Goal: Task Accomplishment & Management: Manage account settings

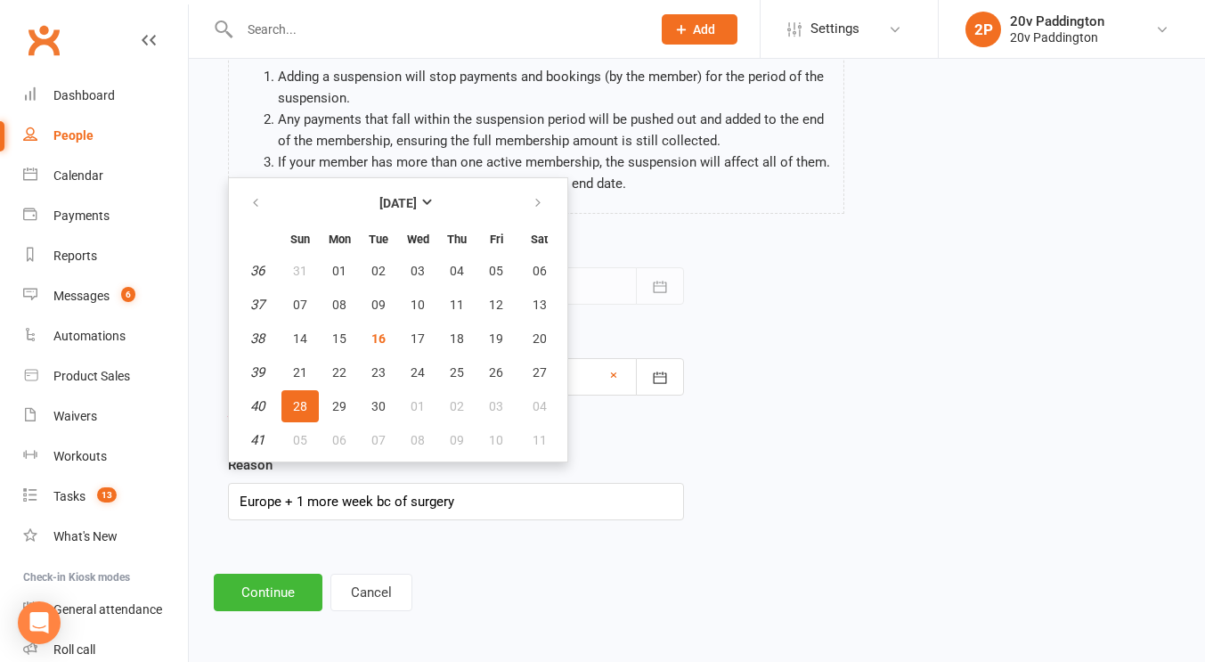
click at [306, 409] on span "28" at bounding box center [300, 406] width 14 height 14
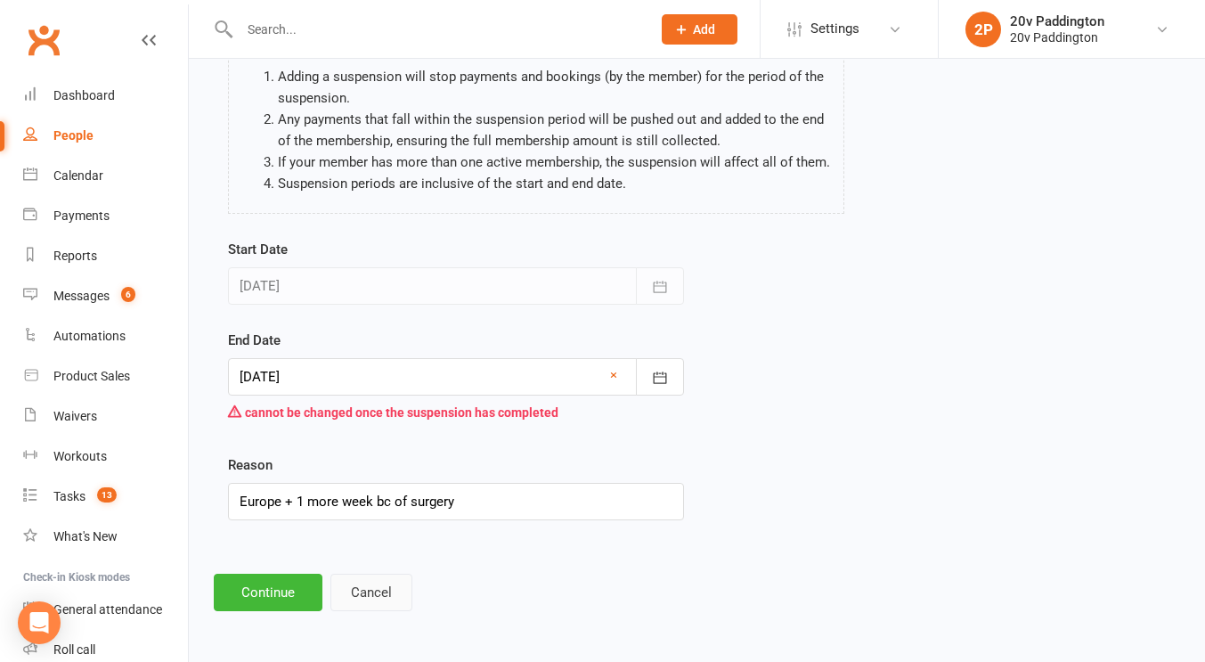
click at [364, 587] on button "Cancel" at bounding box center [372, 592] width 82 height 37
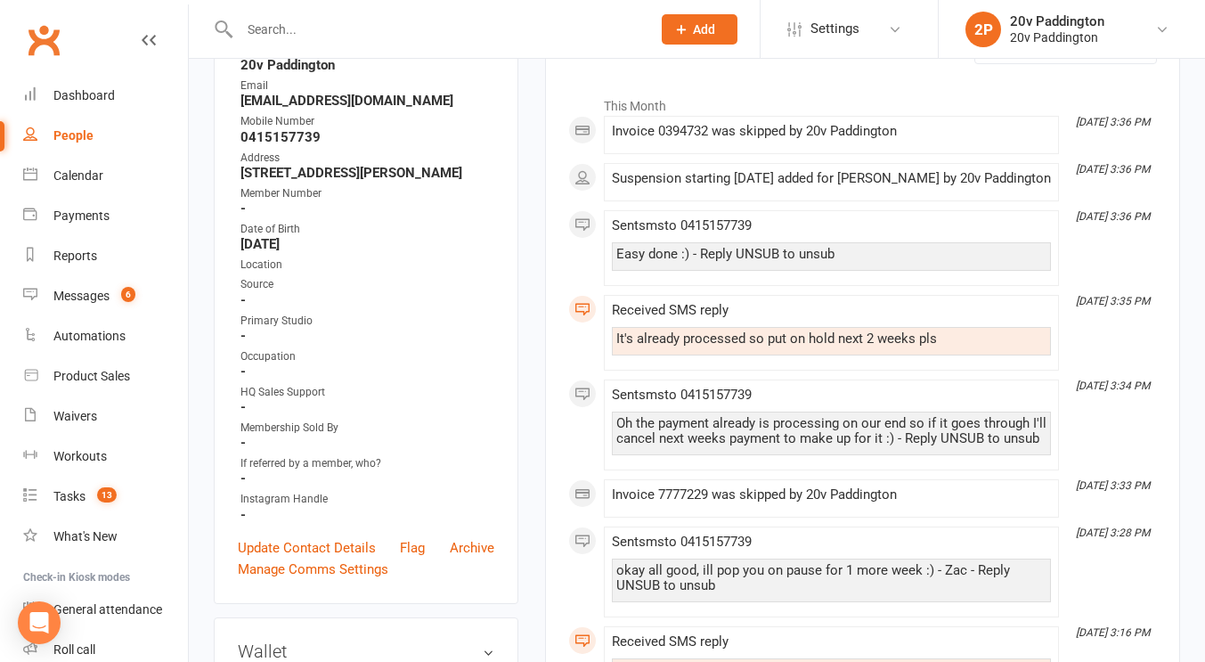
scroll to position [267, 0]
click at [79, 300] on div "Messages" at bounding box center [81, 296] width 56 height 14
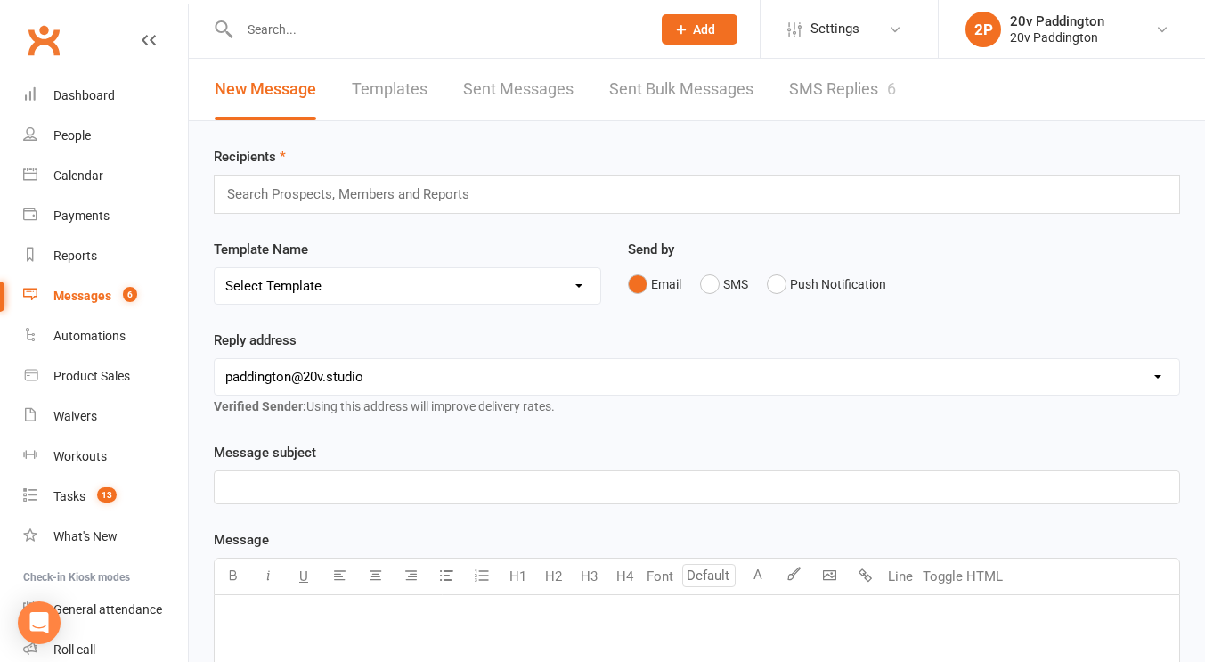
click at [870, 70] on link "SMS Replies 6" at bounding box center [842, 89] width 107 height 61
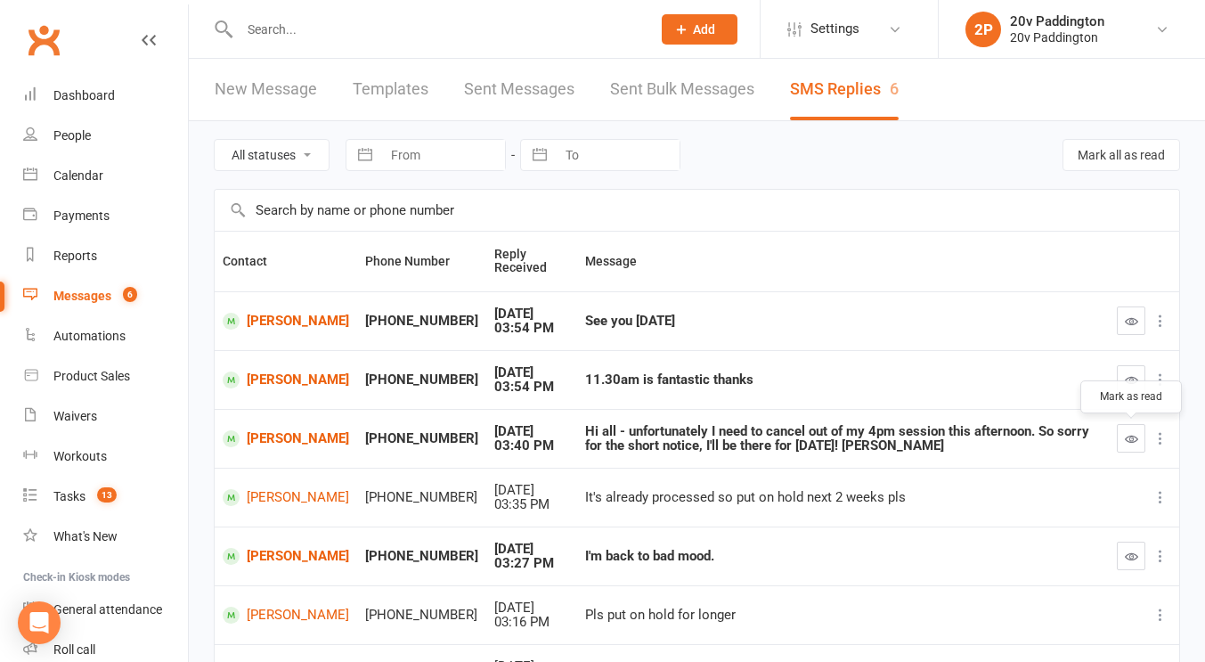
click at [1118, 436] on button "button" at bounding box center [1131, 438] width 29 height 29
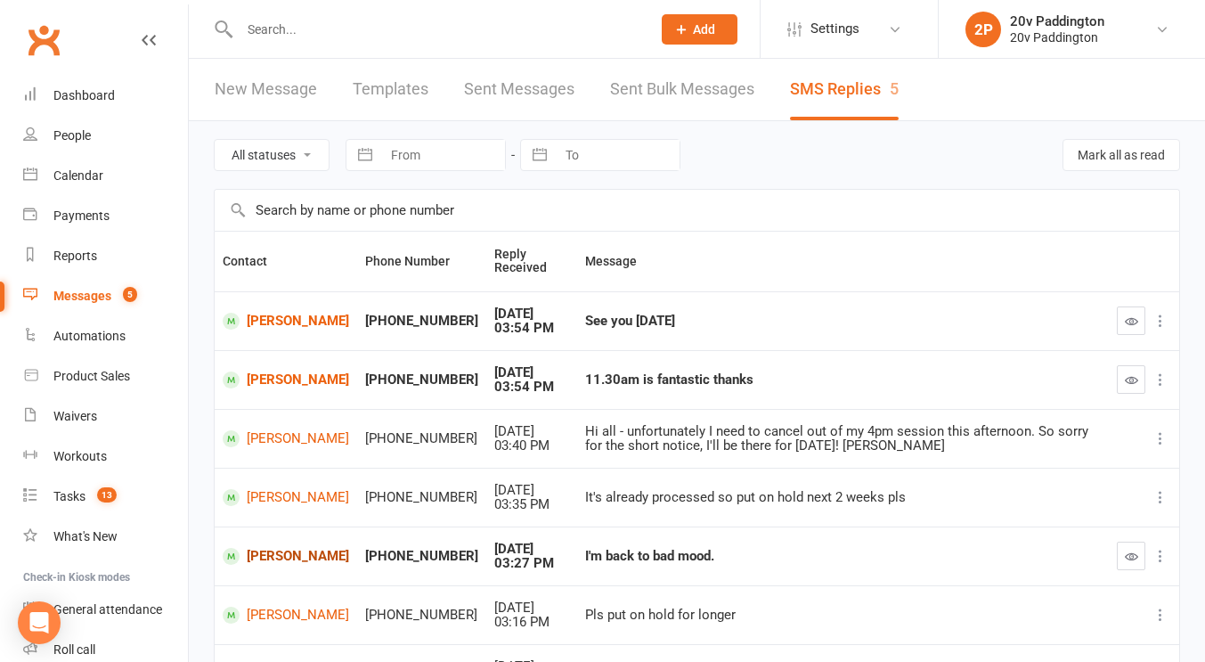
click at [290, 560] on link "Pawel Wodkowski" at bounding box center [286, 556] width 127 height 17
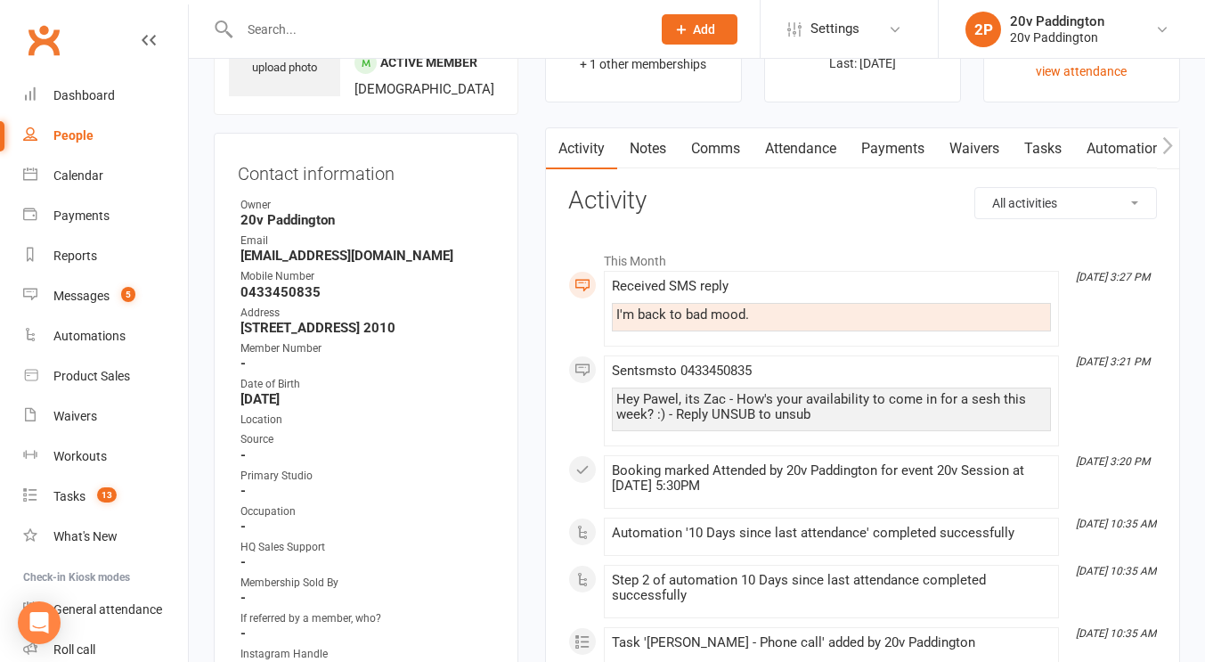
scroll to position [116, 0]
click at [729, 151] on link "Comms" at bounding box center [716, 147] width 74 height 41
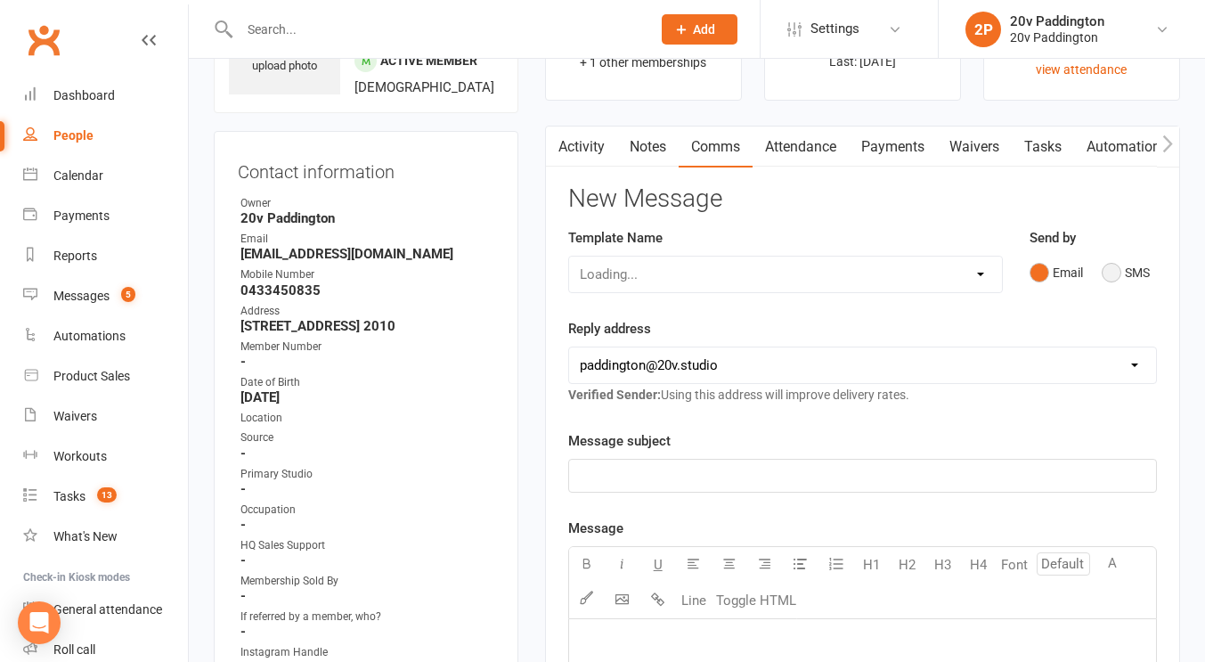
click at [1125, 276] on button "SMS" at bounding box center [1126, 273] width 48 height 34
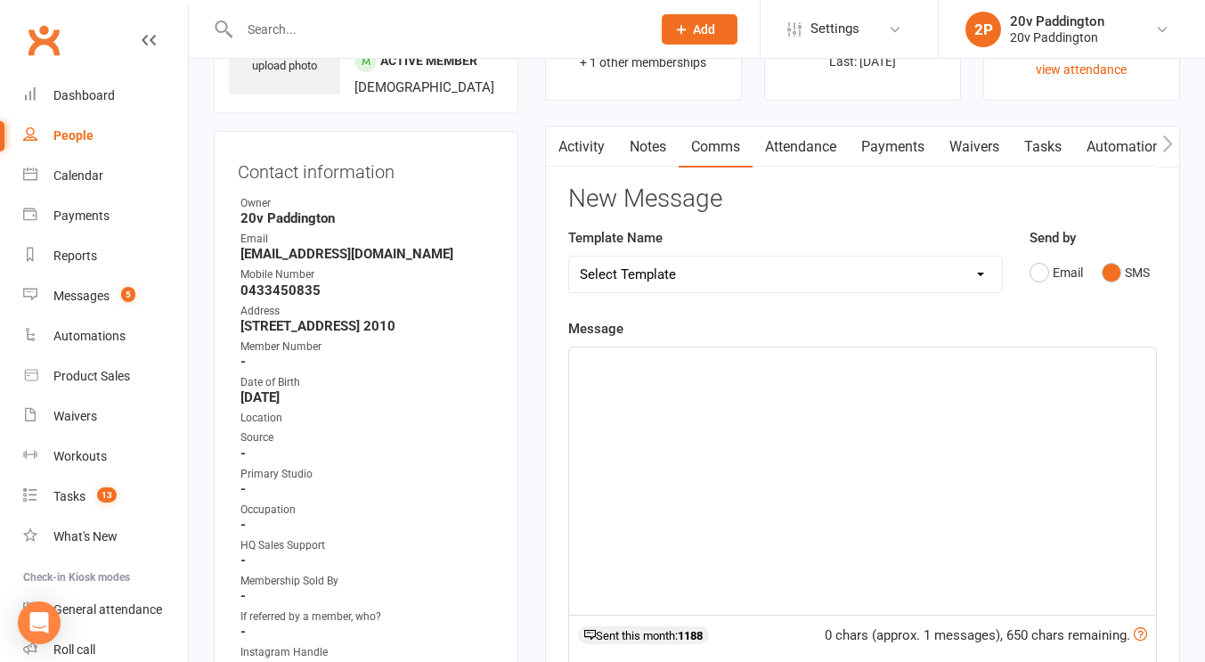
click at [925, 507] on div "﻿" at bounding box center [862, 480] width 587 height 267
click at [642, 365] on span "oh no, thats no good!" at bounding box center [643, 363] width 127 height 16
click at [764, 374] on div "oh no, that's no good!" at bounding box center [862, 480] width 587 height 267
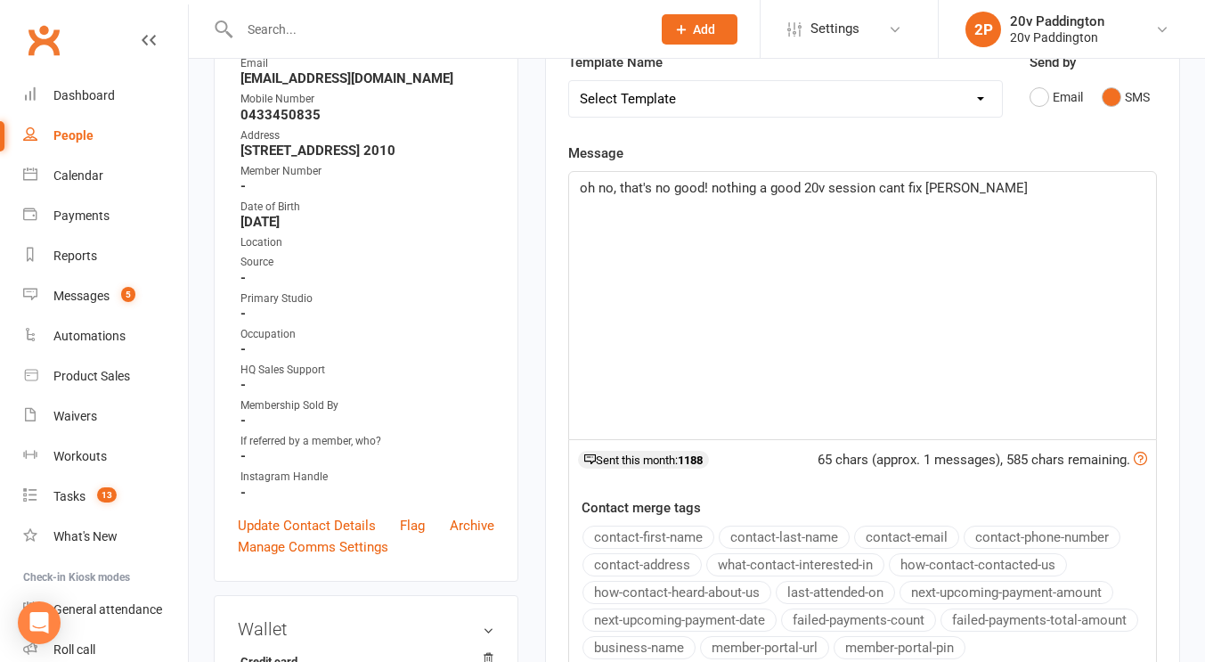
scroll to position [229, 0]
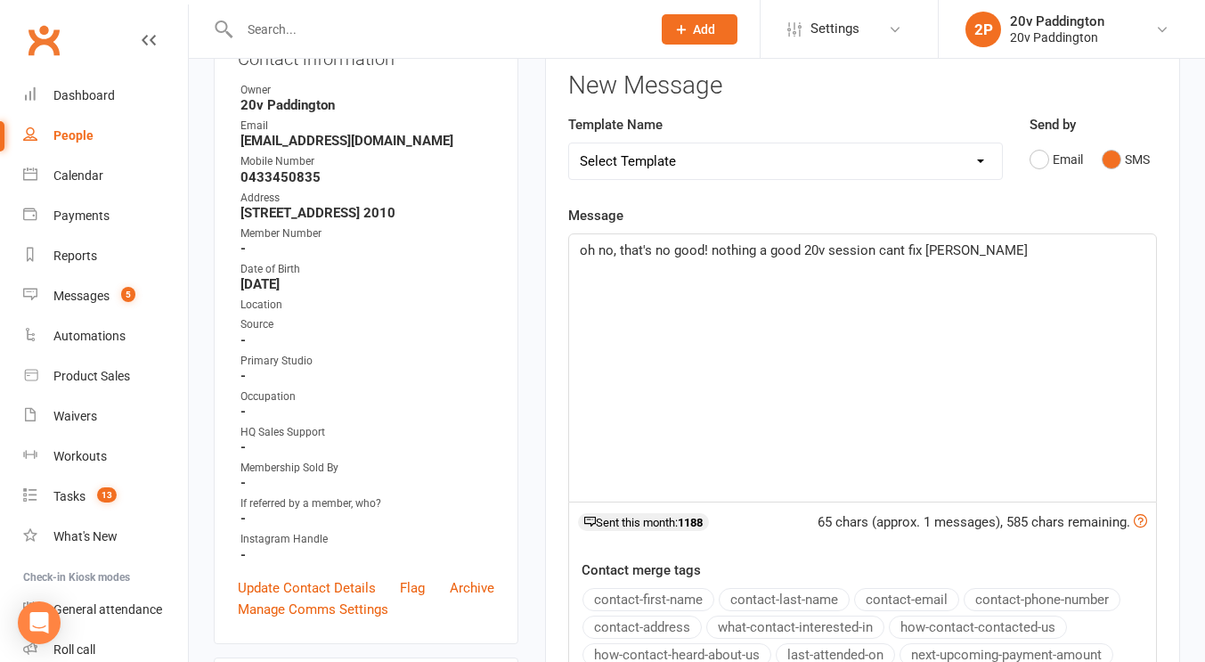
drag, startPoint x: 613, startPoint y: 468, endPoint x: 1068, endPoint y: 310, distance: 481.8
click at [1068, 310] on div "oh no, that's no good! nothing a good 20v session cant fix hahaha" at bounding box center [862, 367] width 587 height 267
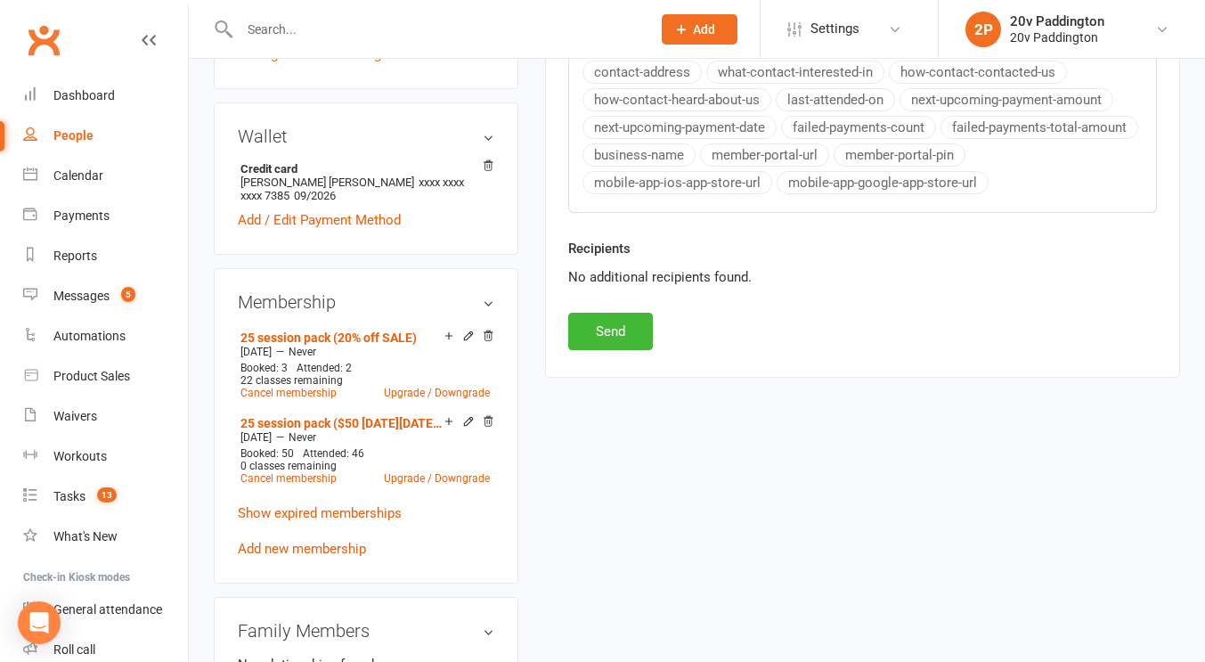
scroll to position [772, 0]
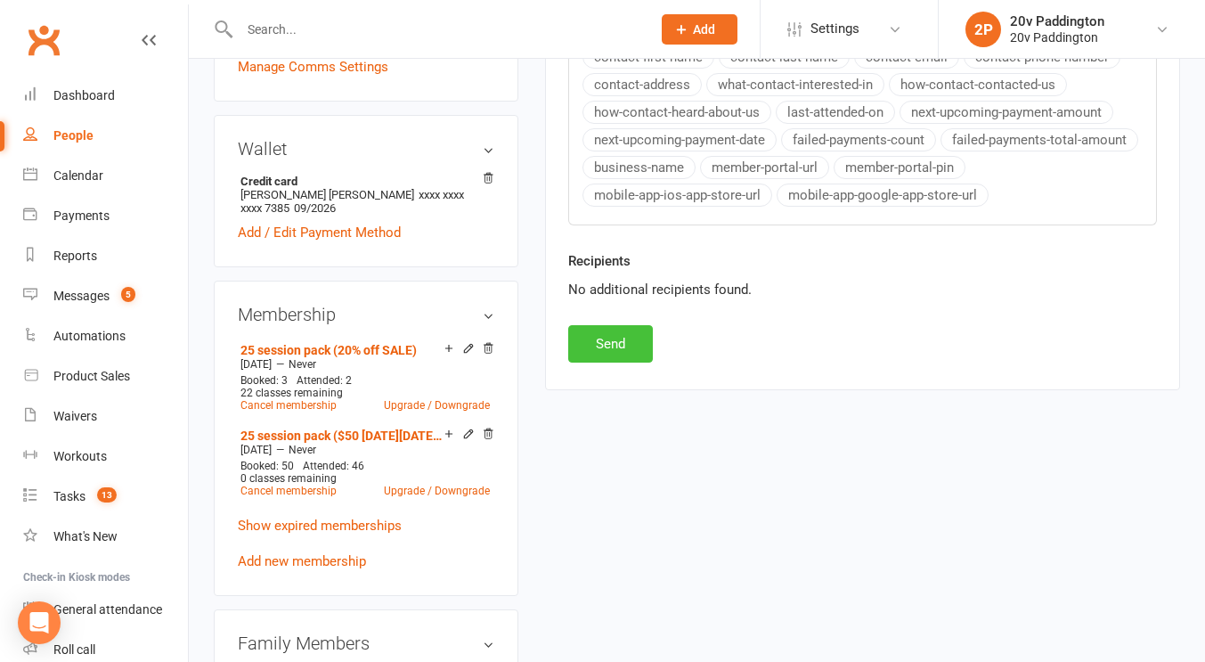
click at [622, 326] on button "Send" at bounding box center [610, 343] width 85 height 37
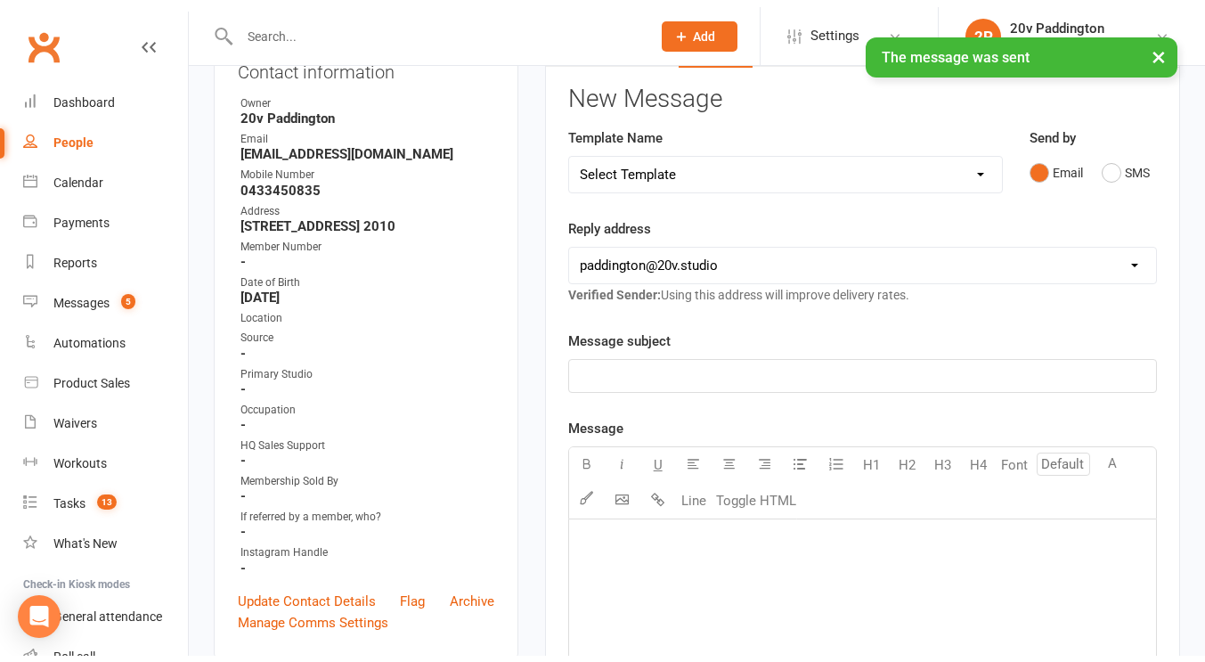
scroll to position [0, 0]
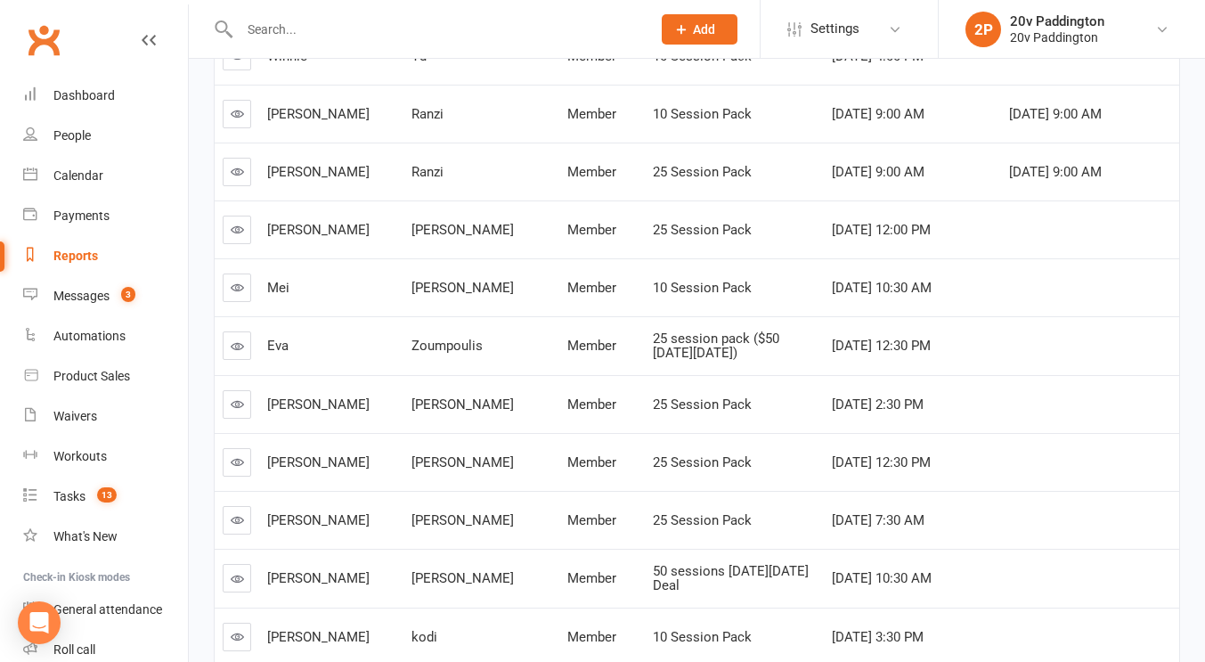
scroll to position [3835, 0]
click at [70, 321] on link "Automations" at bounding box center [105, 336] width 165 height 40
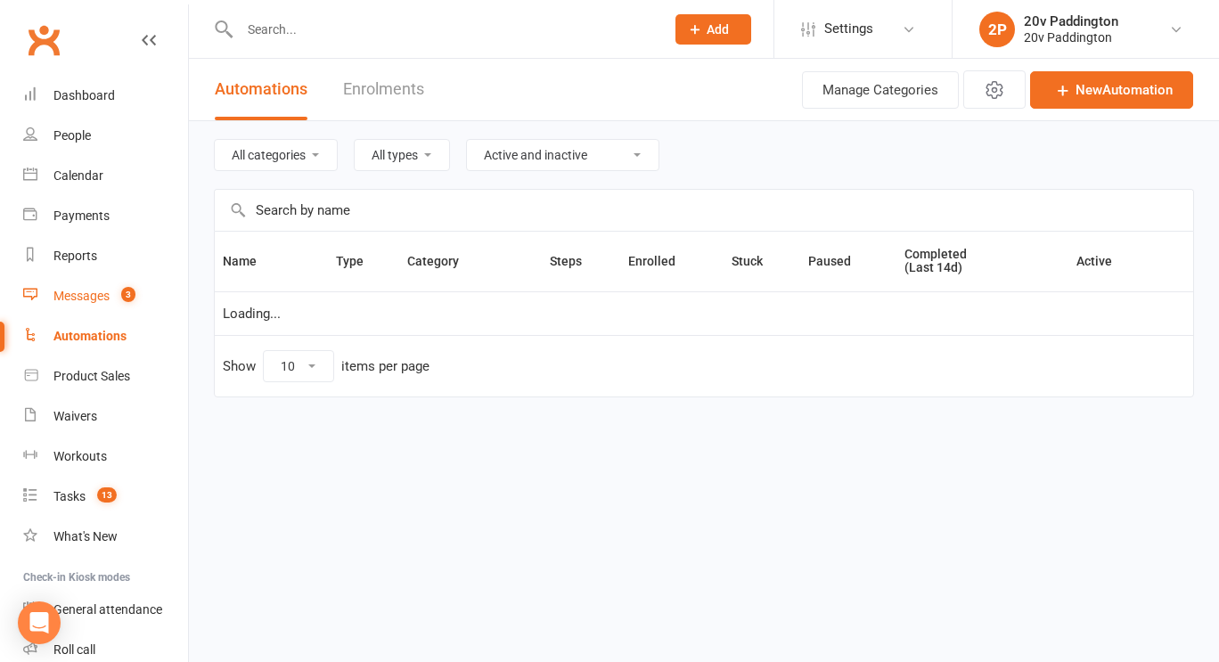
click at [86, 299] on div "Messages" at bounding box center [81, 296] width 56 height 14
select select "100"
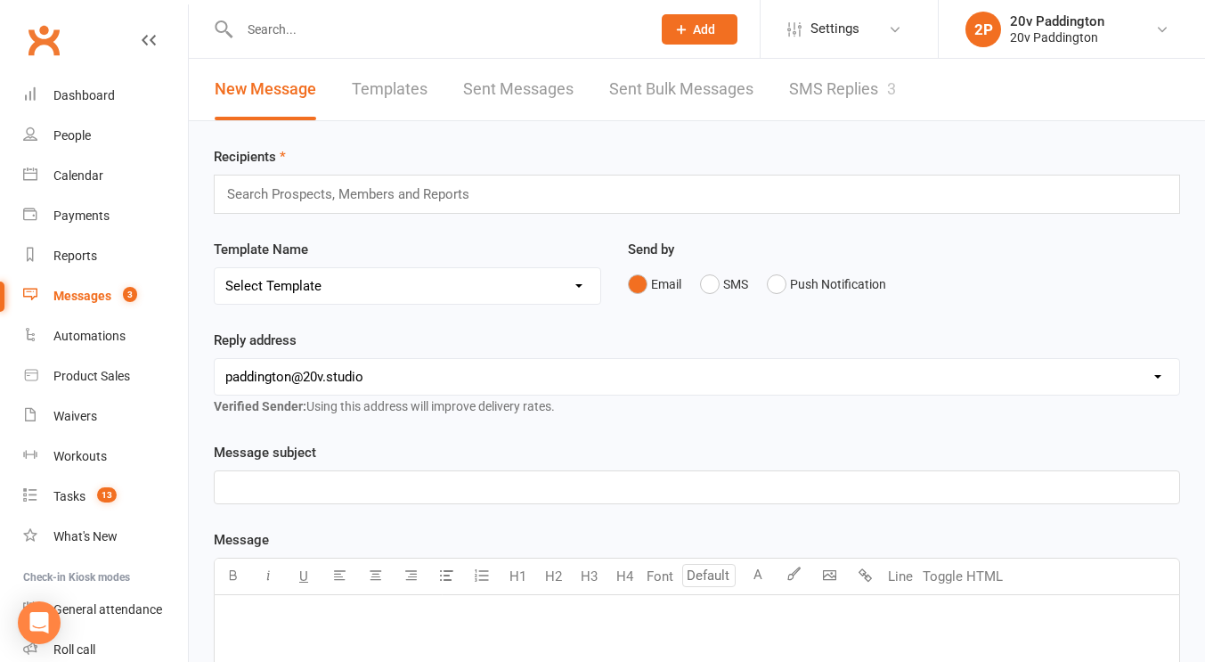
click at [860, 95] on link "SMS Replies 3" at bounding box center [842, 89] width 107 height 61
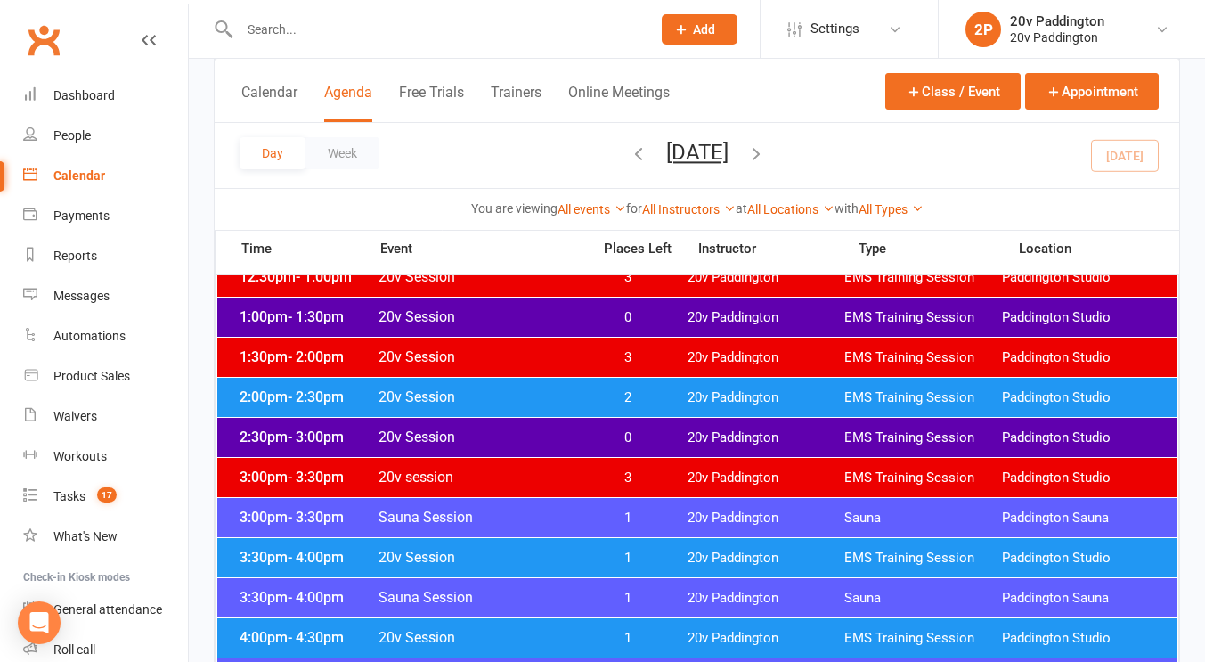
click at [729, 140] on button "Tuesday, Sep 16, 2025" at bounding box center [697, 152] width 62 height 25
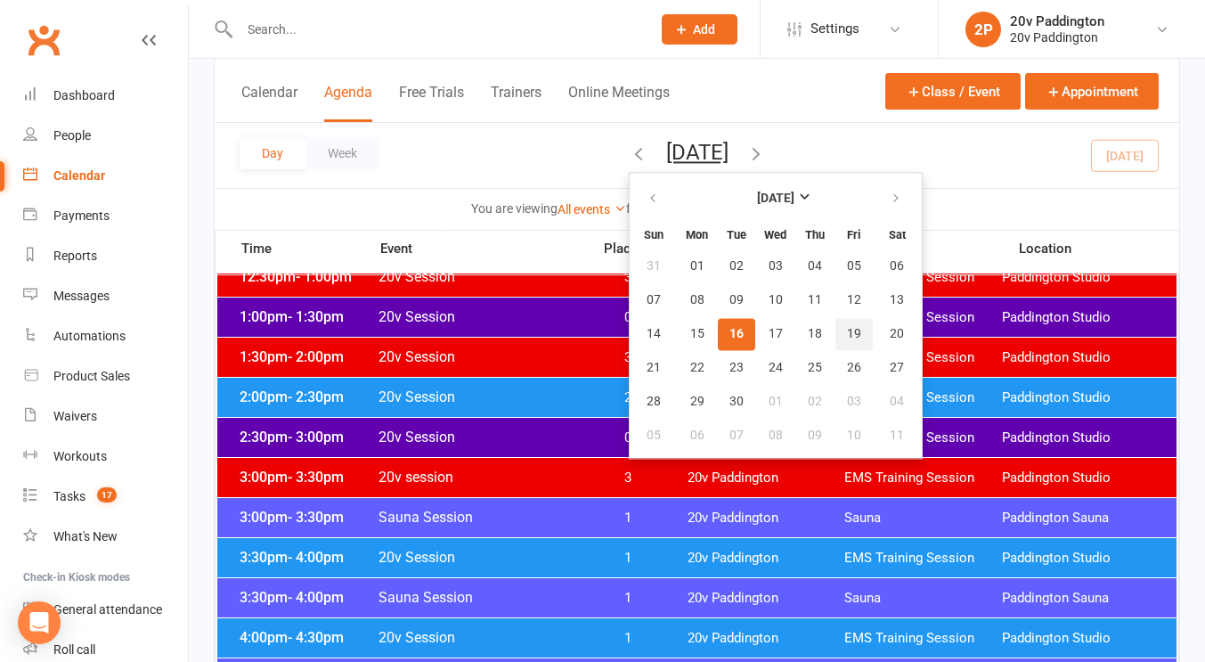
click at [836, 325] on button "19" at bounding box center [854, 334] width 37 height 32
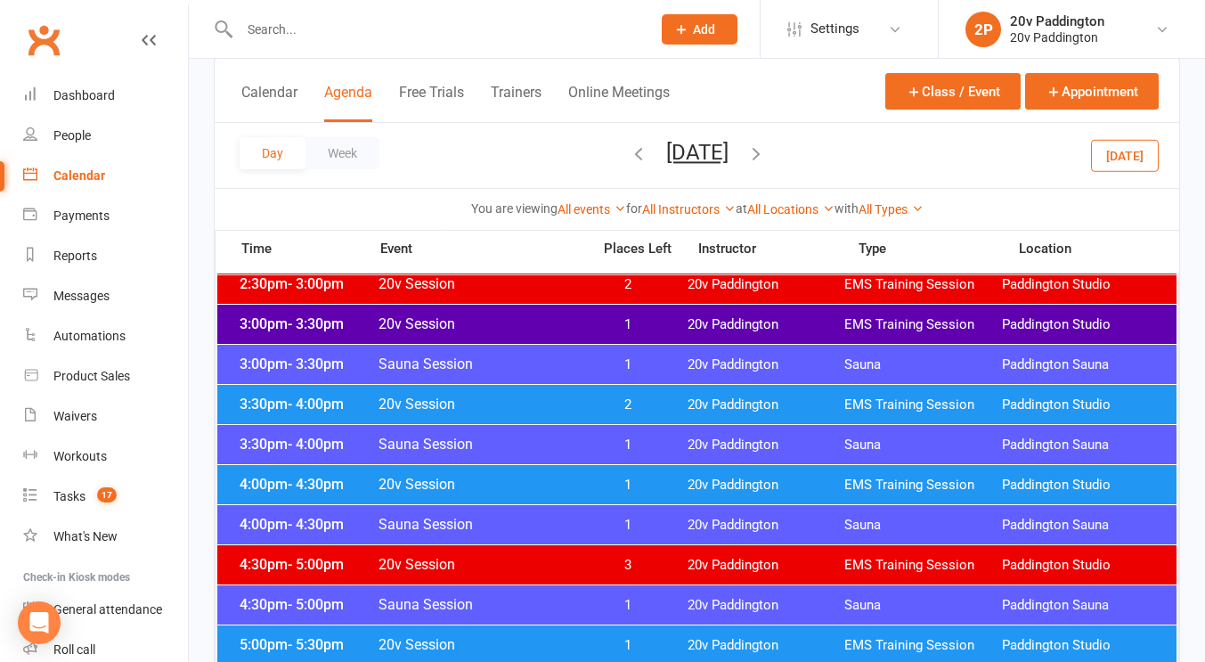
scroll to position [1327, 0]
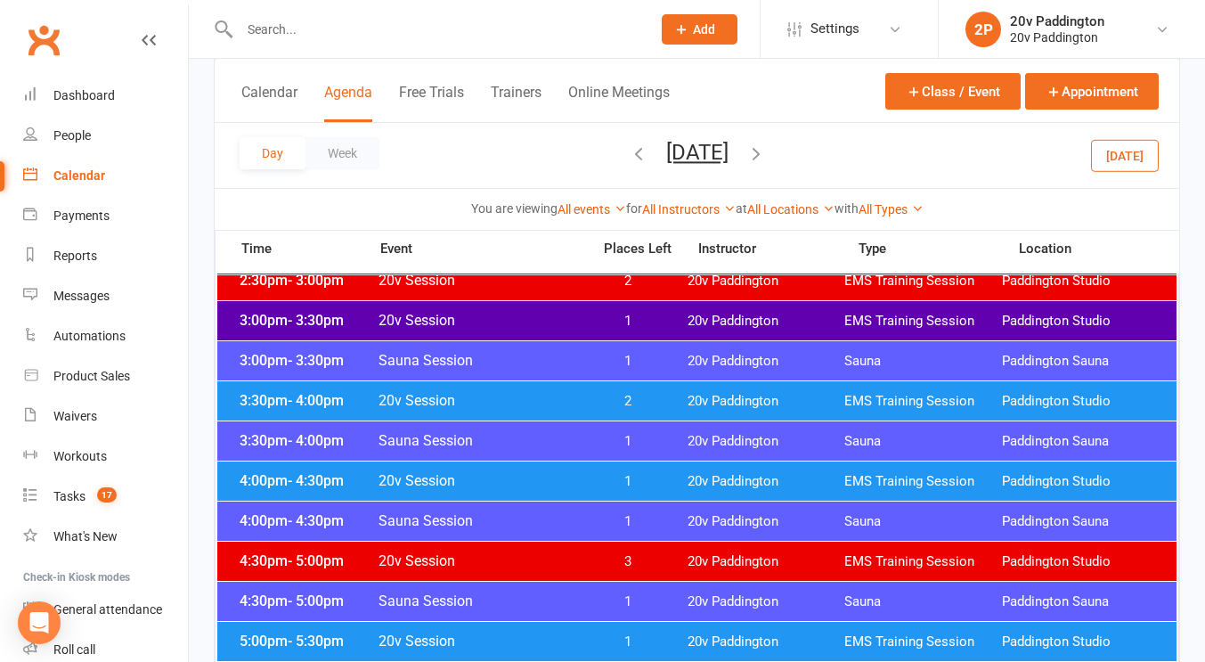
click at [626, 396] on span "2" at bounding box center [628, 401] width 94 height 17
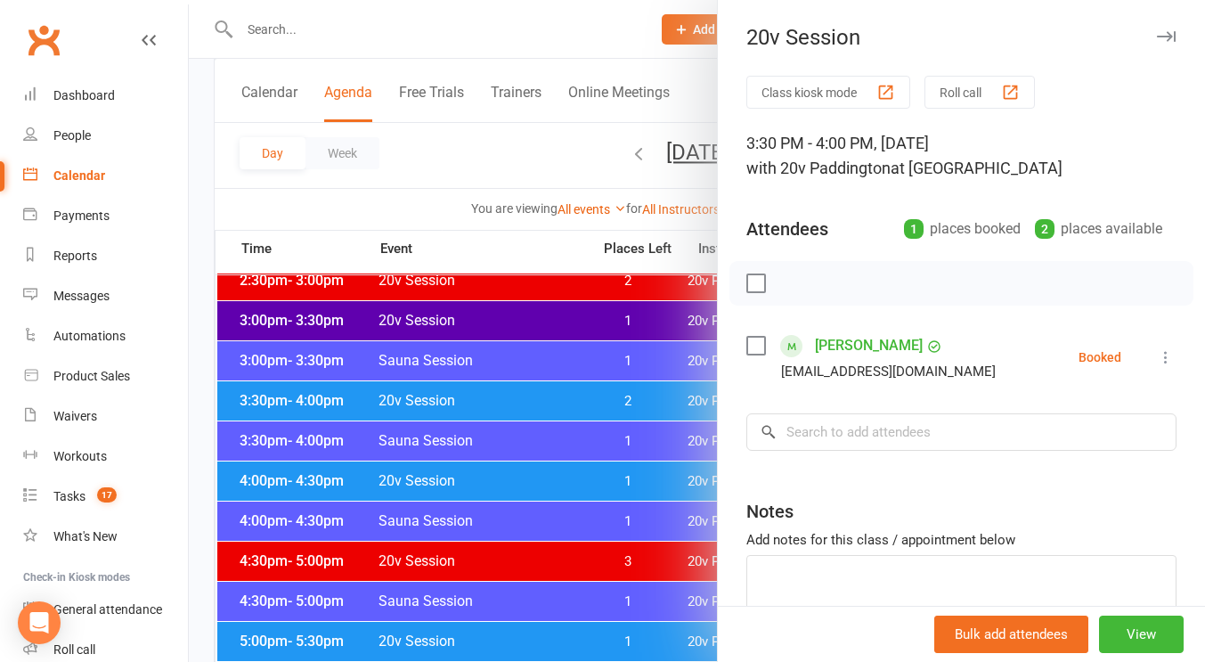
click at [546, 405] on div at bounding box center [697, 331] width 1017 height 662
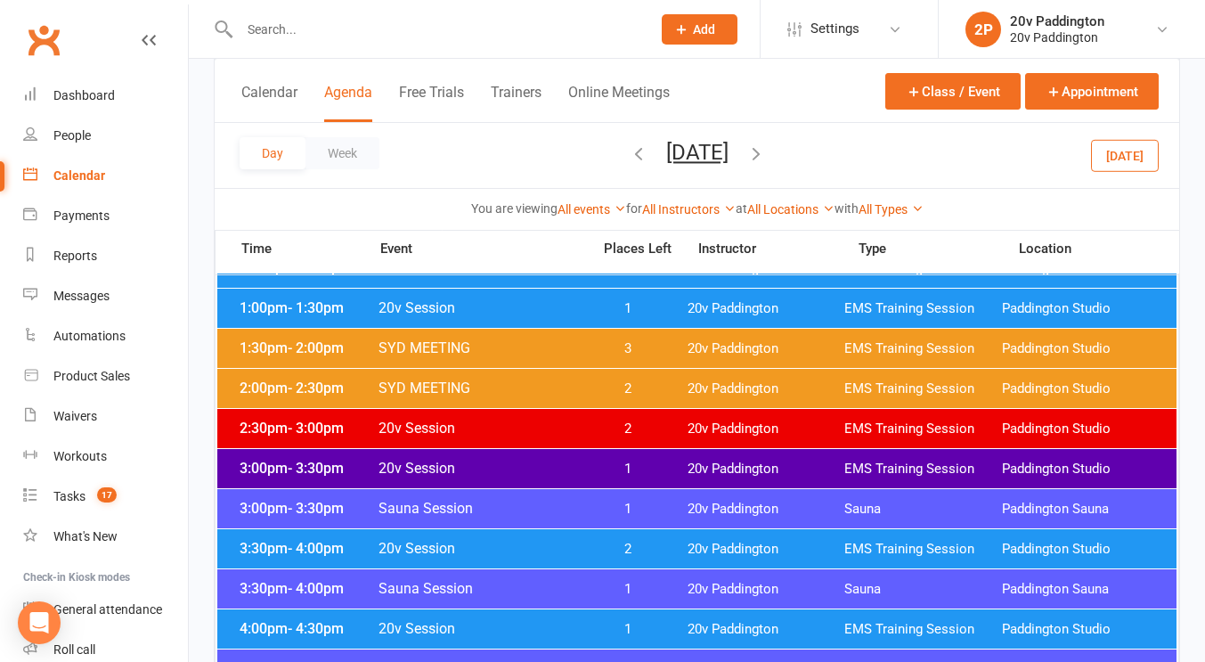
scroll to position [1129, 0]
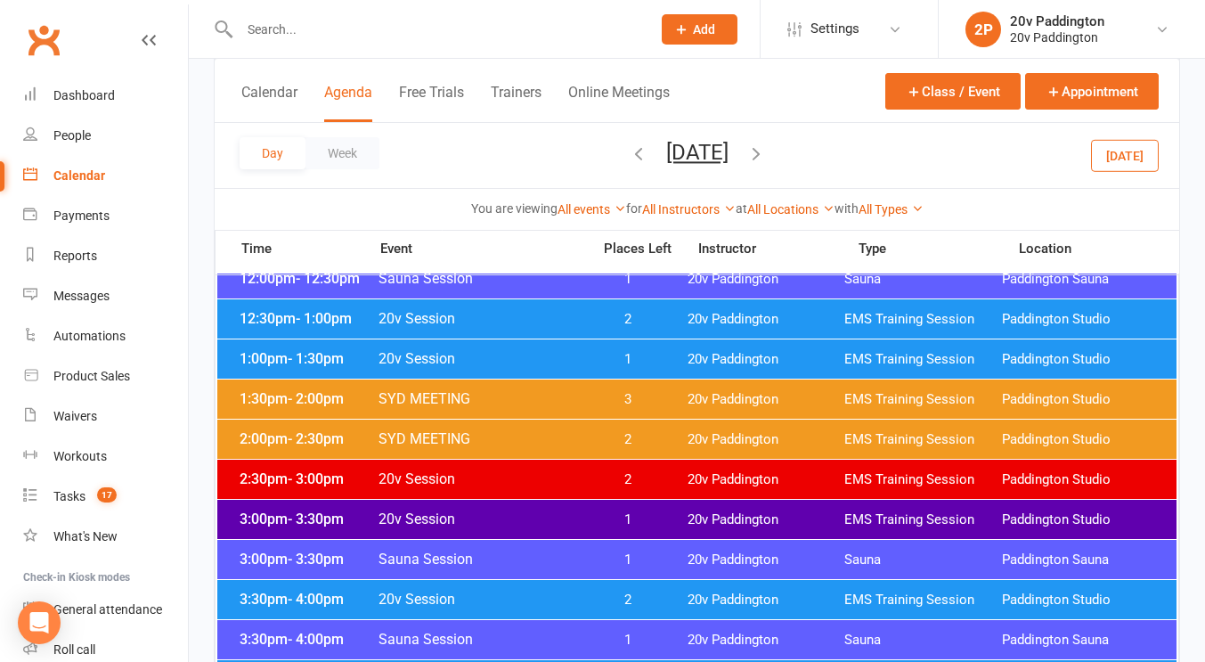
click at [471, 521] on span "20v Session" at bounding box center [479, 518] width 203 height 17
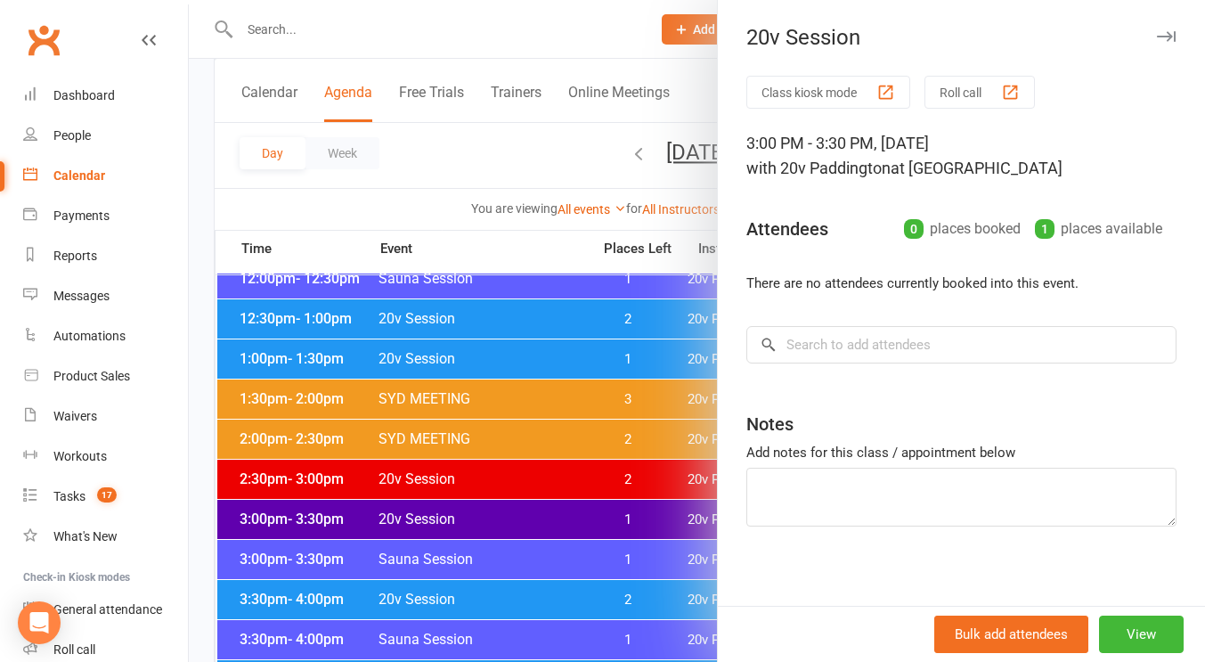
click at [496, 484] on div at bounding box center [697, 331] width 1017 height 662
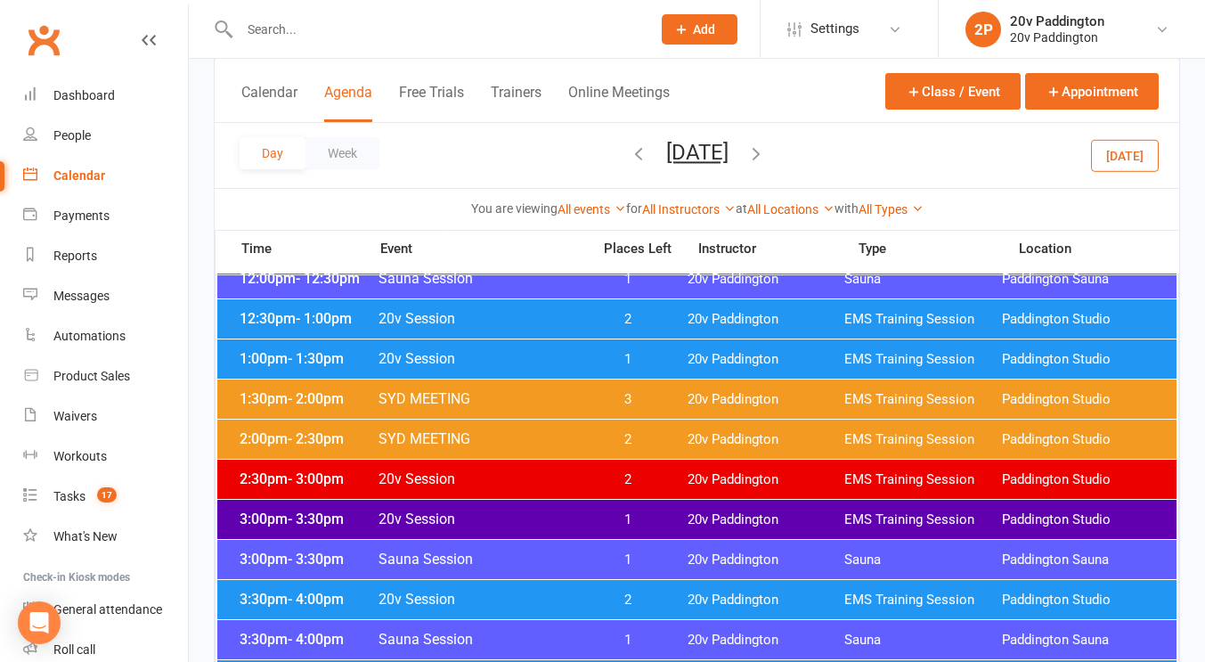
click at [486, 517] on span "20v Session" at bounding box center [479, 518] width 203 height 17
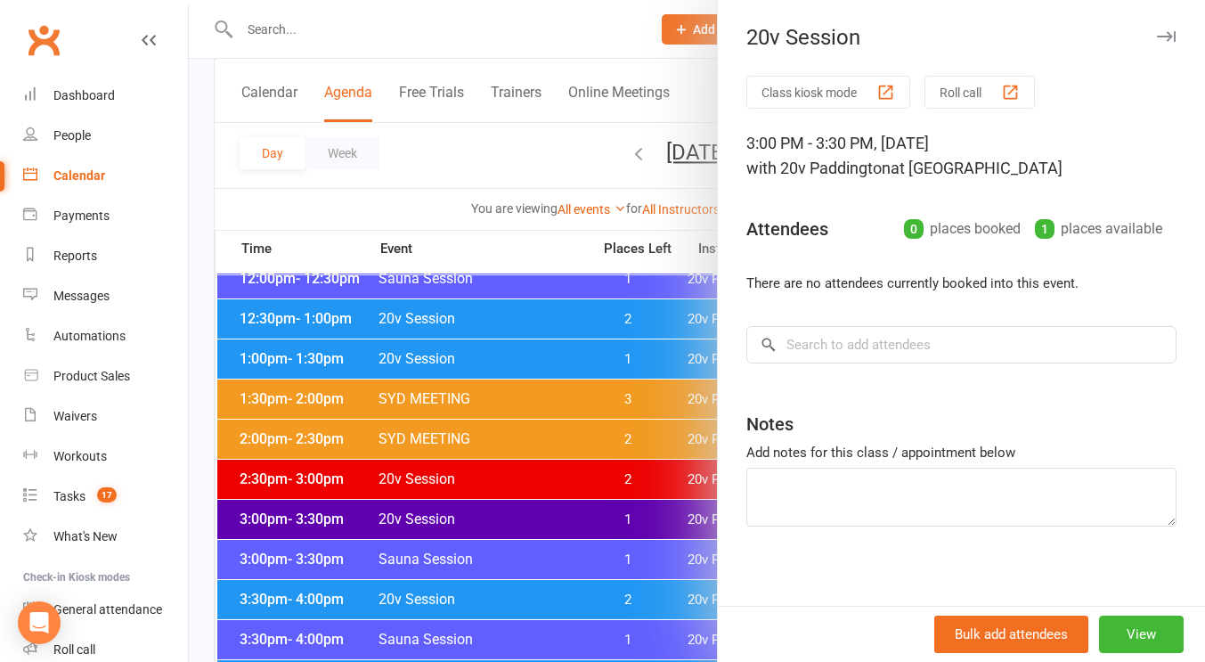
click at [486, 517] on div at bounding box center [697, 331] width 1017 height 662
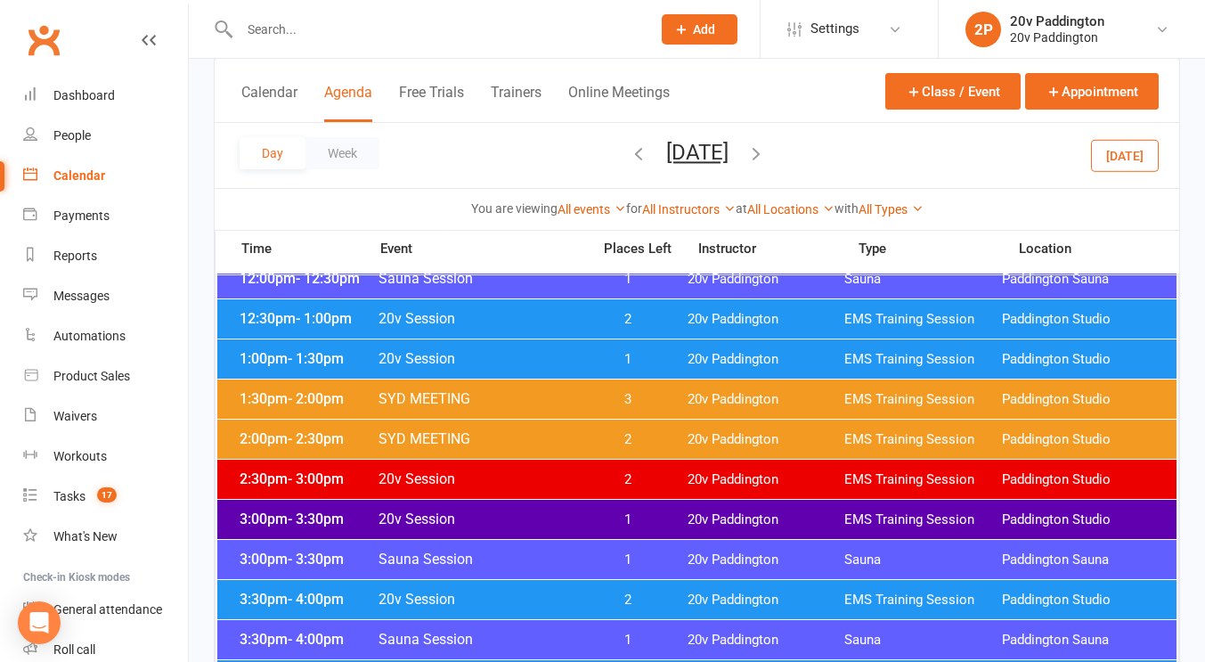
scroll to position [1085, 0]
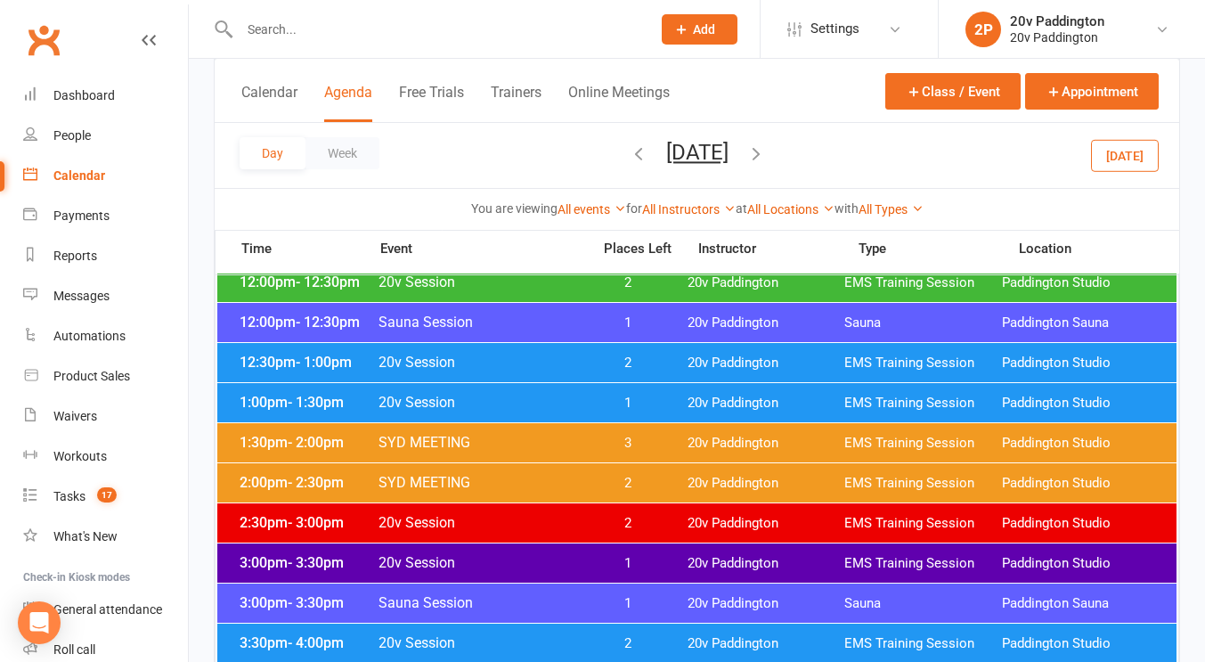
click at [526, 404] on span "20v Session" at bounding box center [479, 402] width 203 height 17
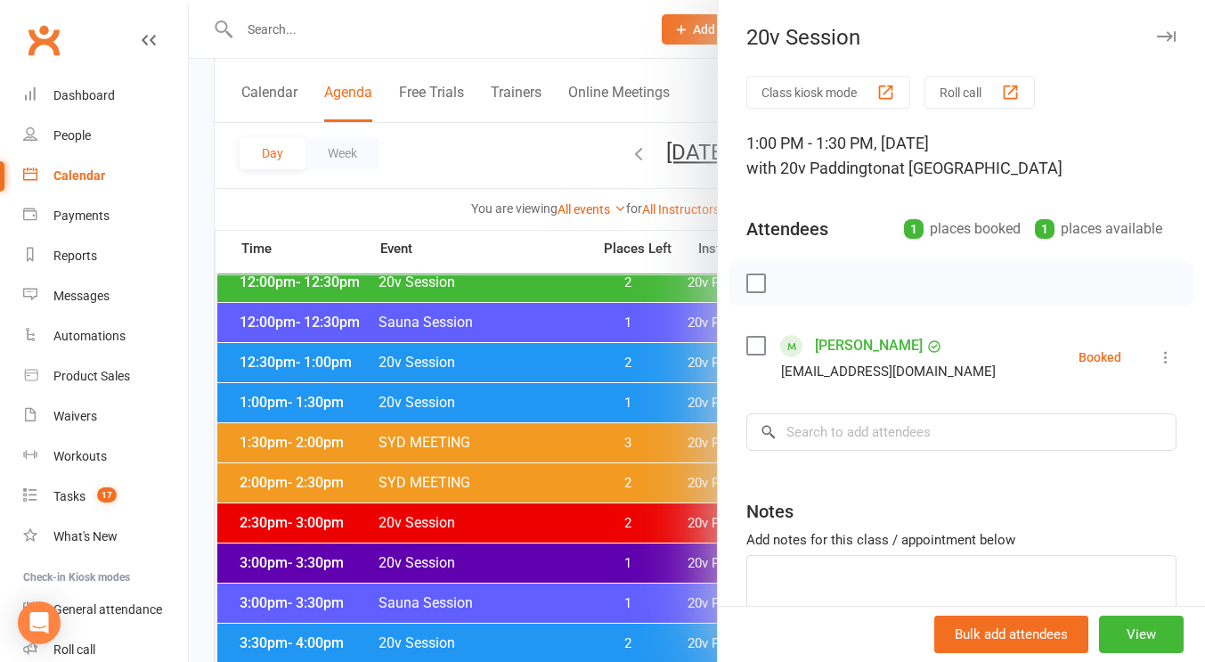
click at [488, 370] on div at bounding box center [697, 331] width 1017 height 662
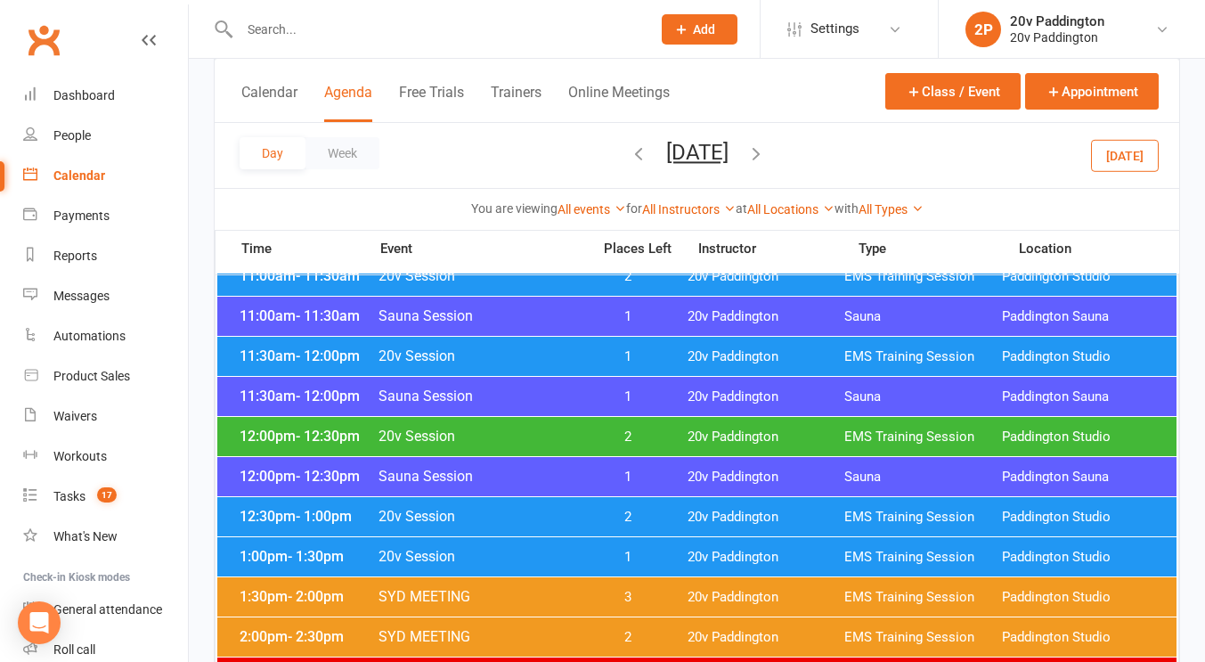
scroll to position [930, 0]
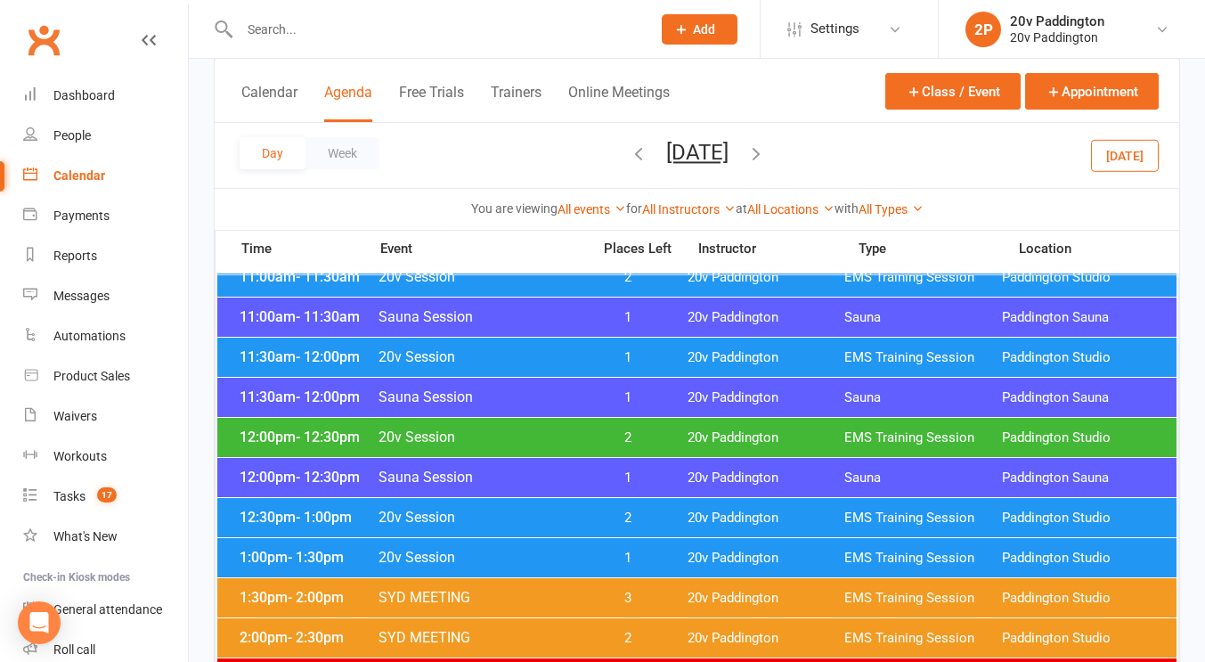
click at [416, 562] on span "20v Session" at bounding box center [479, 557] width 203 height 17
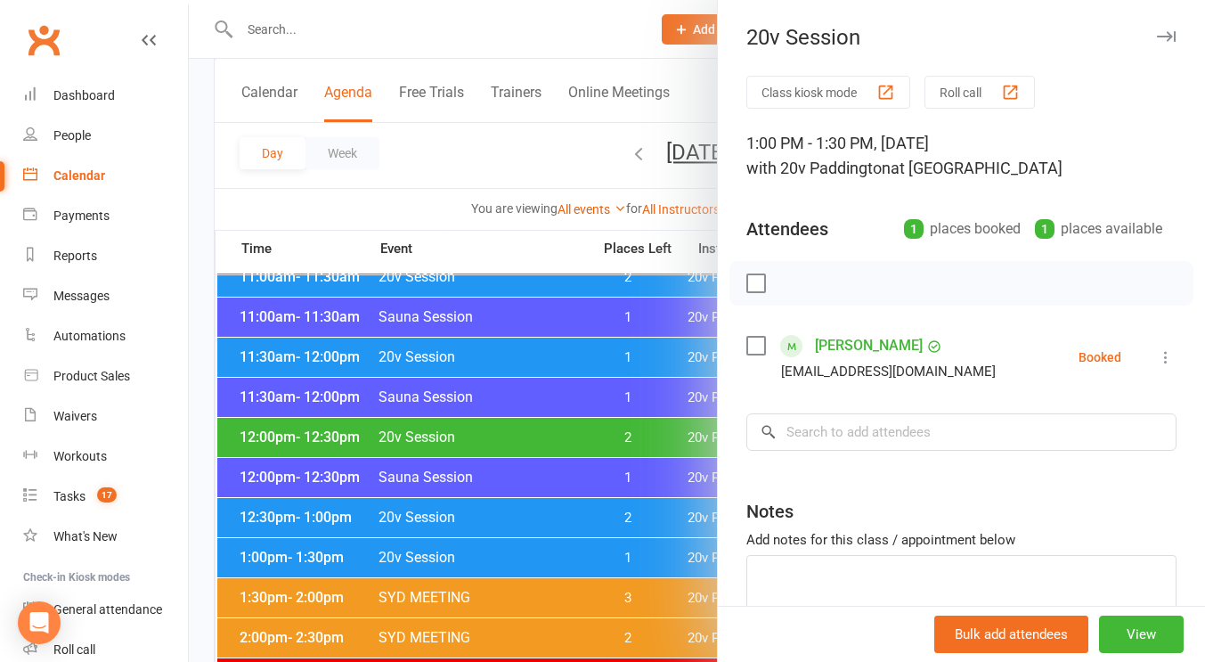
click at [494, 504] on div at bounding box center [697, 331] width 1017 height 662
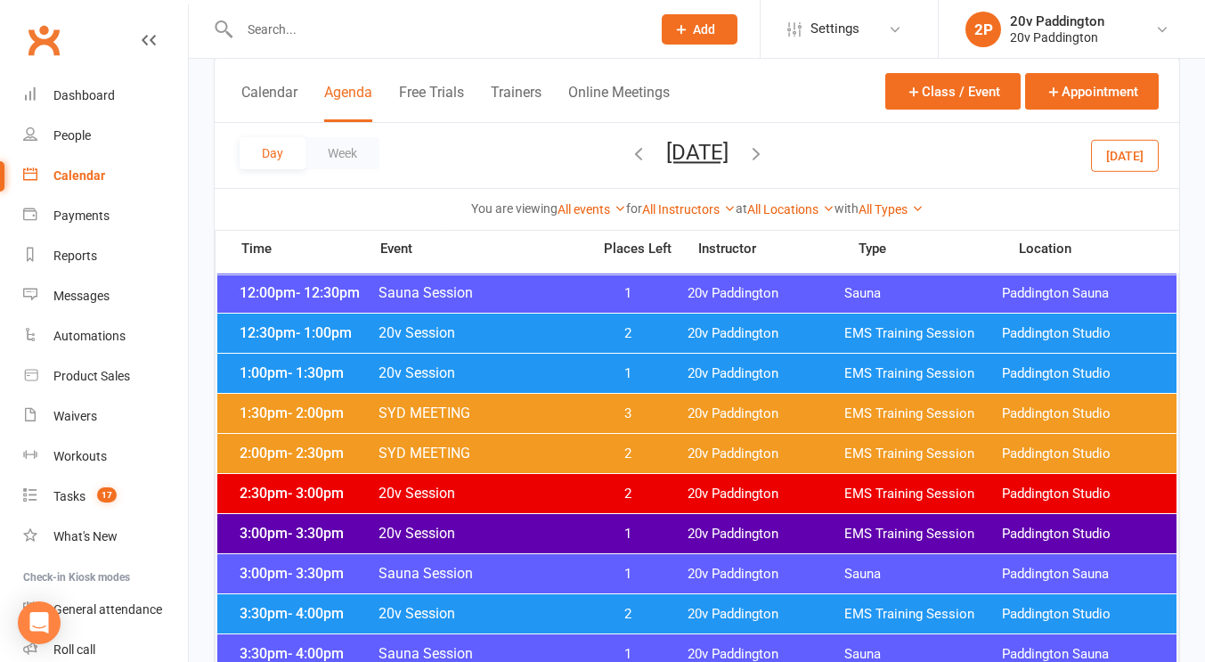
scroll to position [1155, 0]
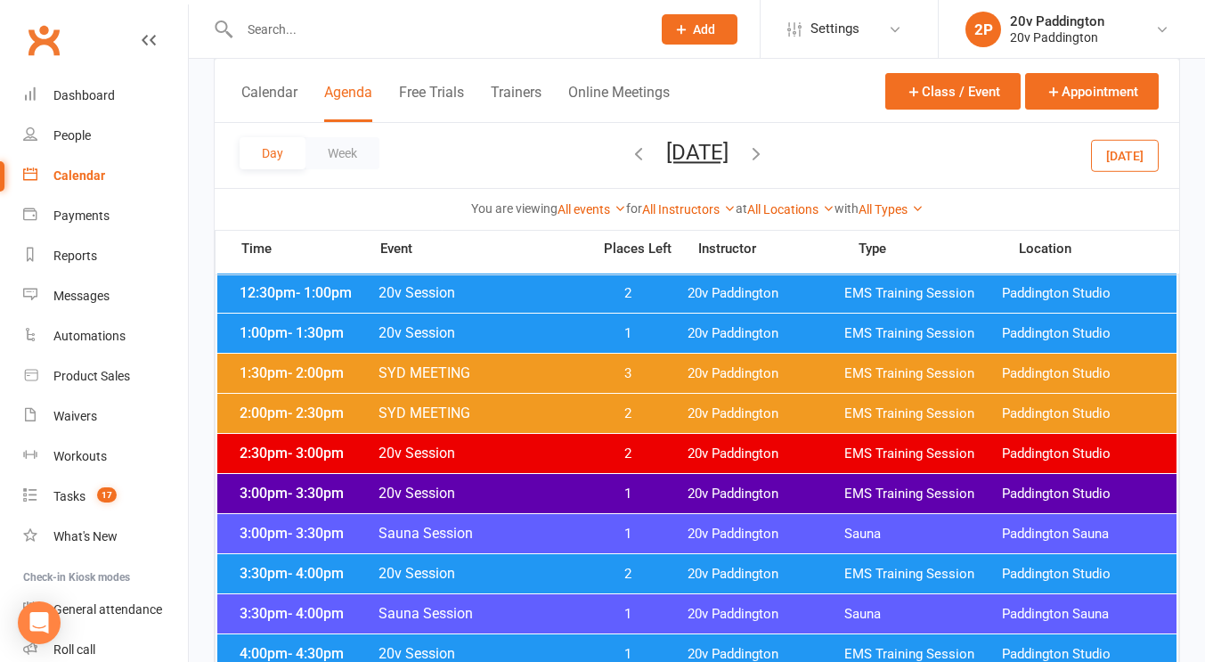
click at [406, 571] on span "20v Session" at bounding box center [479, 573] width 203 height 17
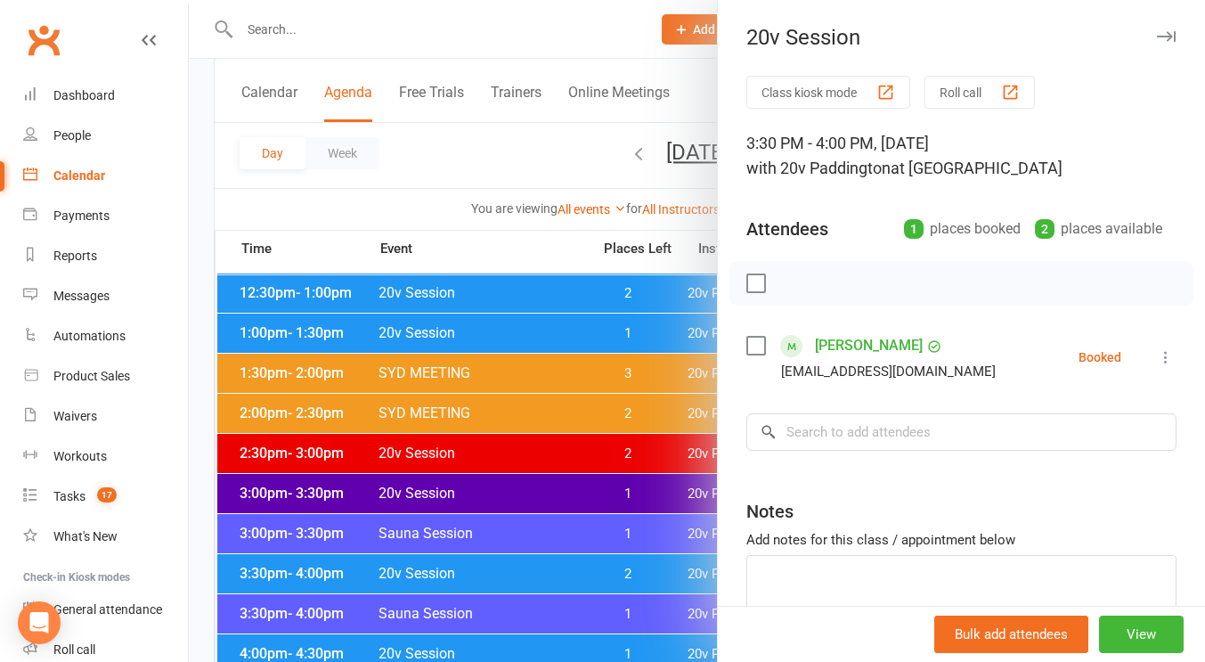
click at [1157, 353] on icon at bounding box center [1166, 357] width 18 height 18
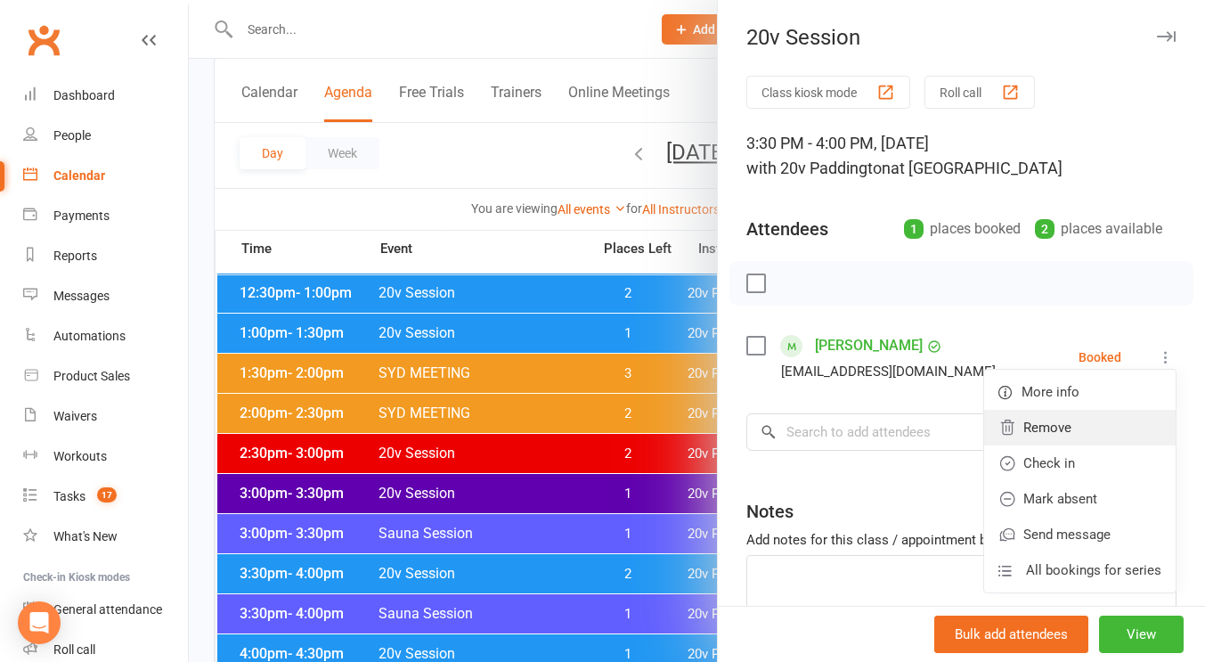
click at [1026, 430] on link "Remove" at bounding box center [1080, 428] width 192 height 36
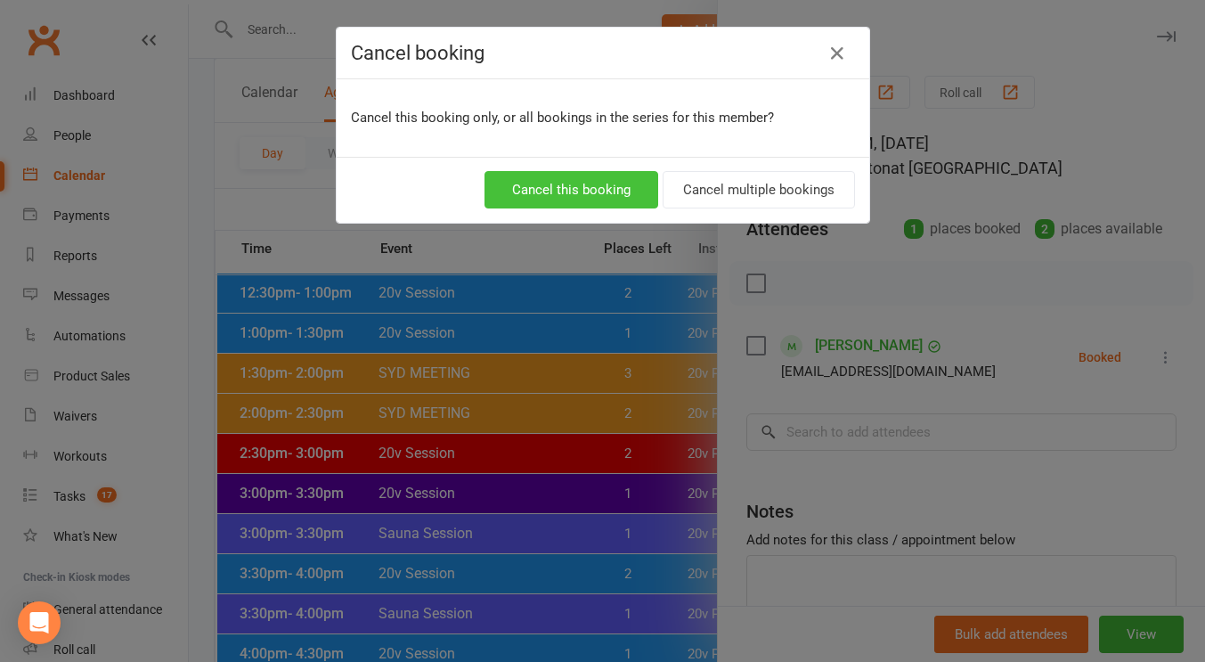
click at [597, 205] on button "Cancel this booking" at bounding box center [572, 189] width 174 height 37
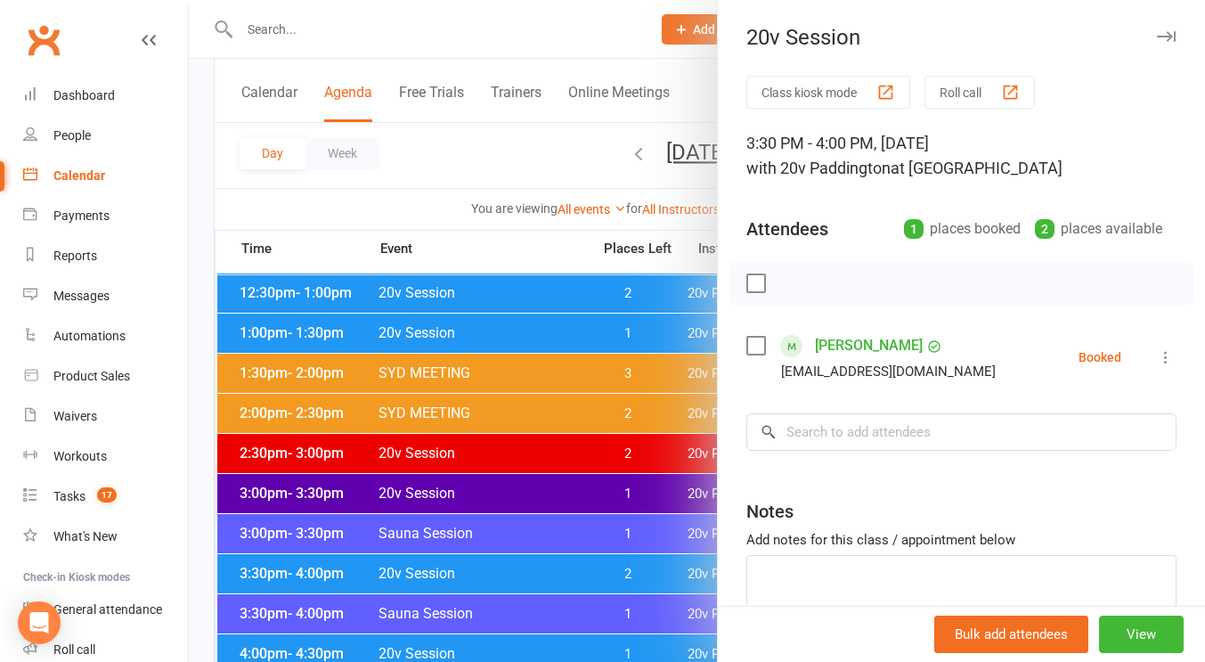
click at [499, 320] on div at bounding box center [697, 331] width 1017 height 662
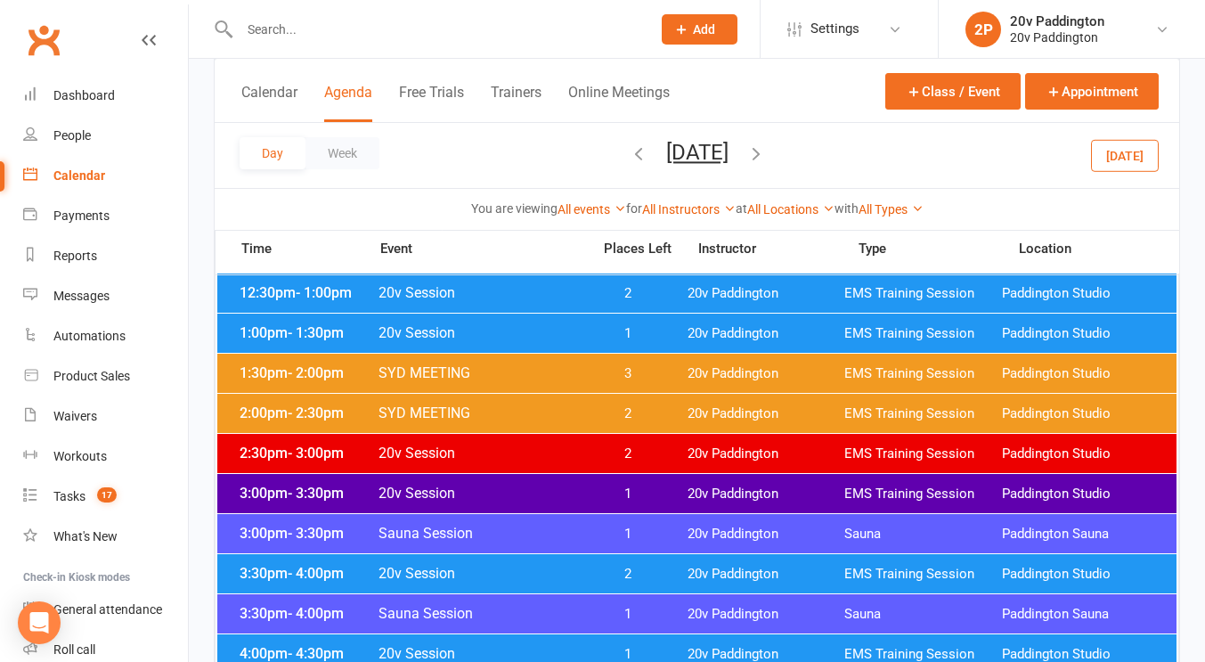
click at [494, 331] on span "20v Session" at bounding box center [479, 332] width 203 height 17
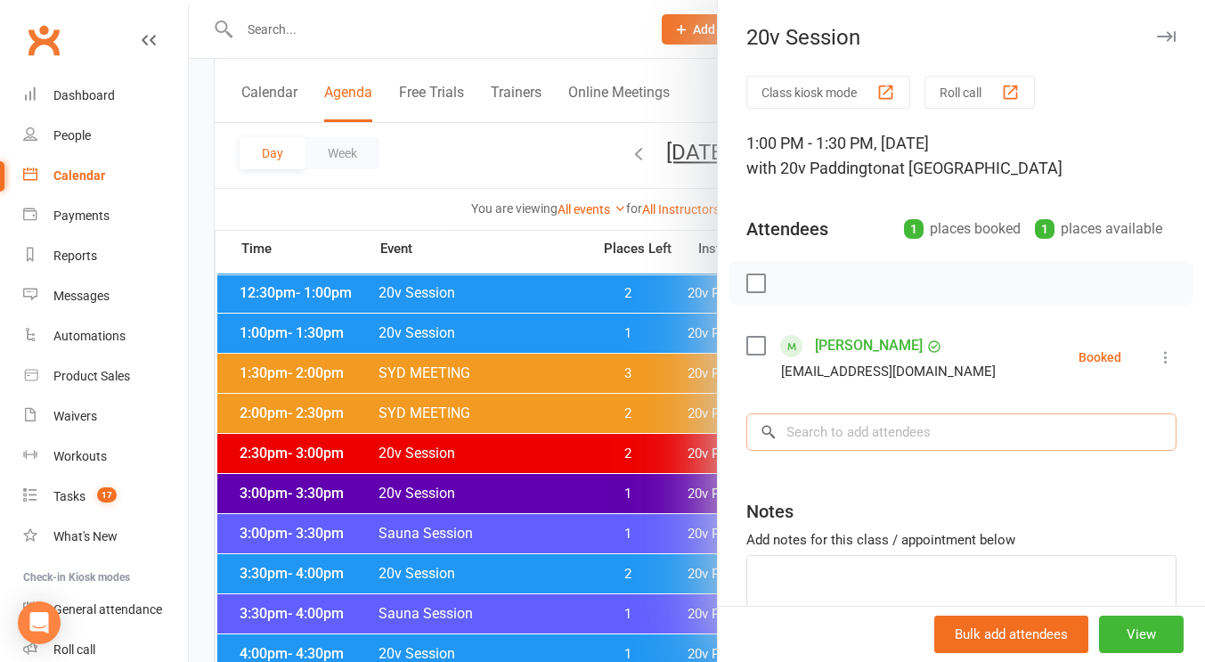
click at [799, 430] on input "search" at bounding box center [962, 431] width 430 height 37
type input "b"
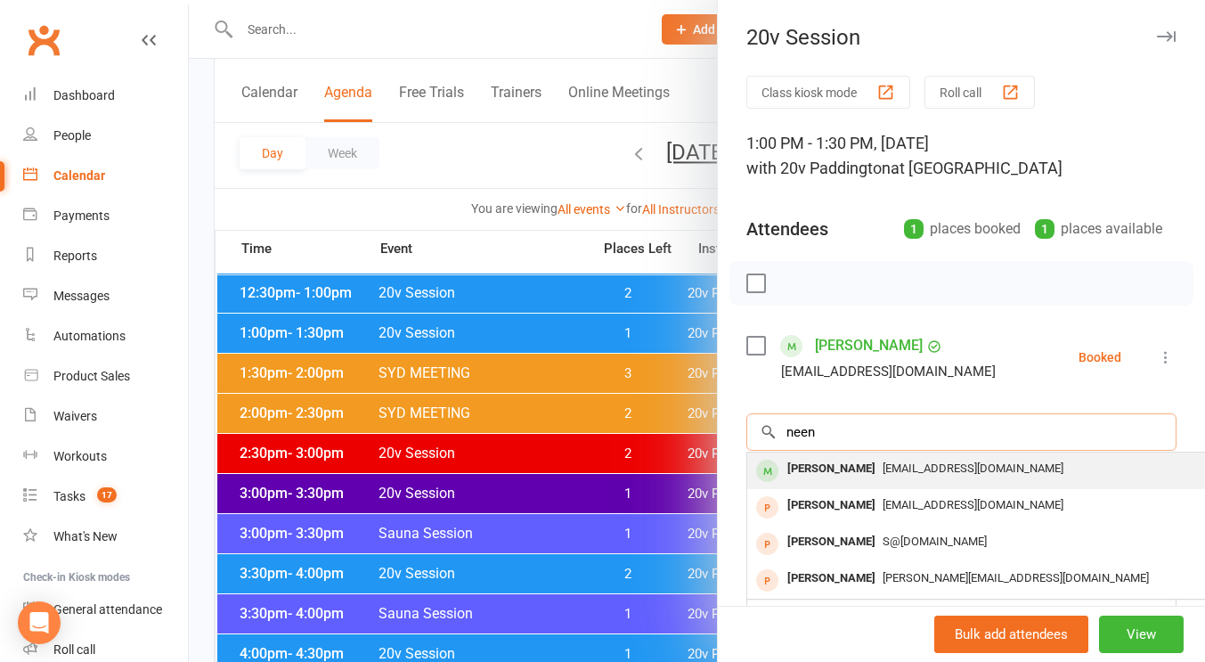
type input "neen"
click at [815, 472] on div "Neen Weir" at bounding box center [831, 469] width 102 height 26
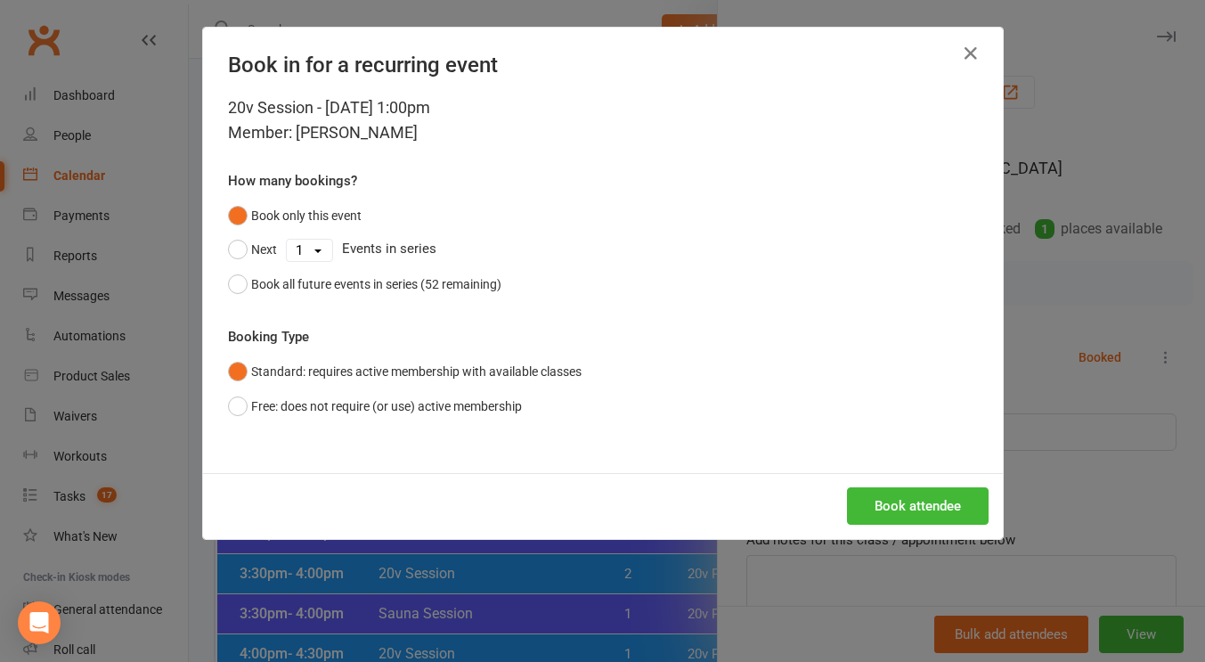
click at [863, 486] on div "Book attendee" at bounding box center [603, 506] width 800 height 66
click at [872, 496] on button "Book attendee" at bounding box center [918, 505] width 142 height 37
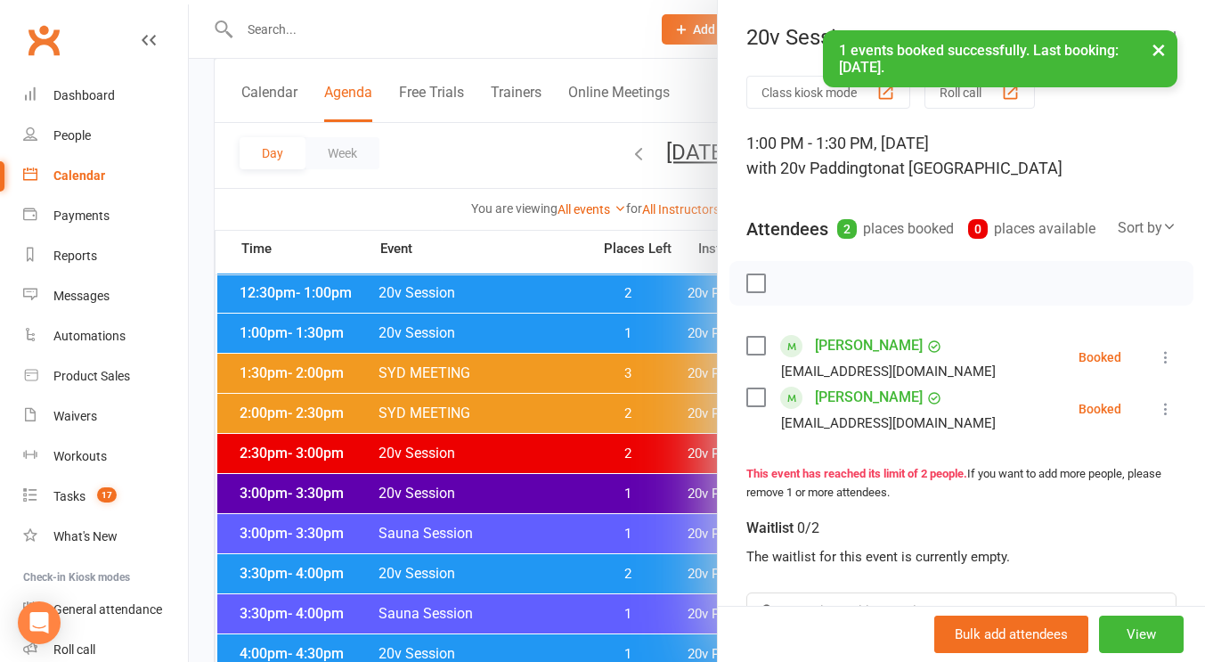
click at [594, 556] on div at bounding box center [697, 331] width 1017 height 662
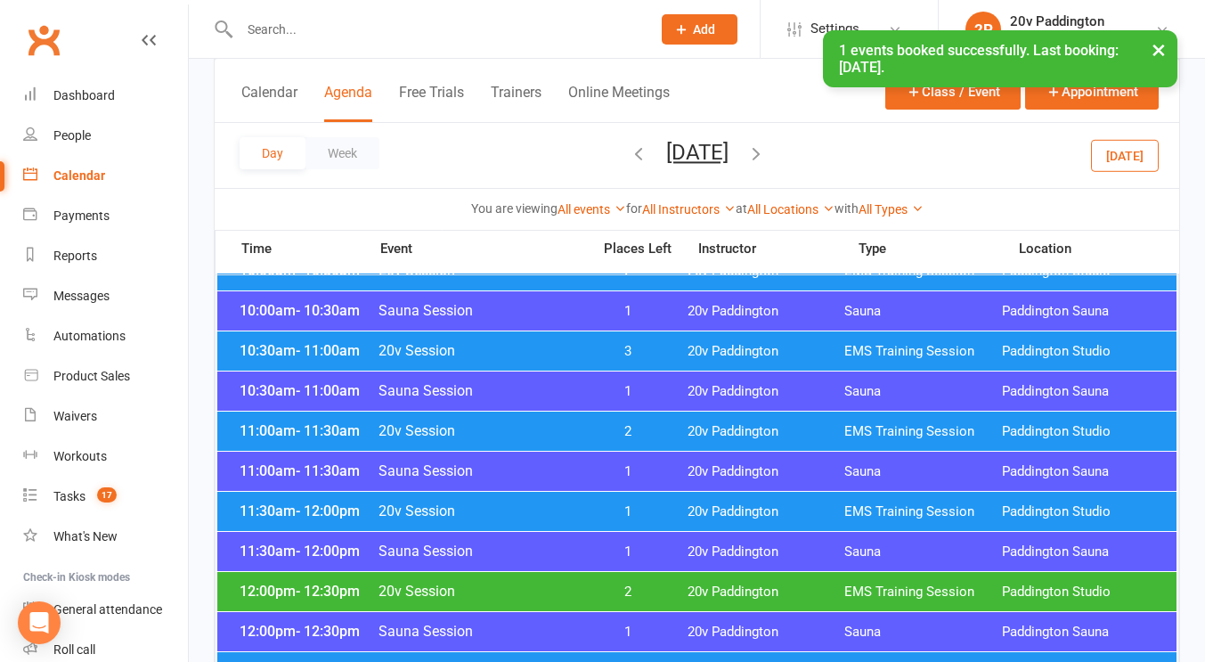
scroll to position [775, 0]
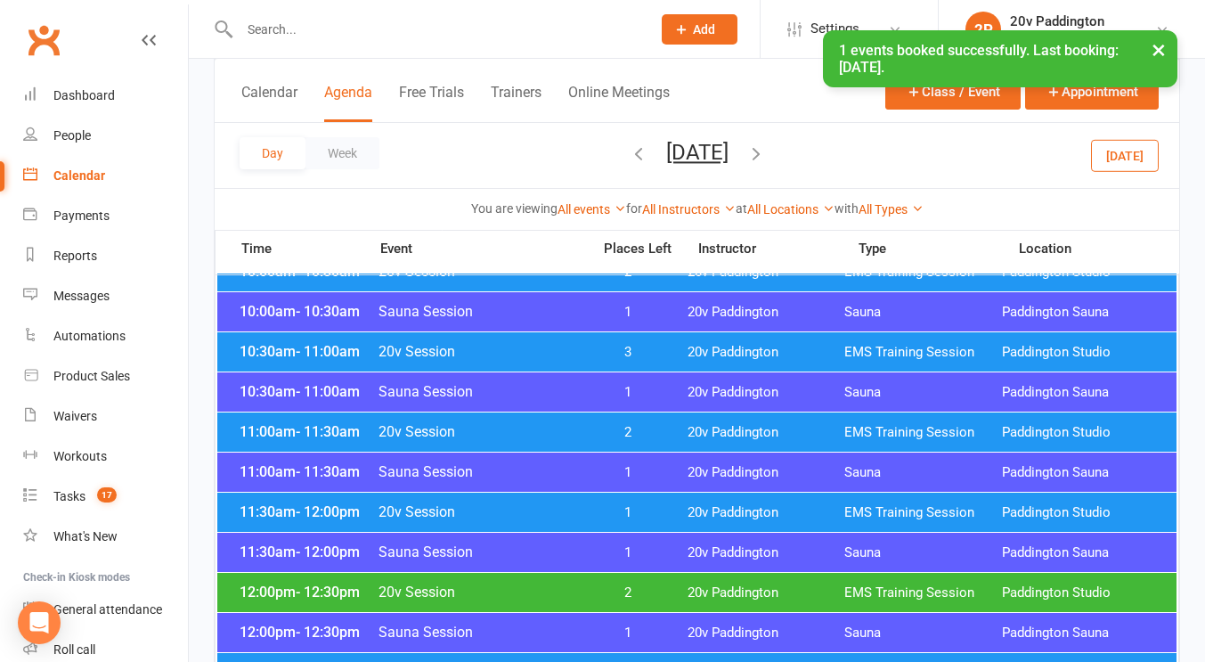
click at [645, 430] on span "2" at bounding box center [628, 432] width 94 height 17
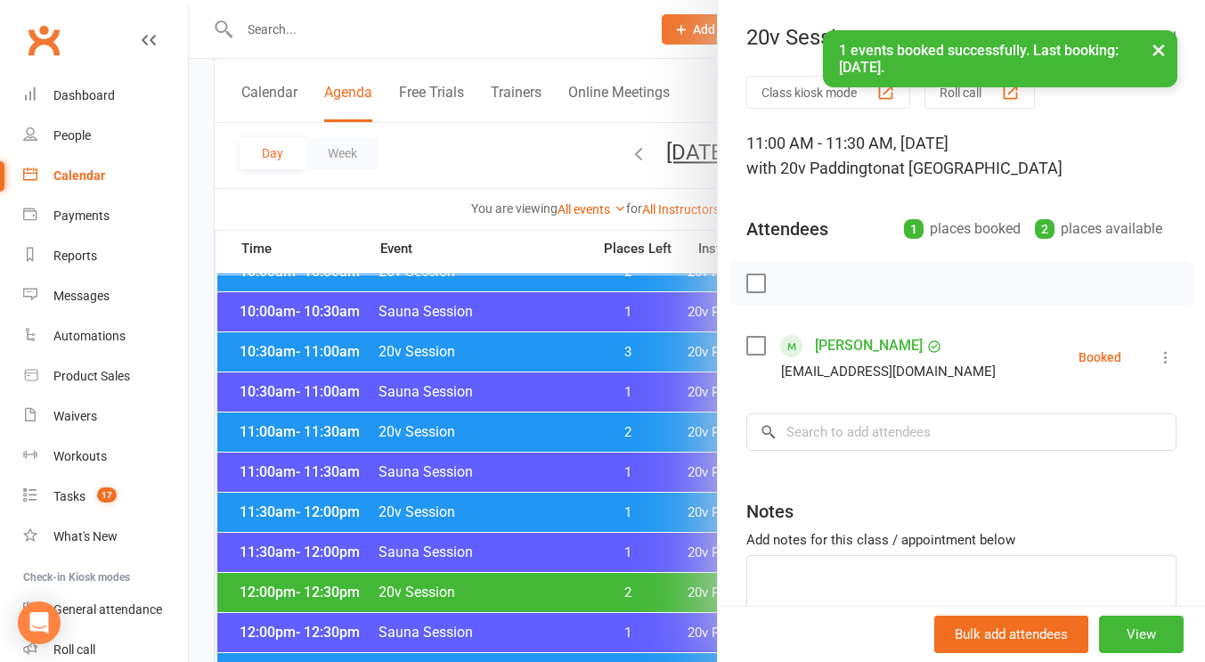
click at [492, 412] on div at bounding box center [697, 331] width 1017 height 662
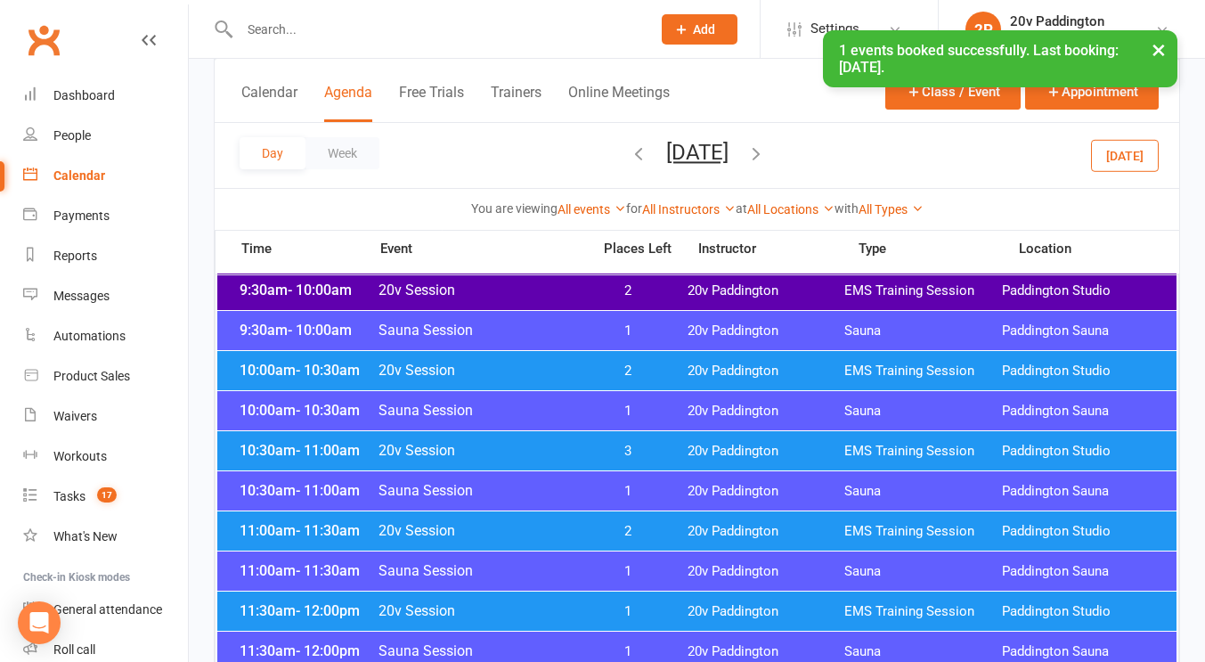
scroll to position [653, 0]
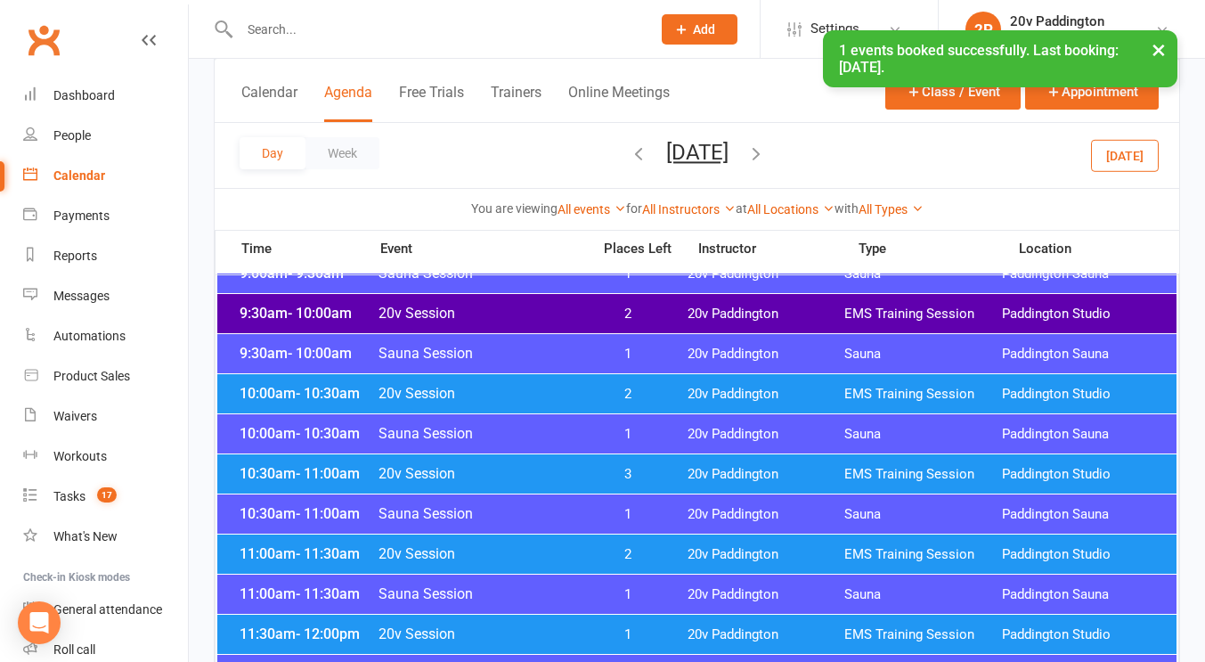
click at [522, 470] on span "20v Session" at bounding box center [479, 473] width 203 height 17
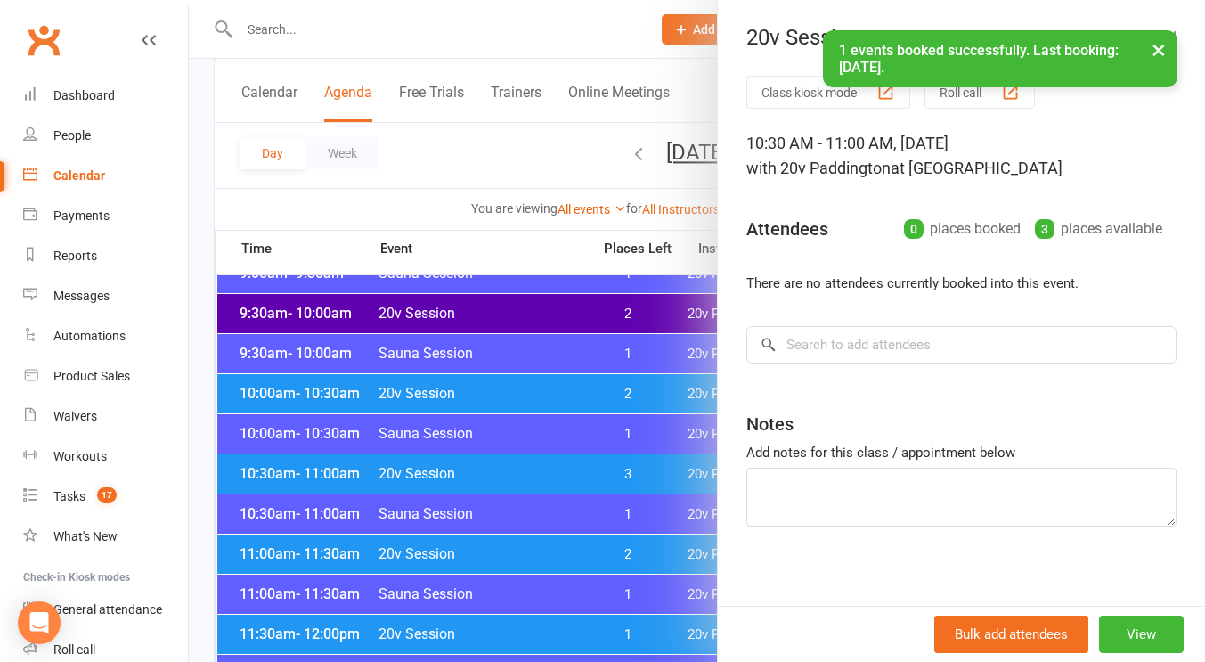
click at [577, 306] on div at bounding box center [697, 331] width 1017 height 662
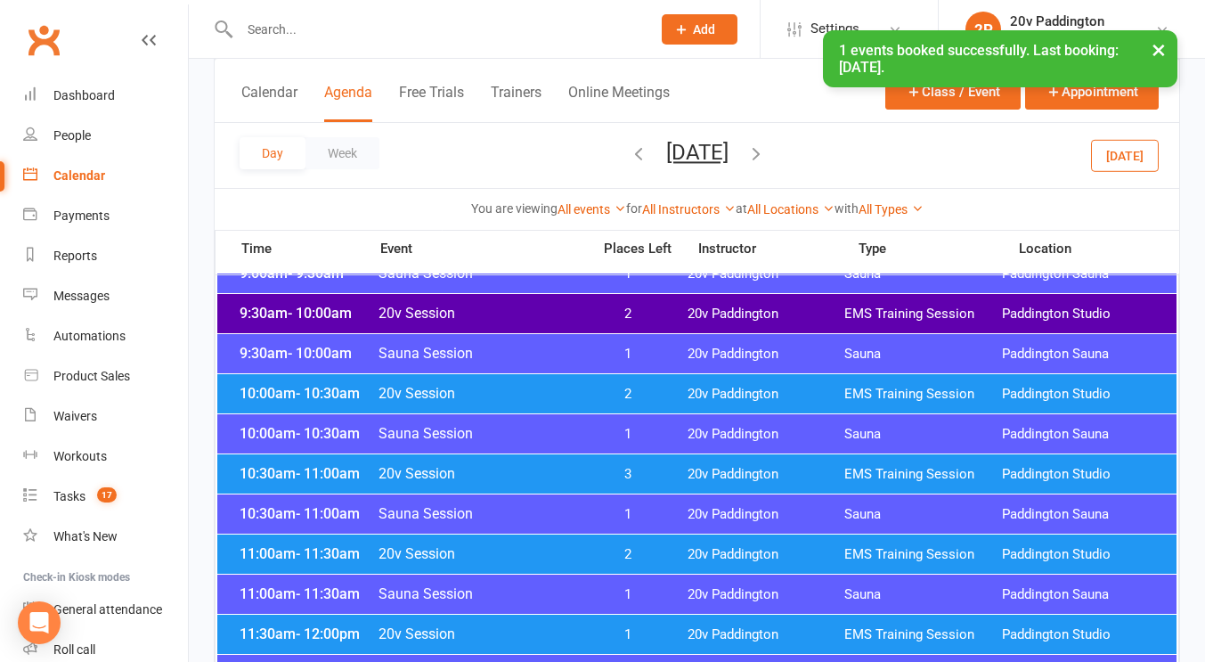
click at [547, 323] on div "9:30am - 10:00am 20v Session 2 20v Paddington EMS Training Session Paddington S…" at bounding box center [697, 313] width 960 height 39
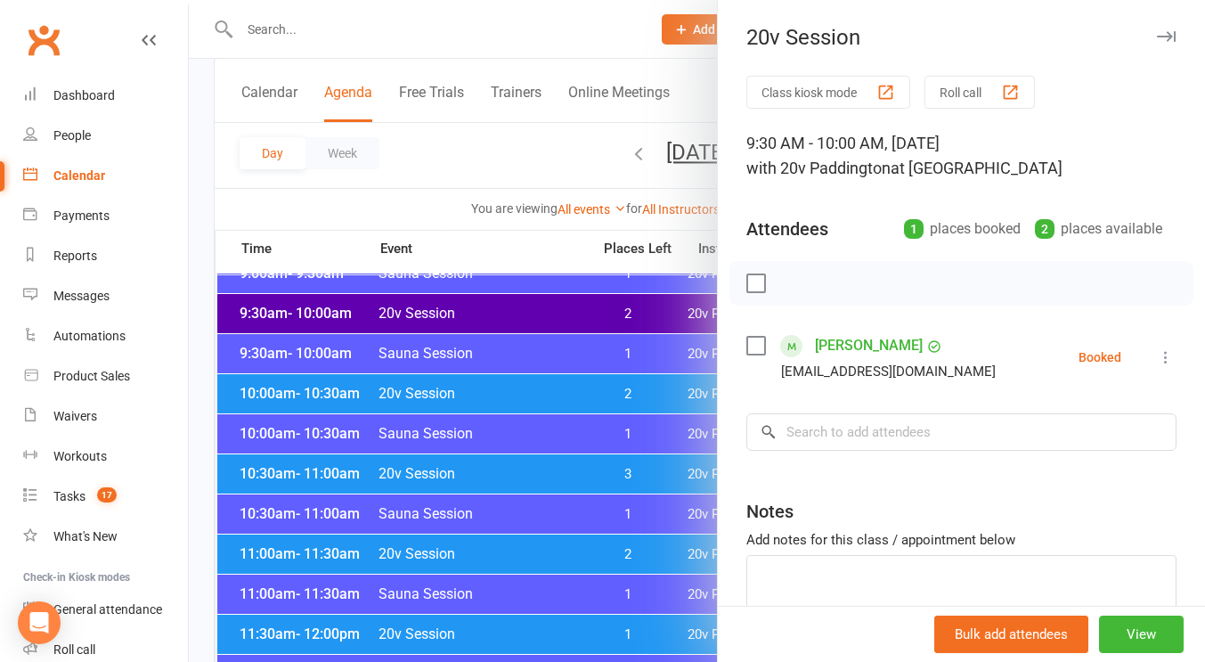
click at [577, 315] on div at bounding box center [697, 331] width 1017 height 662
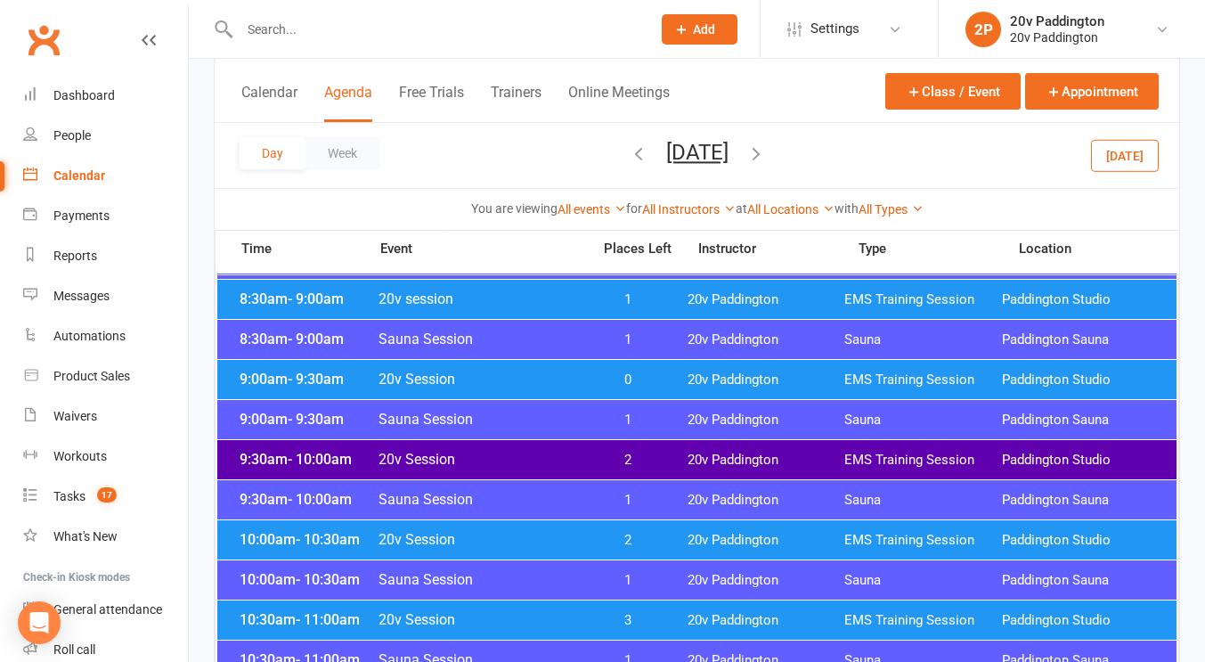
scroll to position [504, 0]
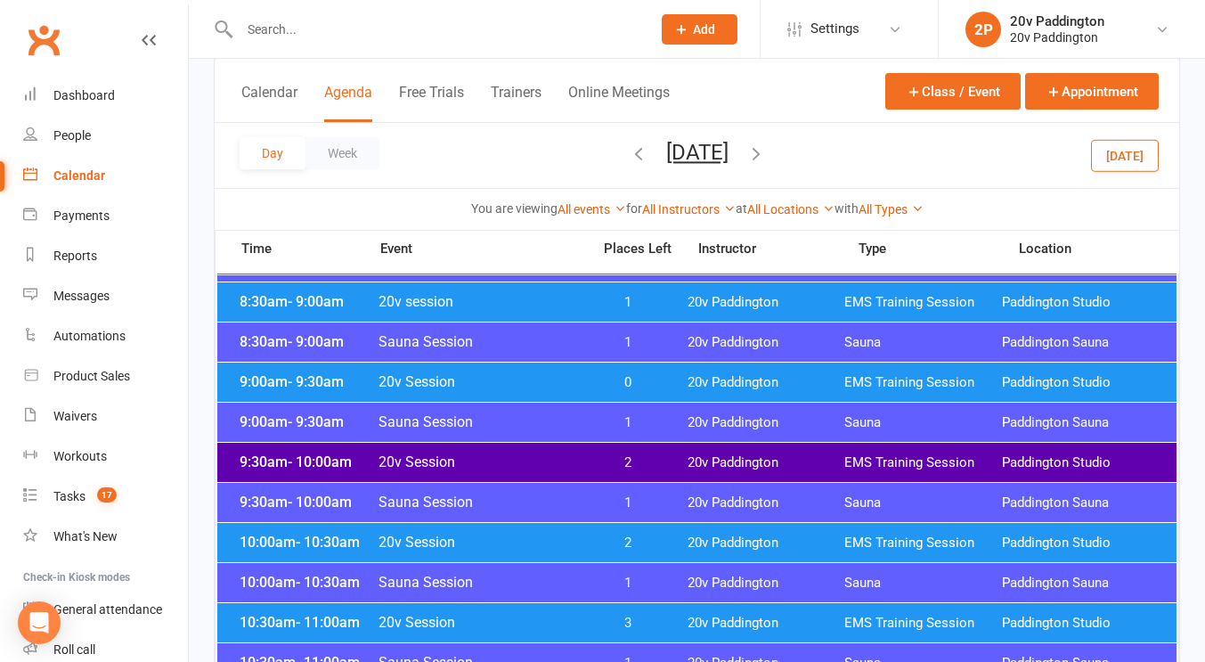
click at [567, 372] on div "9:00am - 9:30am 20v Session 0 20v Paddington EMS Training Session Paddington St…" at bounding box center [697, 382] width 960 height 39
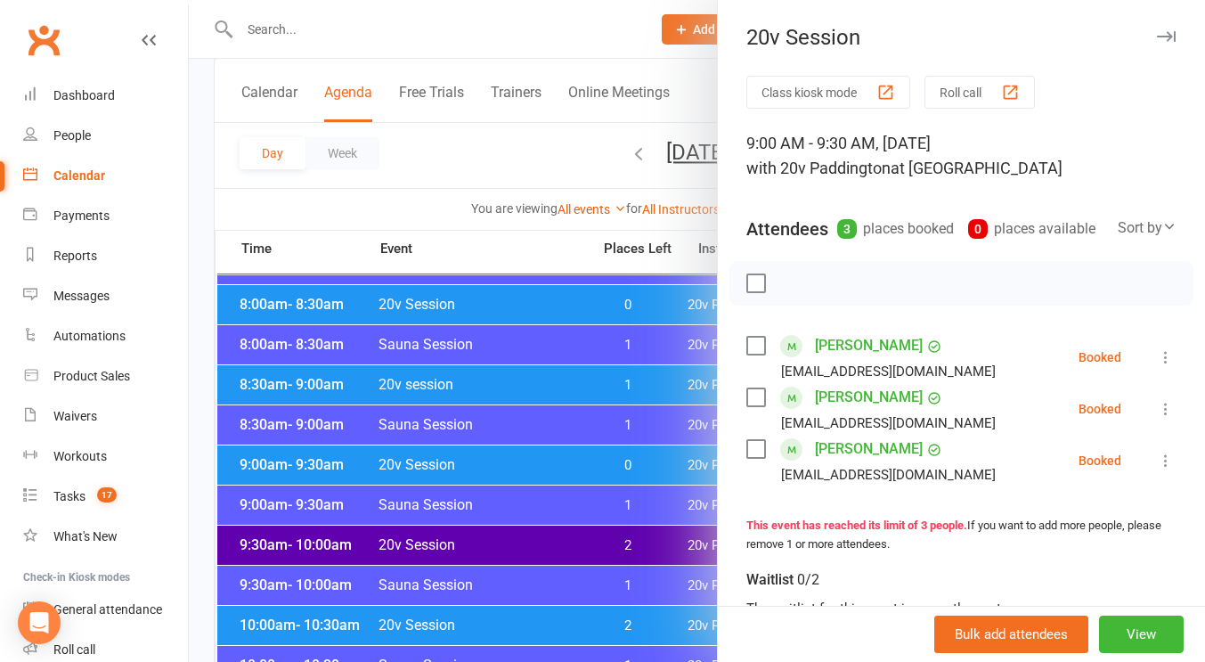
scroll to position [419, 0]
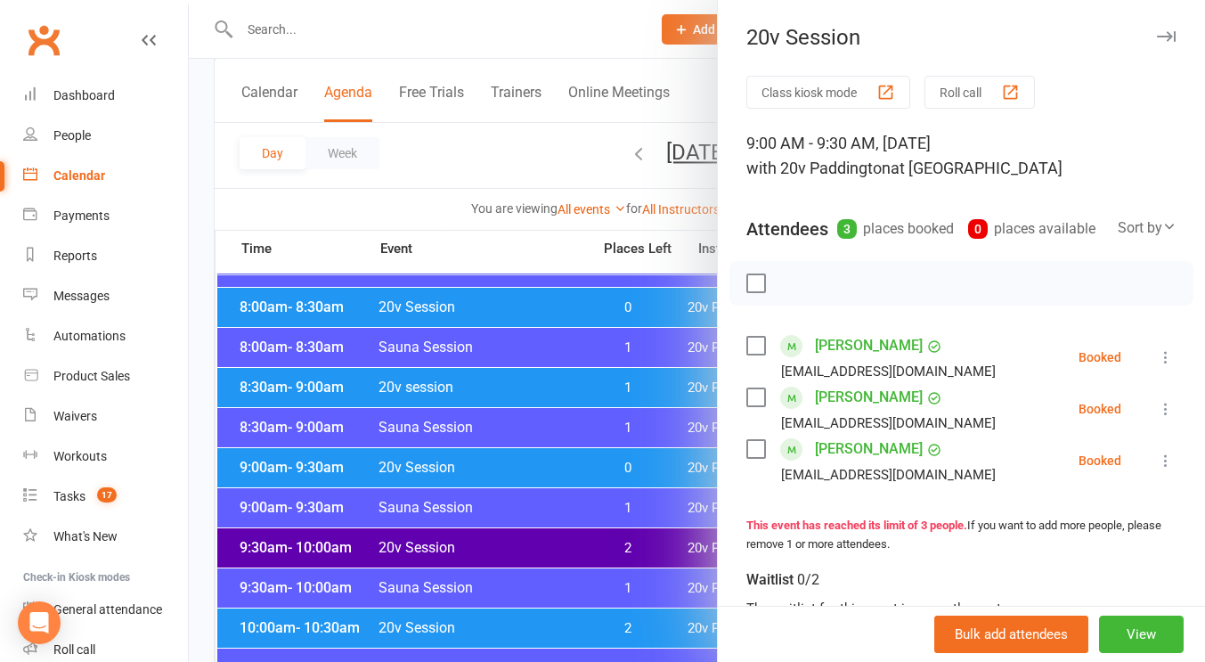
click at [538, 421] on div at bounding box center [697, 331] width 1017 height 662
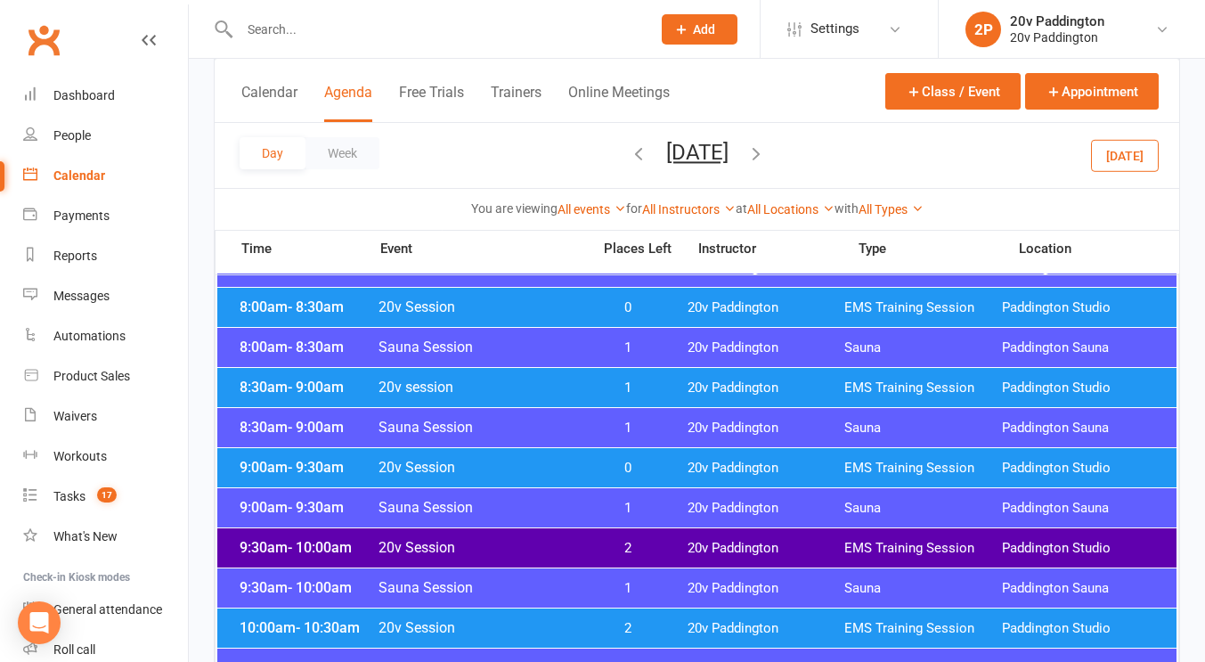
click at [563, 388] on span "20v session" at bounding box center [479, 387] width 203 height 17
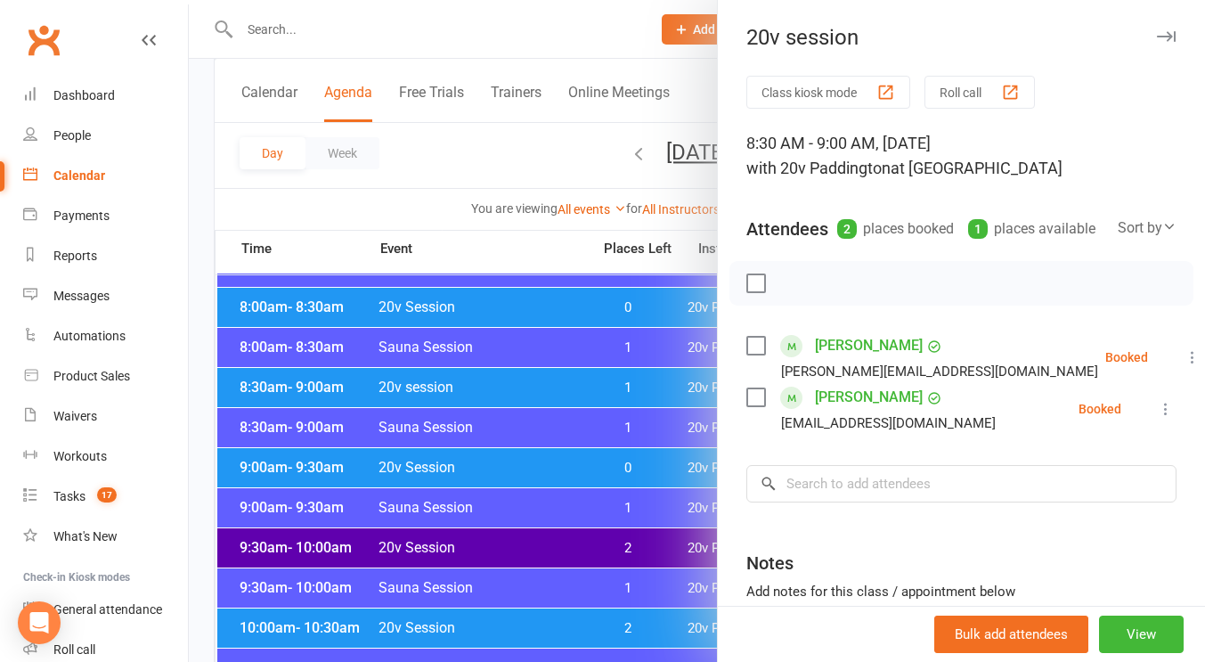
click at [583, 363] on div at bounding box center [697, 331] width 1017 height 662
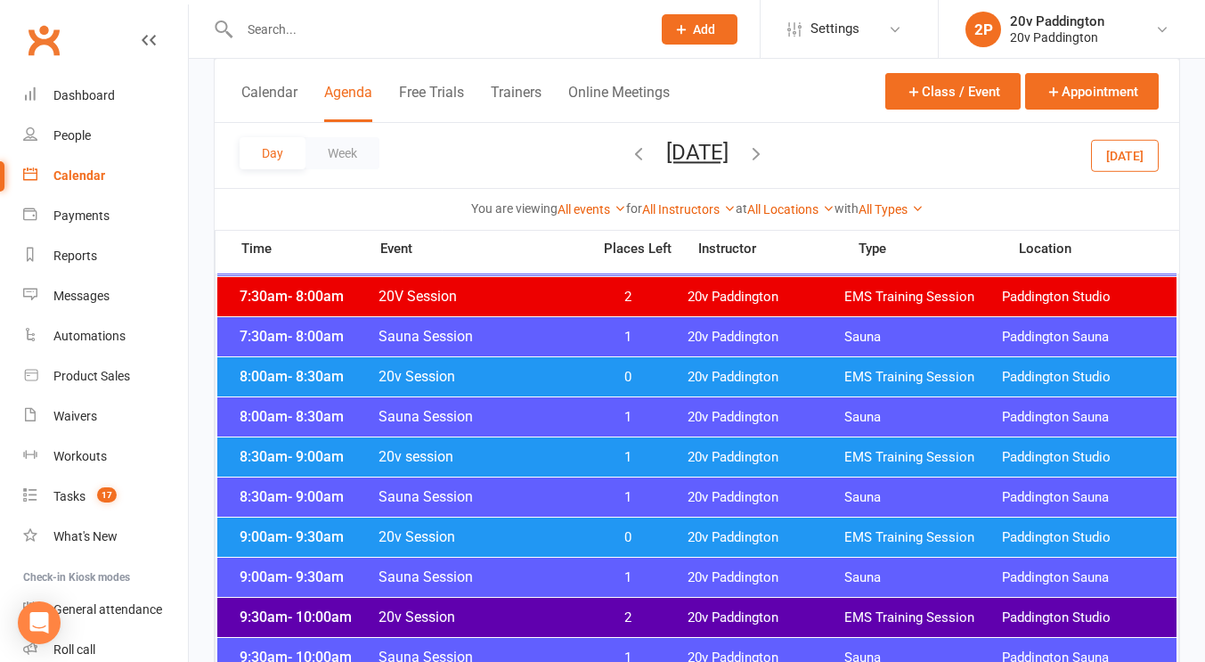
scroll to position [347, 0]
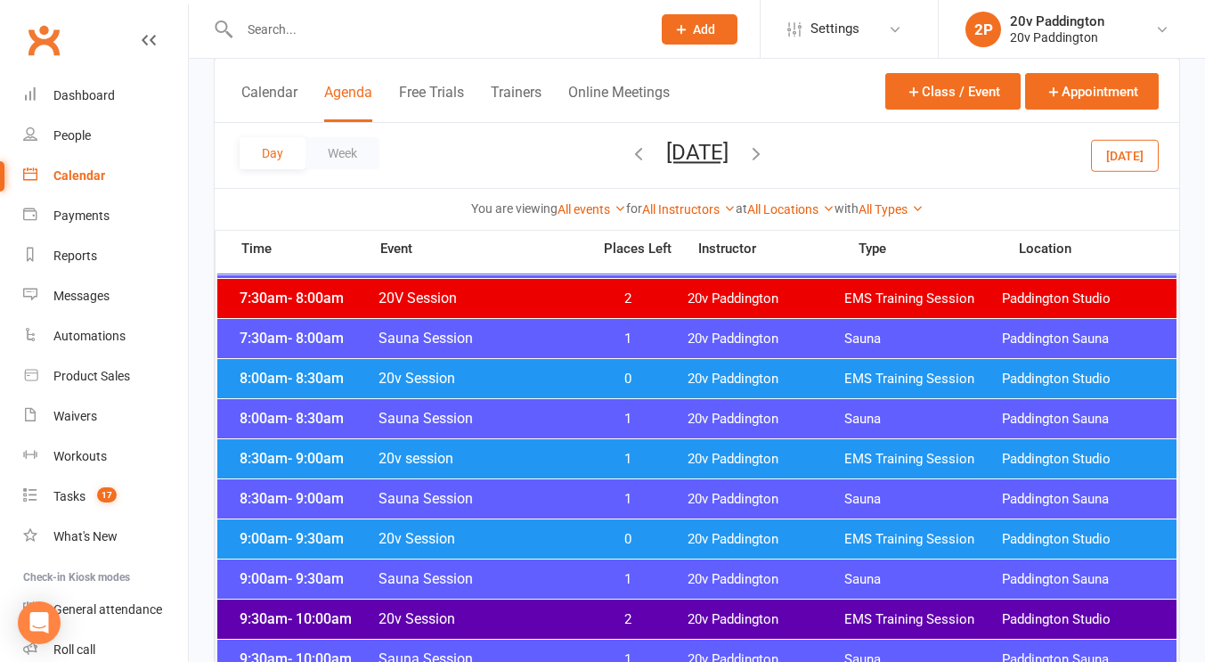
click at [565, 383] on span "20v Session" at bounding box center [479, 378] width 203 height 17
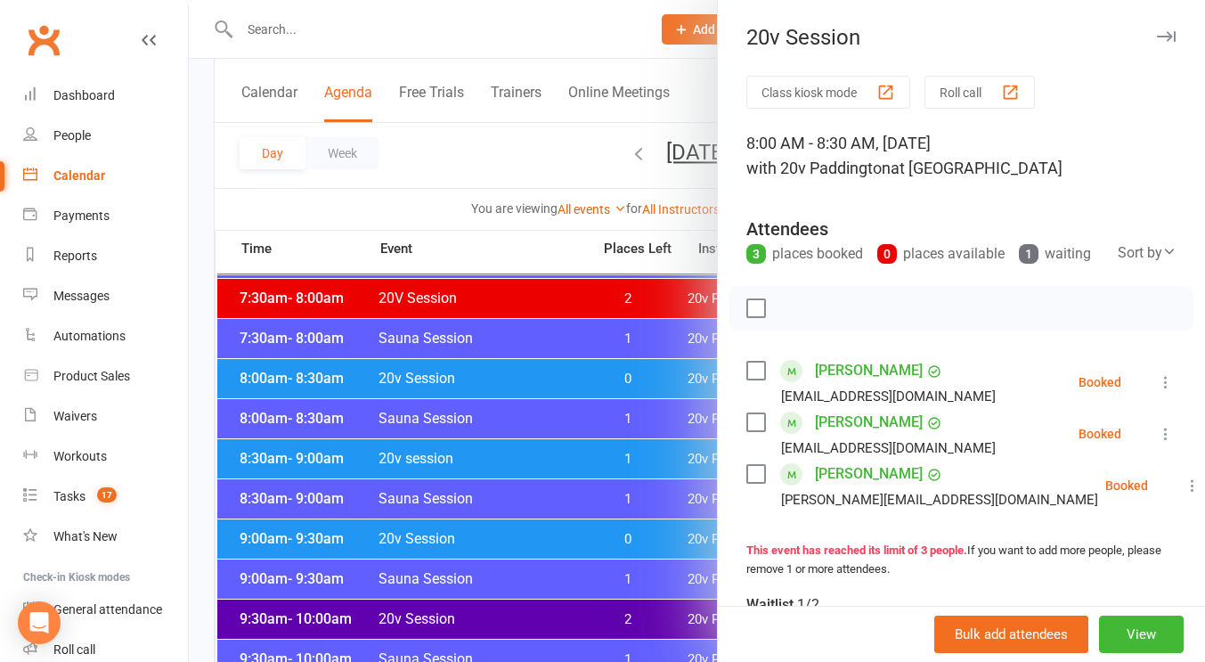
click at [565, 383] on div at bounding box center [697, 331] width 1017 height 662
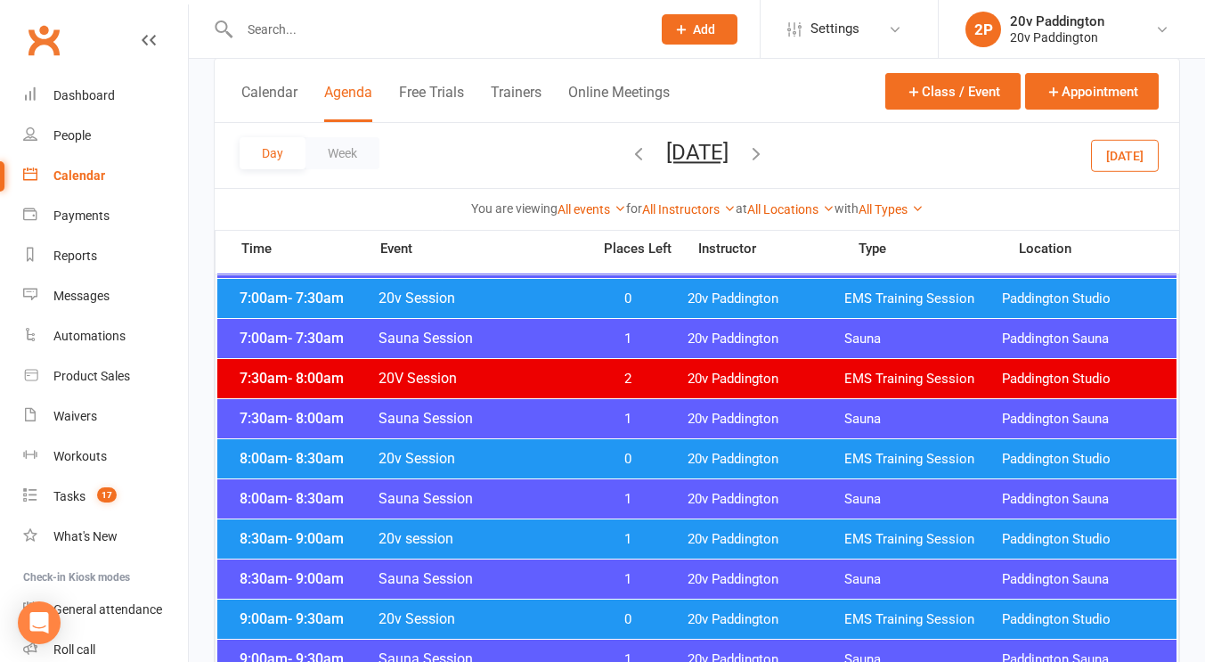
scroll to position [266, 0]
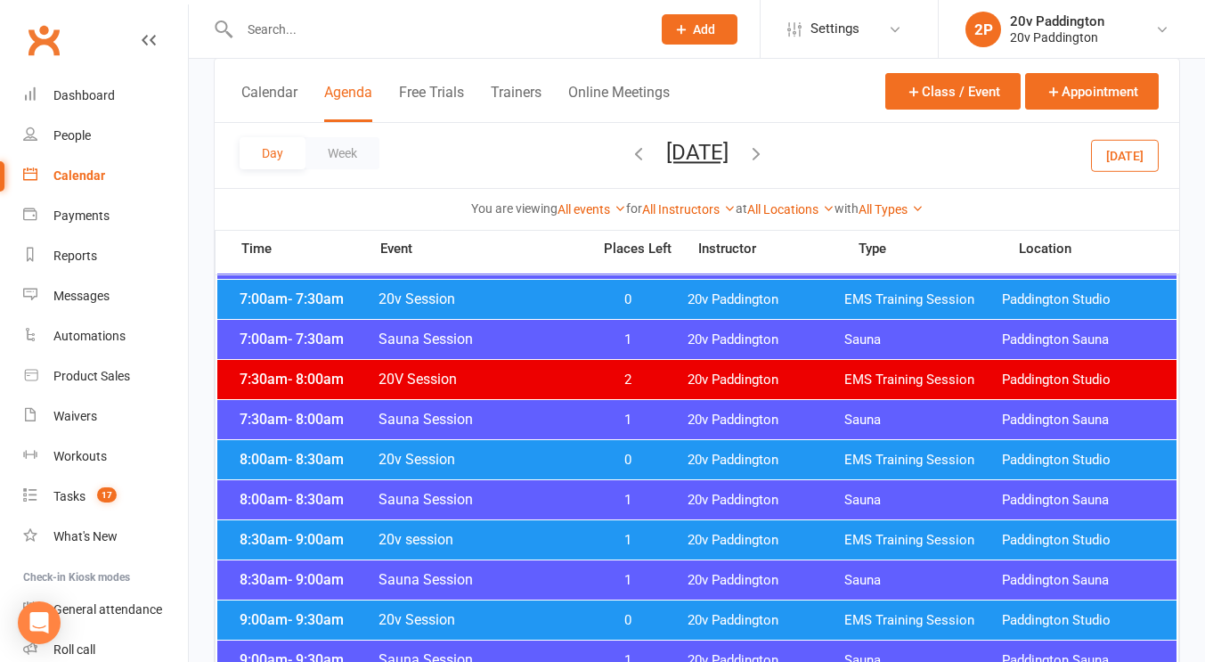
click at [623, 292] on span "0" at bounding box center [628, 299] width 94 height 17
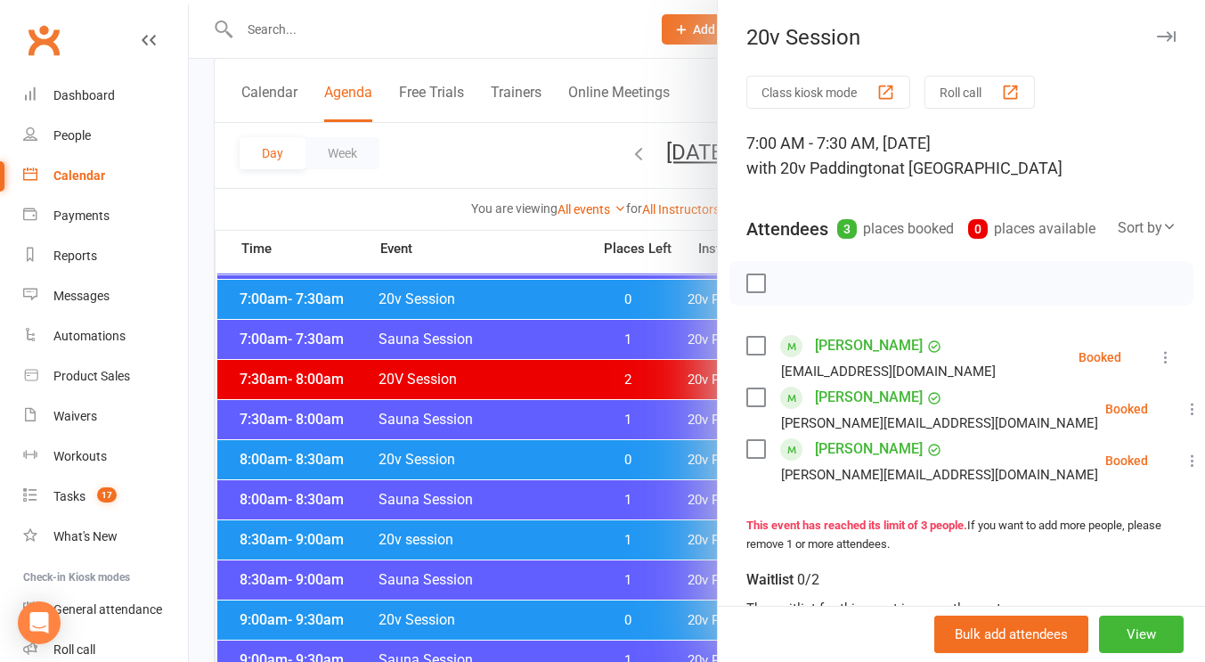
click at [608, 315] on div at bounding box center [697, 331] width 1017 height 662
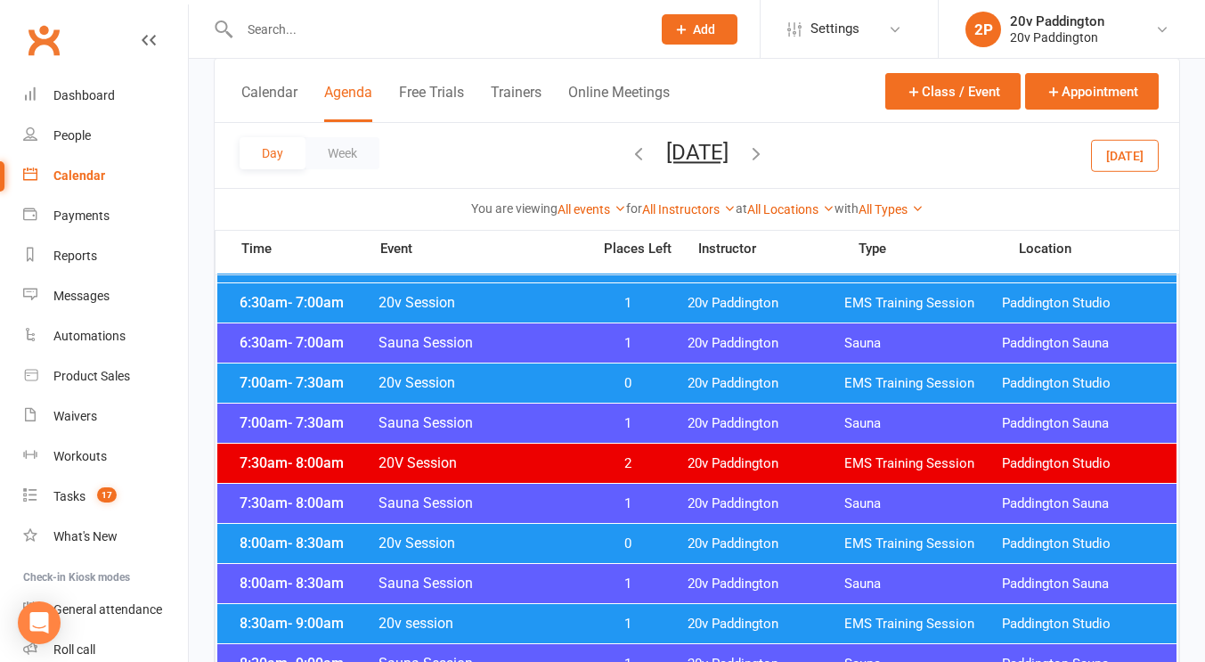
scroll to position [180, 0]
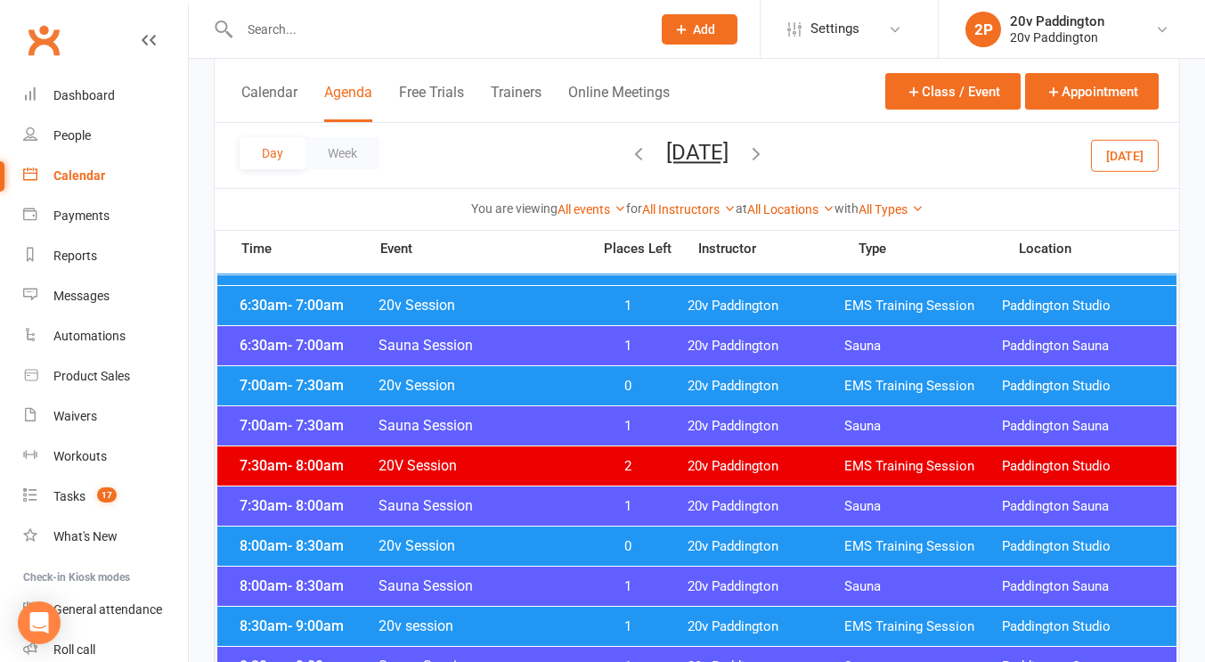
click at [609, 303] on span "1" at bounding box center [628, 306] width 94 height 17
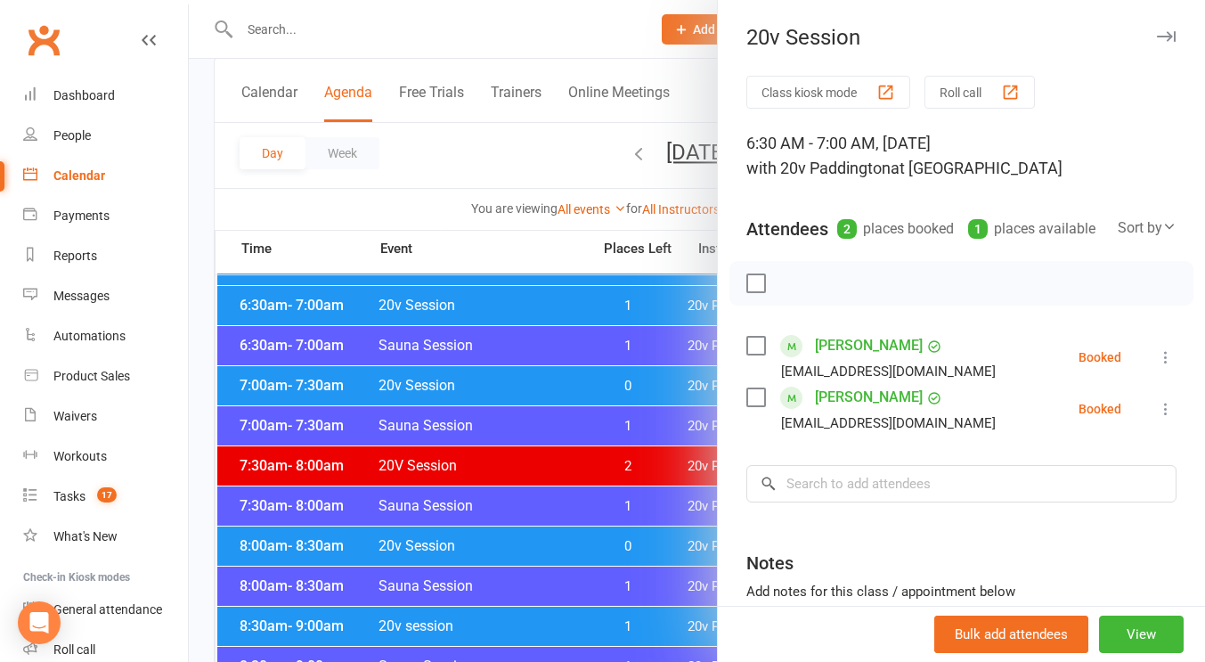
click at [610, 306] on div at bounding box center [697, 331] width 1017 height 662
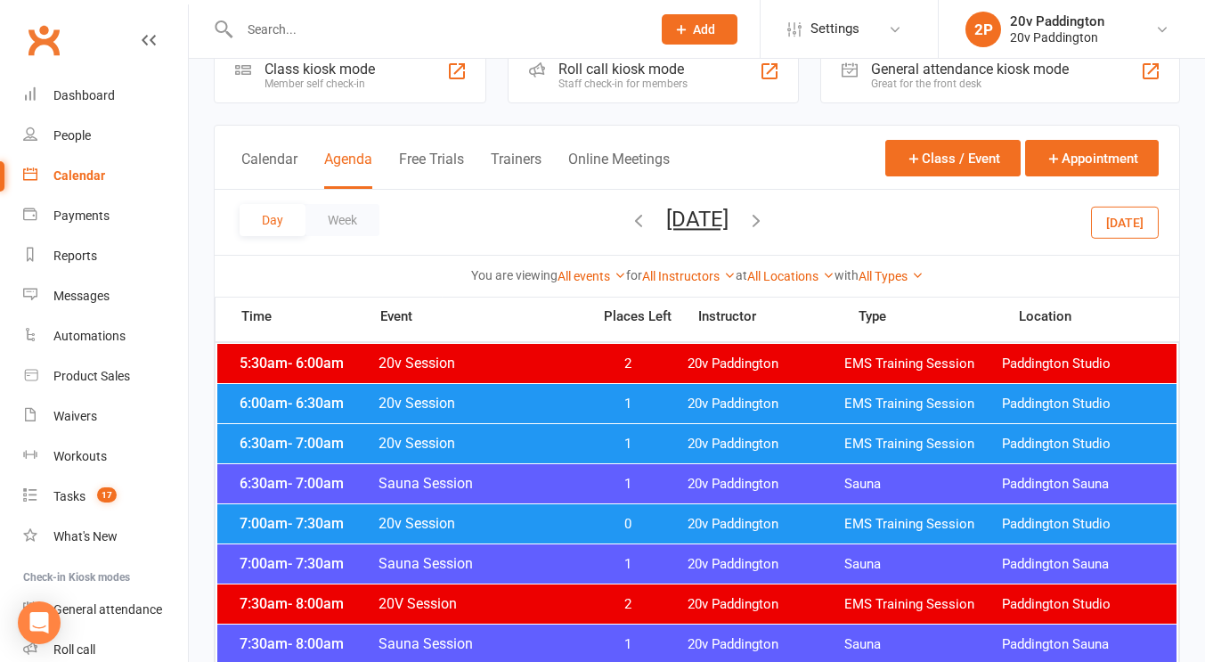
scroll to position [41, 0]
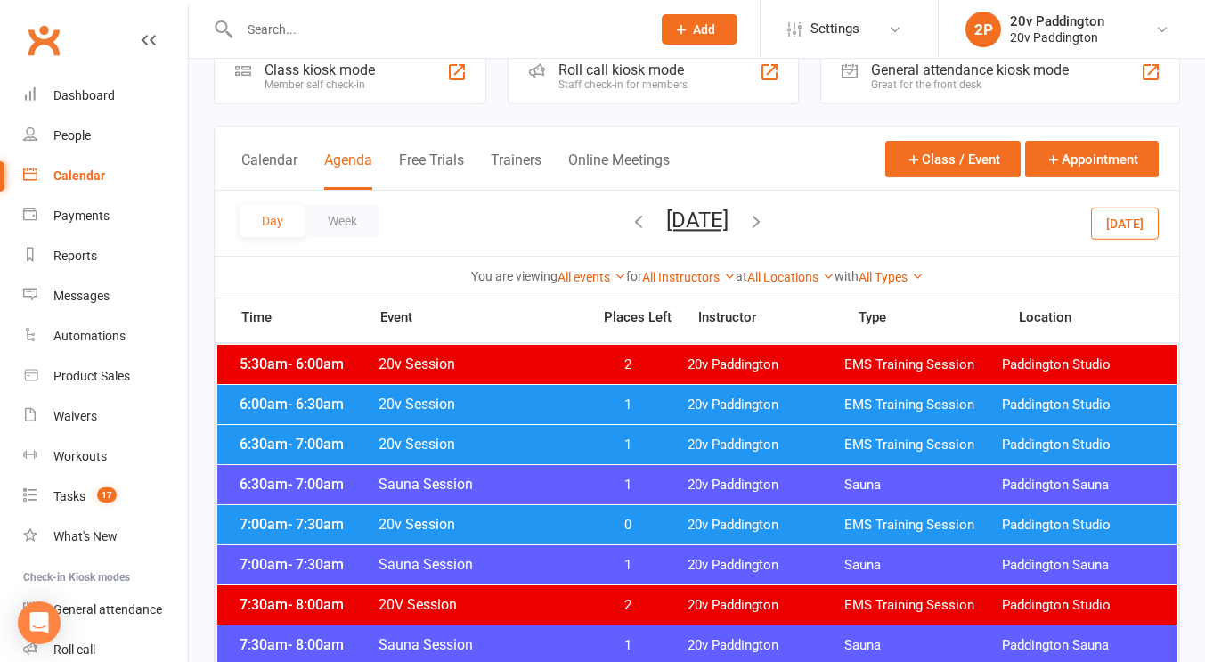
click at [573, 404] on span "20v Session" at bounding box center [479, 404] width 203 height 17
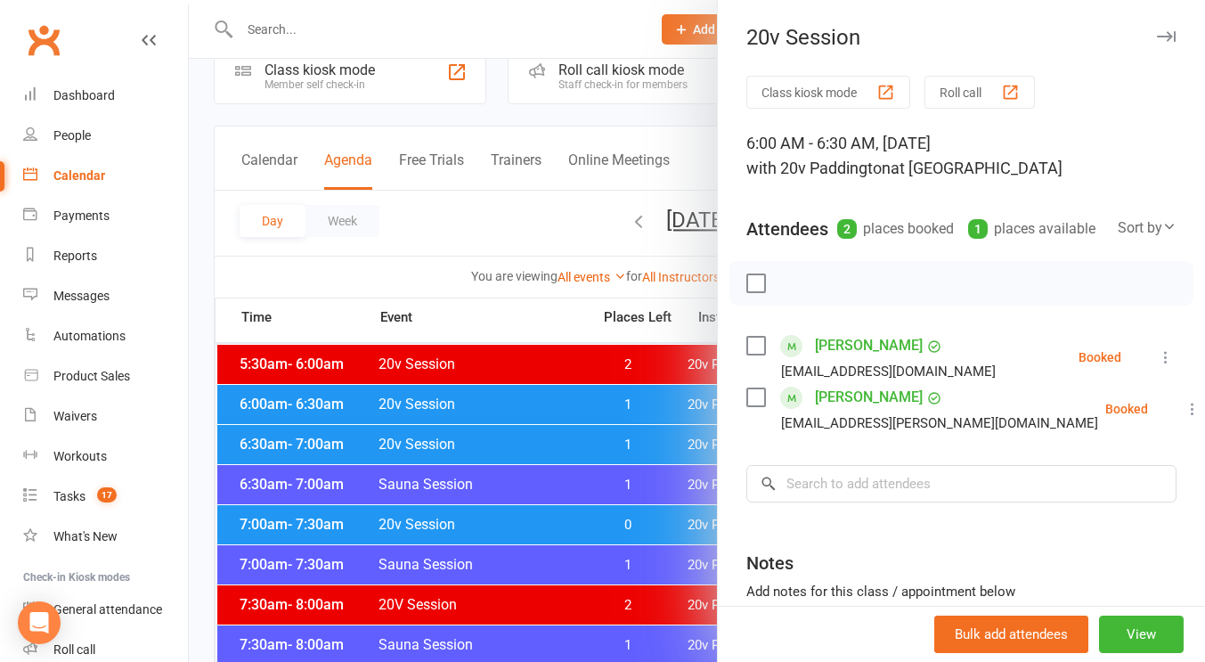
click at [573, 404] on div at bounding box center [697, 331] width 1017 height 662
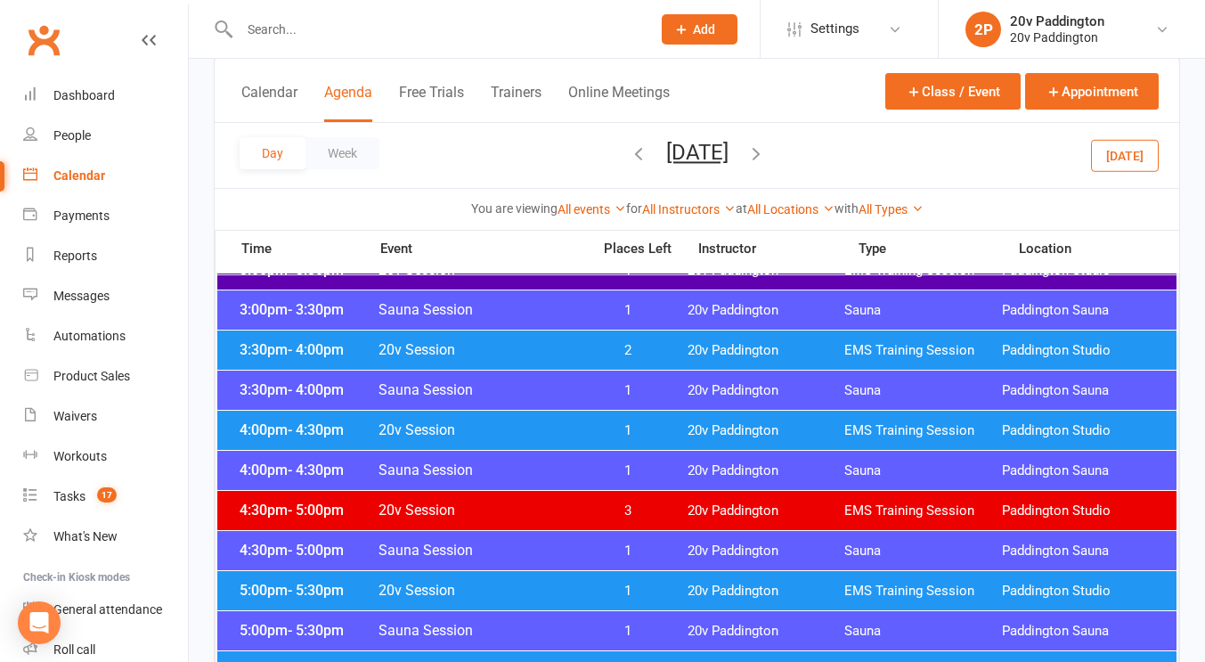
scroll to position [1419, 0]
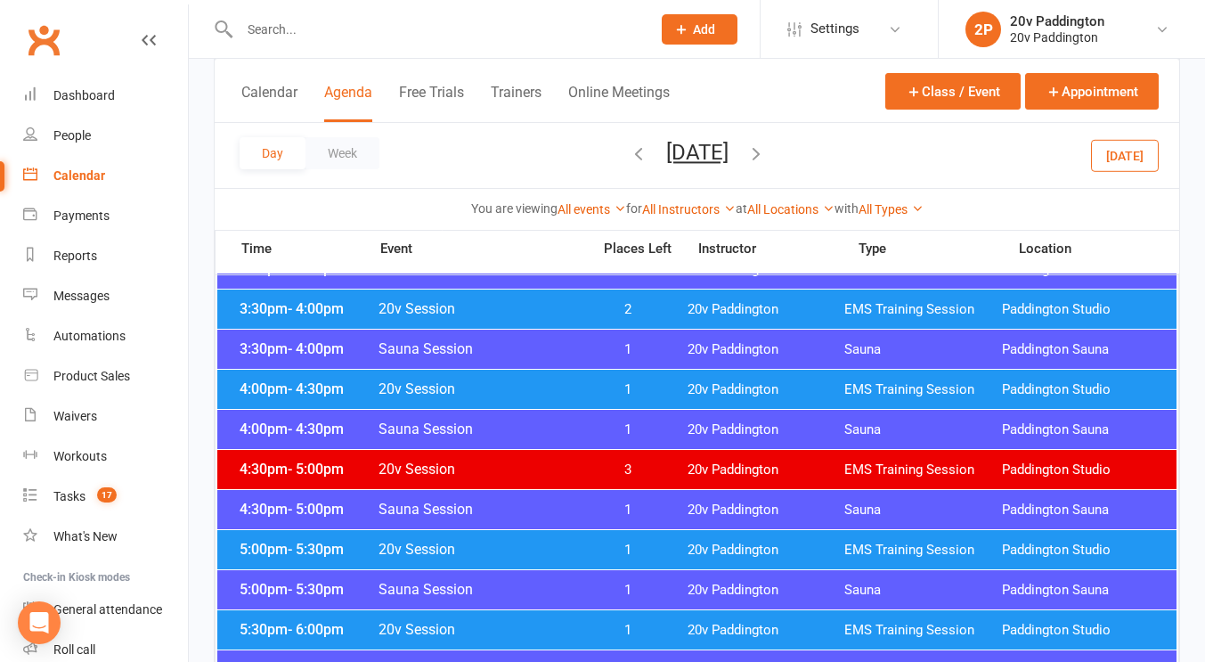
click at [1151, 167] on button "Today" at bounding box center [1125, 155] width 68 height 32
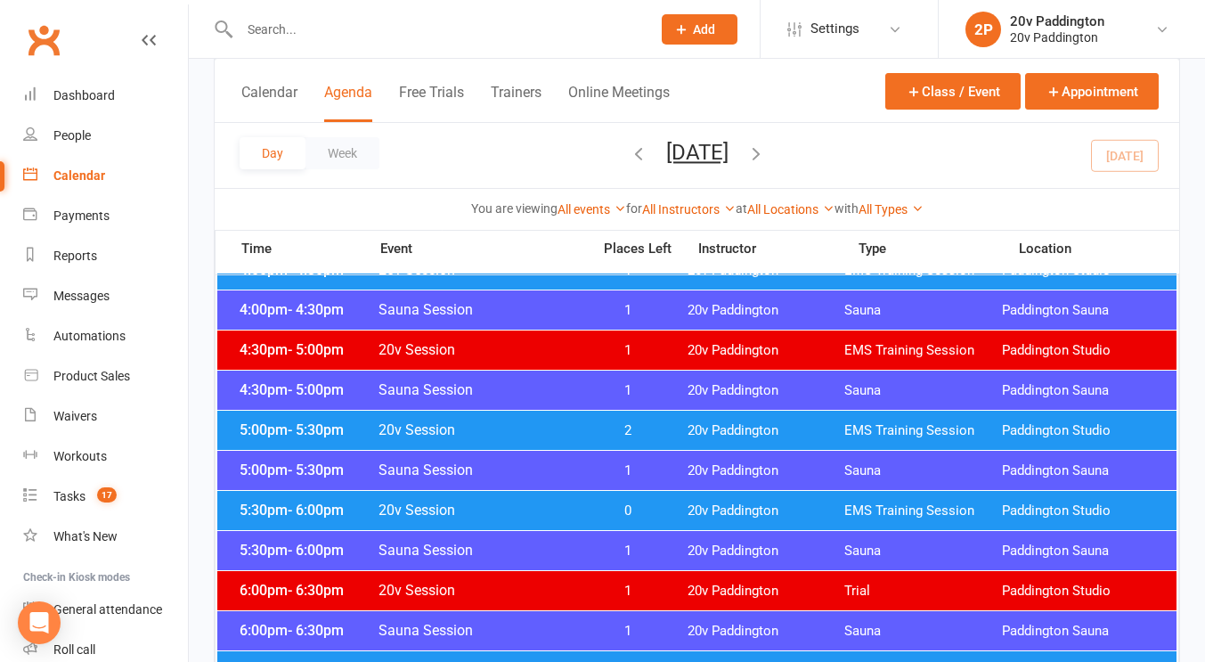
scroll to position [1556, 0]
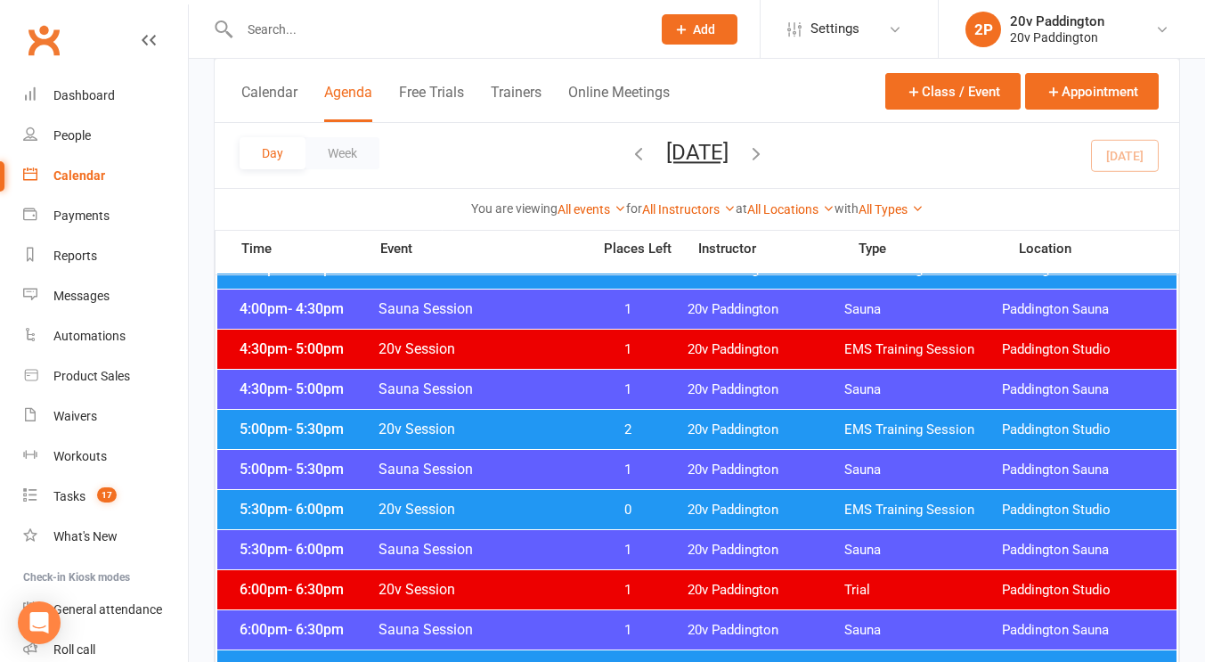
click at [646, 422] on span "2" at bounding box center [628, 429] width 94 height 17
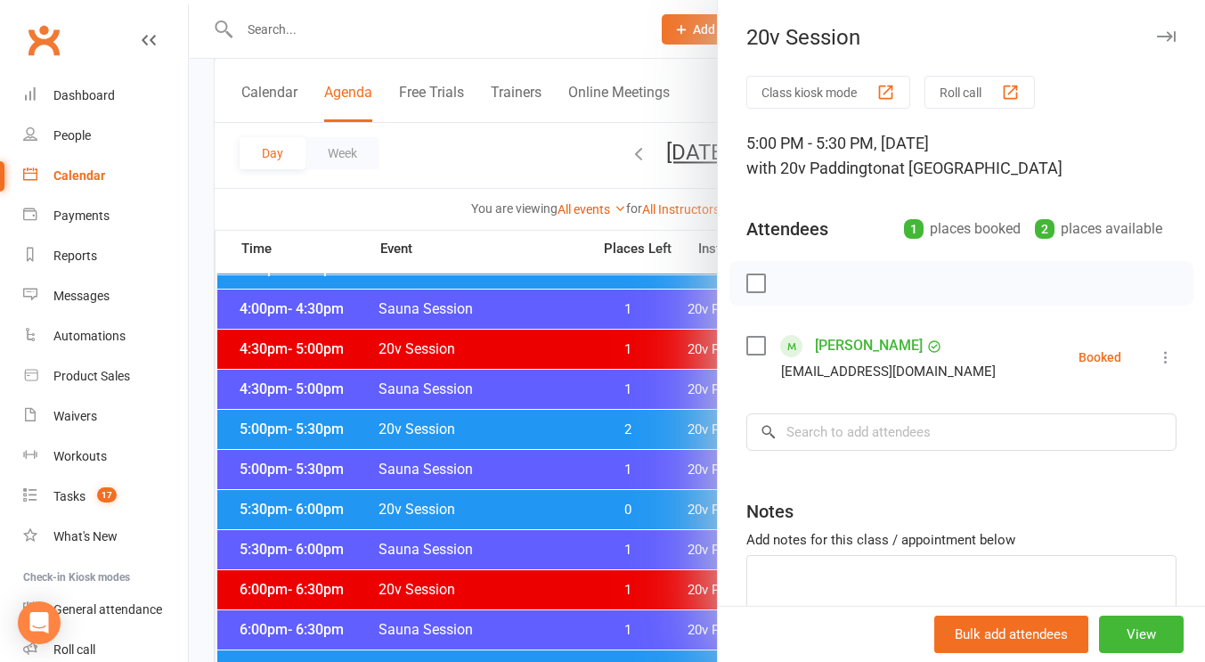
click at [582, 433] on div at bounding box center [697, 331] width 1017 height 662
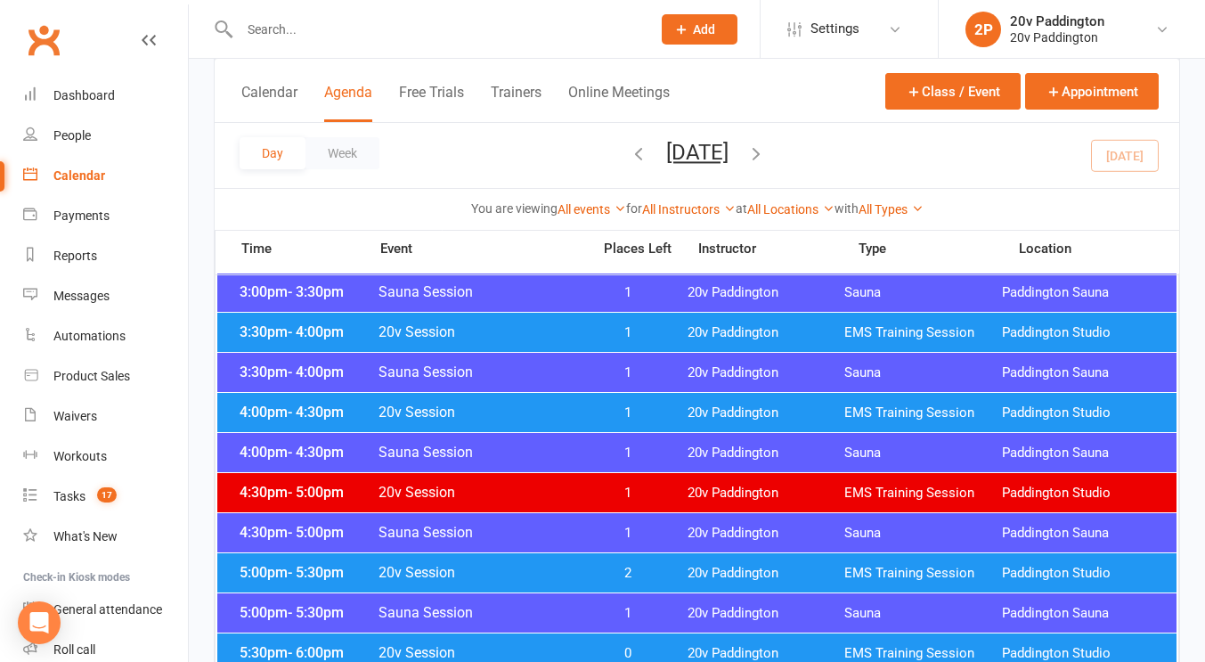
scroll to position [1408, 0]
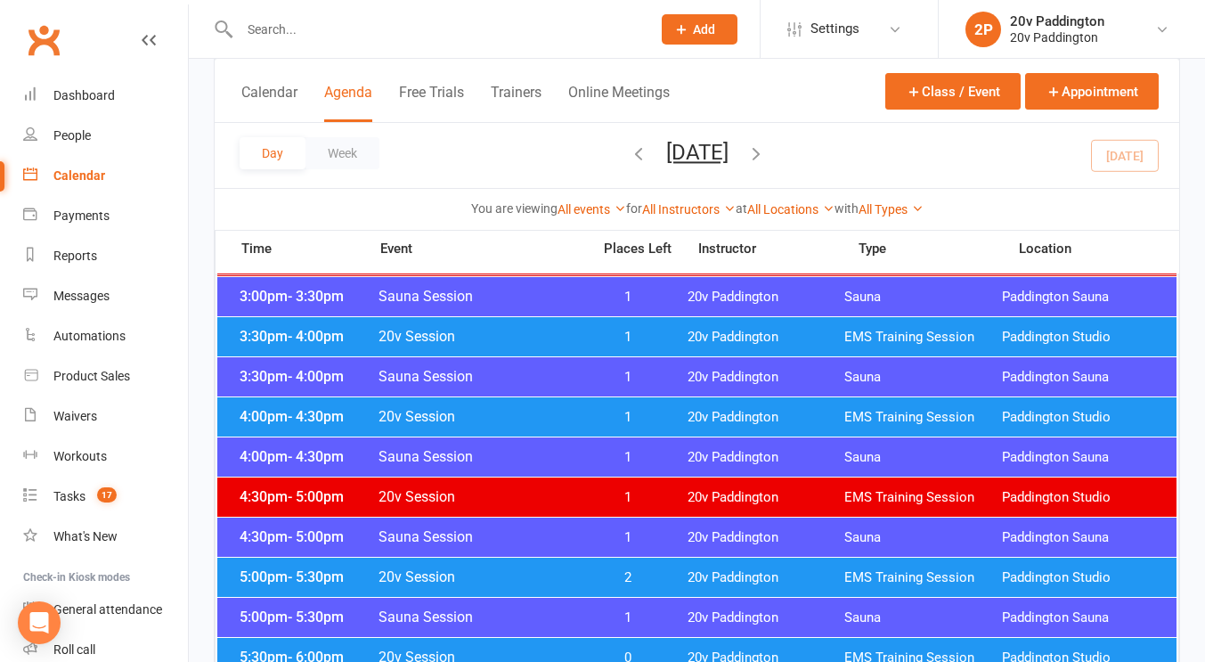
click at [604, 415] on span "1" at bounding box center [628, 417] width 94 height 17
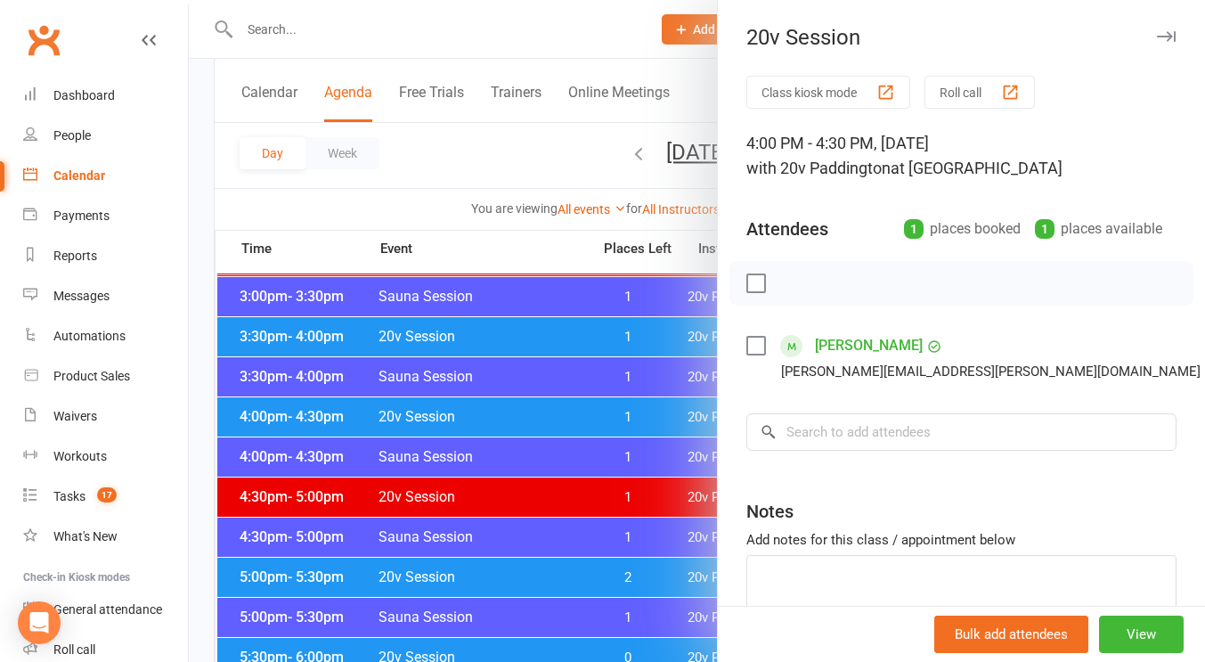
click at [1114, 494] on link "Mark absent" at bounding box center [1210, 499] width 192 height 36
click at [564, 397] on div at bounding box center [697, 331] width 1017 height 662
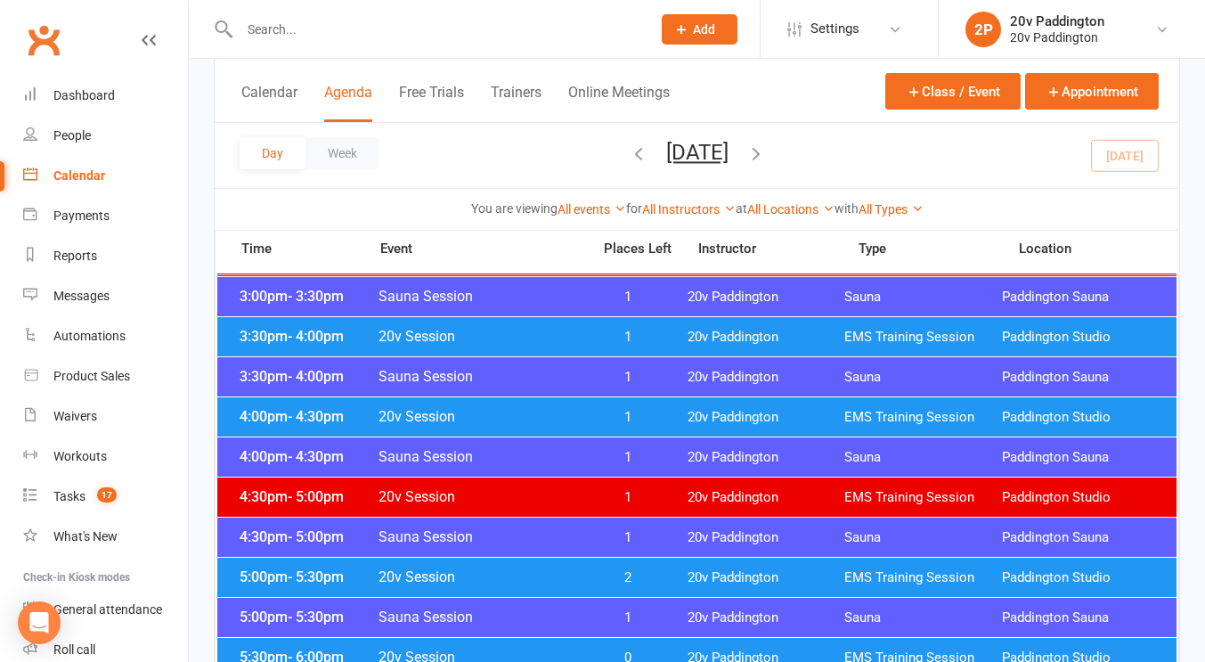
click at [610, 325] on div "3:30pm - 4:00pm 20v Session 1 20v Paddington EMS Training Session Paddington St…" at bounding box center [697, 336] width 960 height 39
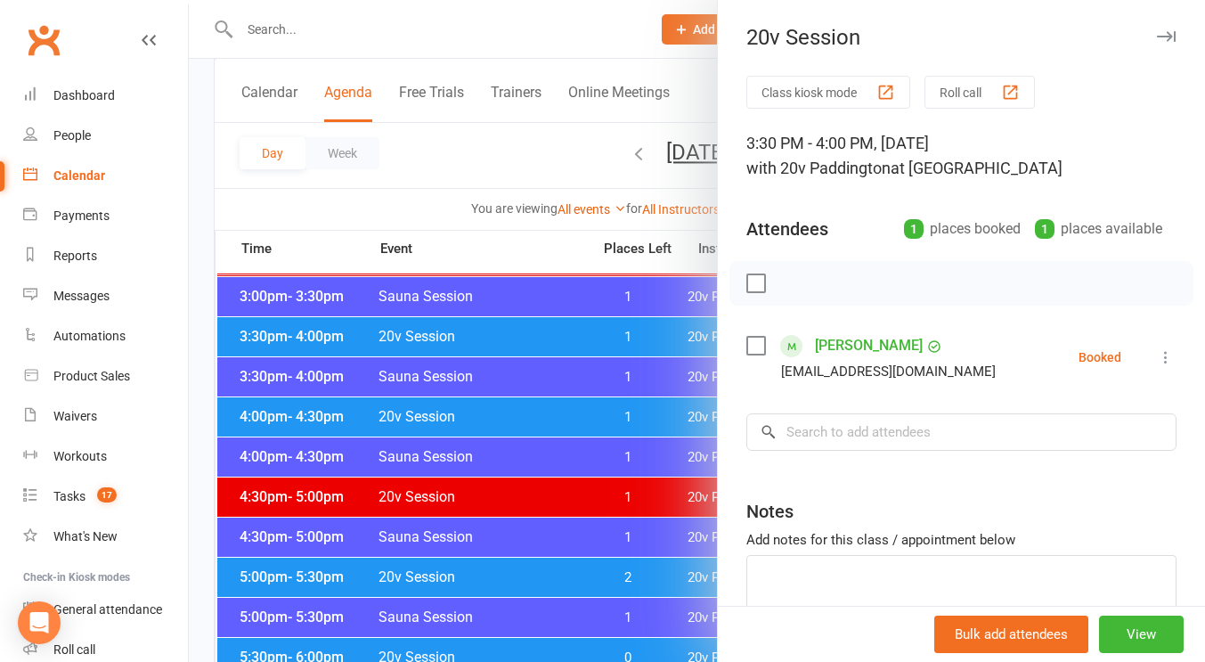
click at [1157, 355] on icon at bounding box center [1166, 357] width 18 height 18
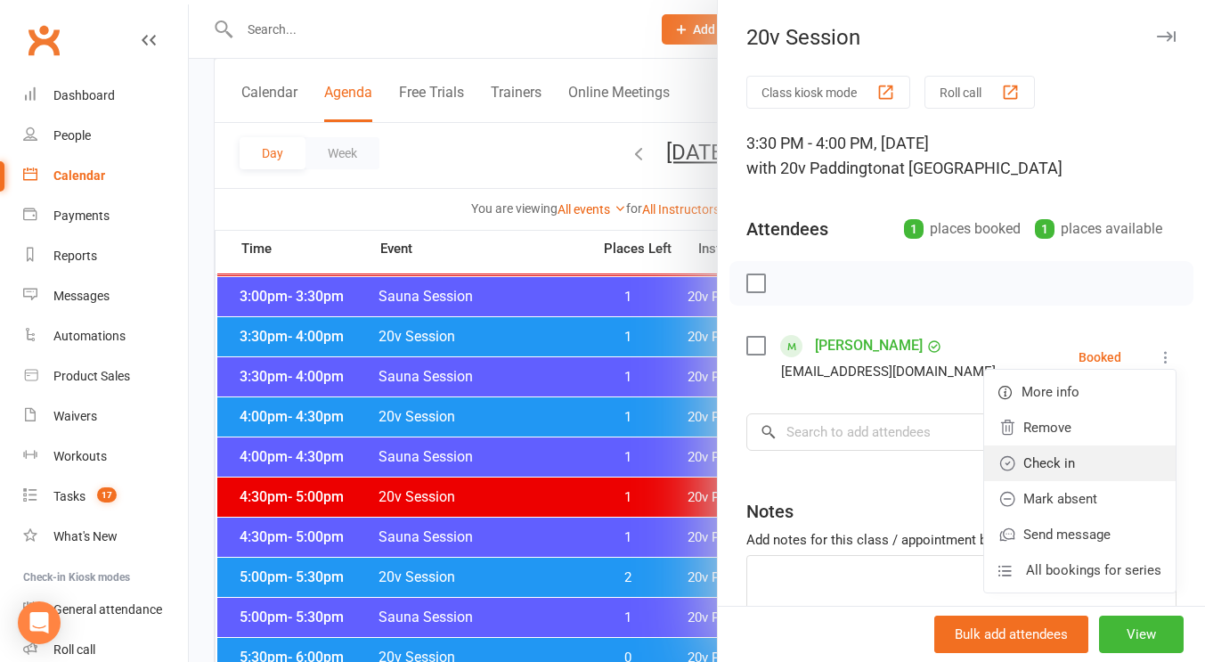
click at [1058, 461] on link "Check in" at bounding box center [1080, 463] width 192 height 36
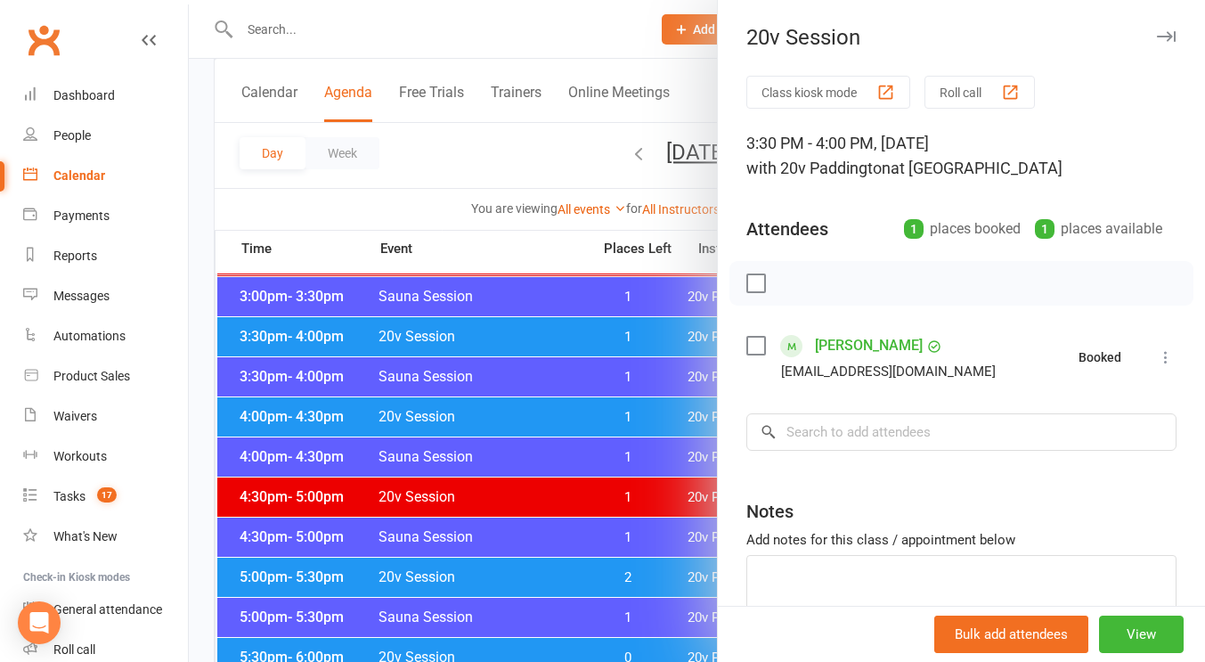
click at [532, 485] on div at bounding box center [697, 331] width 1017 height 662
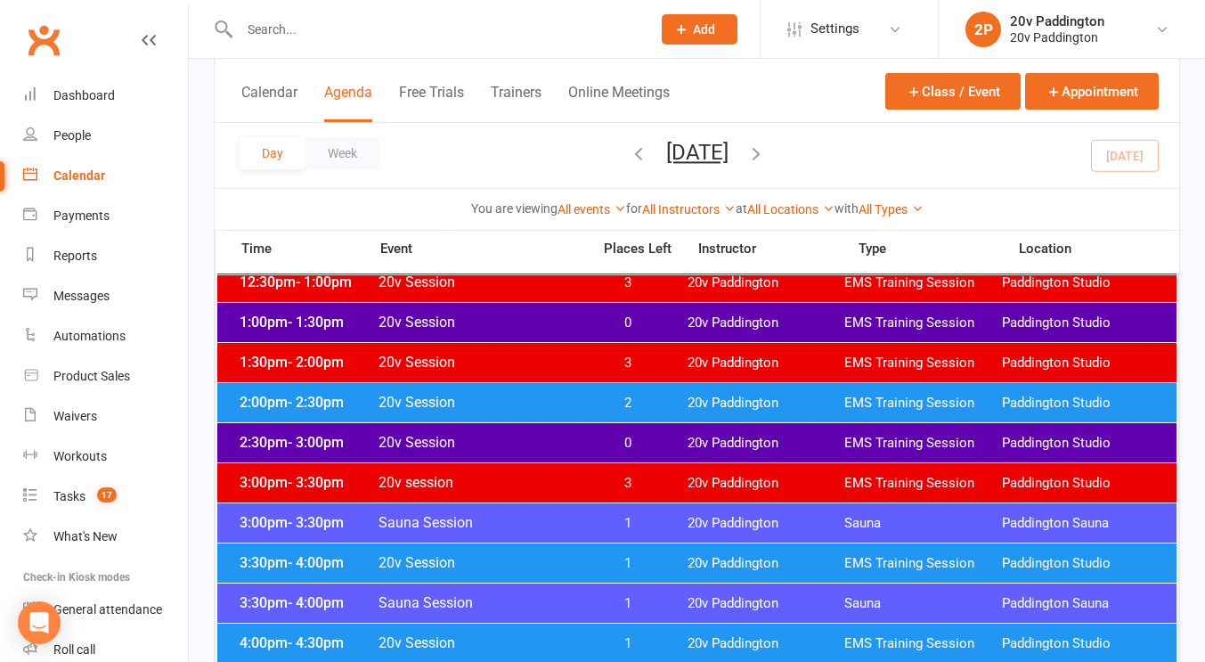
scroll to position [1179, 0]
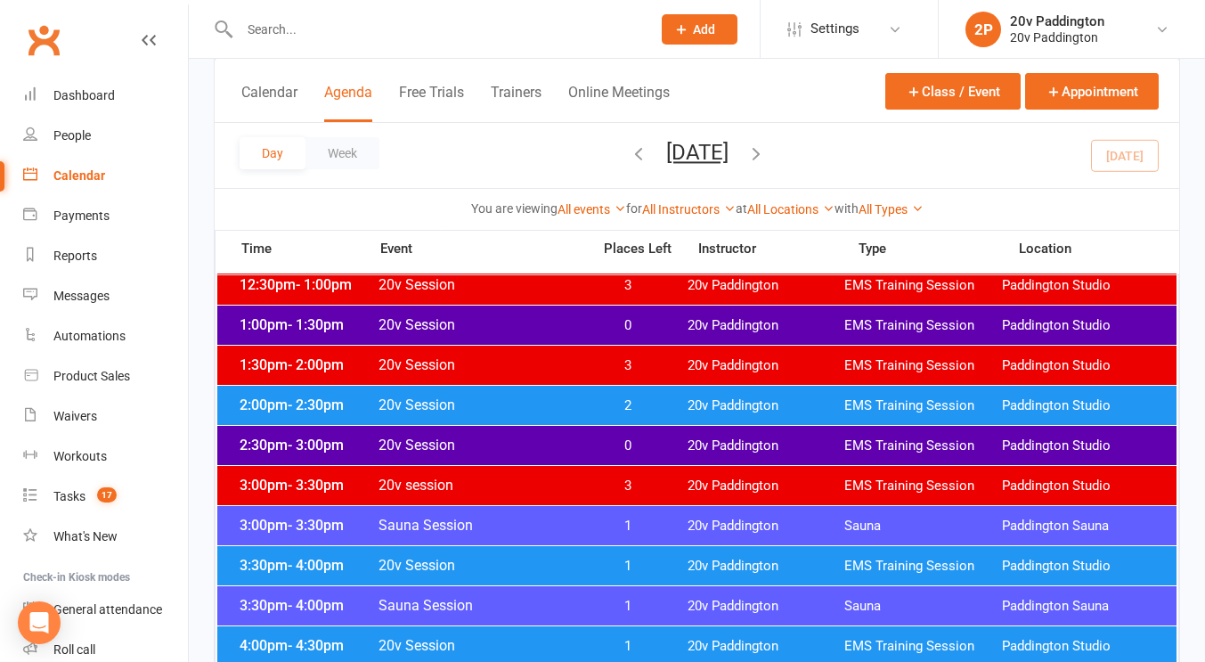
click at [604, 412] on span "2" at bounding box center [628, 405] width 94 height 17
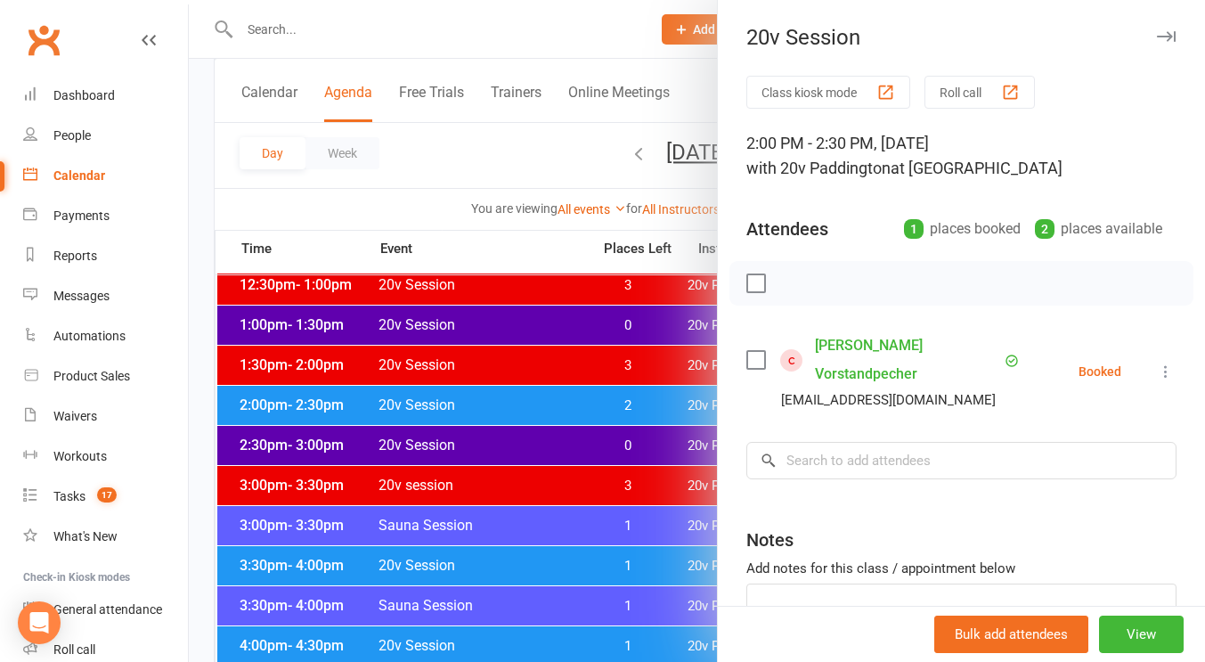
click at [1157, 372] on icon at bounding box center [1166, 372] width 18 height 18
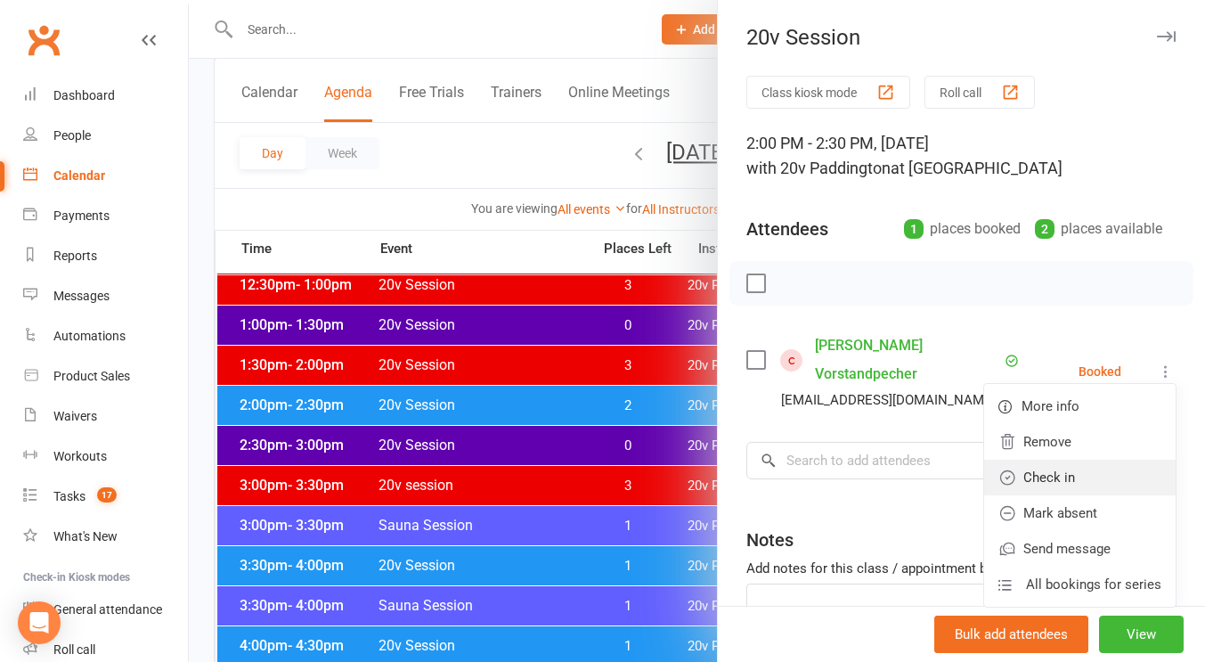
click at [1081, 473] on link "Check in" at bounding box center [1080, 478] width 192 height 36
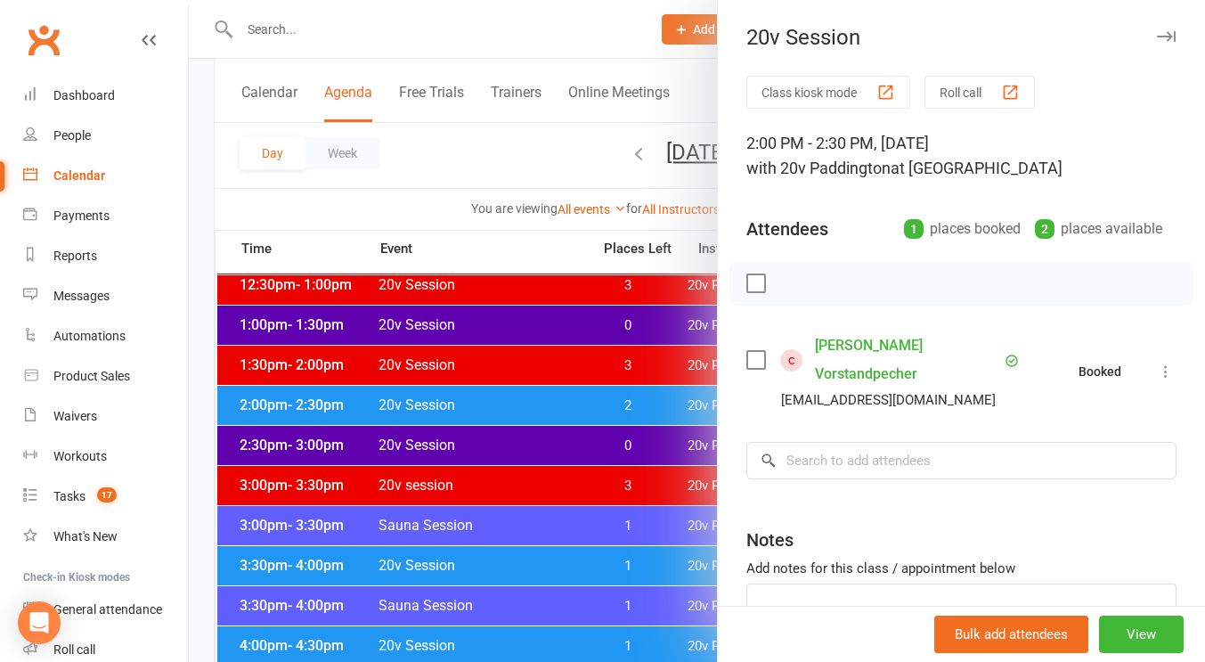
click at [640, 434] on div at bounding box center [697, 331] width 1017 height 662
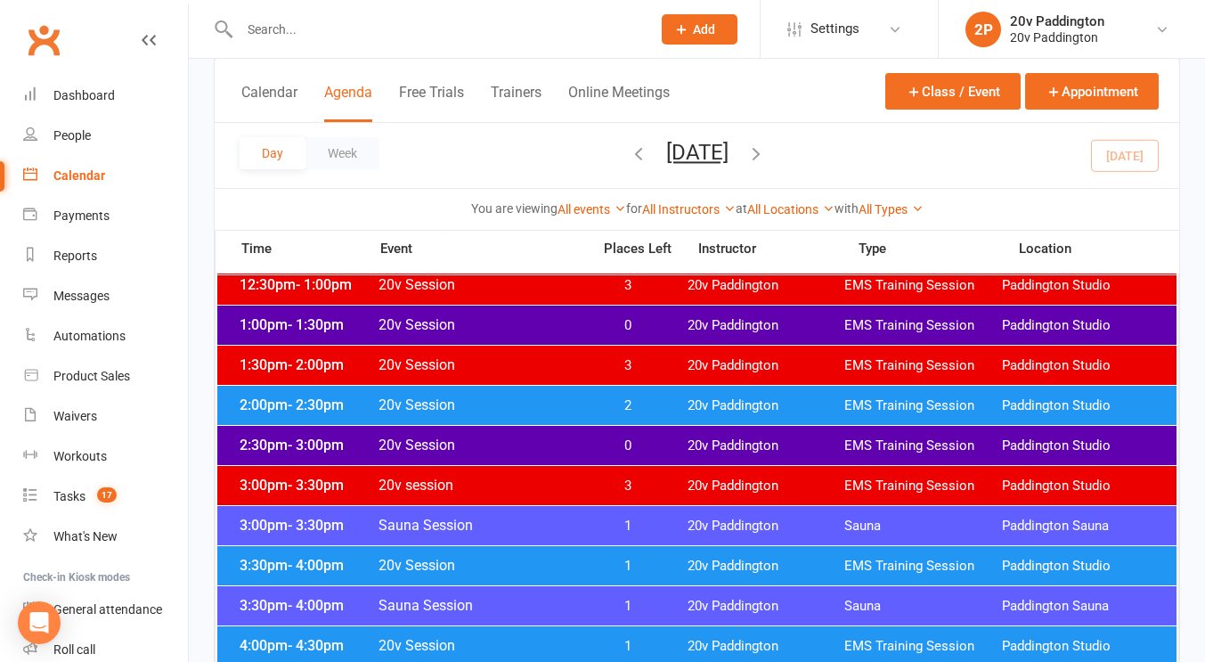
click at [640, 444] on span "0" at bounding box center [628, 445] width 94 height 17
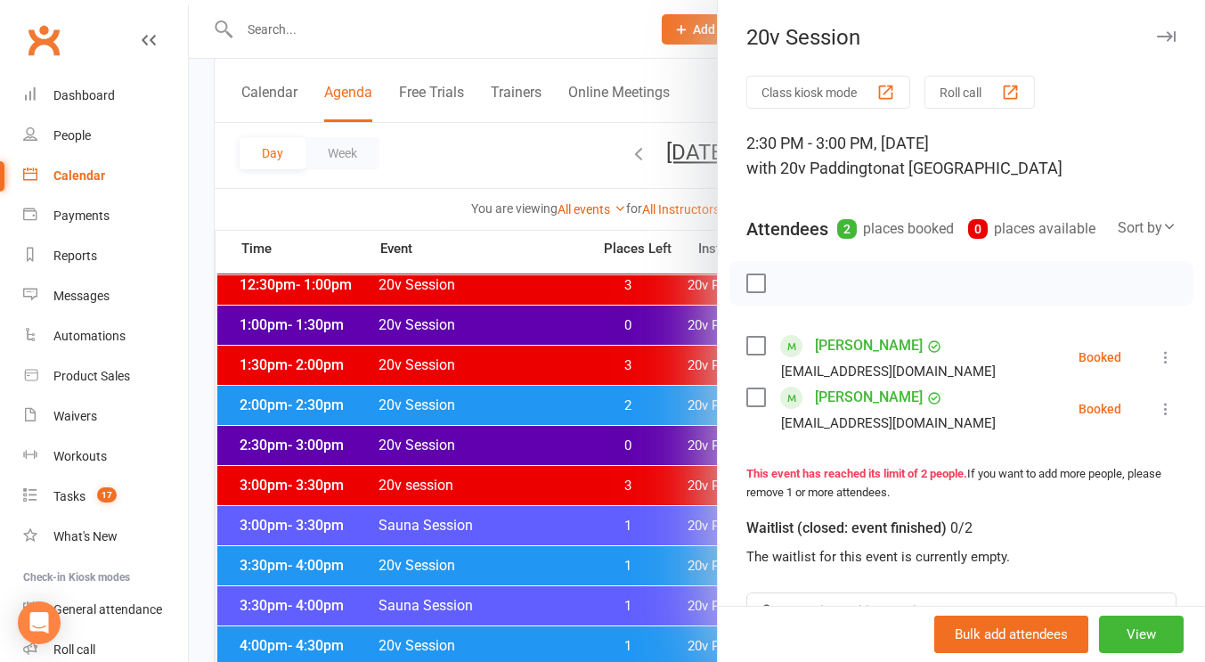
click at [1157, 366] on icon at bounding box center [1166, 357] width 18 height 18
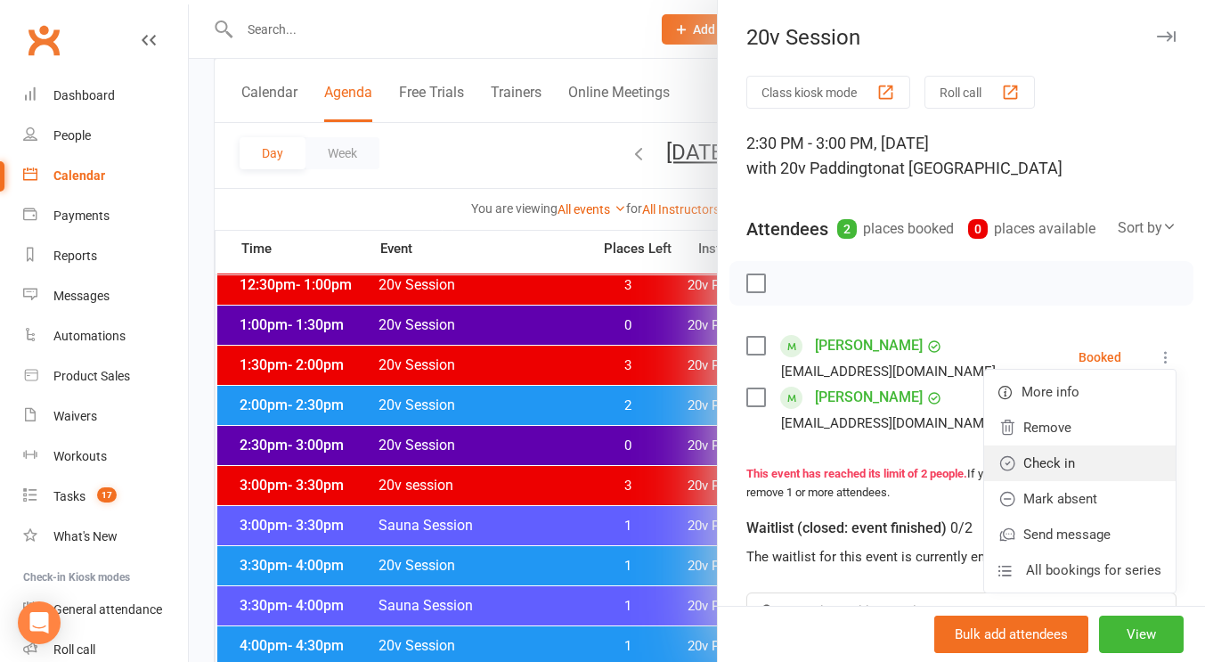
click at [1042, 481] on link "Check in" at bounding box center [1080, 463] width 192 height 36
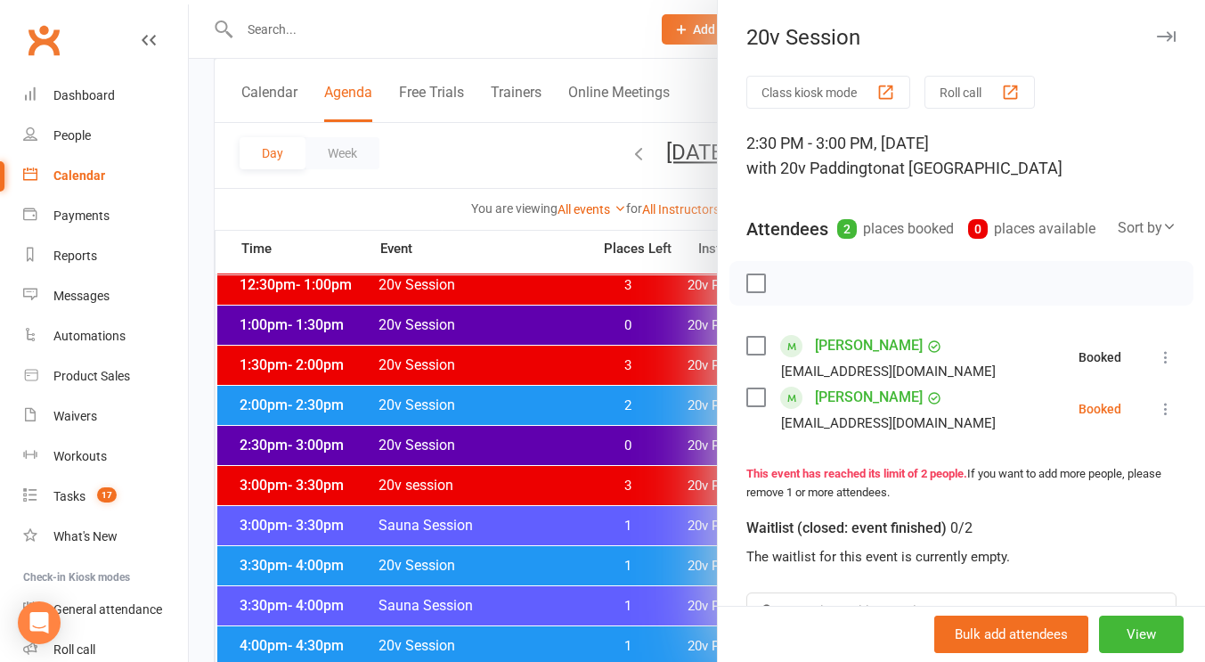
click at [1157, 418] on icon at bounding box center [1166, 409] width 18 height 18
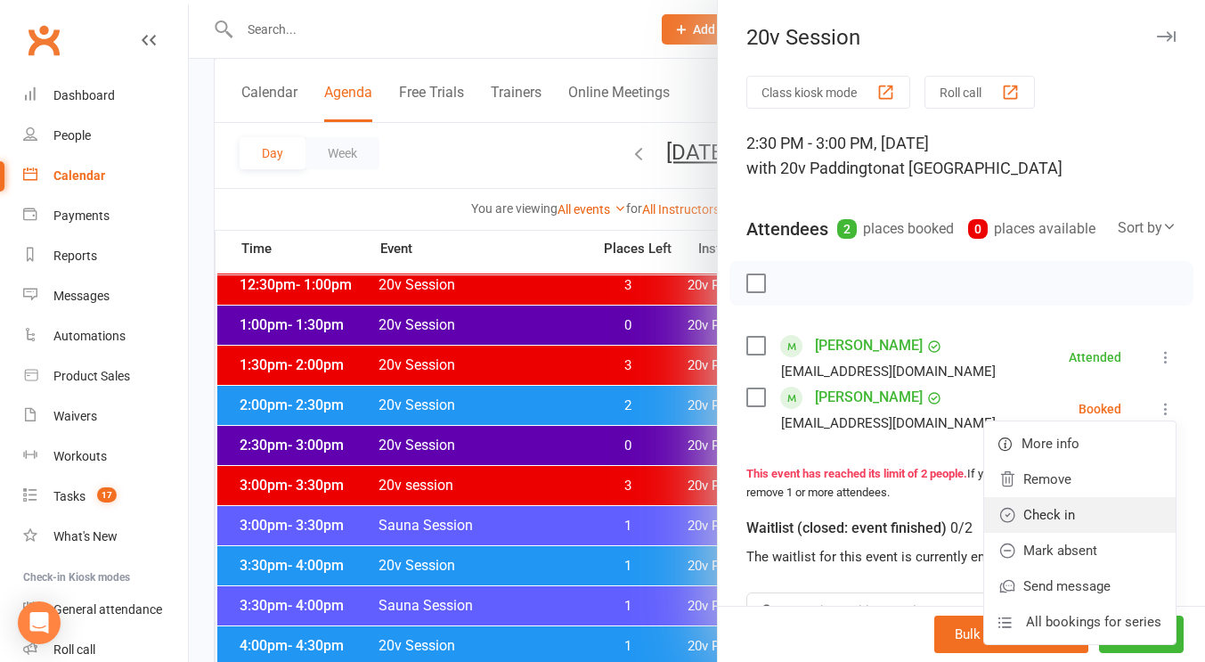
click at [1056, 523] on link "Check in" at bounding box center [1080, 515] width 192 height 36
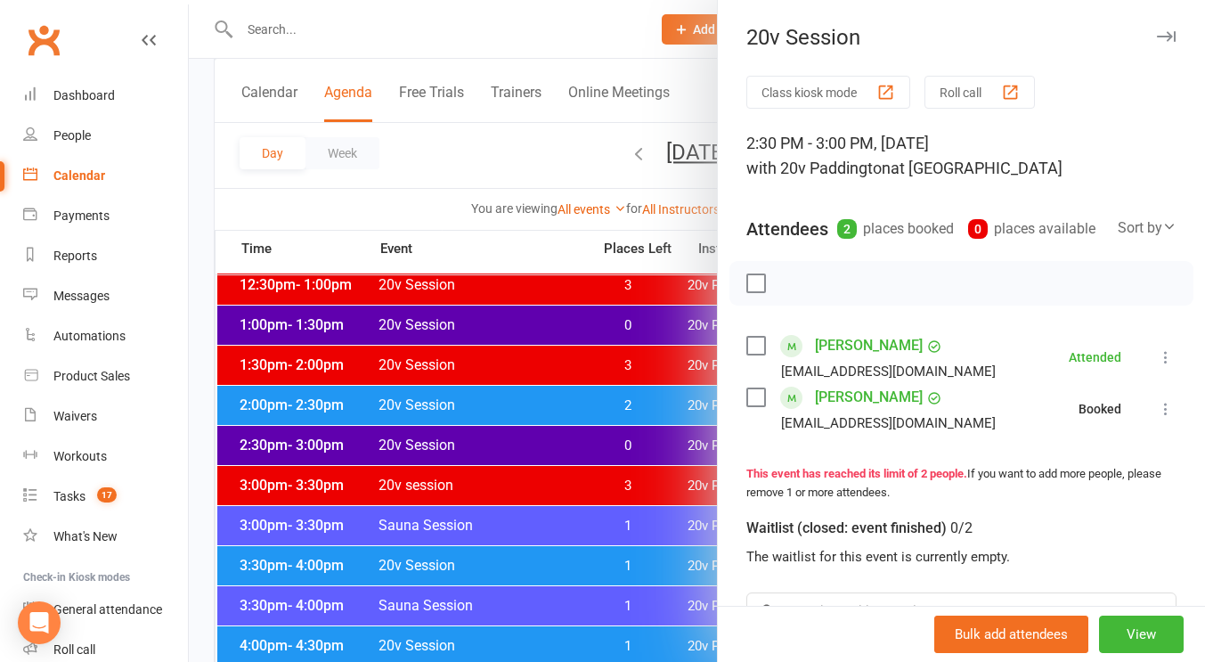
click at [475, 453] on div at bounding box center [697, 331] width 1017 height 662
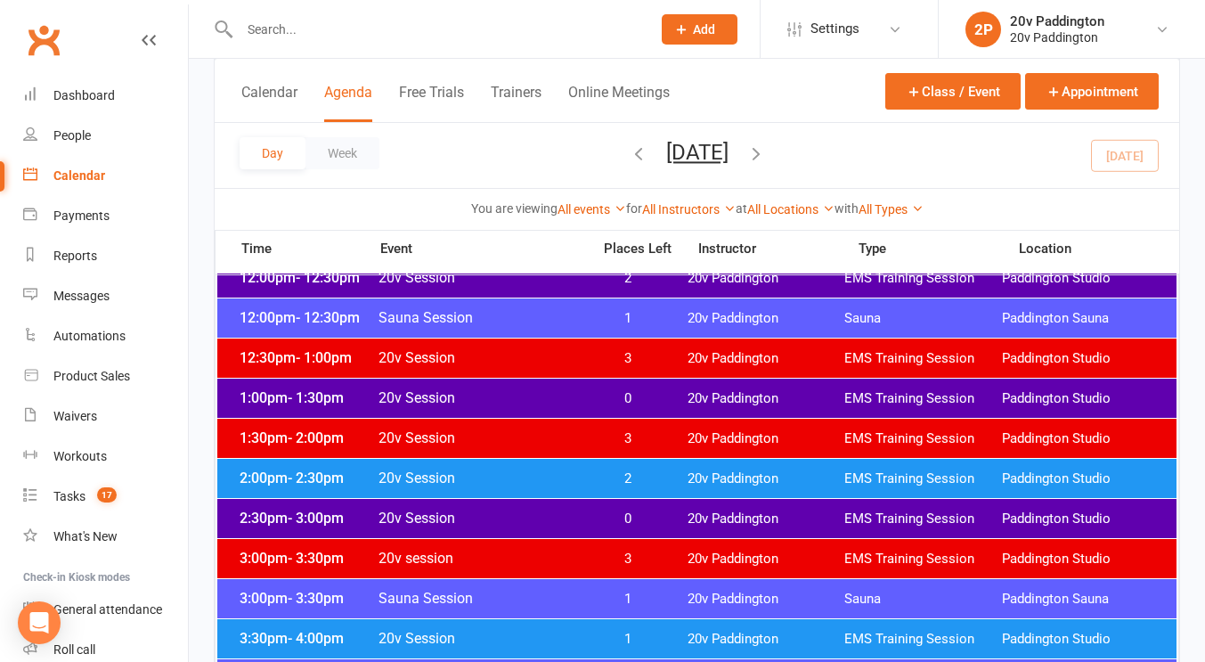
scroll to position [1105, 0]
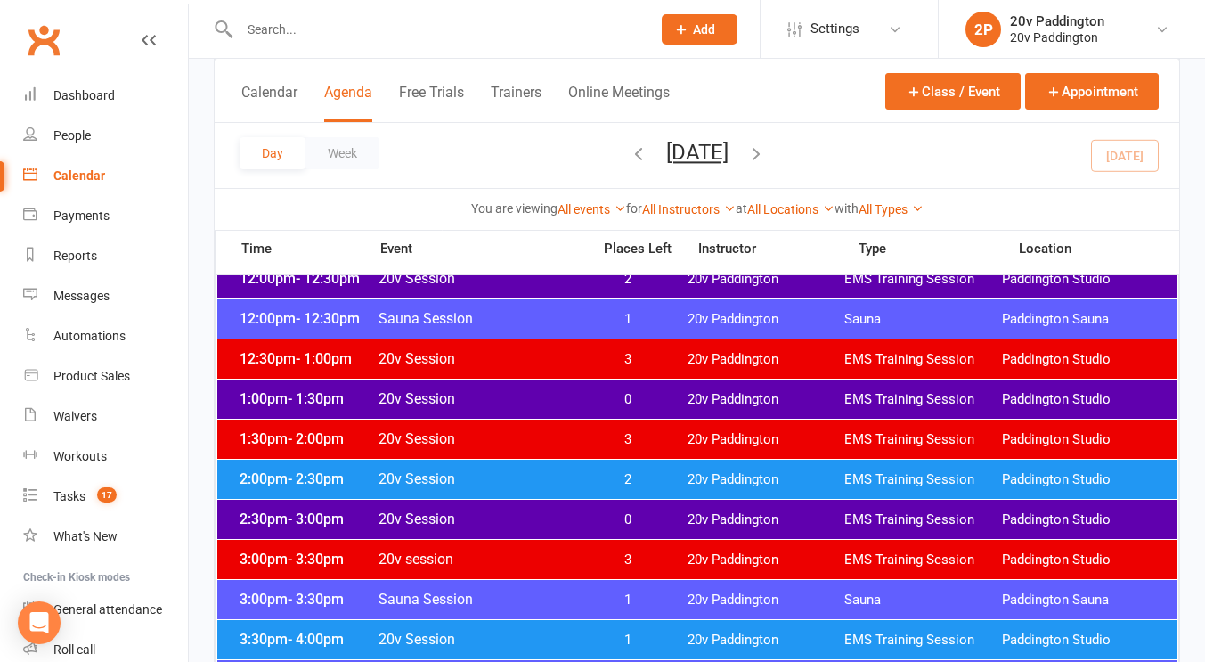
click at [514, 400] on span "20v Session" at bounding box center [479, 398] width 203 height 17
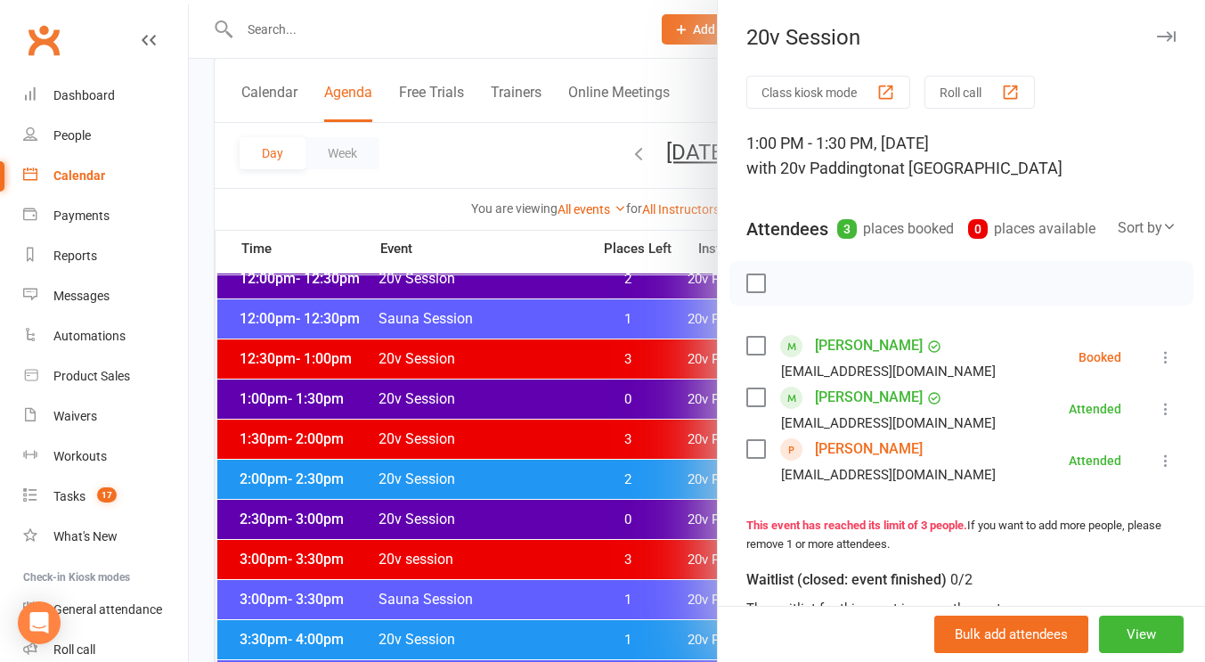
click at [1157, 366] on icon at bounding box center [1166, 357] width 18 height 18
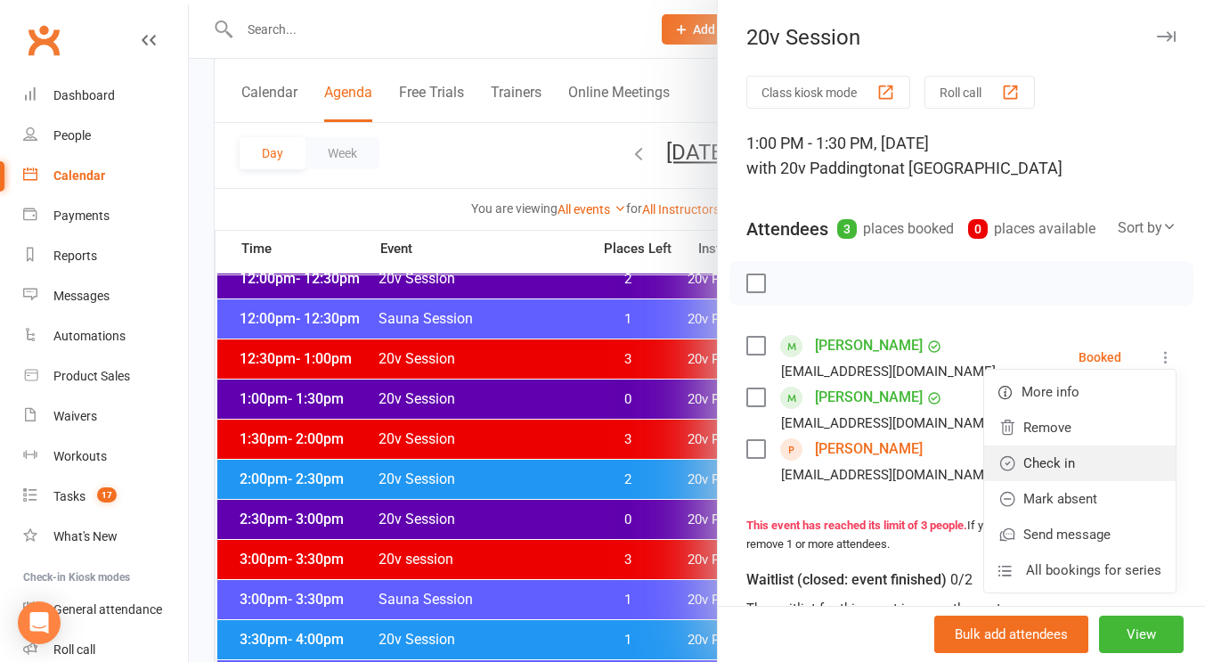
click at [1065, 481] on link "Check in" at bounding box center [1080, 463] width 192 height 36
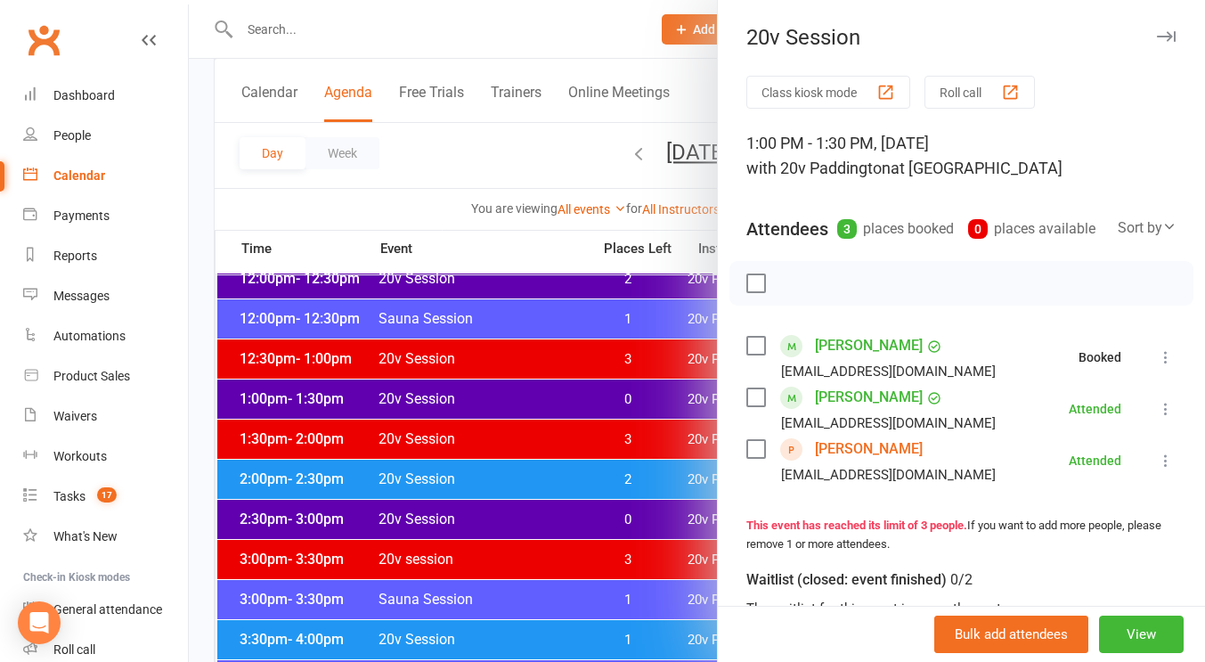
click at [513, 443] on div at bounding box center [697, 331] width 1017 height 662
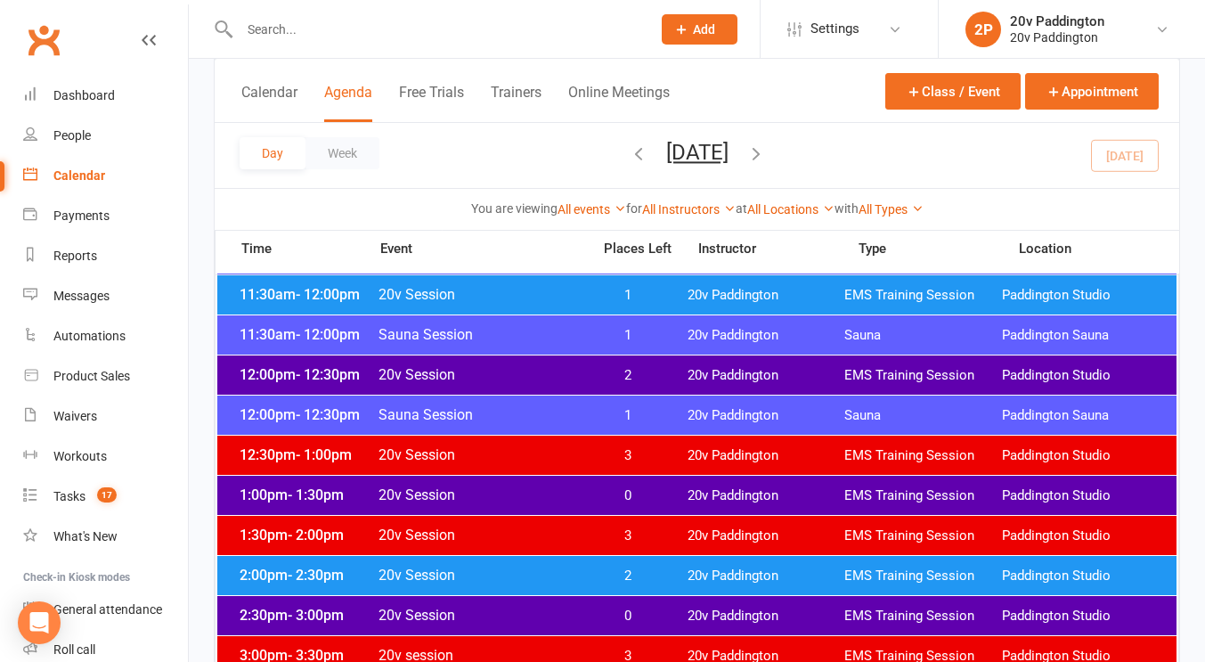
scroll to position [1008, 0]
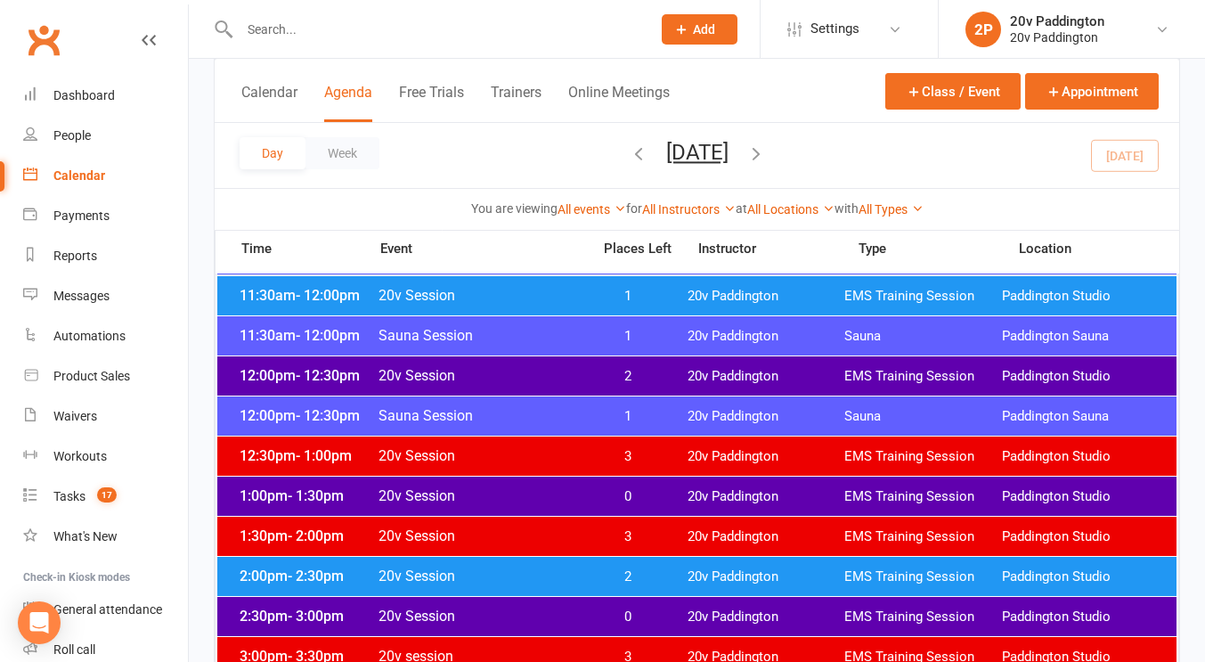
click at [533, 382] on span "20v Session" at bounding box center [479, 375] width 203 height 17
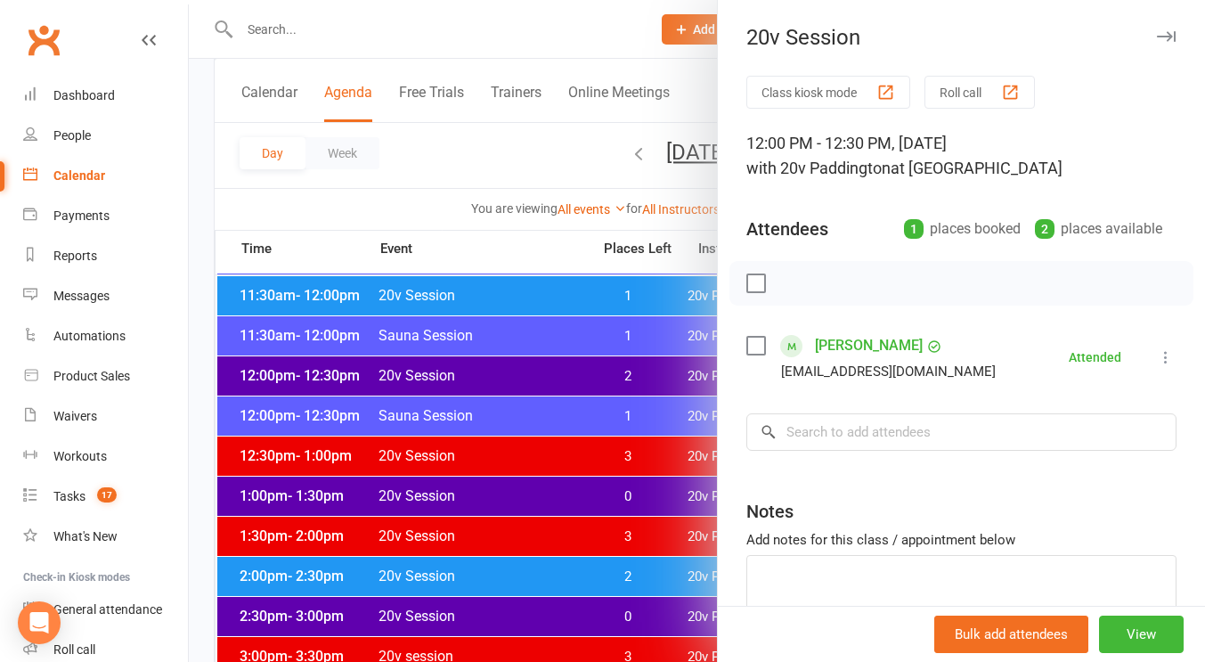
click at [575, 331] on div at bounding box center [697, 331] width 1017 height 662
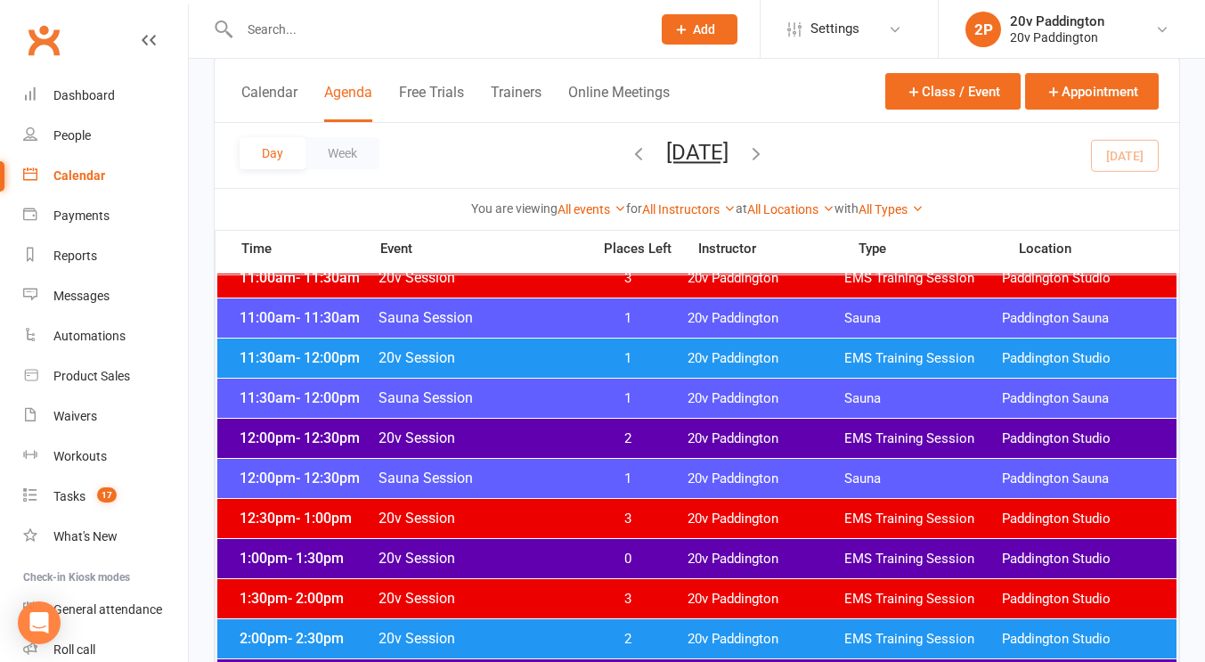
scroll to position [944, 0]
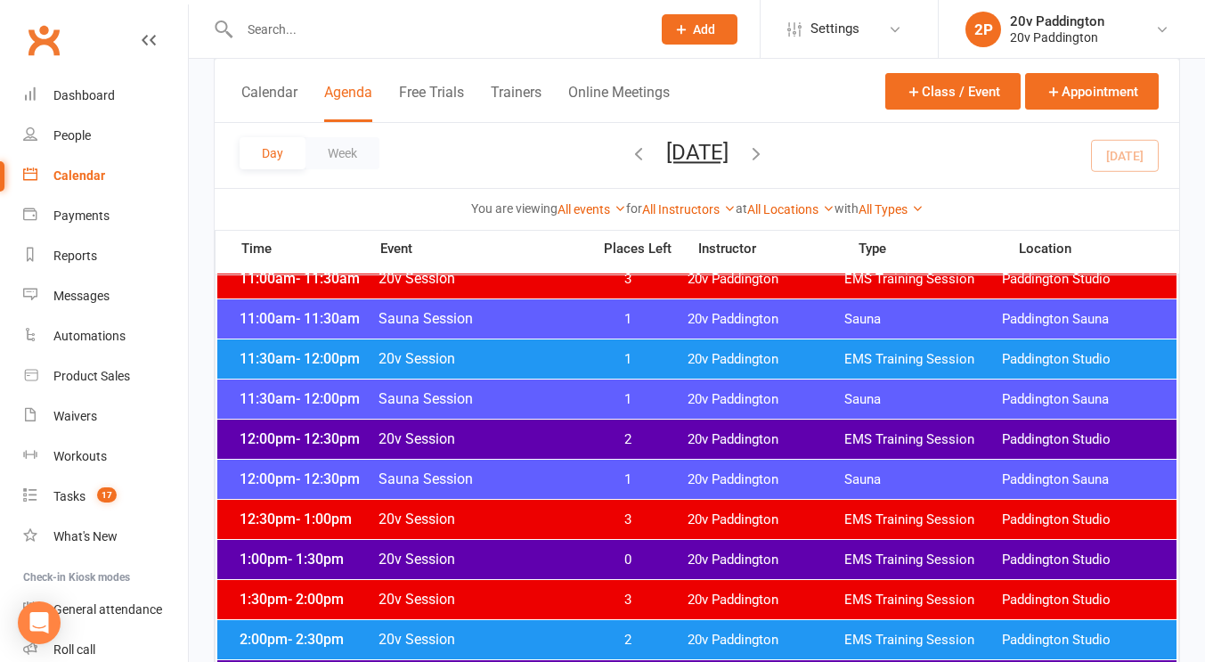
click at [576, 356] on span "20v Session" at bounding box center [479, 358] width 203 height 17
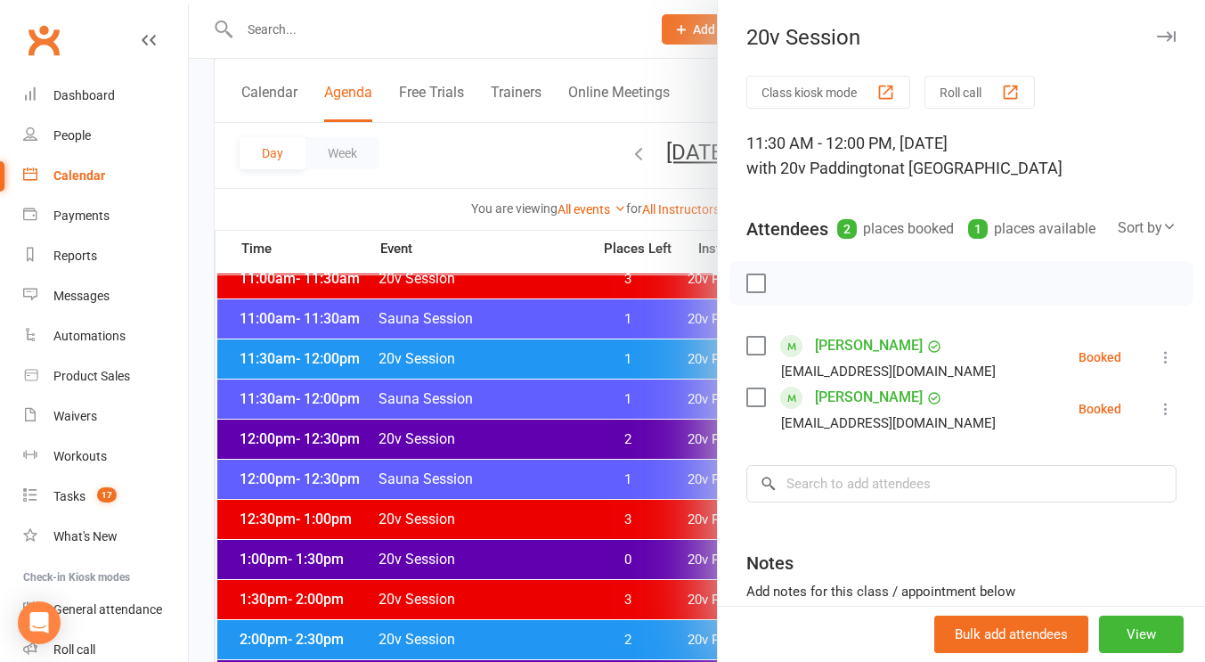
click at [1157, 366] on icon at bounding box center [1166, 357] width 18 height 18
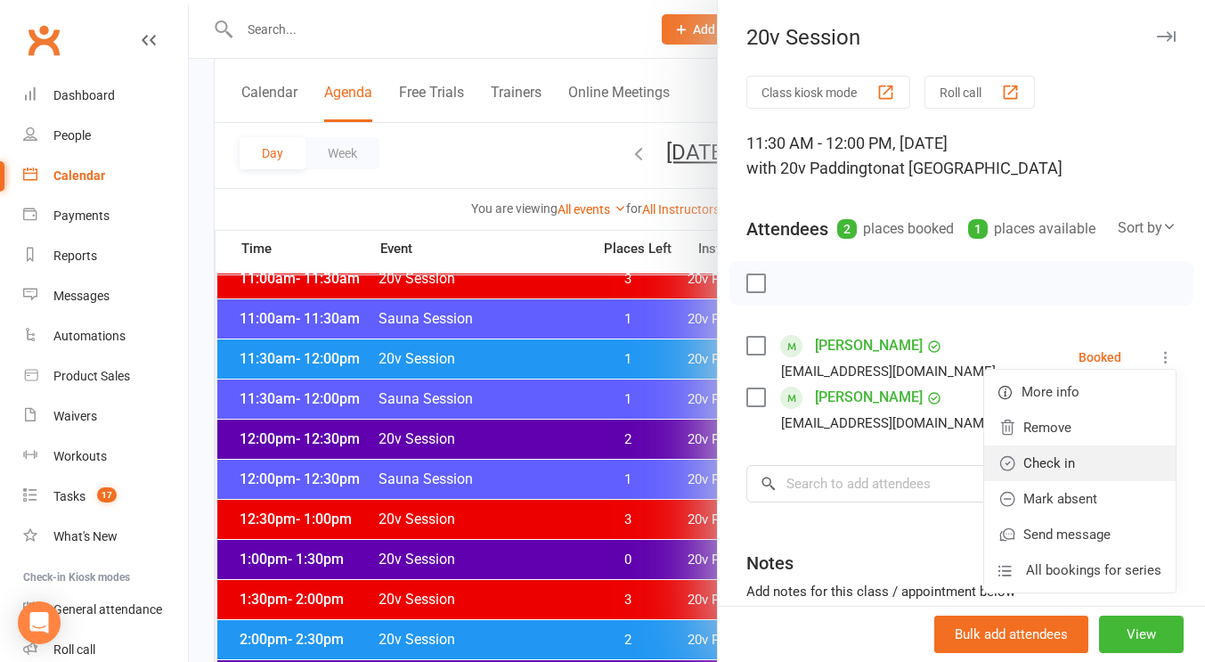
click at [1056, 481] on link "Check in" at bounding box center [1080, 463] width 192 height 36
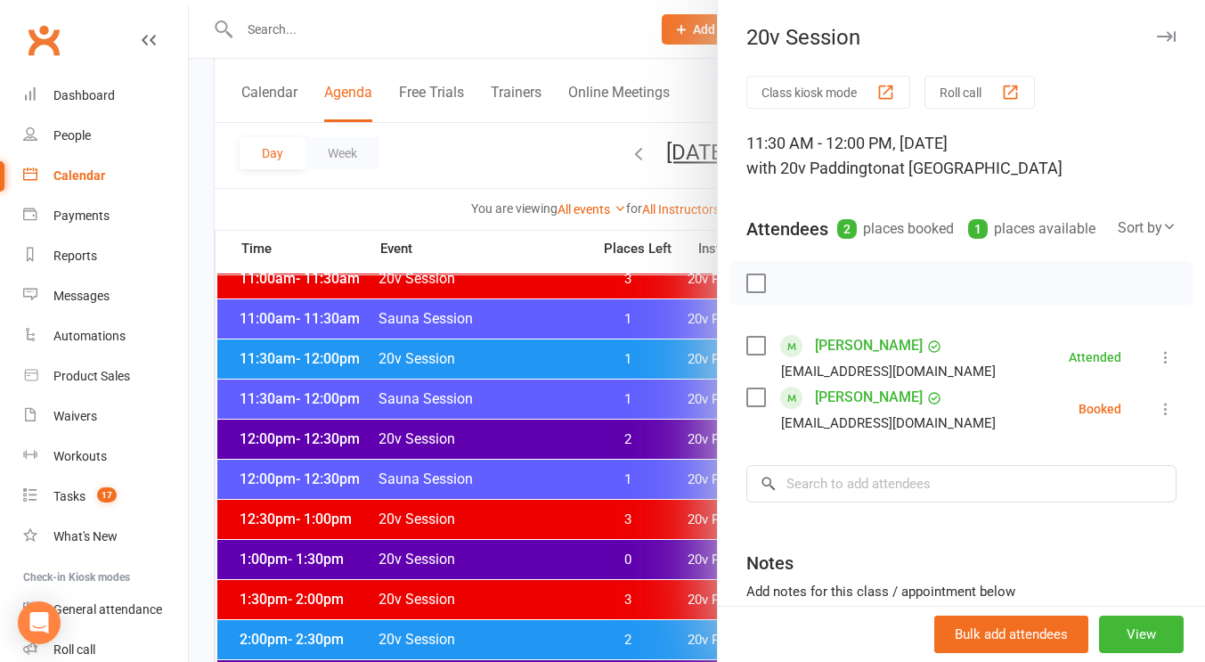
click at [1157, 418] on icon at bounding box center [1166, 409] width 18 height 18
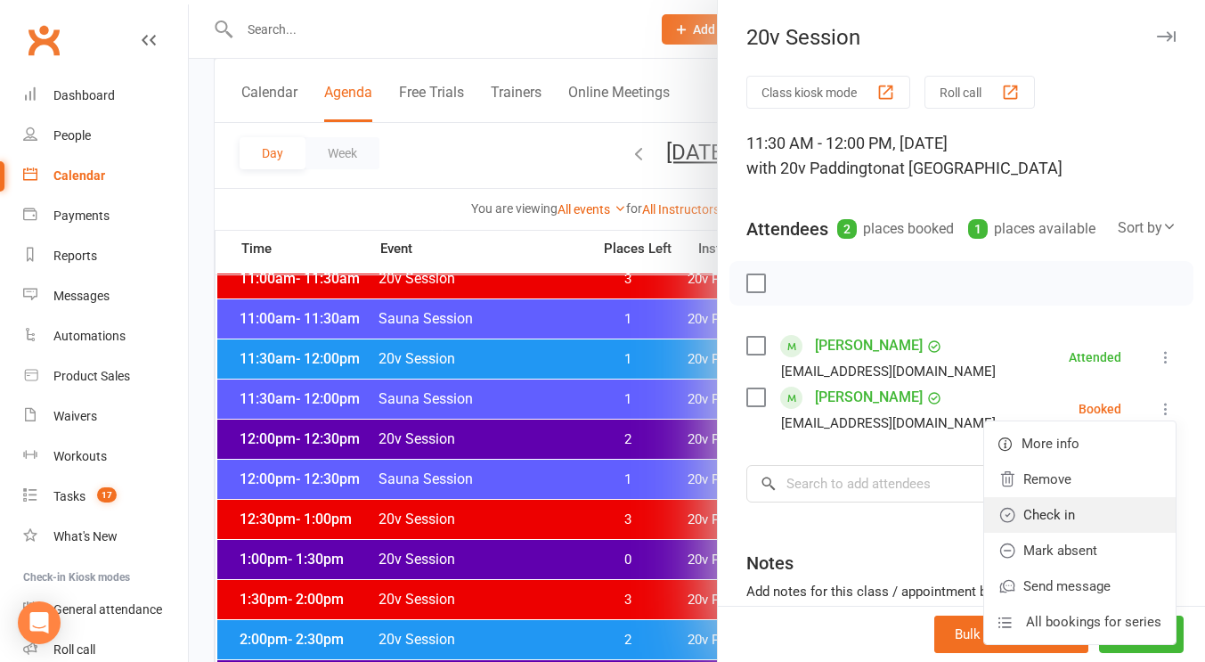
click at [1086, 533] on link "Check in" at bounding box center [1080, 515] width 192 height 36
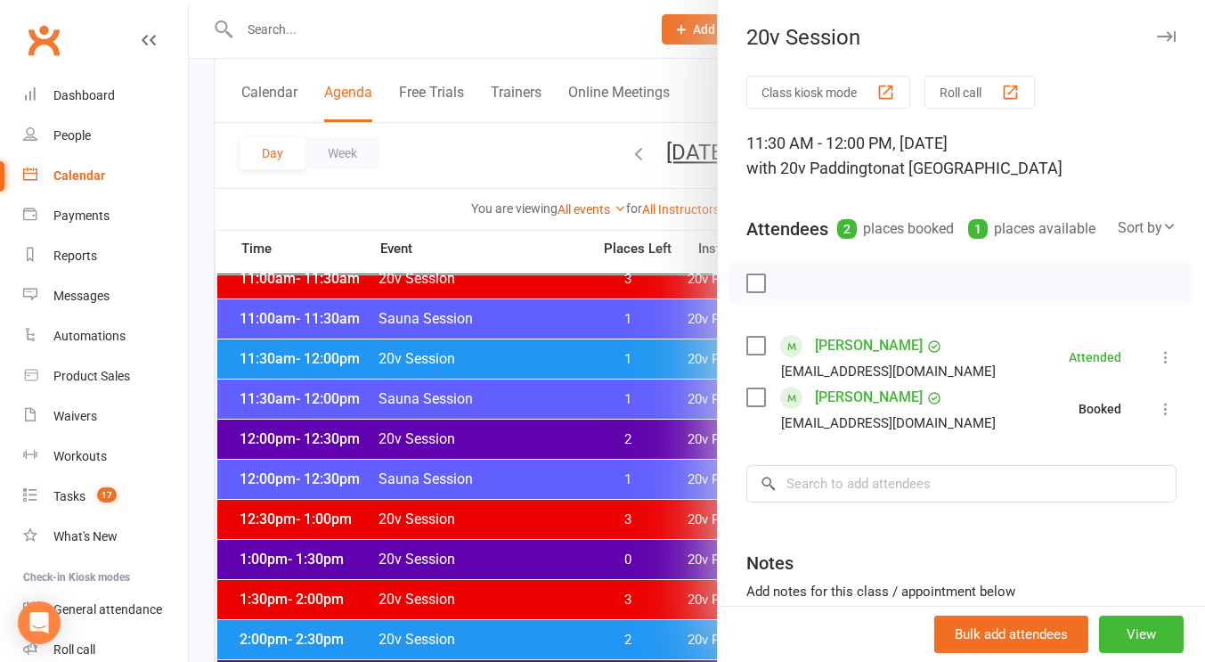
click at [583, 522] on div at bounding box center [697, 331] width 1017 height 662
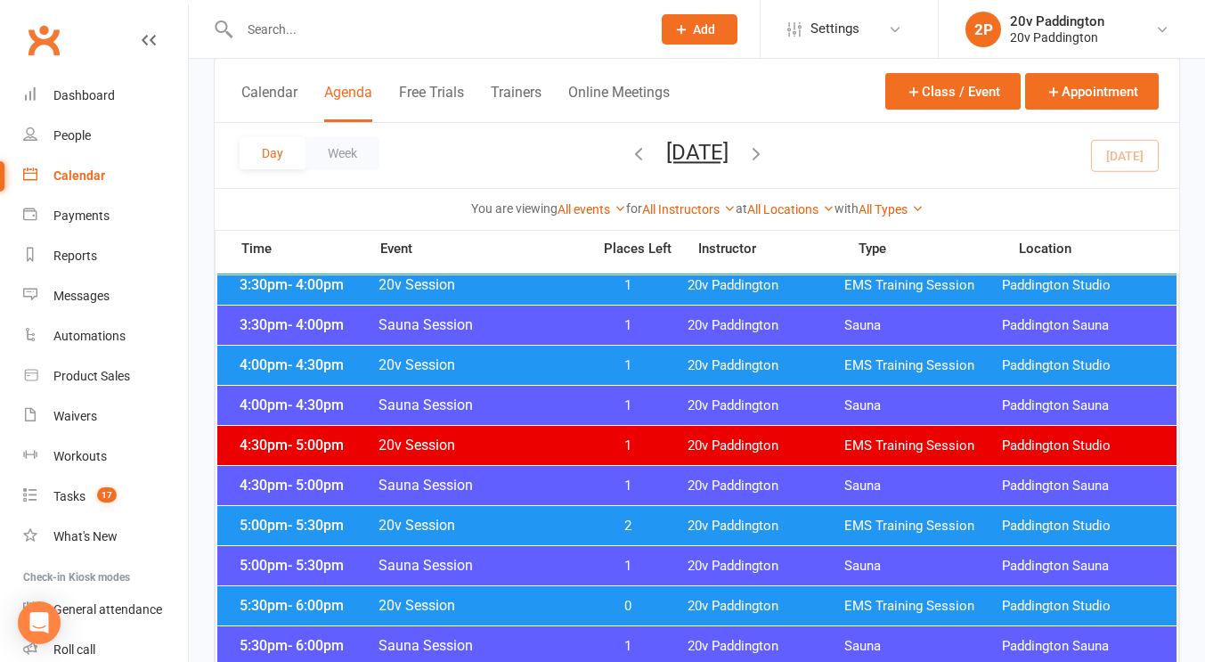
scroll to position [1475, 0]
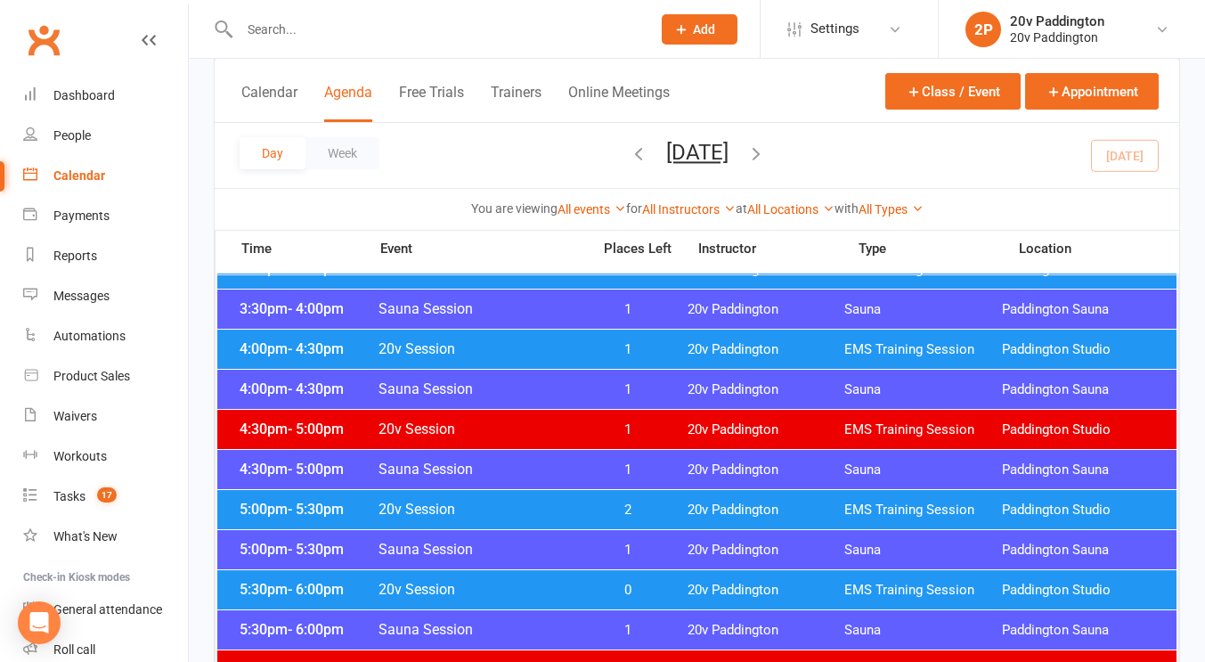
click at [558, 510] on span "20v Session" at bounding box center [479, 509] width 203 height 17
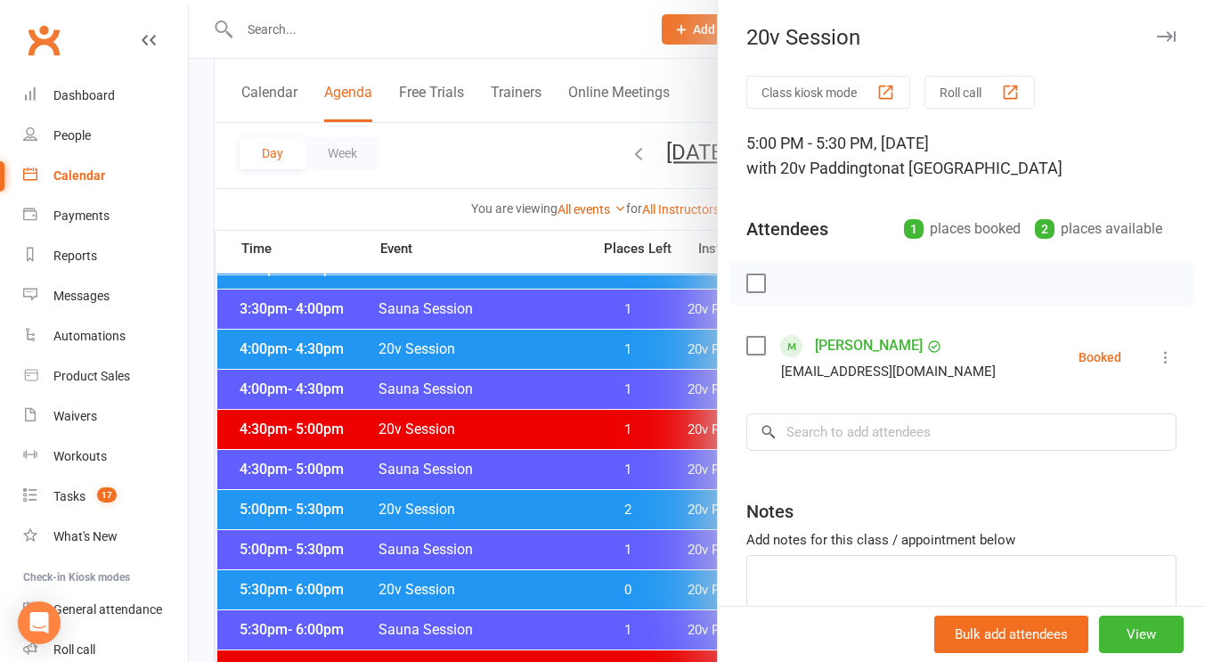
click at [557, 511] on div at bounding box center [697, 331] width 1017 height 662
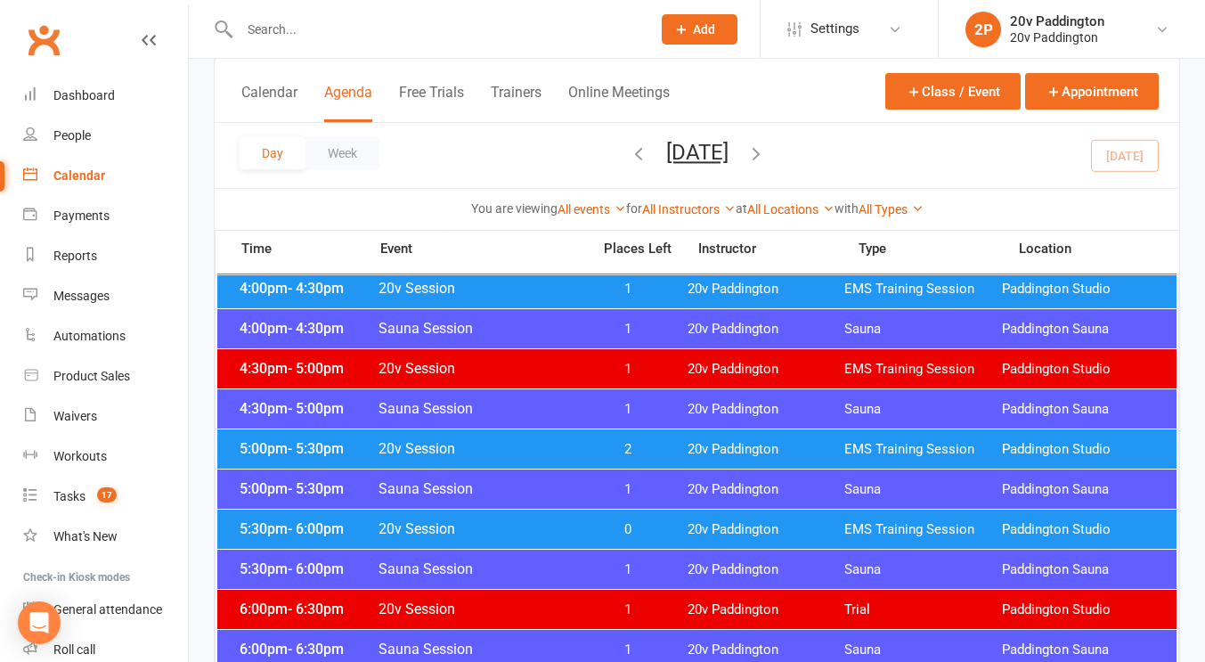
scroll to position [1537, 0]
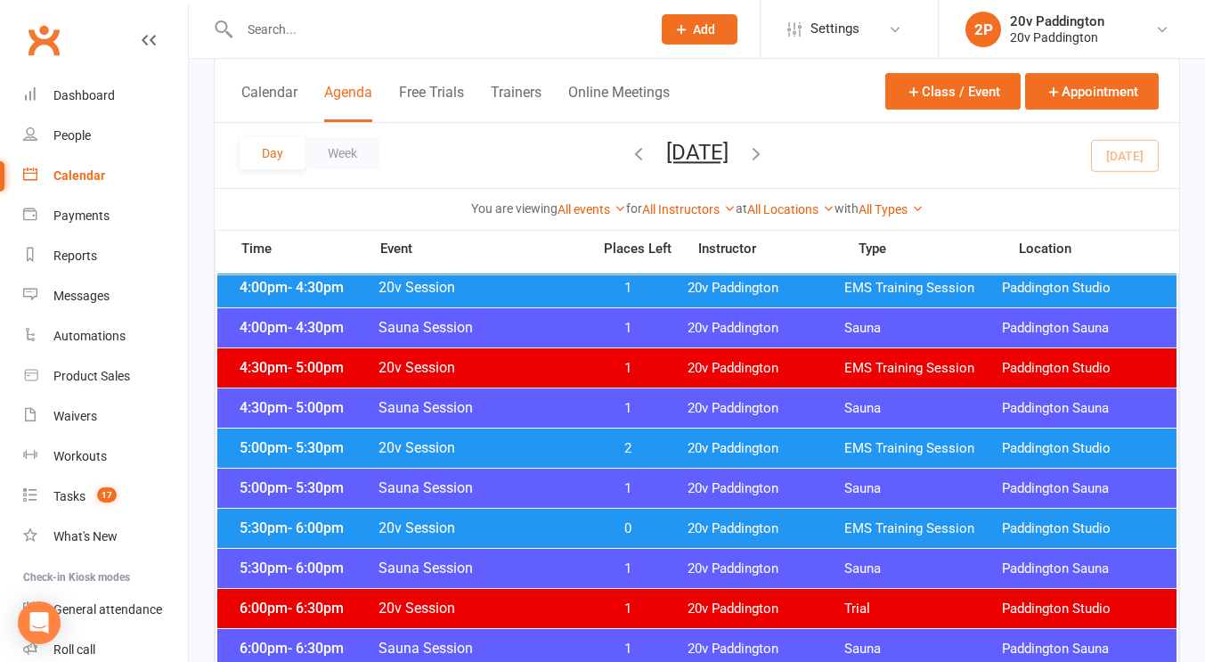
drag, startPoint x: 551, startPoint y: 515, endPoint x: 515, endPoint y: 523, distance: 37.4
drag, startPoint x: 515, startPoint y: 523, endPoint x: 482, endPoint y: 524, distance: 33.0
click at [482, 524] on span "20v Session" at bounding box center [479, 527] width 203 height 17
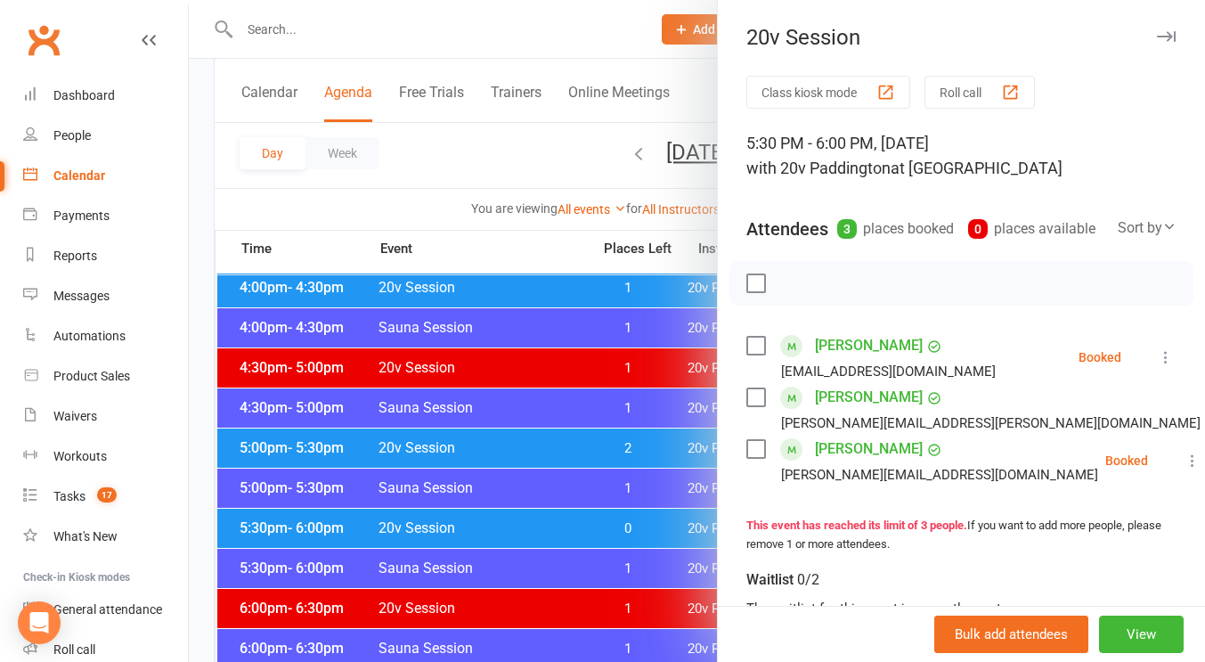
click at [482, 524] on div at bounding box center [697, 331] width 1017 height 662
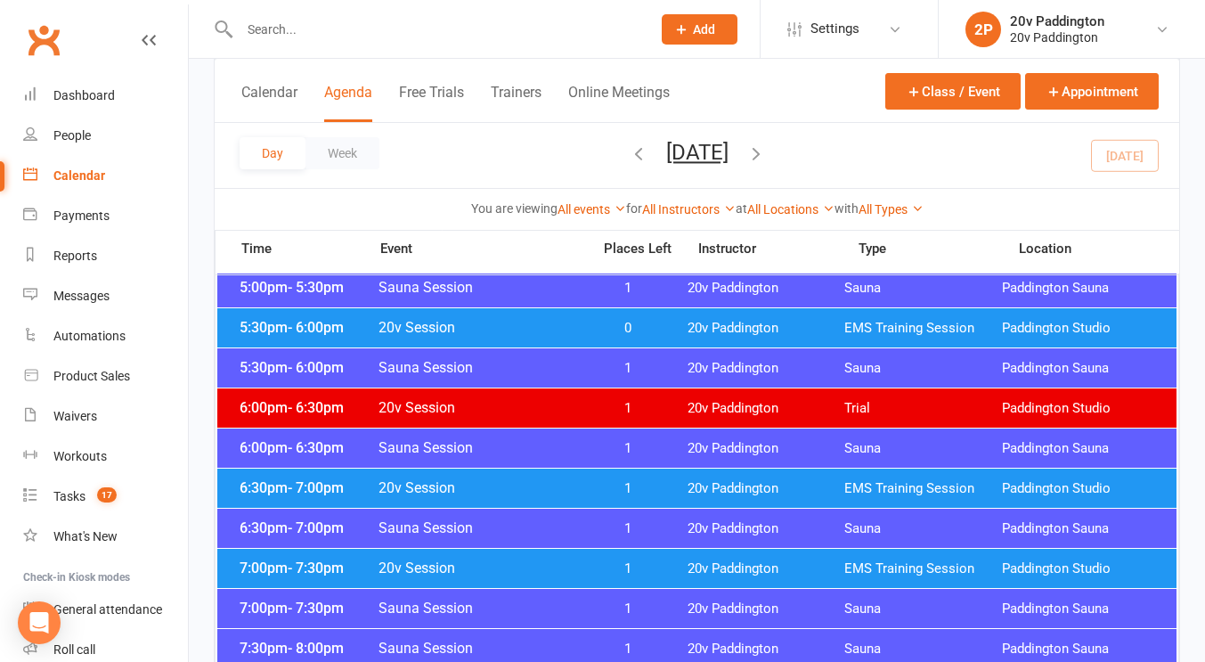
scroll to position [1741, 0]
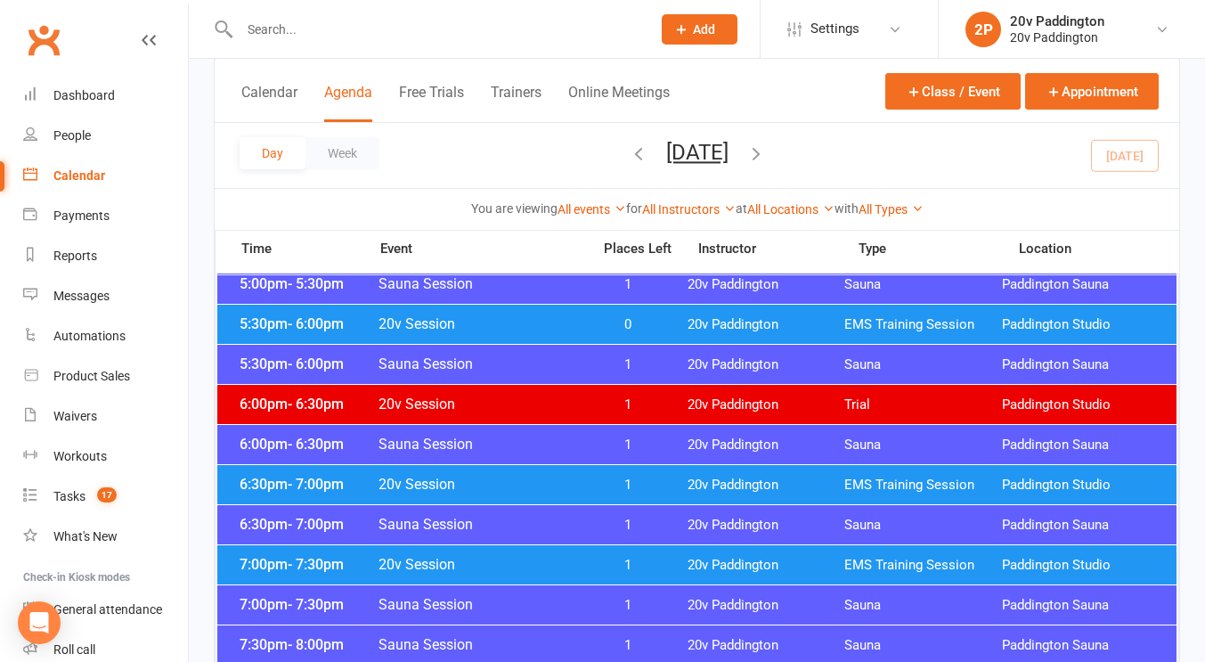
click at [494, 470] on div "6:30pm - 7:00pm 20v Session 1 20v Paddington EMS Training Session Paddington St…" at bounding box center [697, 484] width 960 height 39
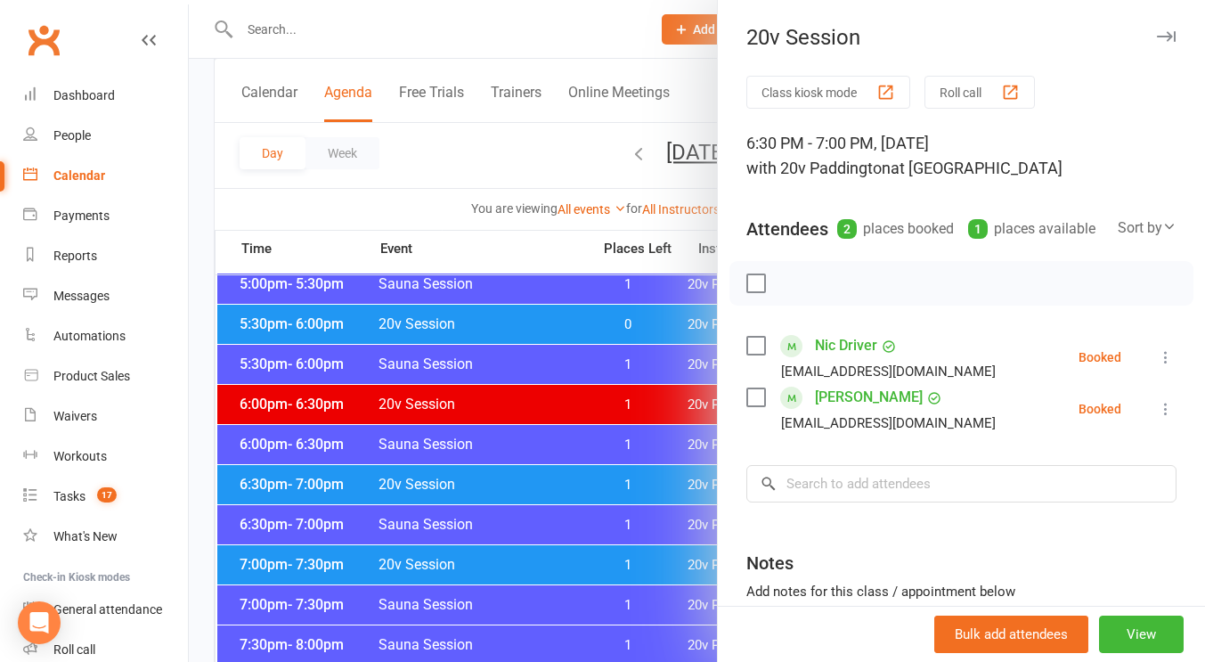
drag, startPoint x: 494, startPoint y: 470, endPoint x: 510, endPoint y: 553, distance: 84.6
click at [510, 553] on div at bounding box center [697, 331] width 1017 height 662
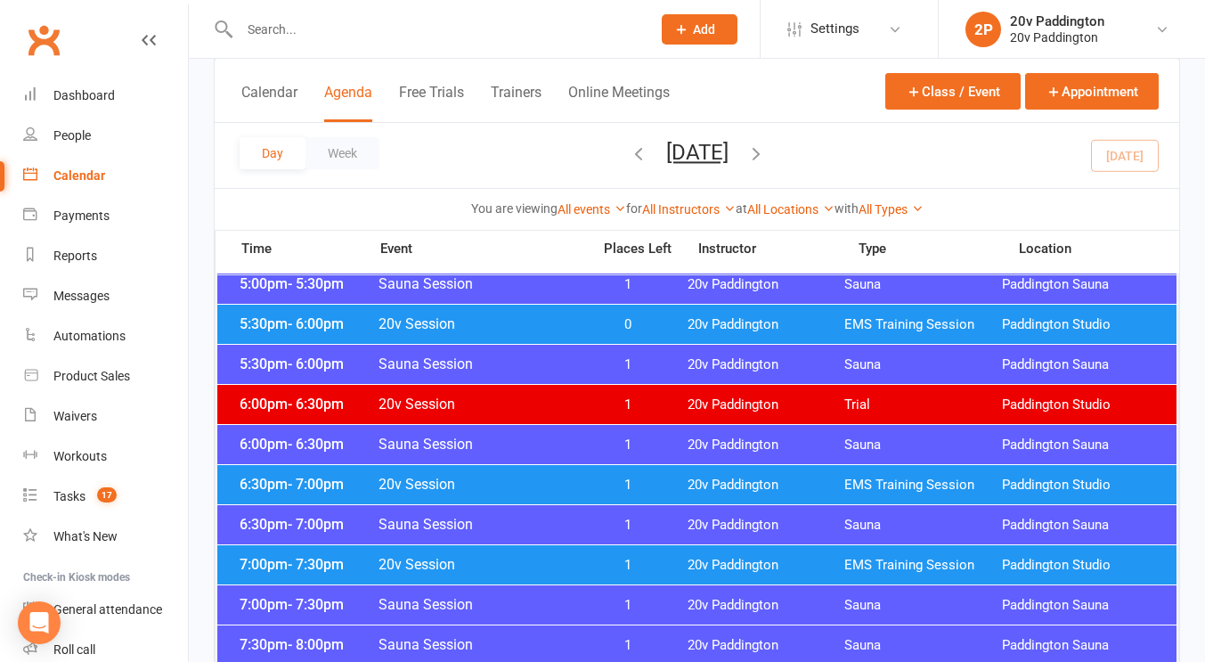
click at [510, 553] on div "7:00pm - 7:30pm 20v Session 1 20v Paddington EMS Training Session Paddington St…" at bounding box center [697, 564] width 960 height 39
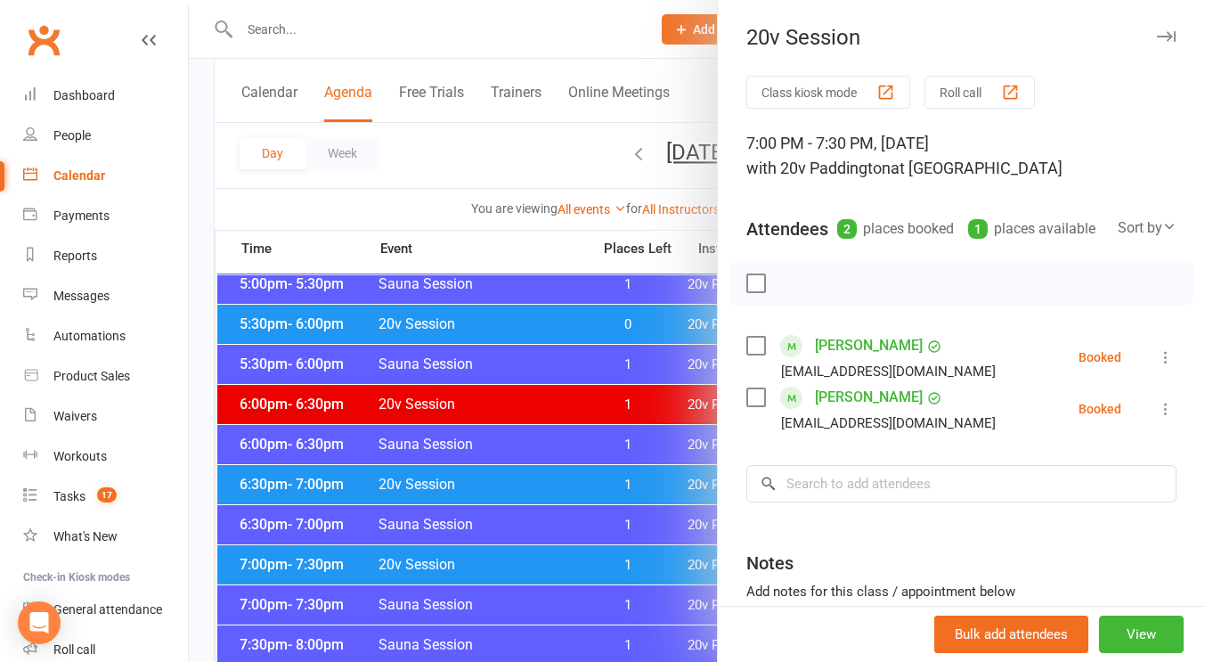
click at [566, 486] on div at bounding box center [697, 331] width 1017 height 662
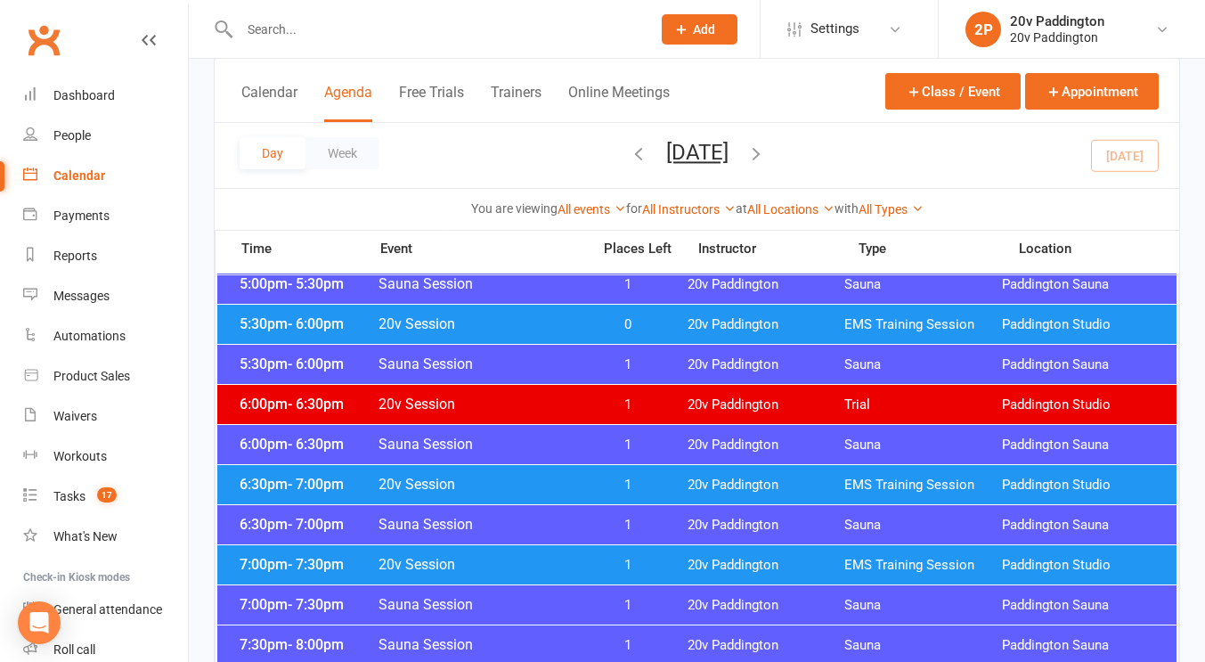
click at [566, 486] on span "20v Session" at bounding box center [479, 484] width 203 height 17
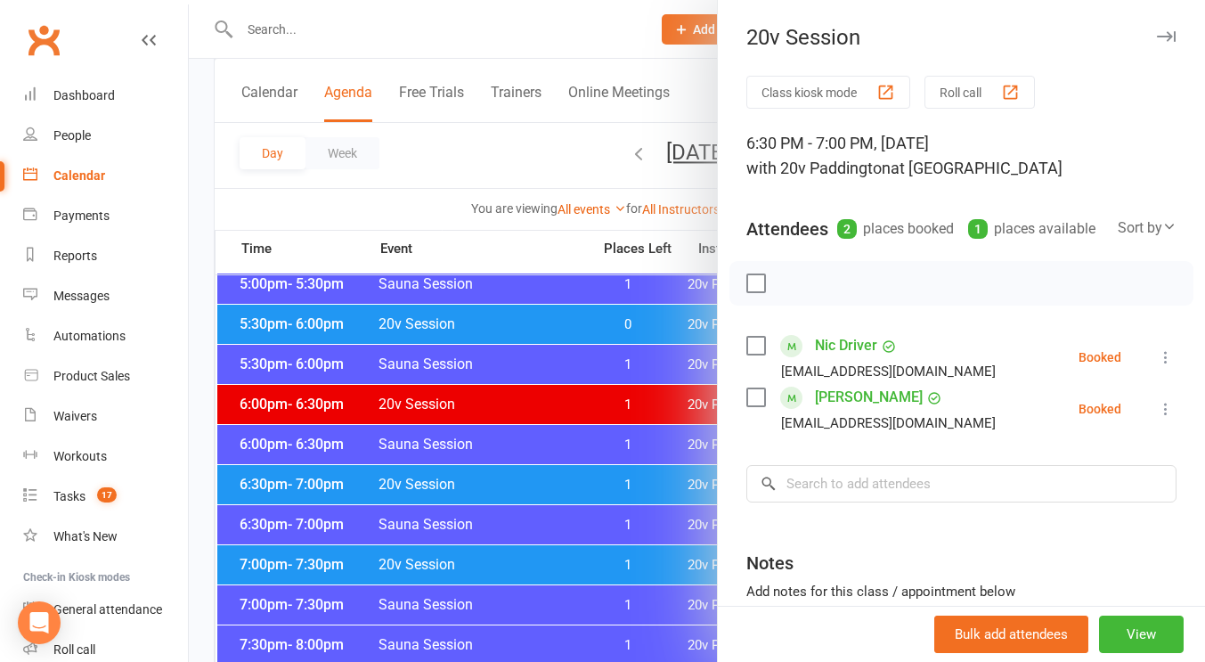
click at [566, 486] on div at bounding box center [697, 331] width 1017 height 662
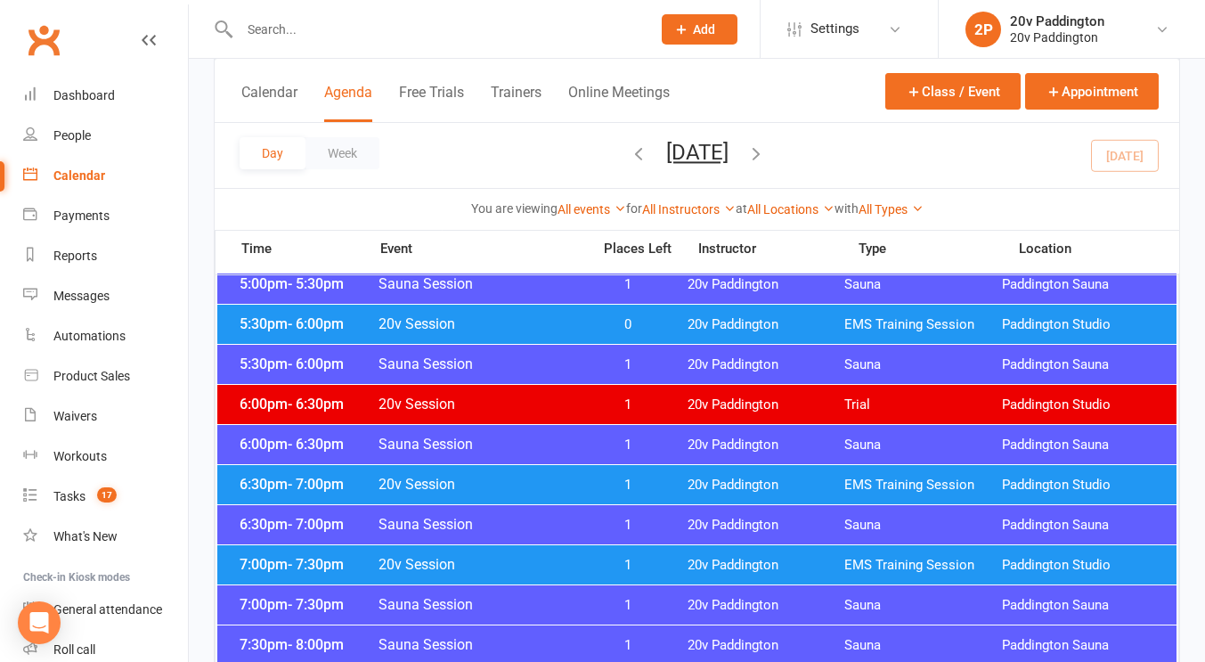
click at [551, 319] on span "20v Session" at bounding box center [479, 323] width 203 height 17
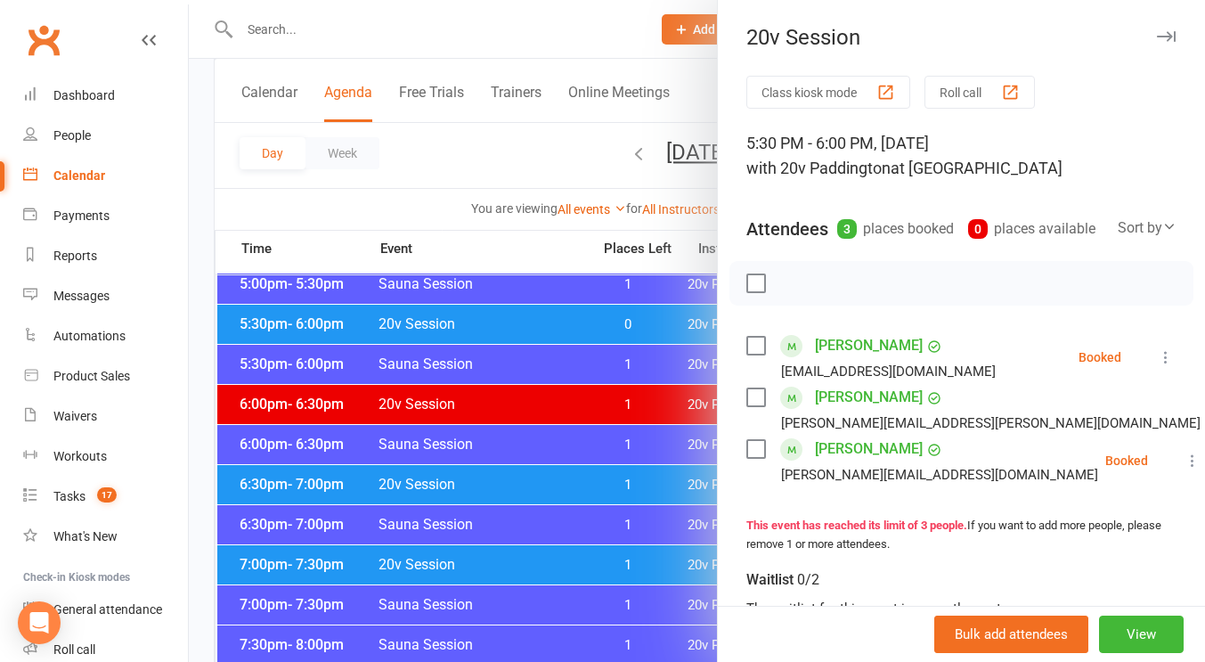
click at [828, 463] on link "Trudi Yip" at bounding box center [869, 449] width 108 height 29
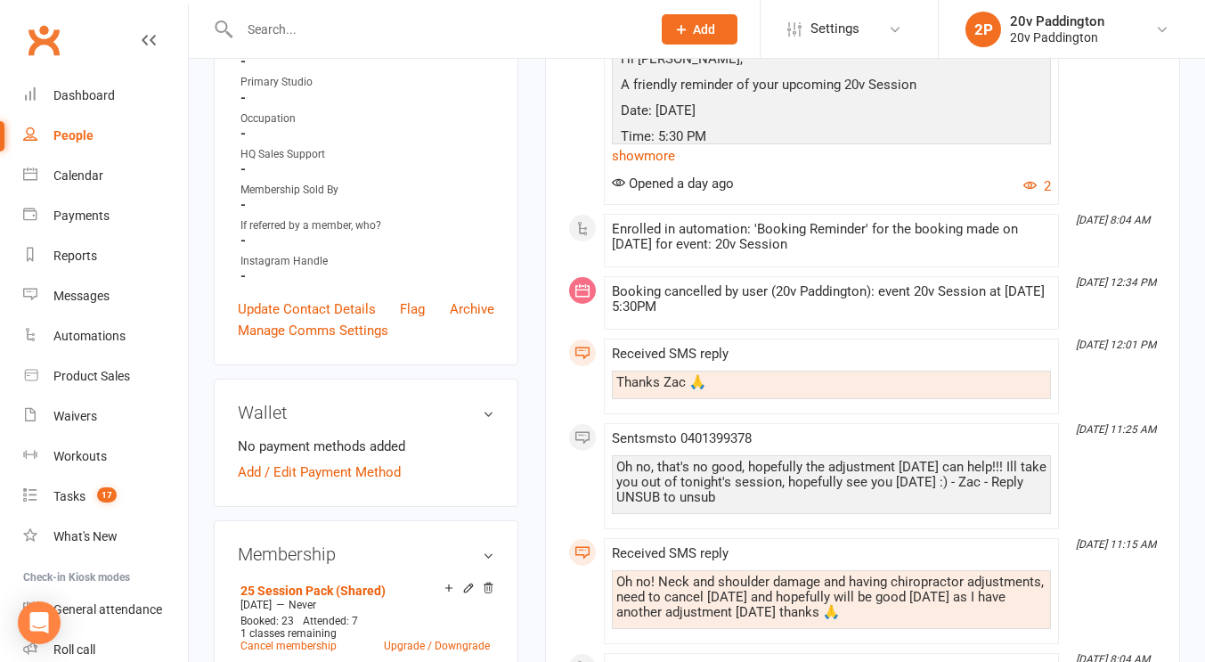
scroll to position [489, 0]
click at [729, 475] on div "Oh no, that's no good, hopefully the adjustment on Monday can help!!! Ill take …" at bounding box center [832, 480] width 430 height 45
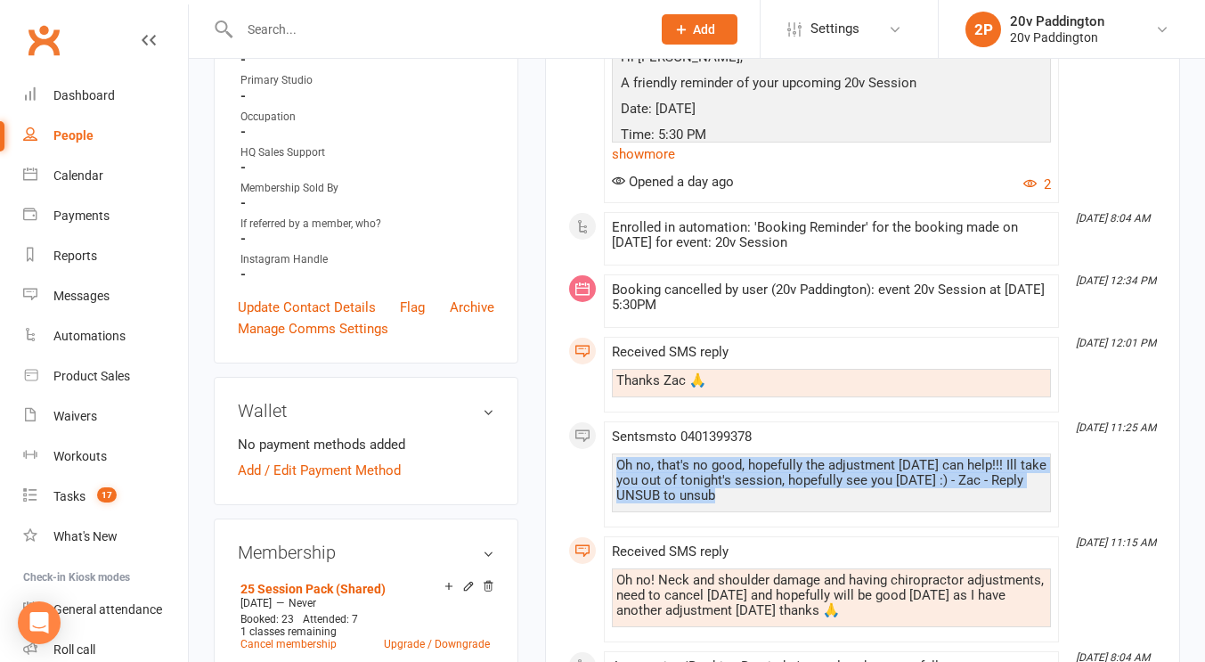
click at [729, 475] on div "Oh no, that's no good, hopefully the adjustment on Monday can help!!! Ill take …" at bounding box center [832, 480] width 430 height 45
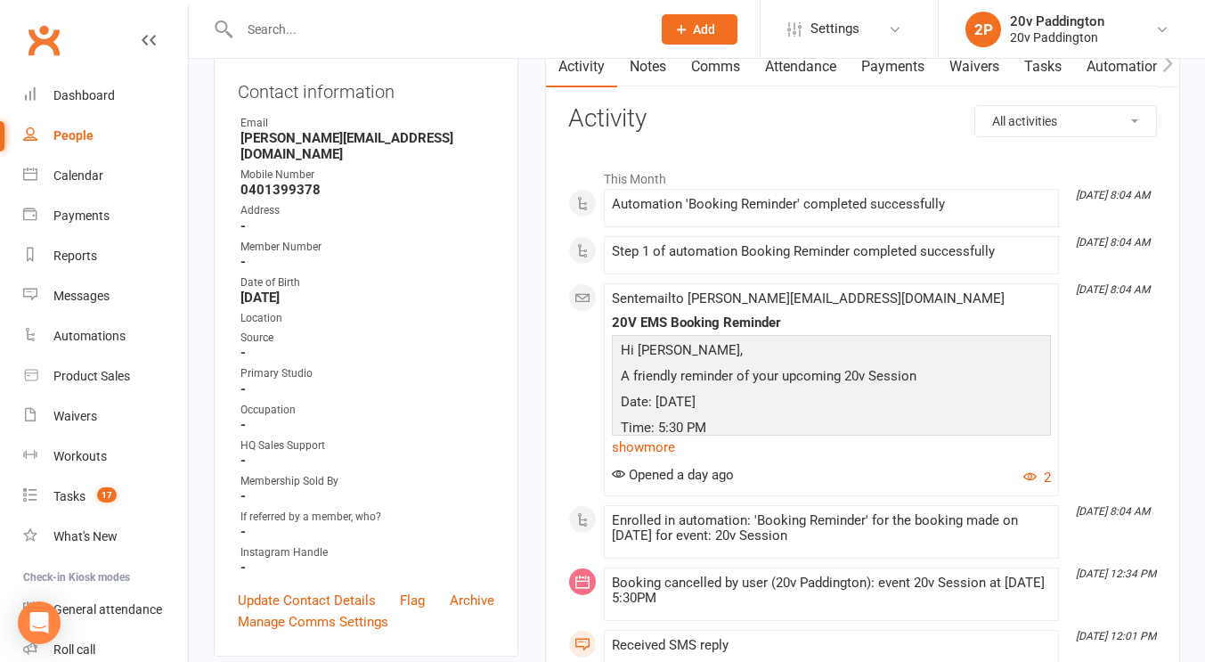
scroll to position [0, 0]
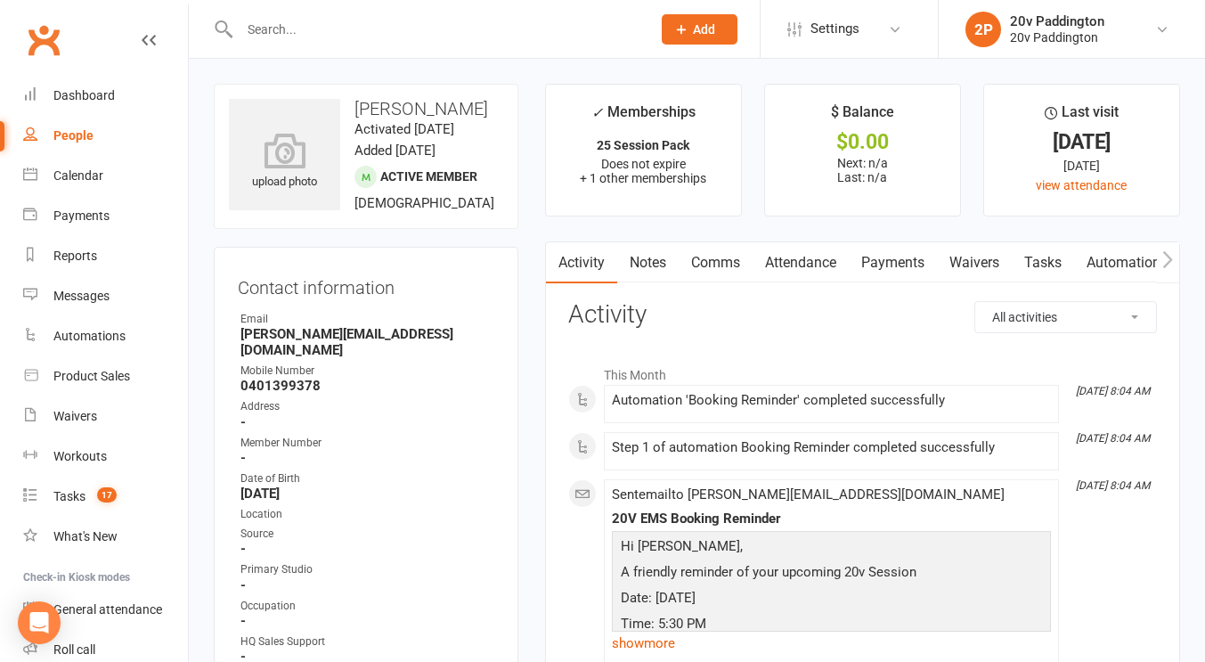
click at [704, 278] on link "Comms" at bounding box center [716, 262] width 74 height 41
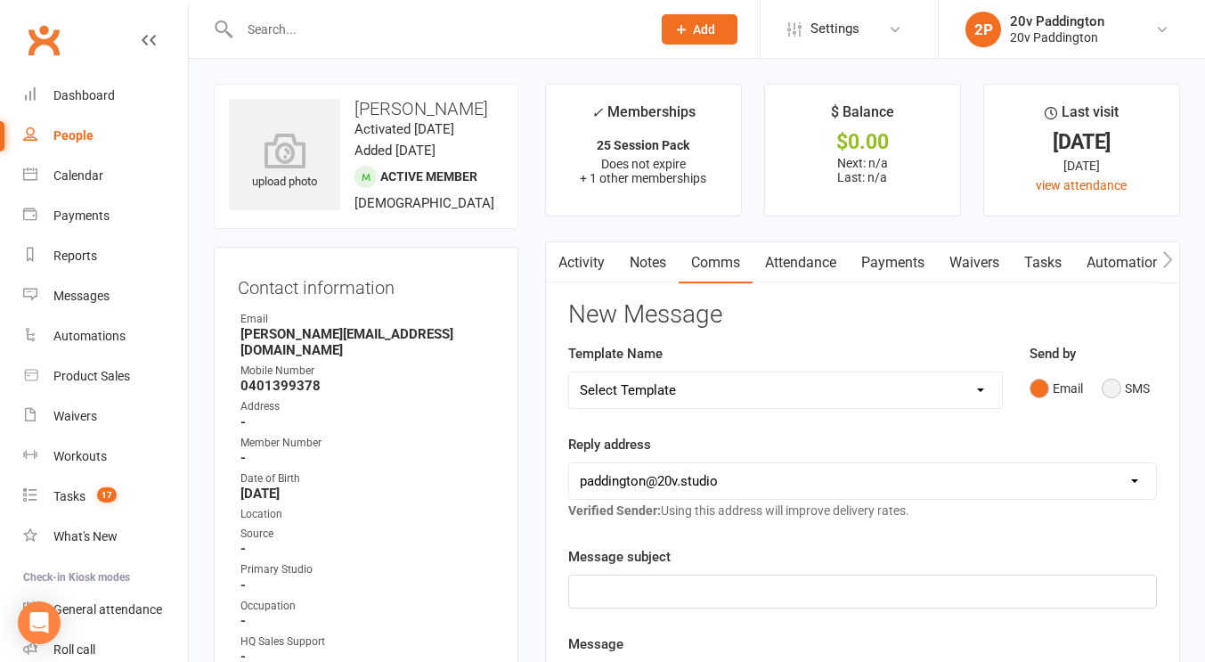
click at [1117, 378] on button "SMS" at bounding box center [1126, 389] width 48 height 34
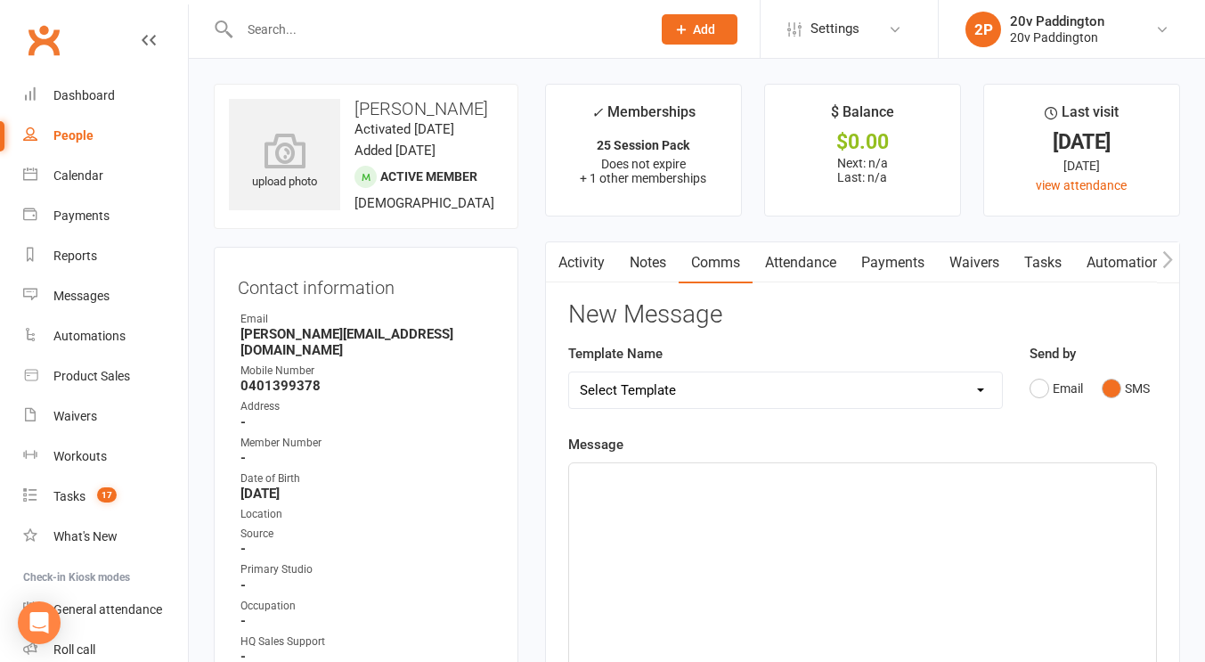
click at [969, 512] on div "﻿" at bounding box center [862, 596] width 587 height 267
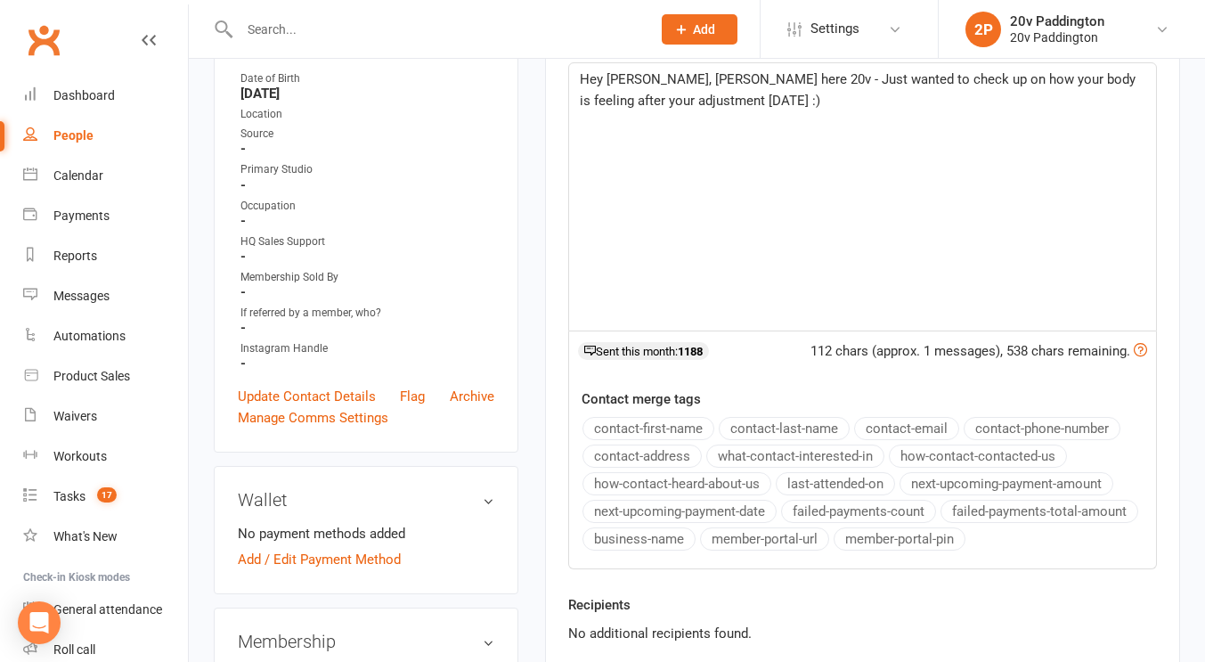
scroll to position [412, 0]
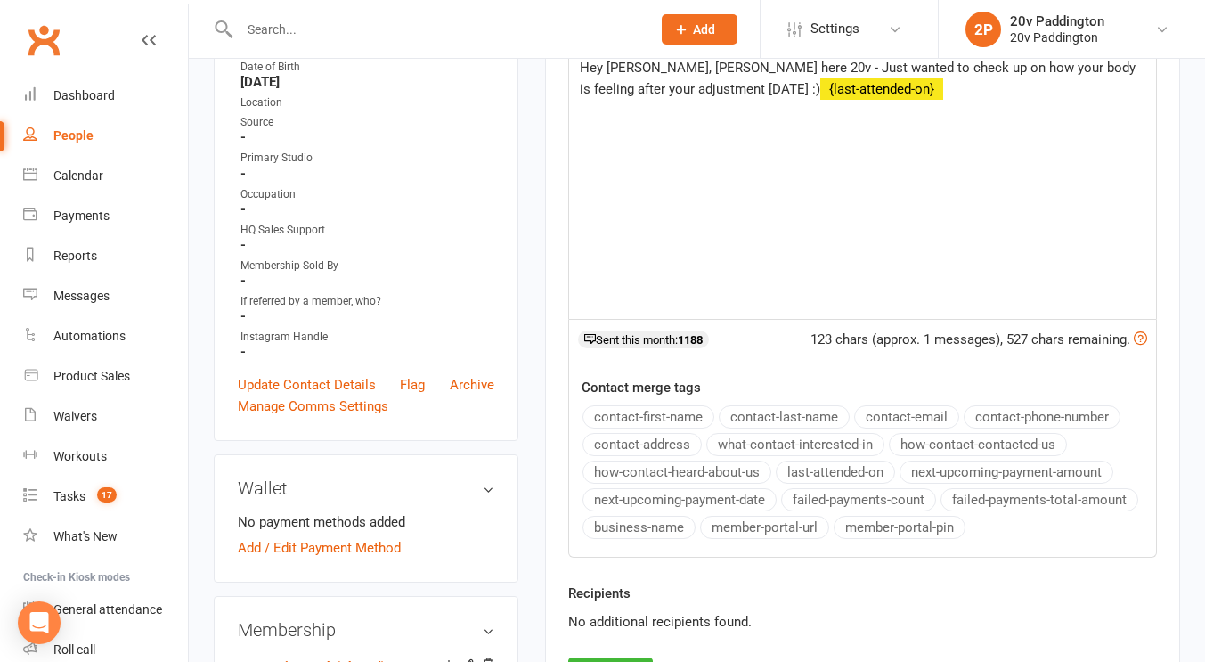
drag, startPoint x: 870, startPoint y: 460, endPoint x: 852, endPoint y: 616, distance: 157.0
click at [852, 616] on div "No additional recipients found." at bounding box center [862, 621] width 589 height 21
click at [871, 104] on div "Hey Trudi, Zac here 20v - Just wanted to check up on how your body is feeling a…" at bounding box center [862, 185] width 587 height 267
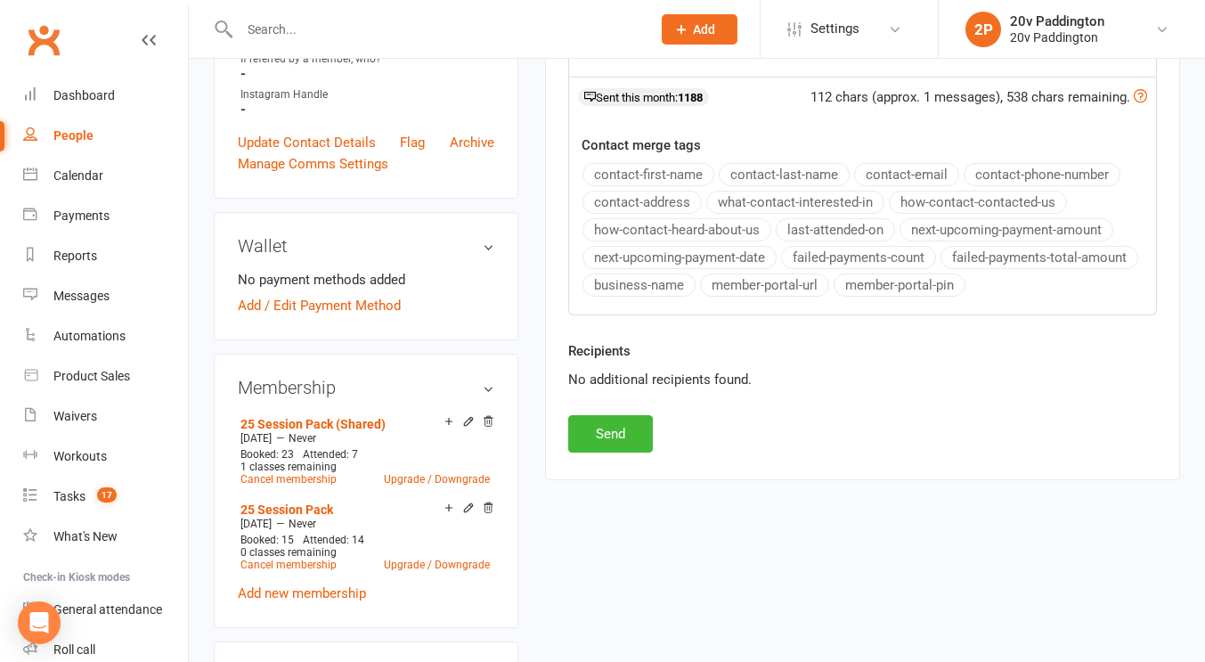
scroll to position [659, 0]
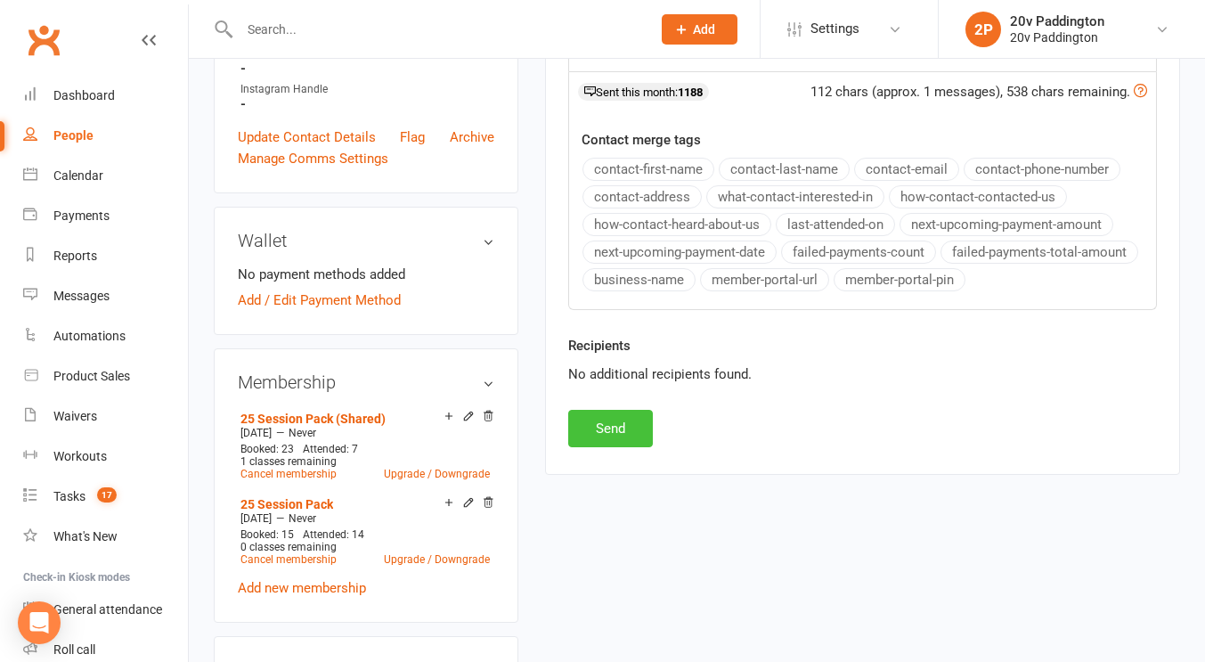
click at [587, 433] on button "Send" at bounding box center [610, 428] width 85 height 37
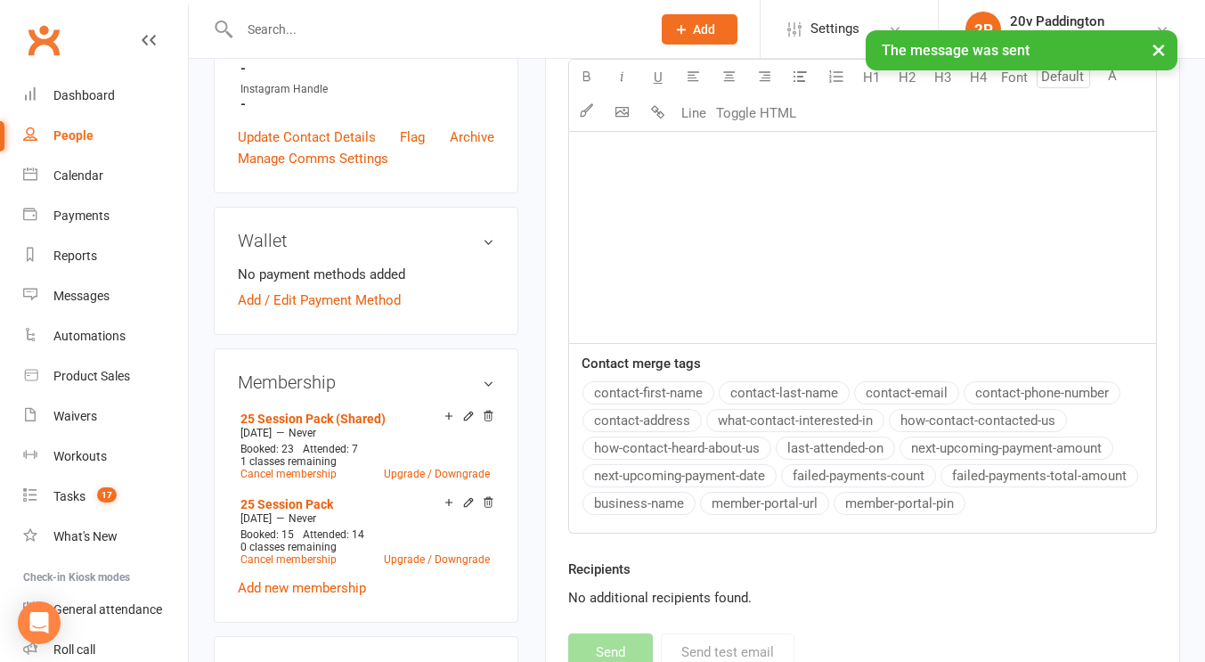
scroll to position [0, 0]
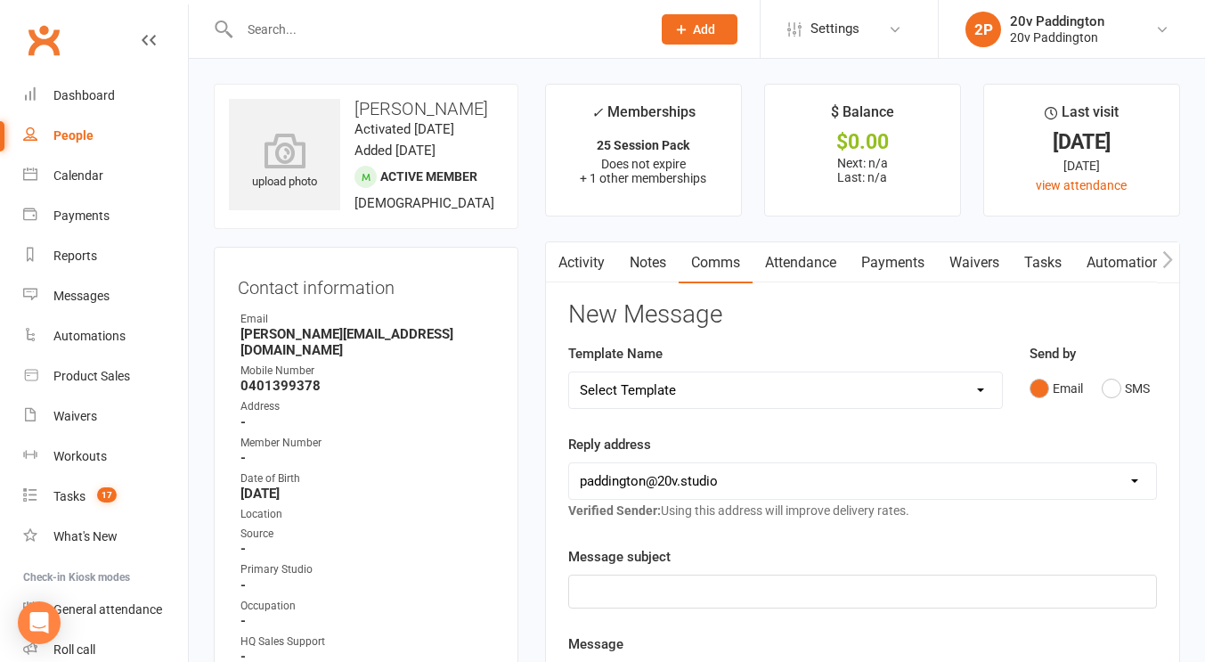
click at [818, 252] on link "Attendance" at bounding box center [801, 262] width 96 height 41
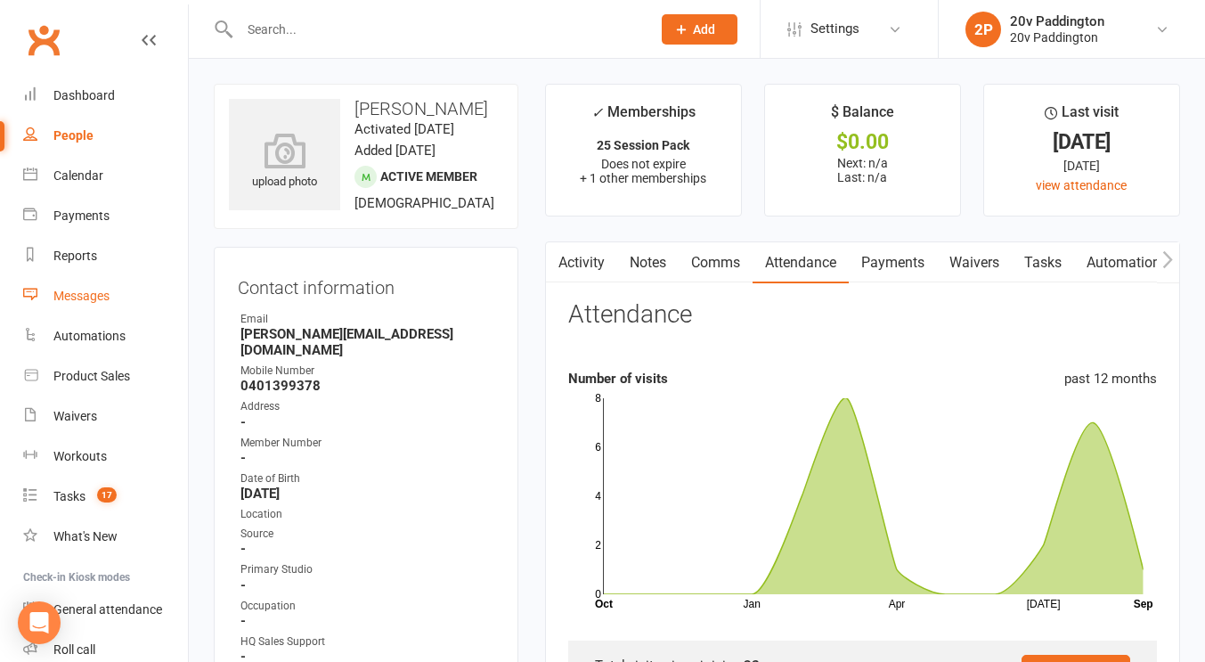
click at [90, 288] on link "Messages" at bounding box center [105, 296] width 165 height 40
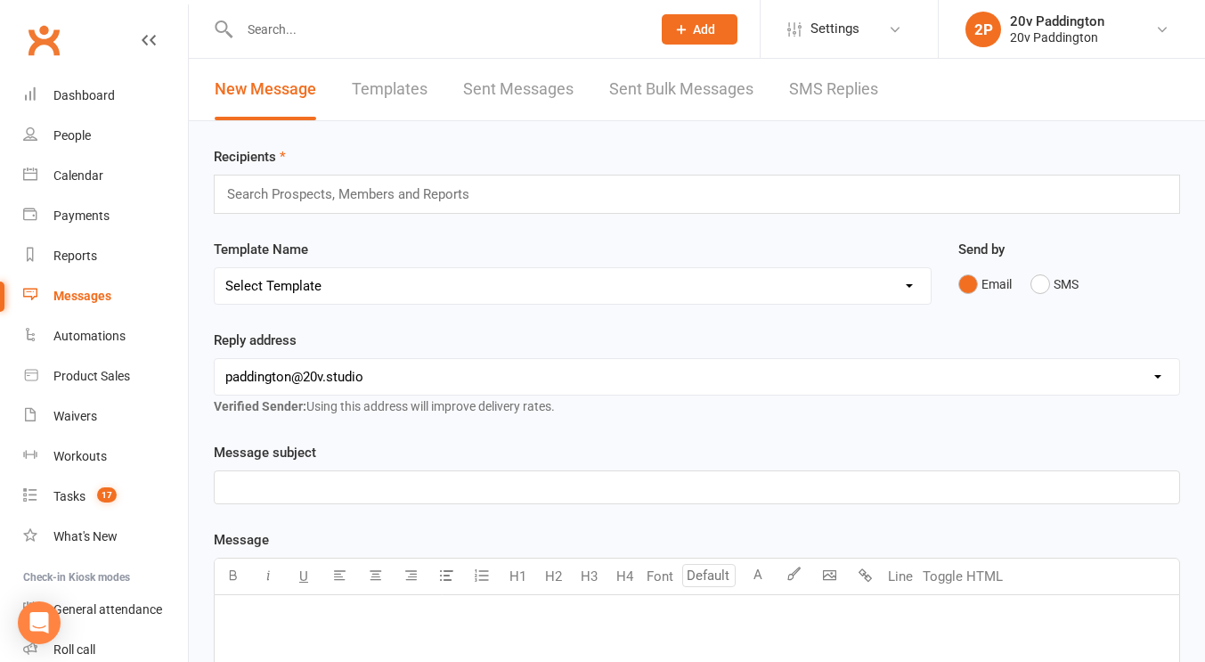
click at [870, 112] on link "SMS Replies" at bounding box center [833, 89] width 89 height 61
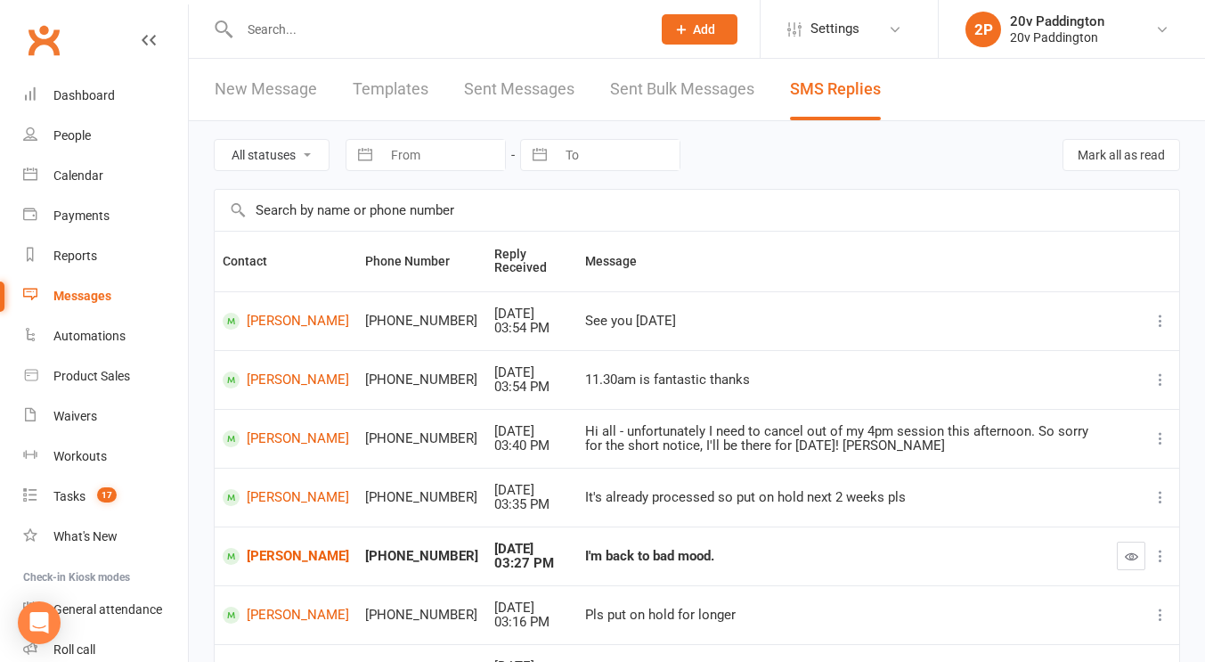
scroll to position [53, 0]
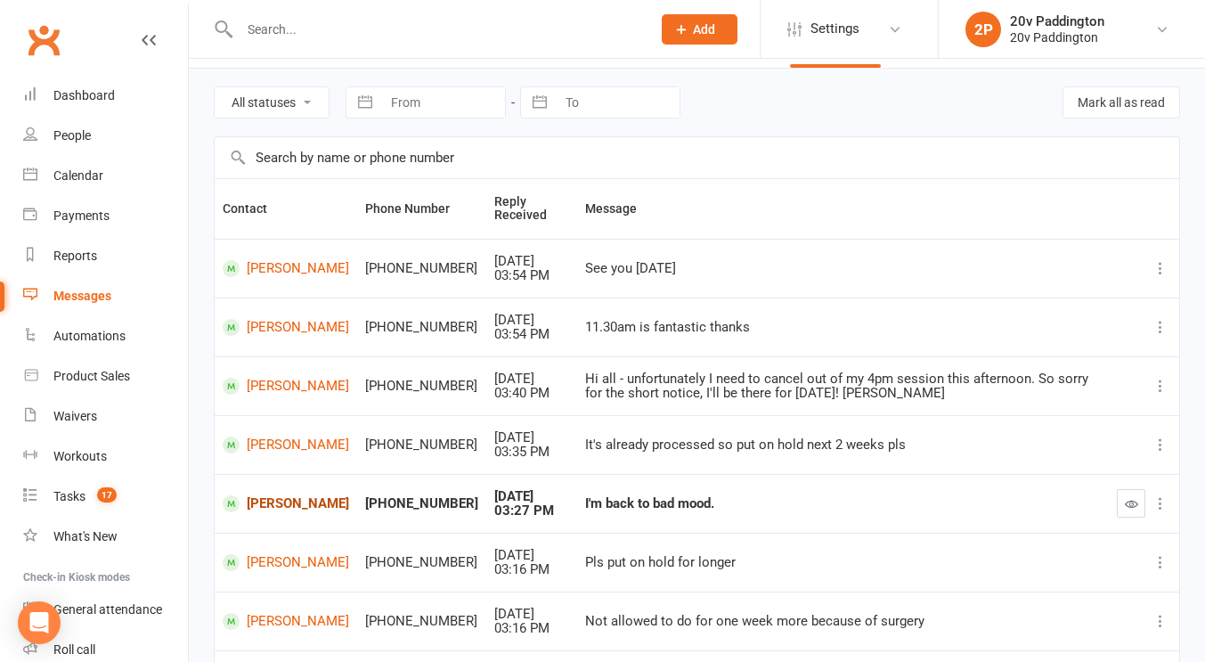
click at [266, 495] on link "Pawel Wodkowski" at bounding box center [286, 503] width 127 height 17
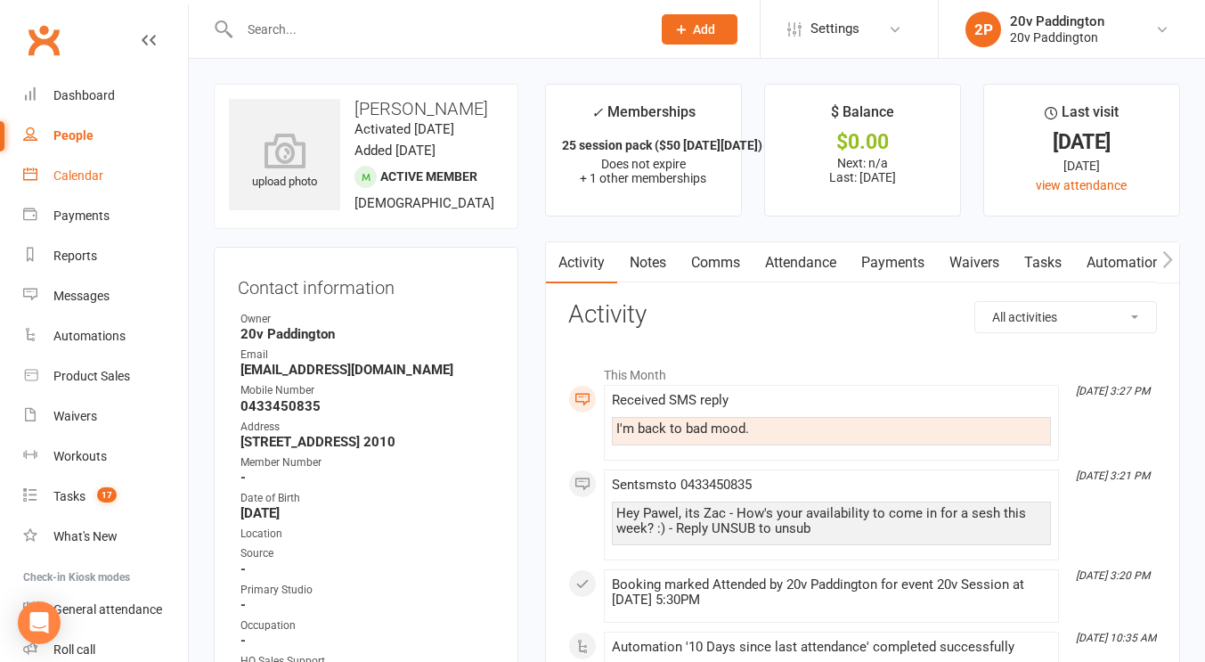
click at [90, 186] on link "Calendar" at bounding box center [105, 176] width 165 height 40
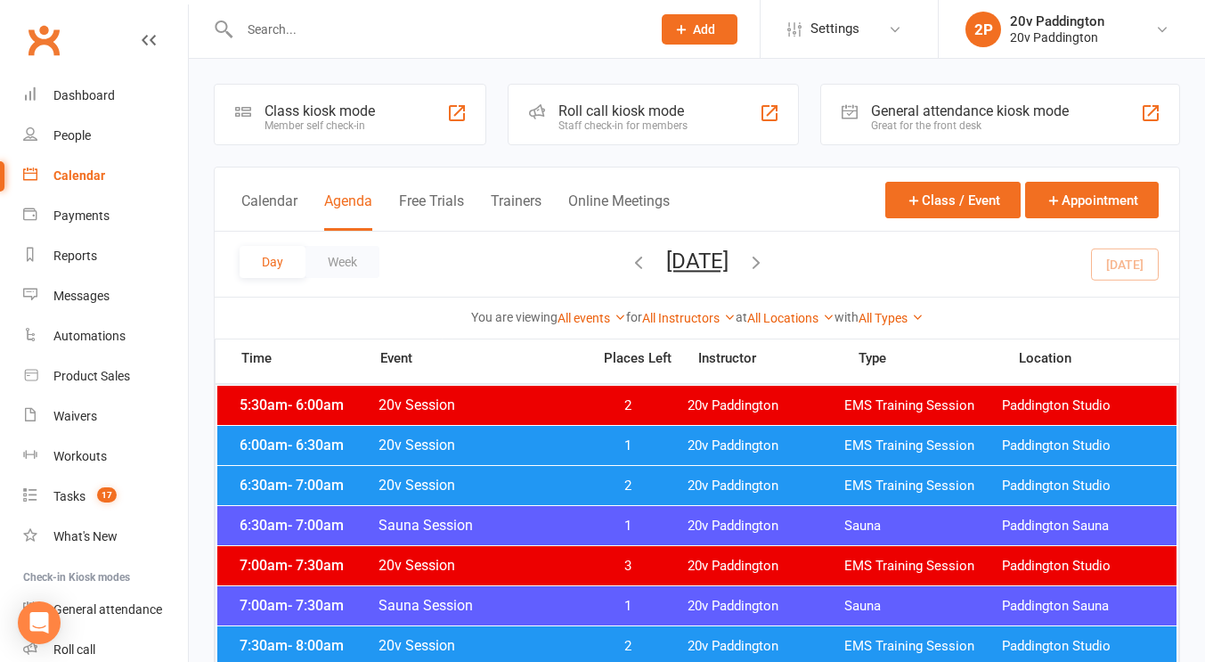
click at [729, 442] on span "20v Paddington" at bounding box center [766, 445] width 157 height 17
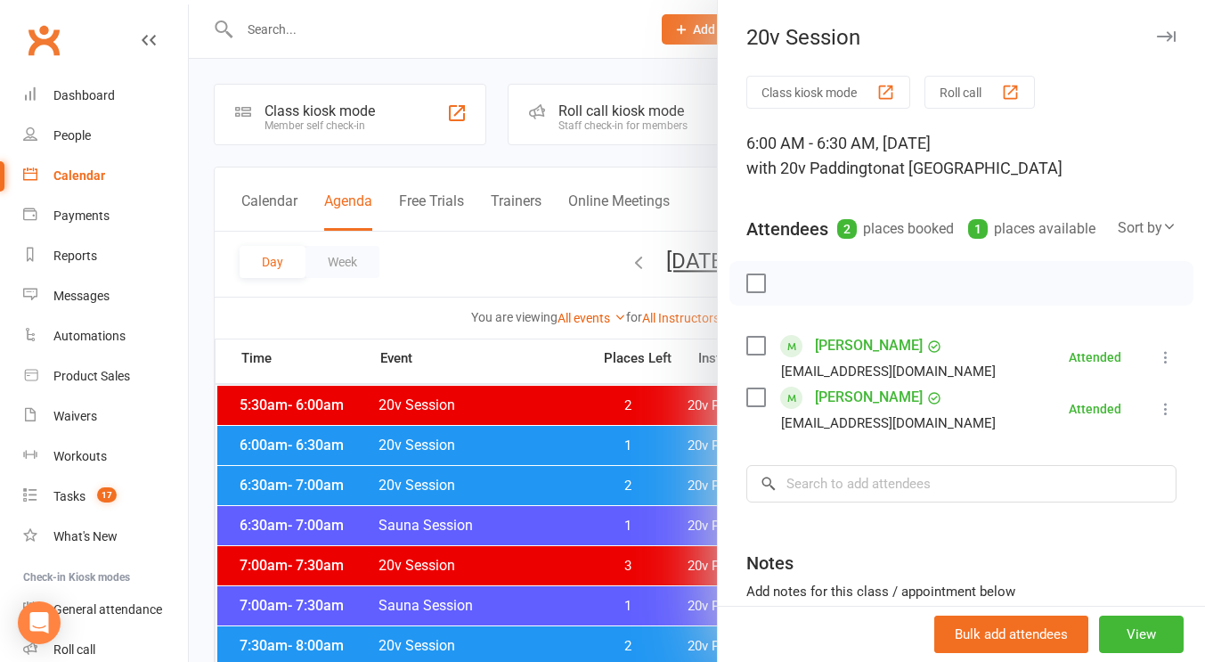
click at [576, 407] on div at bounding box center [697, 331] width 1017 height 662
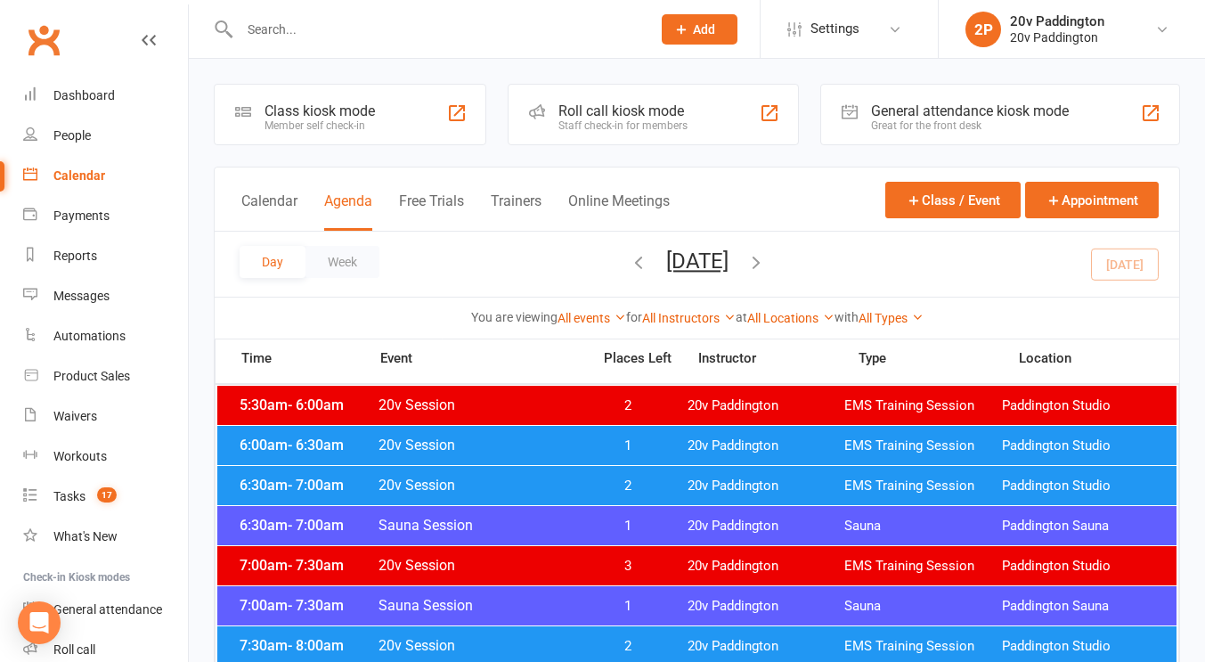
click at [576, 474] on div "6:30am - 7:00am 20v Session 2 20v Paddington EMS Training Session Paddington St…" at bounding box center [697, 485] width 960 height 39
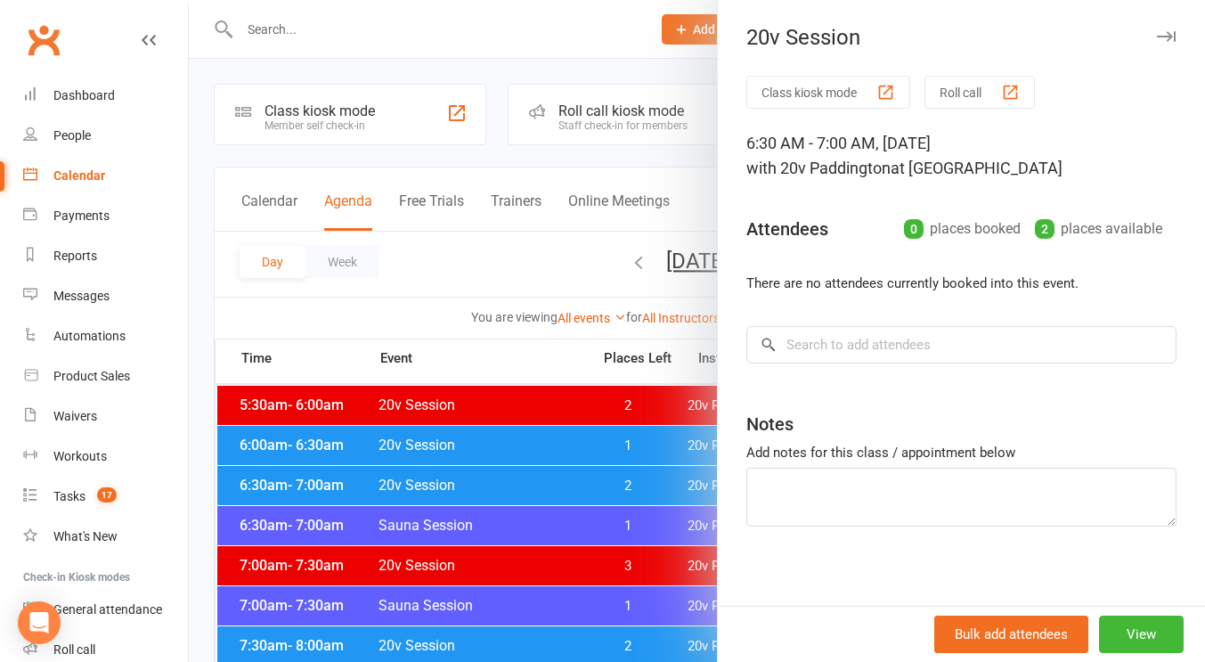
click at [576, 474] on div at bounding box center [697, 331] width 1017 height 662
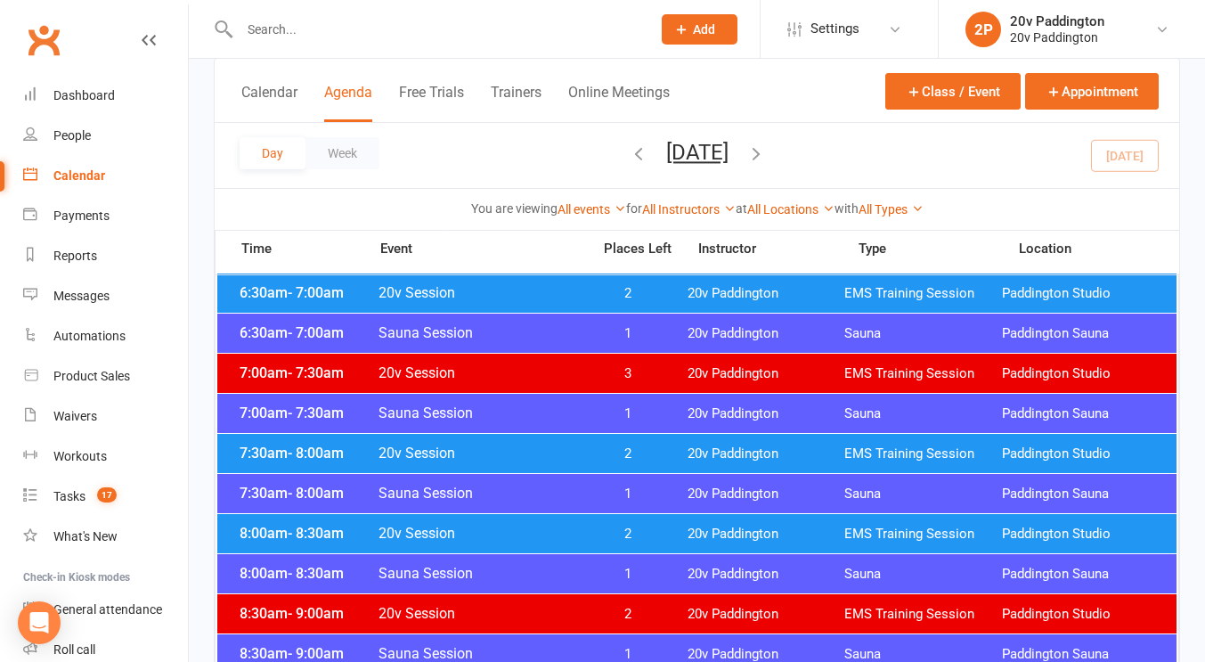
scroll to position [193, 0]
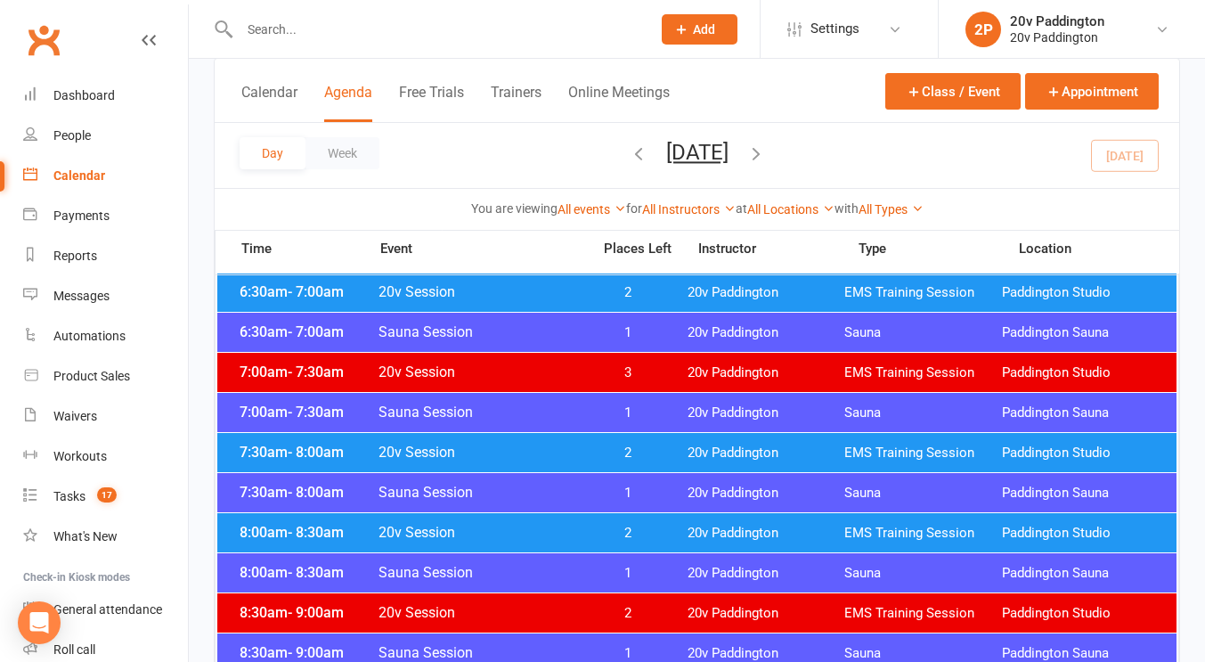
click at [593, 453] on span "2" at bounding box center [628, 453] width 94 height 17
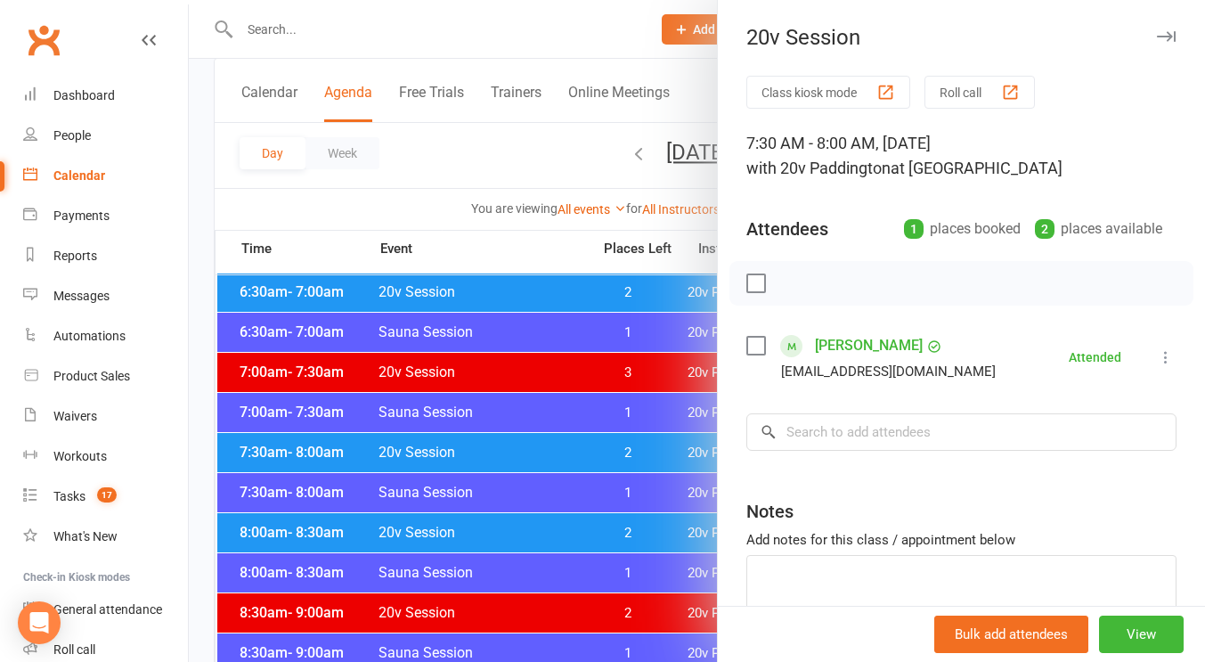
click at [593, 453] on div at bounding box center [697, 331] width 1017 height 662
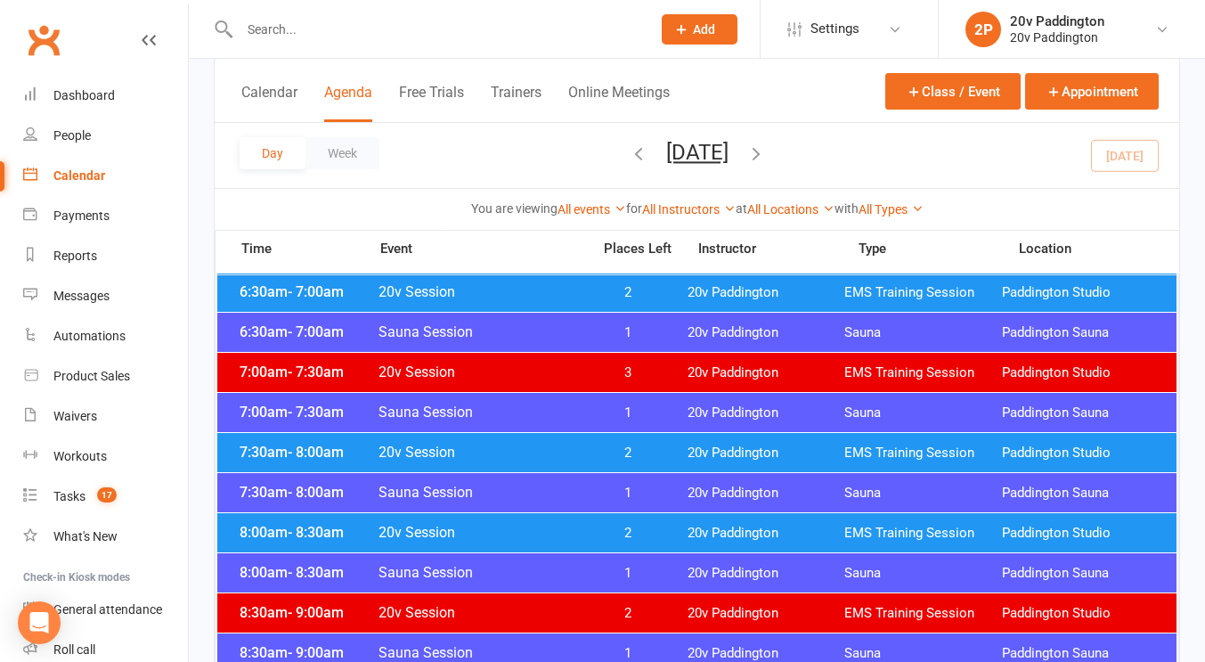
click at [604, 528] on span "2" at bounding box center [628, 533] width 94 height 17
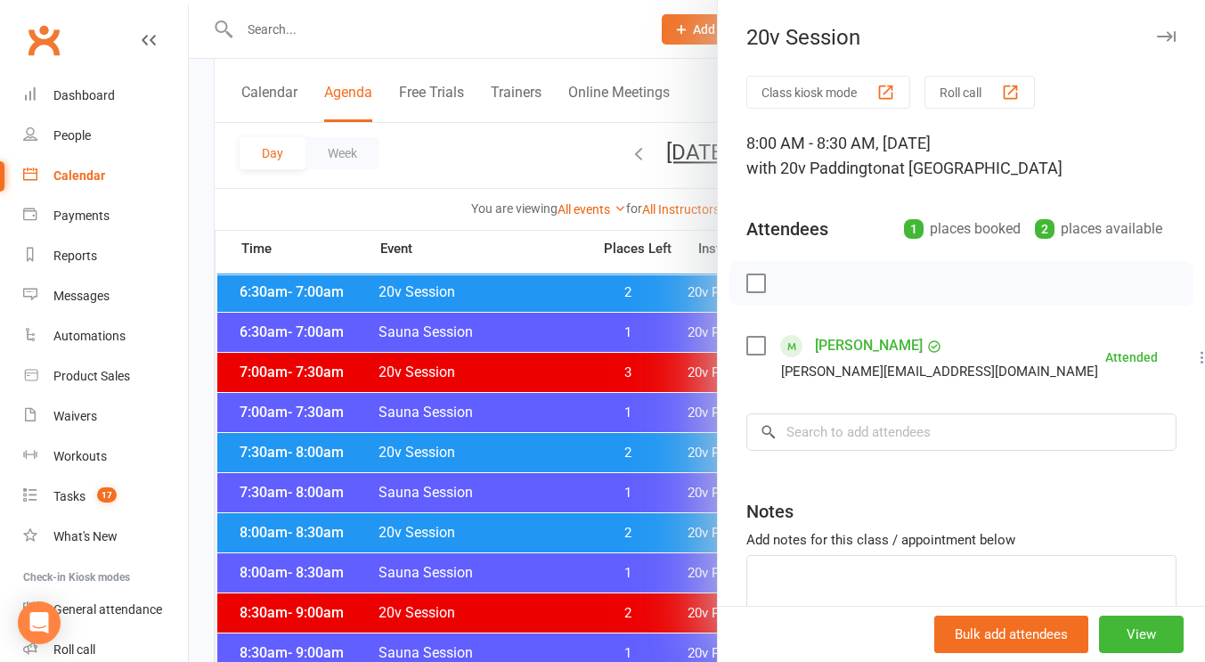
click at [599, 527] on div at bounding box center [697, 331] width 1017 height 662
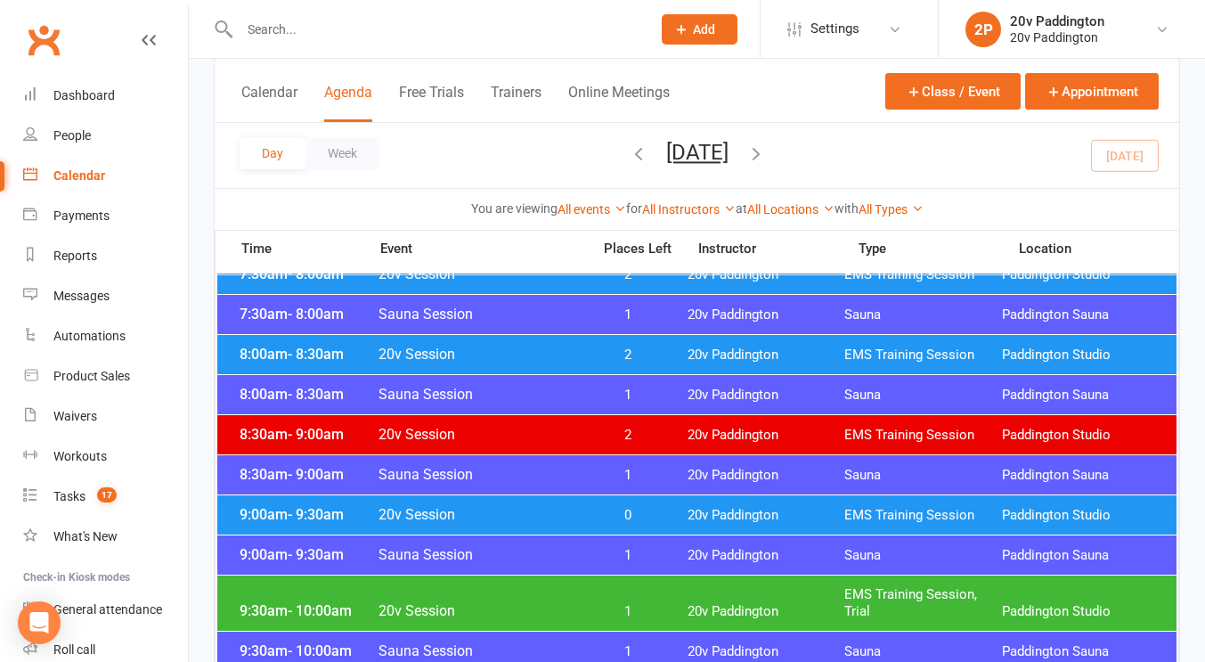
scroll to position [375, 0]
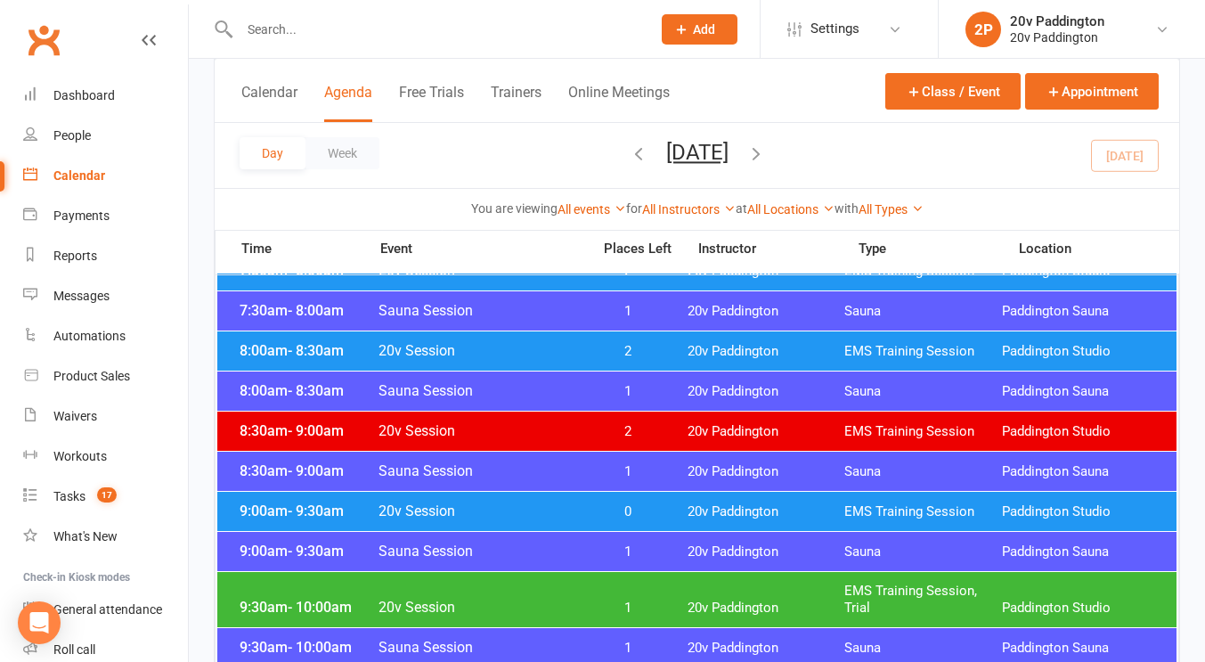
click at [609, 517] on span "0" at bounding box center [628, 511] width 94 height 17
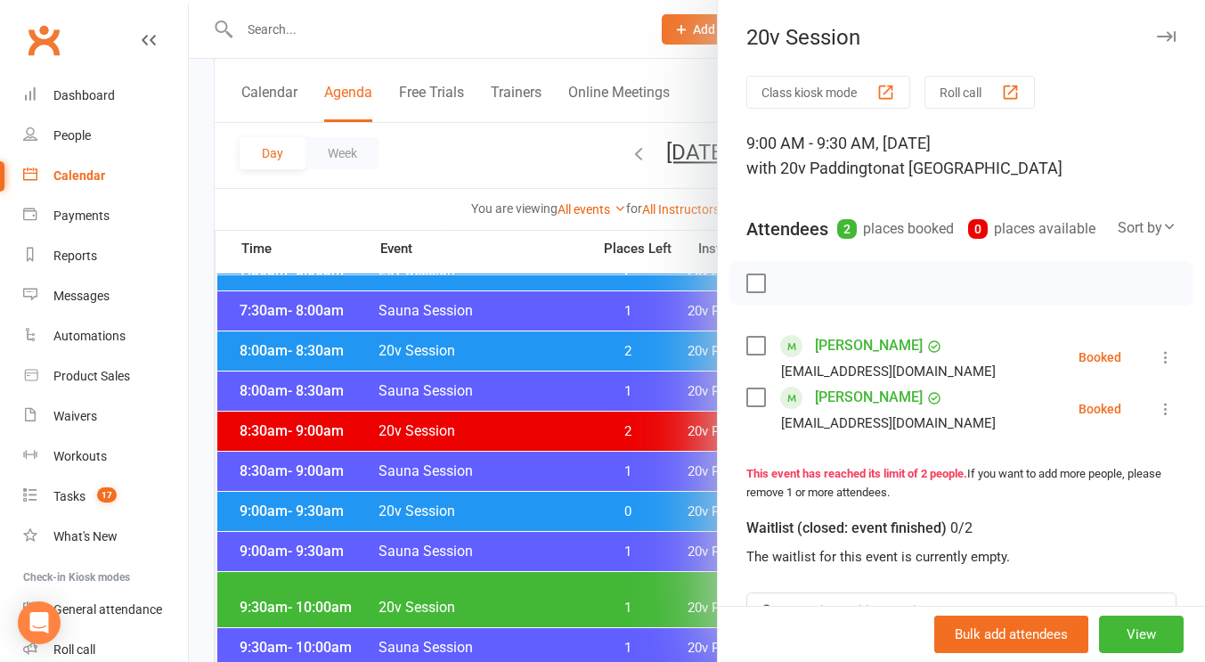
click at [588, 493] on div at bounding box center [697, 331] width 1017 height 662
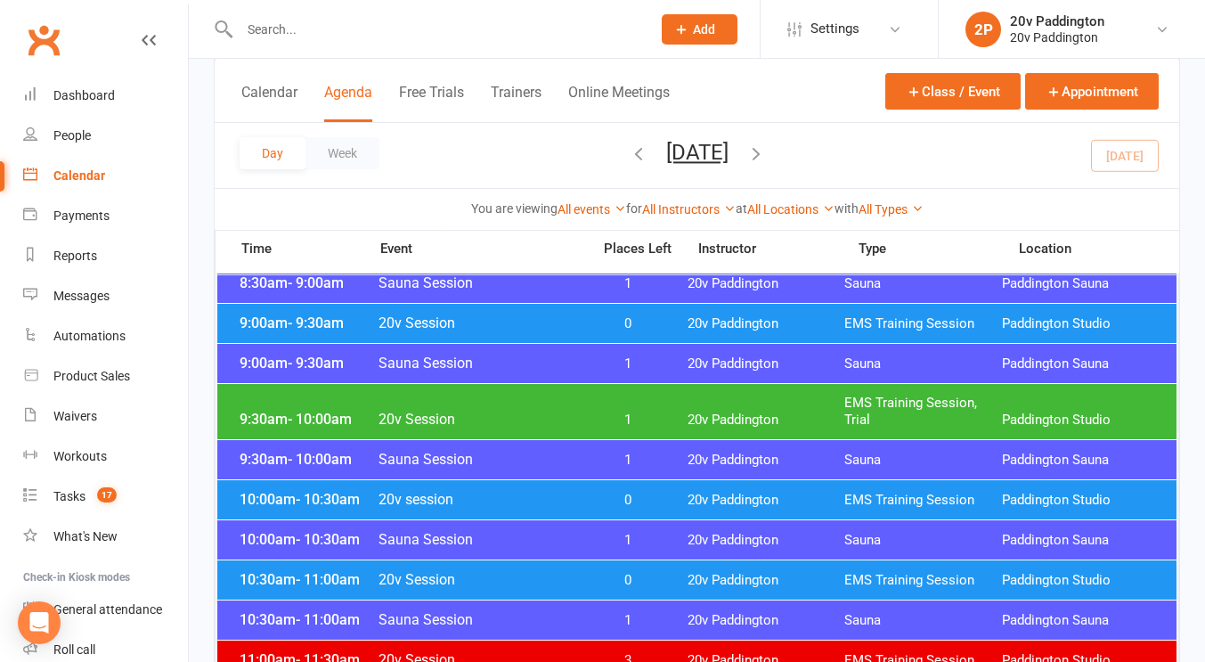
scroll to position [565, 0]
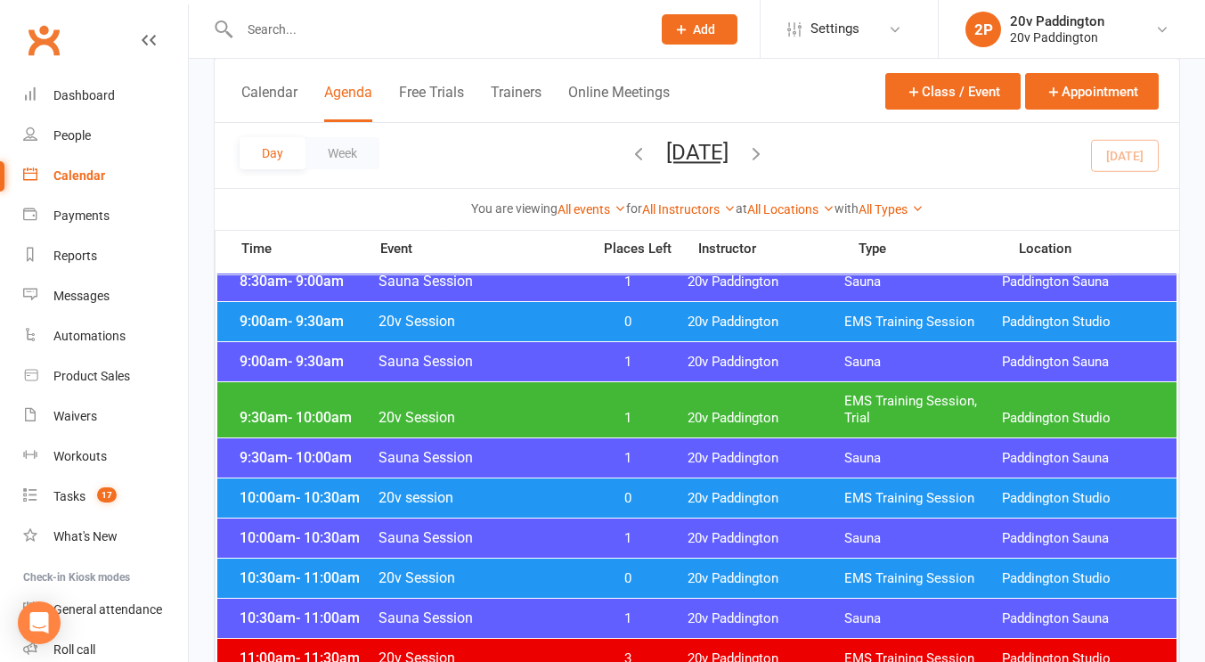
click at [610, 410] on span "1" at bounding box center [628, 418] width 94 height 17
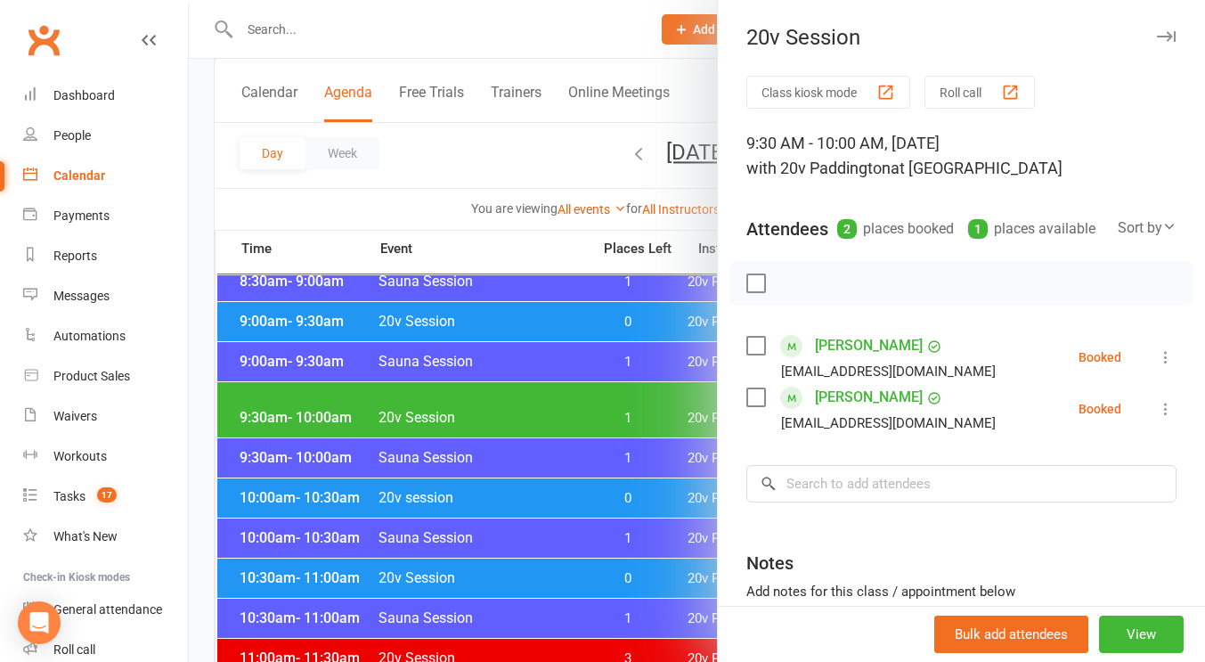
click at [610, 410] on div at bounding box center [697, 331] width 1017 height 662
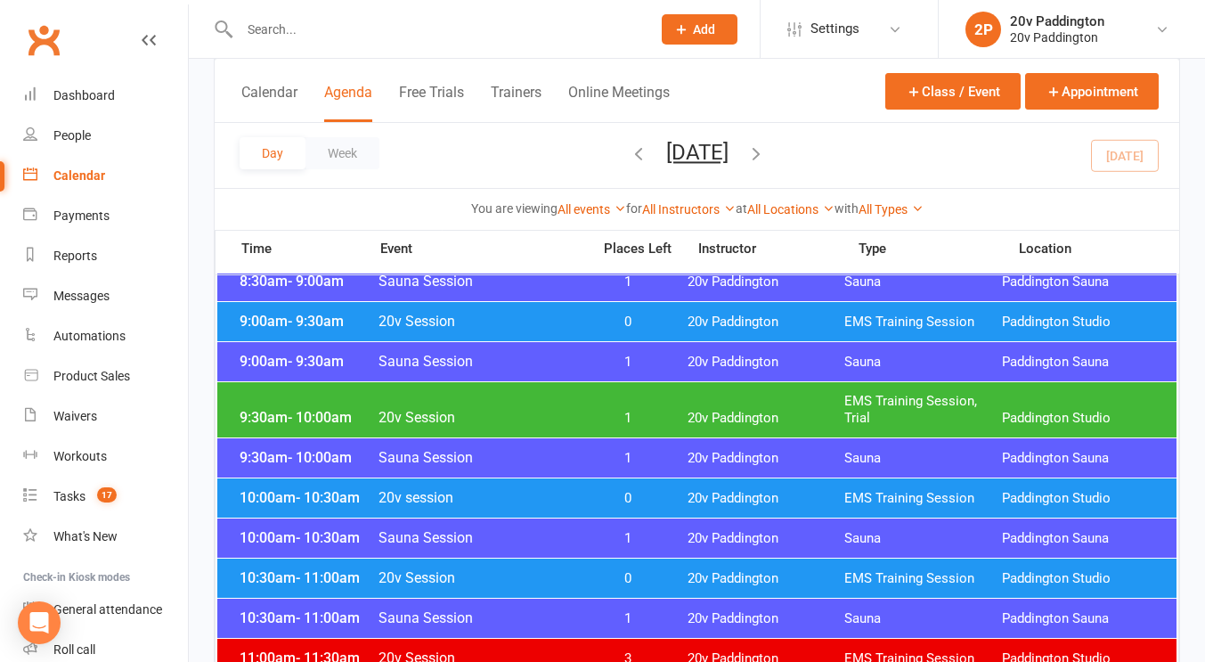
click at [612, 497] on span "0" at bounding box center [628, 498] width 94 height 17
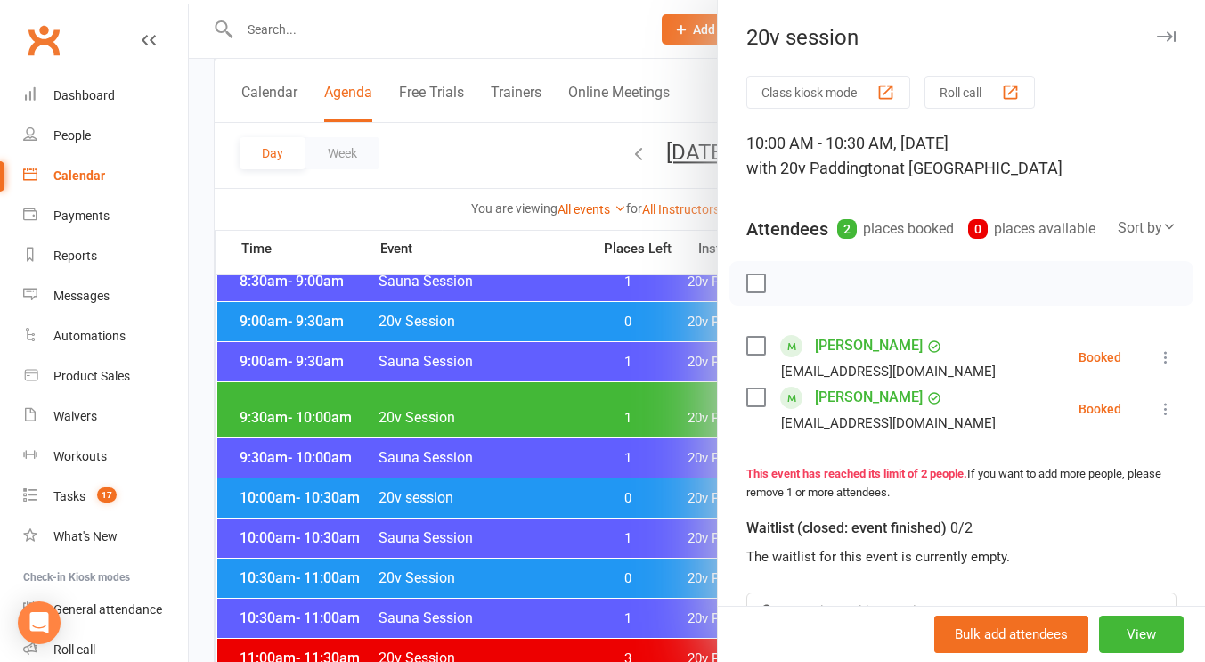
click at [612, 497] on div at bounding box center [697, 331] width 1017 height 662
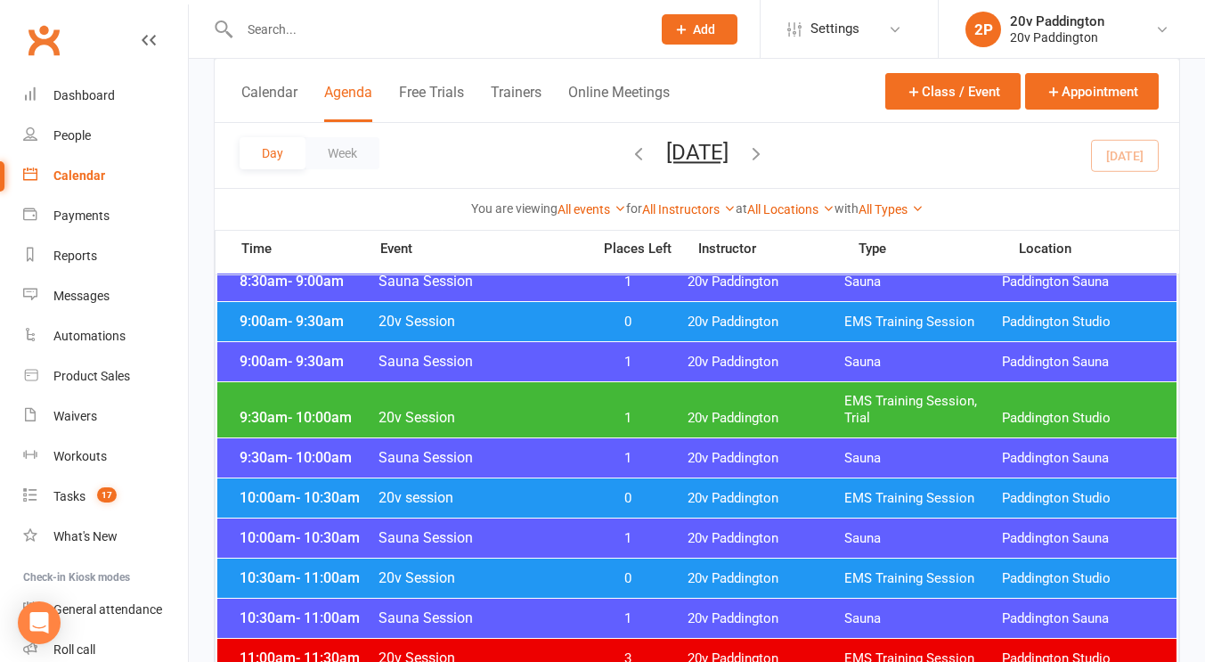
click at [622, 567] on div "10:30am - 11:00am 20v Session 0 20v Paddington EMS Training Session Paddington …" at bounding box center [697, 578] width 960 height 39
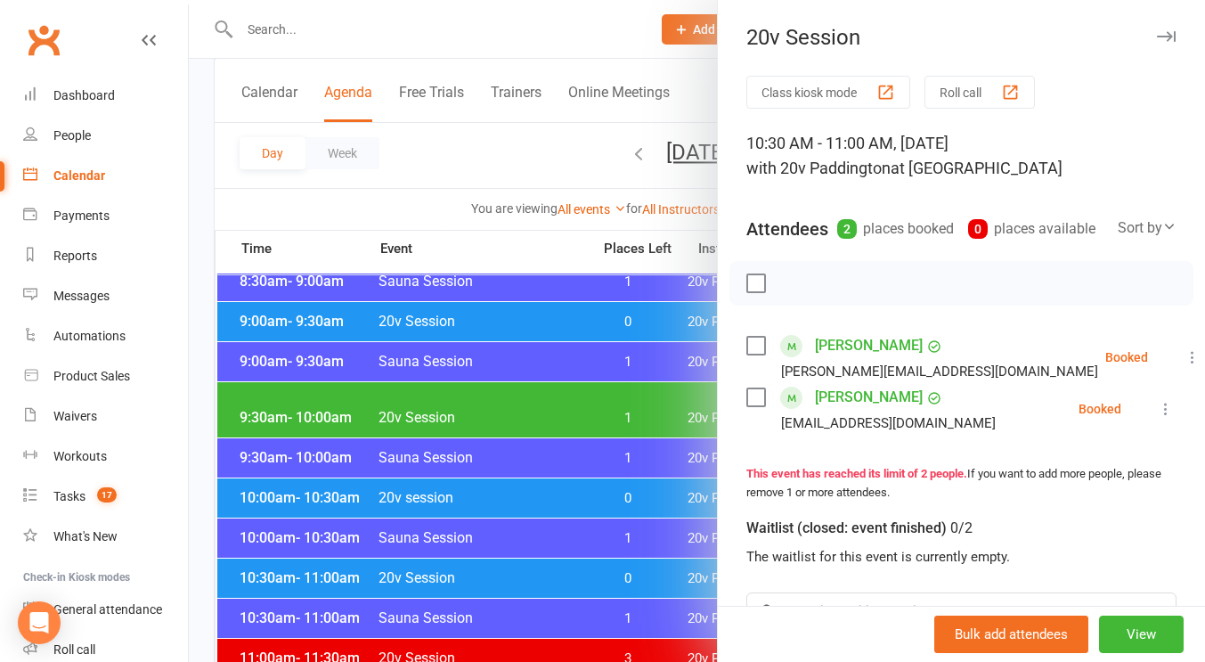
click at [625, 569] on div at bounding box center [697, 331] width 1017 height 662
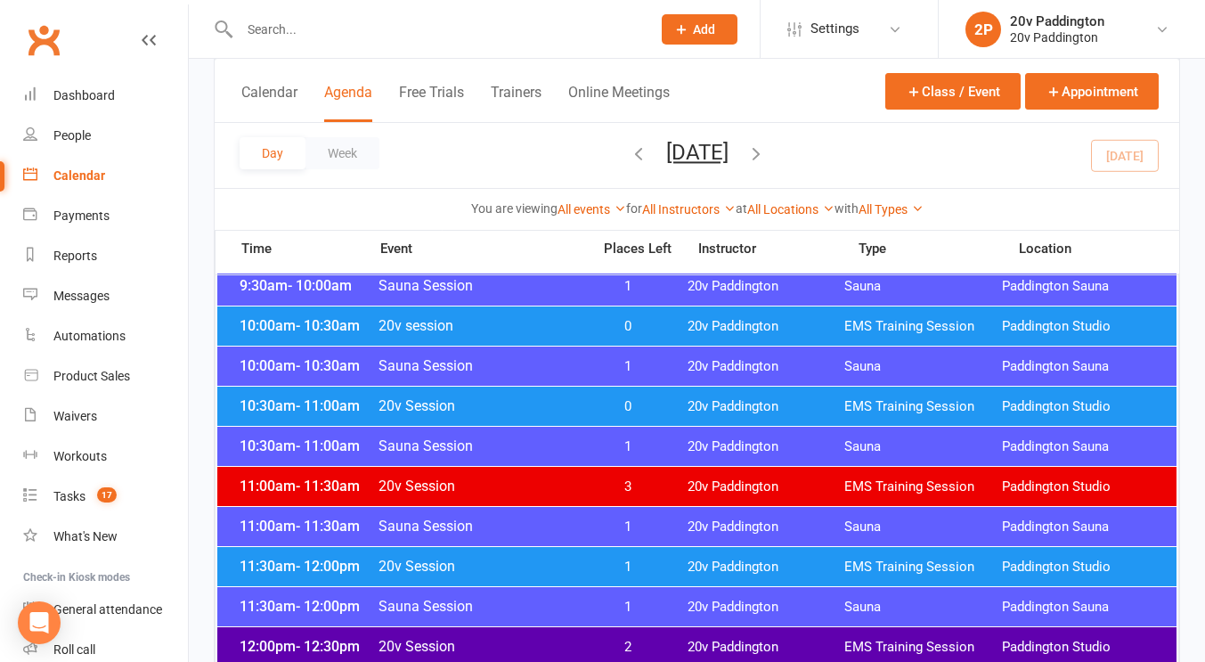
scroll to position [755, 0]
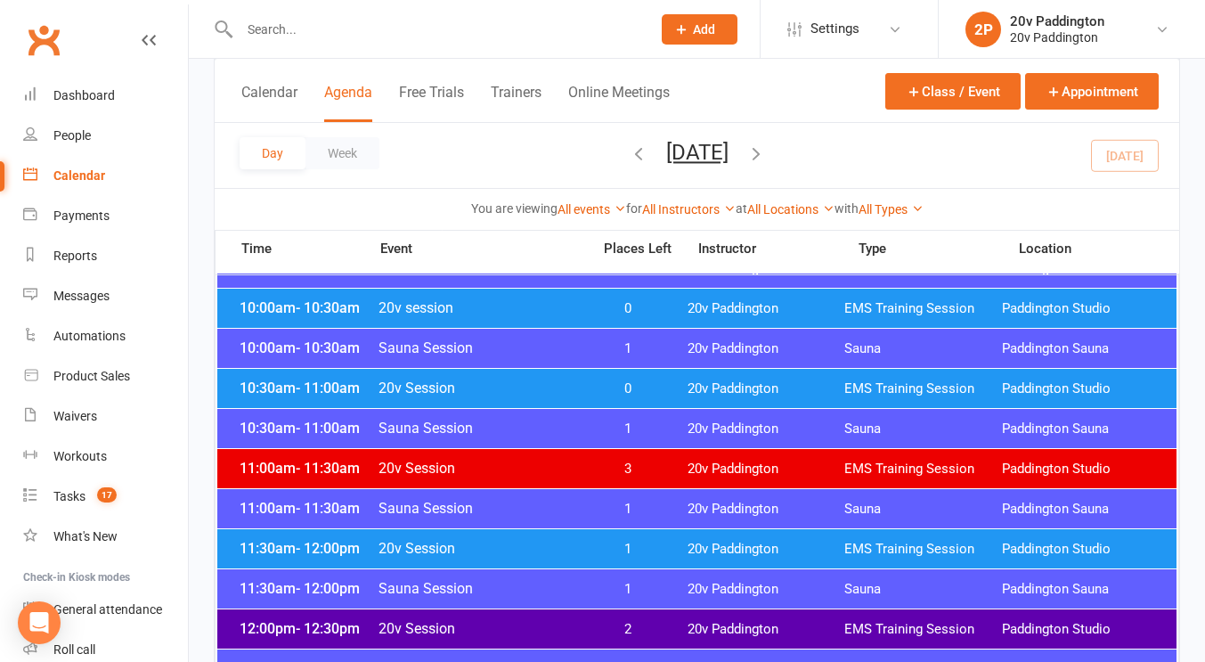
click at [632, 552] on span "1" at bounding box center [628, 549] width 94 height 17
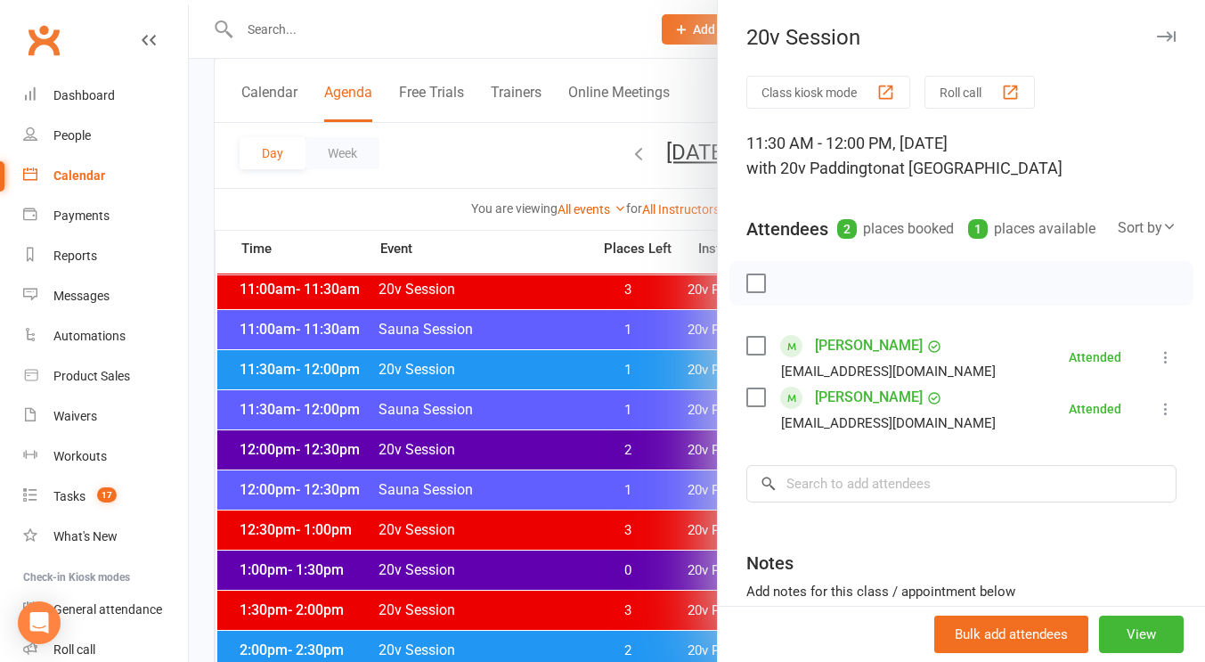
scroll to position [936, 0]
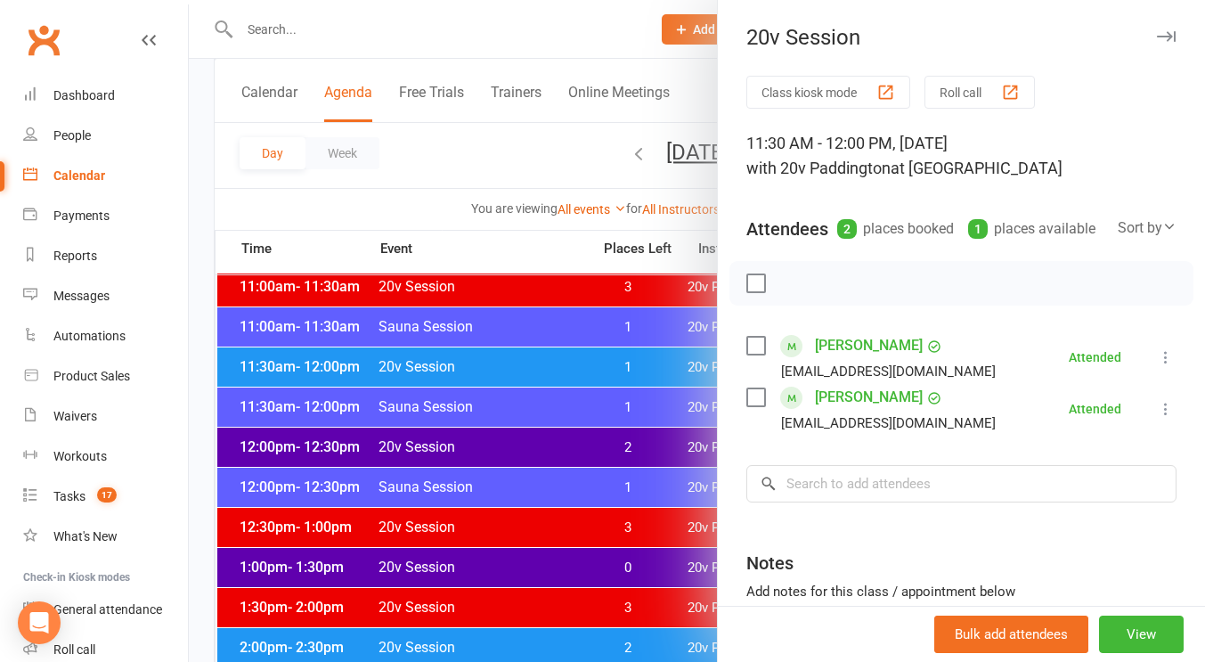
click at [631, 468] on div at bounding box center [697, 331] width 1017 height 662
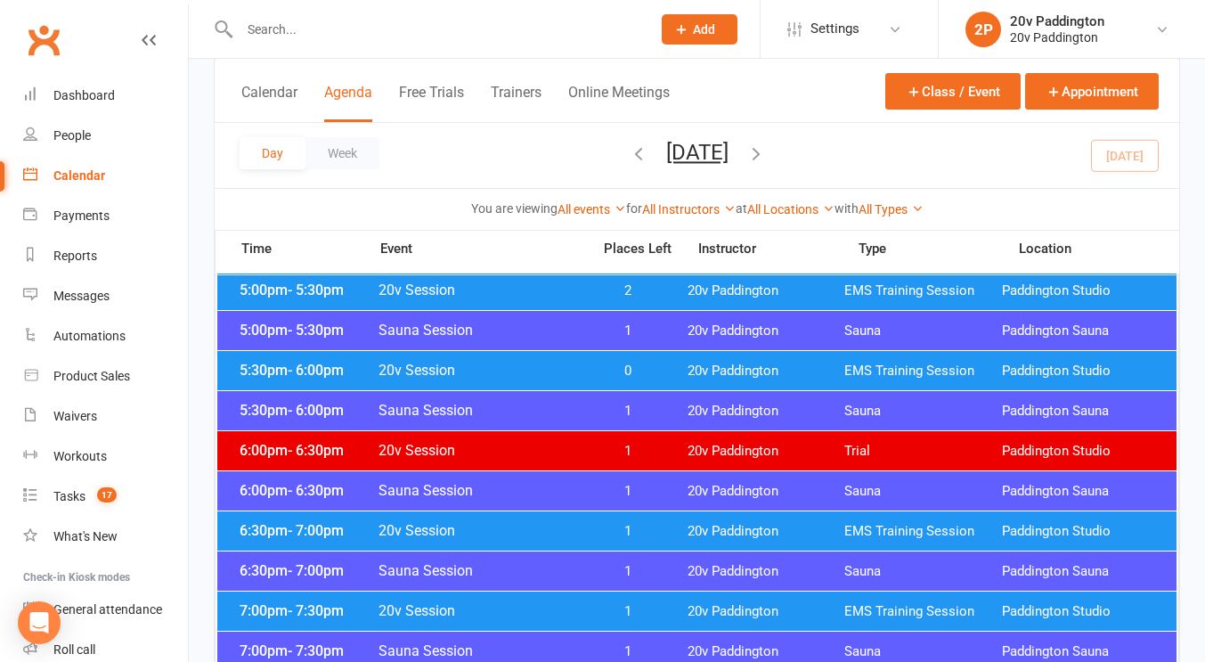
scroll to position [1697, 0]
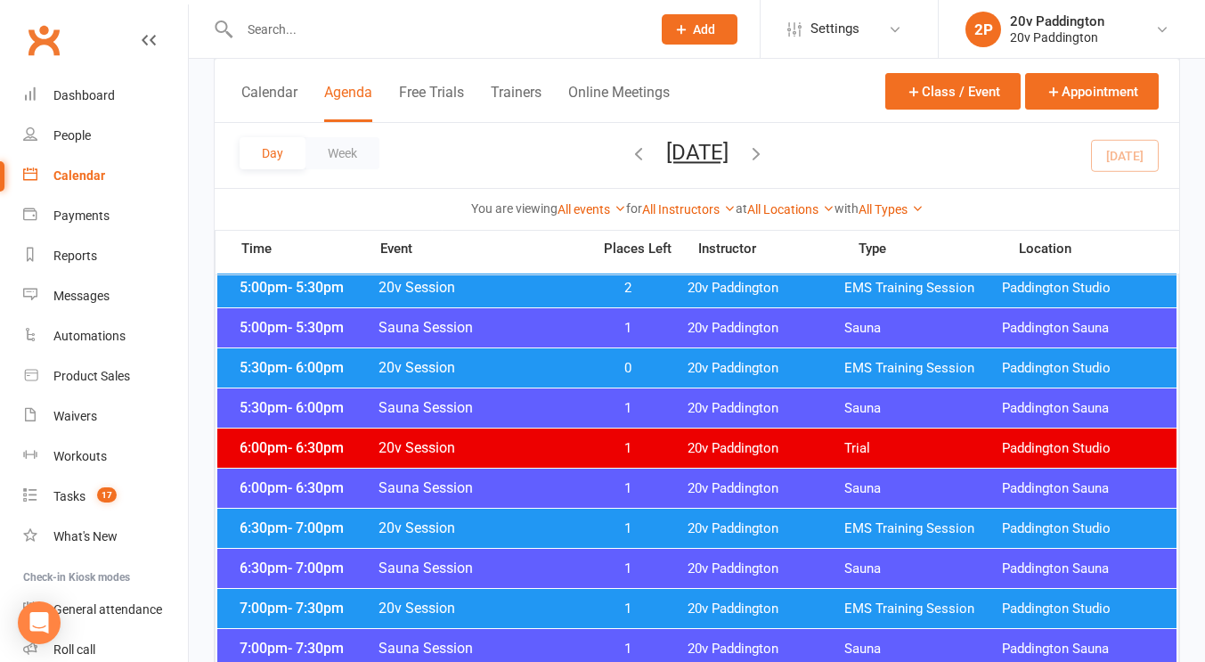
click at [592, 617] on div "7:00pm - 7:30pm 20v Session 1 20v Paddington EMS Training Session Paddington St…" at bounding box center [697, 608] width 960 height 39
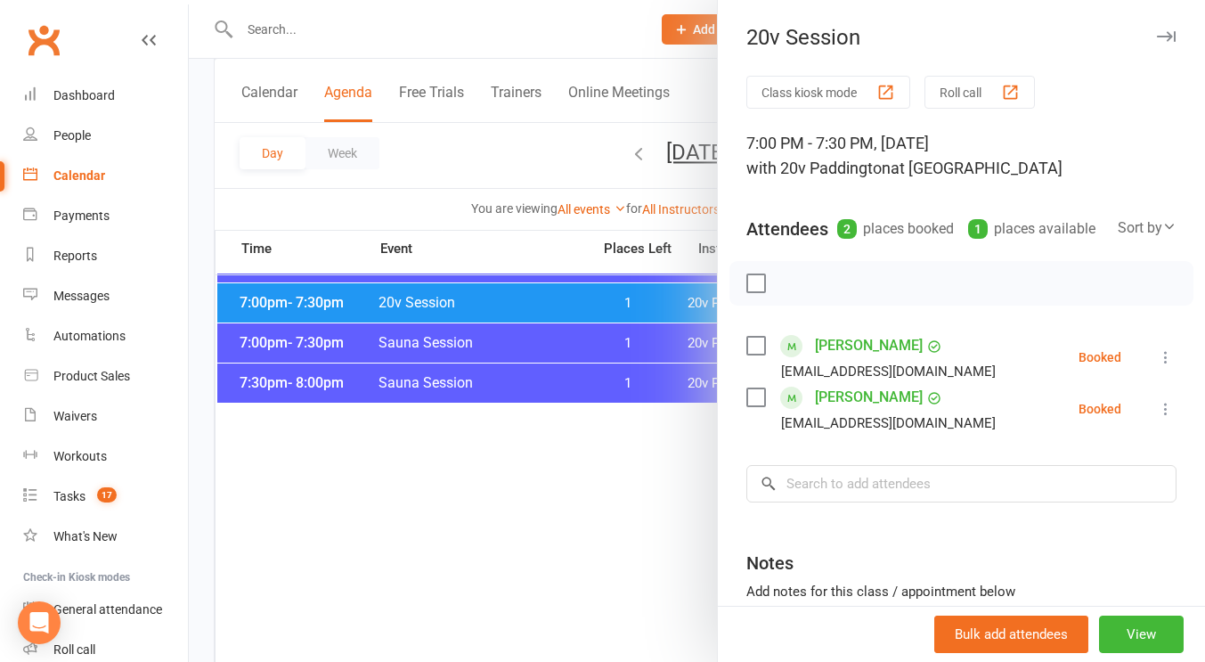
drag, startPoint x: 592, startPoint y: 617, endPoint x: 347, endPoint y: 483, distance: 280.3
click at [347, 483] on div at bounding box center [697, 331] width 1017 height 662
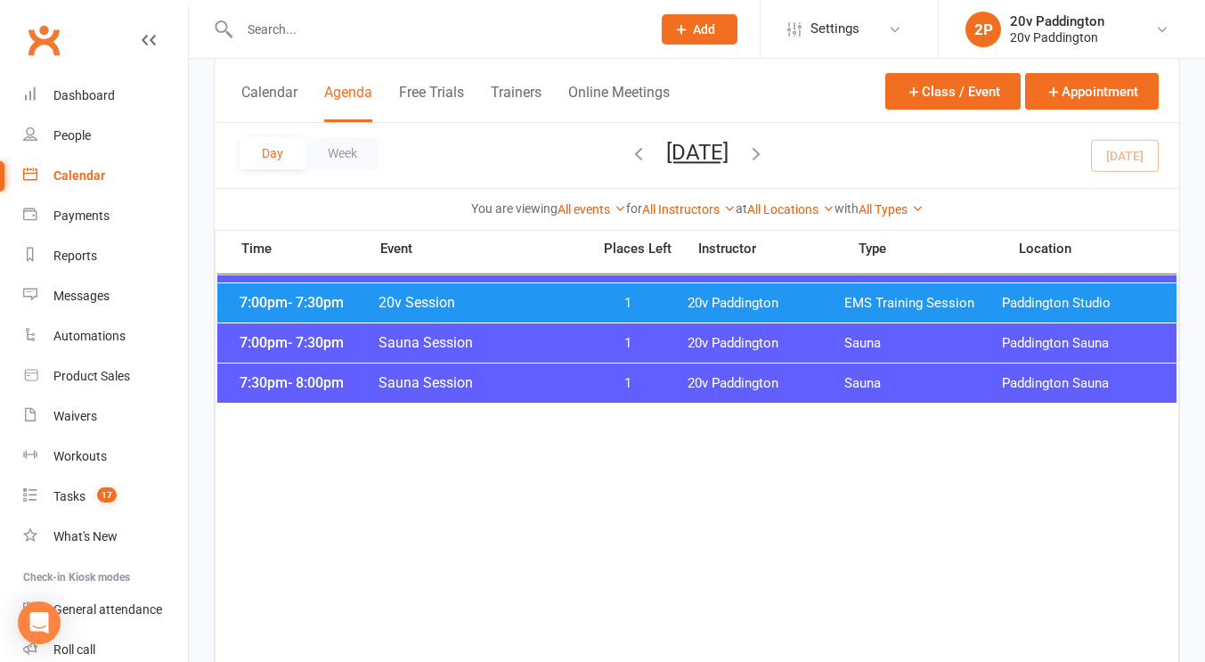
click at [347, 483] on div at bounding box center [697, 331] width 1017 height 662
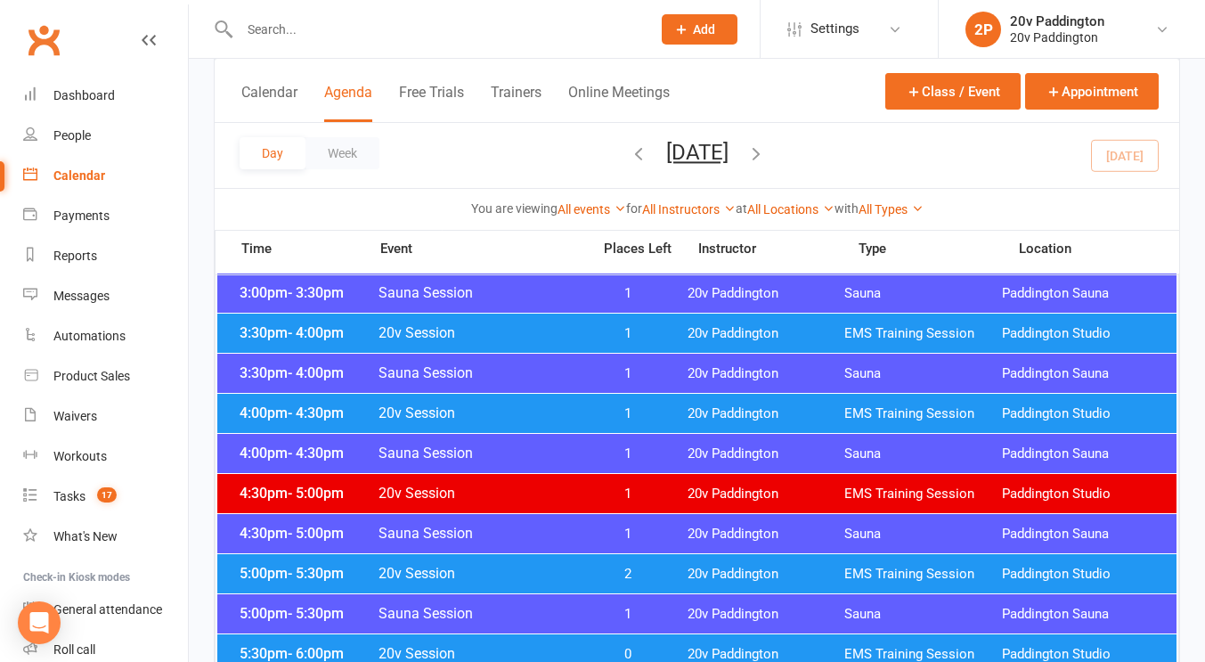
scroll to position [1442, 0]
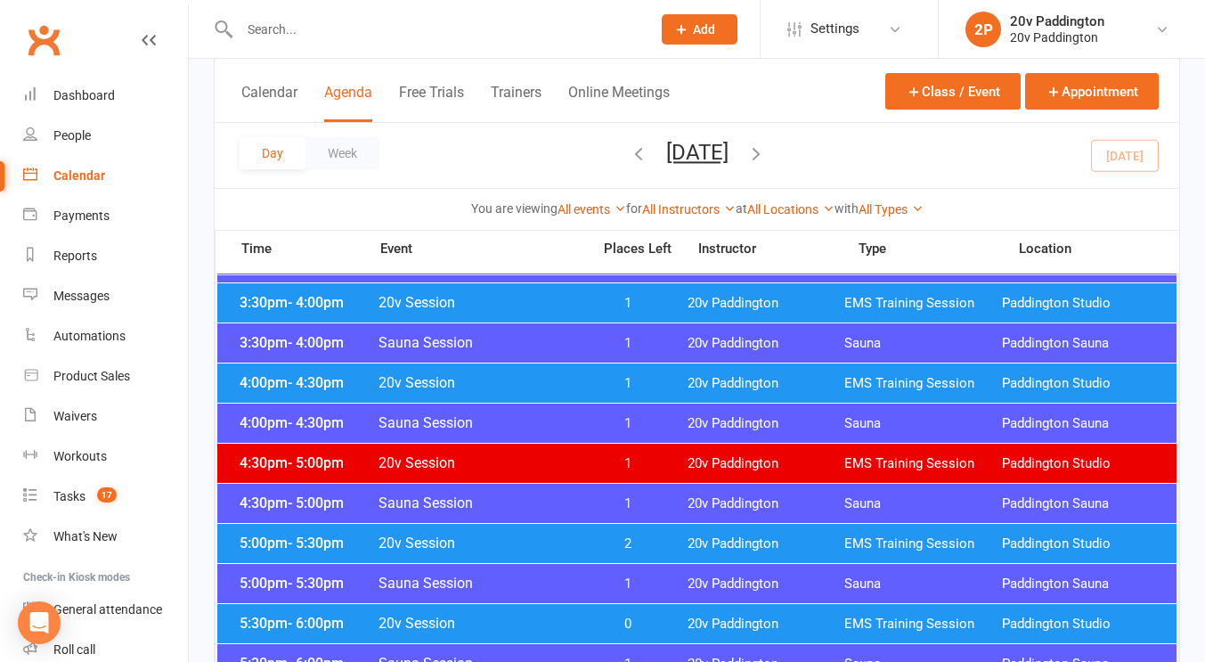
click at [338, 528] on div "5:00pm - 5:30pm 20v Session 2 20v Paddington EMS Training Session Paddington St…" at bounding box center [697, 543] width 960 height 39
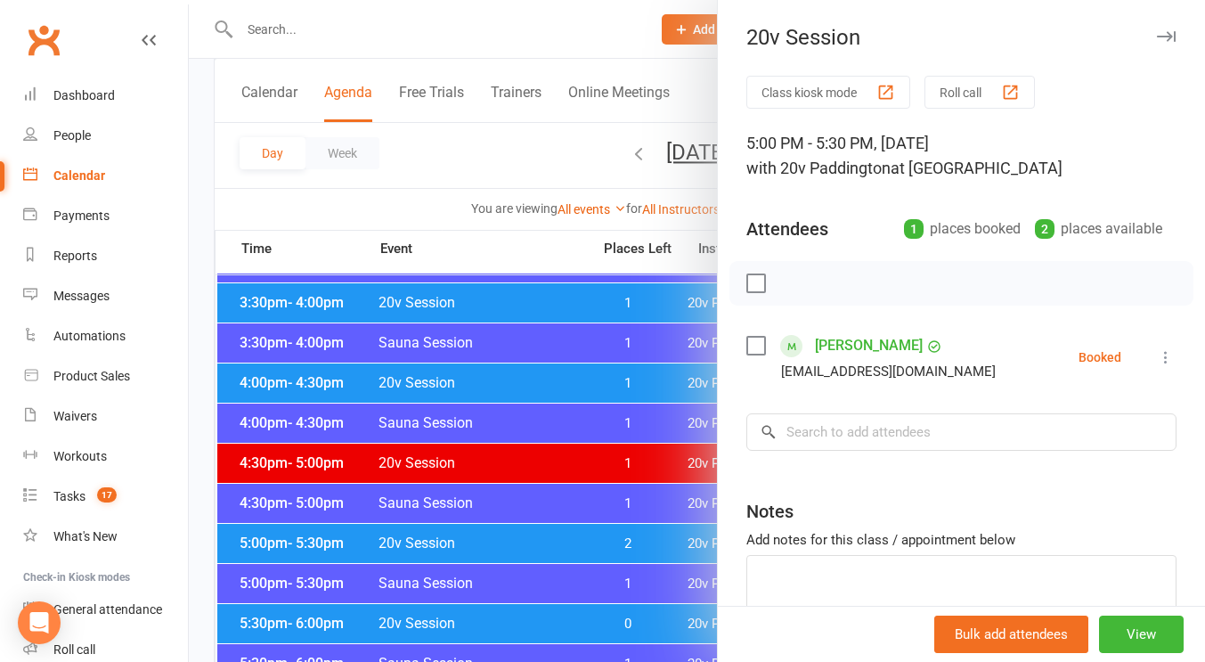
click at [283, 389] on div at bounding box center [697, 331] width 1017 height 662
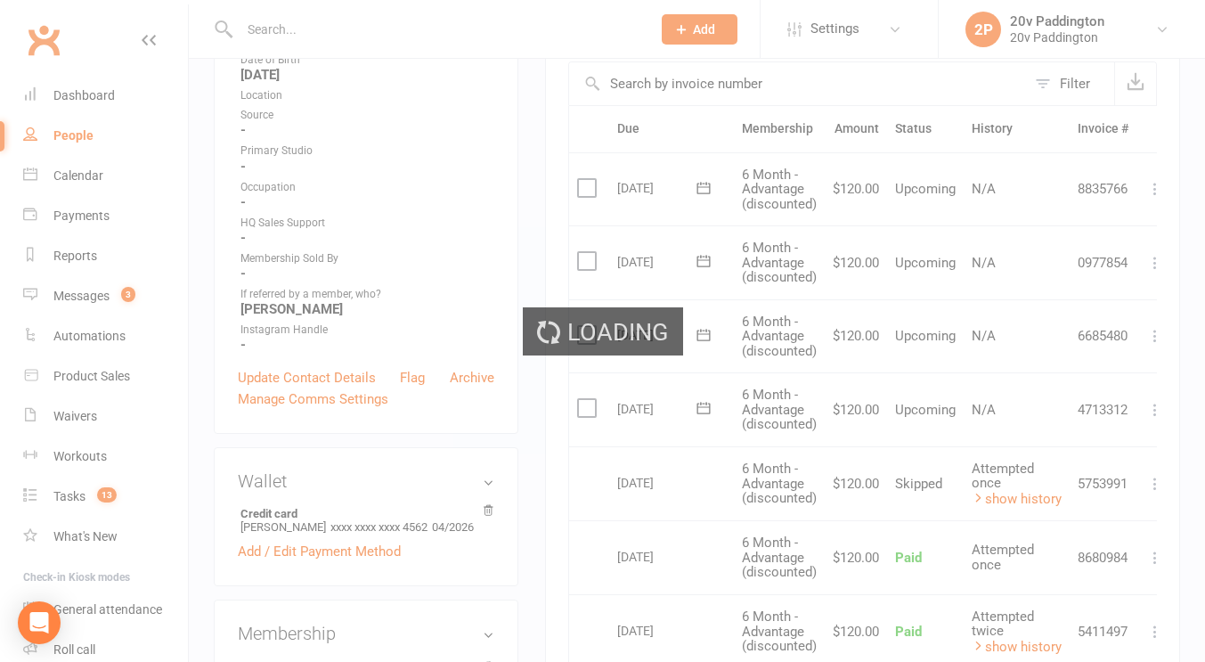
scroll to position [424, 0]
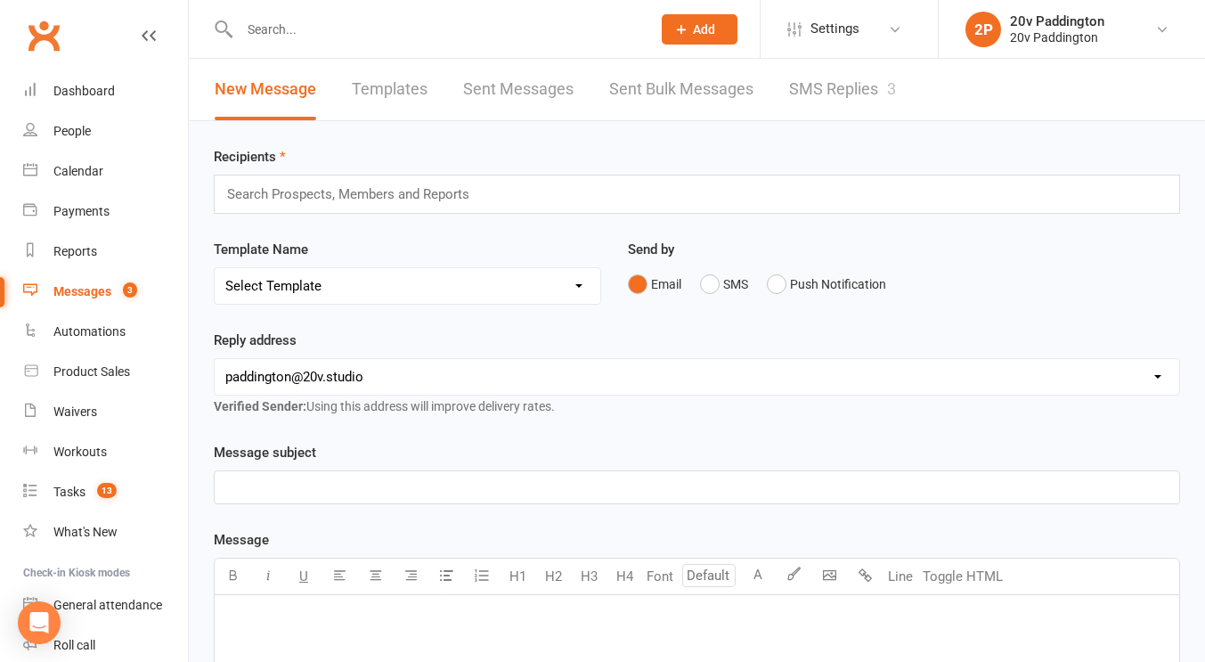
click at [824, 92] on link "SMS Replies 3" at bounding box center [842, 89] width 107 height 61
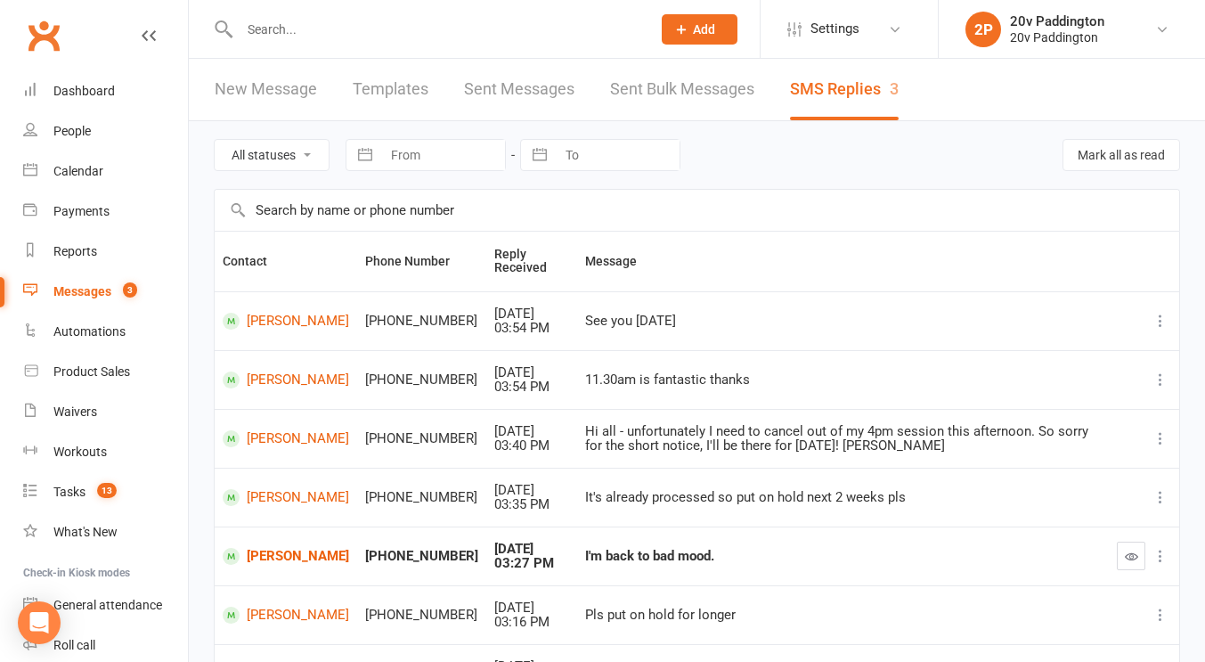
click at [1115, 558] on td at bounding box center [1144, 556] width 70 height 59
click at [1125, 553] on icon "button" at bounding box center [1131, 556] width 13 height 13
click at [106, 295] on div "Messages" at bounding box center [82, 291] width 58 height 14
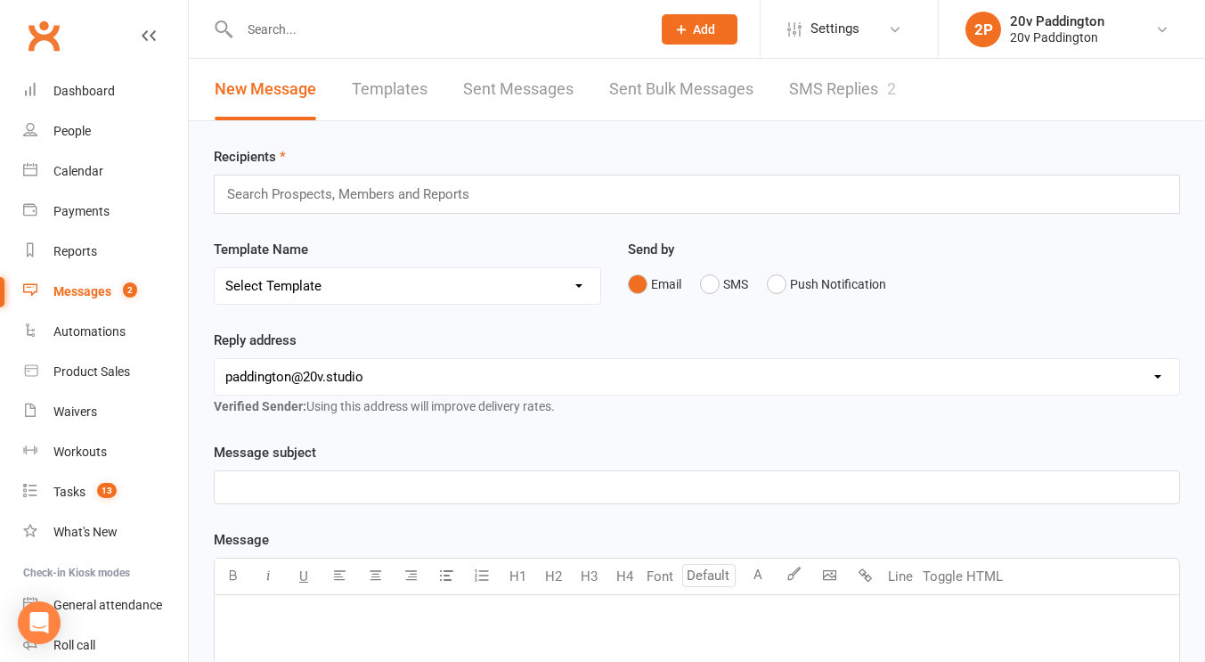
click at [810, 94] on link "SMS Replies 2" at bounding box center [842, 89] width 107 height 61
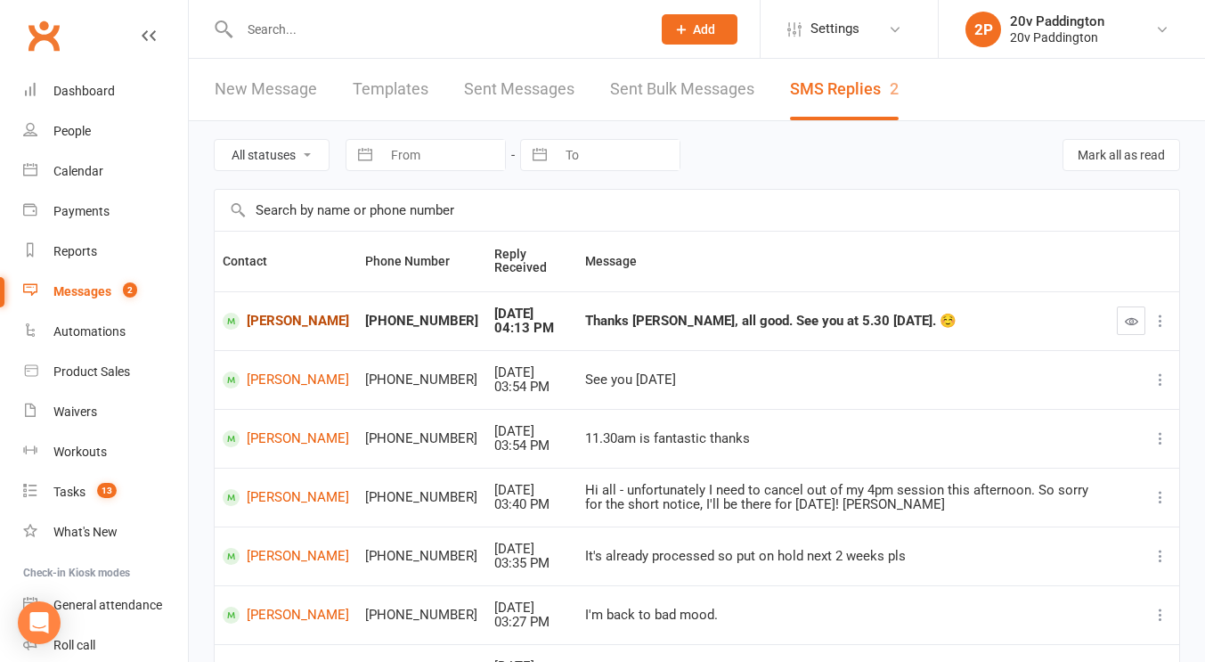
click at [271, 324] on link "[PERSON_NAME]" at bounding box center [286, 321] width 127 height 17
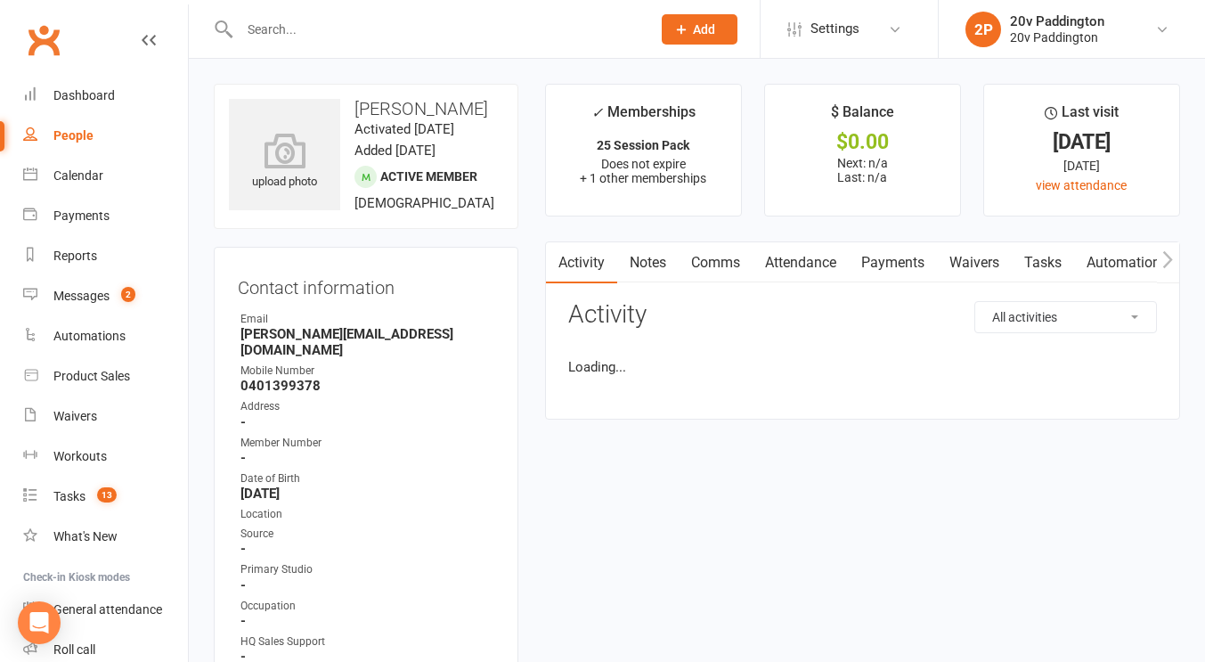
click at [733, 268] on link "Comms" at bounding box center [716, 262] width 74 height 41
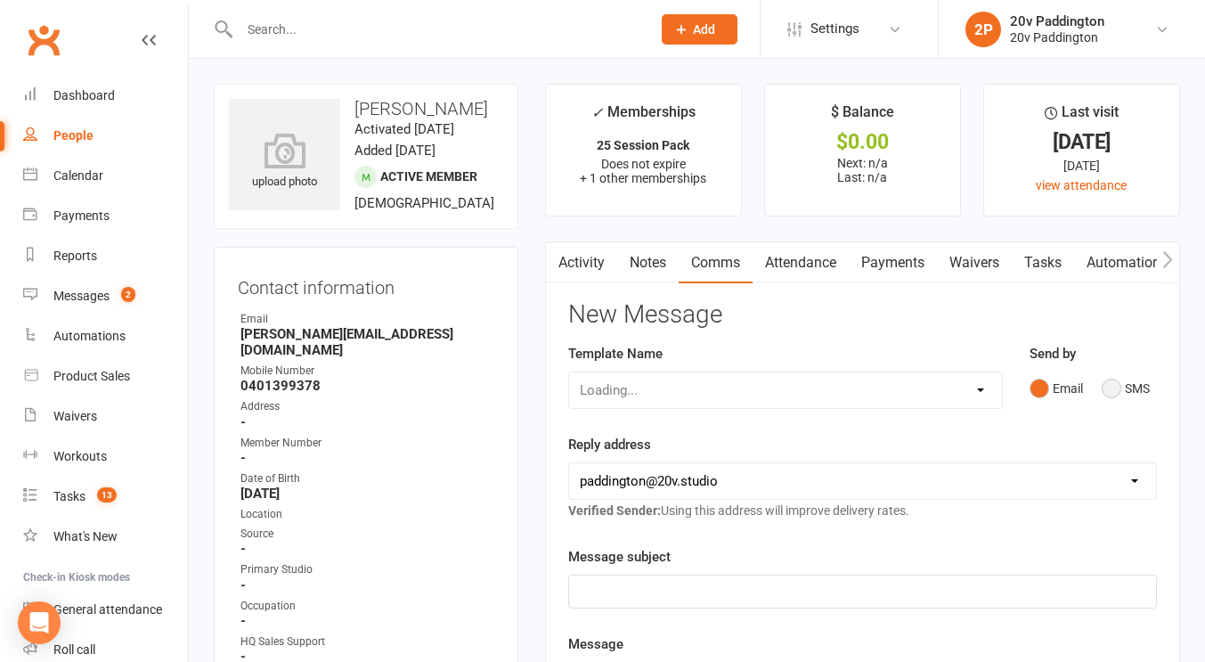
click at [1110, 375] on button "SMS" at bounding box center [1126, 389] width 48 height 34
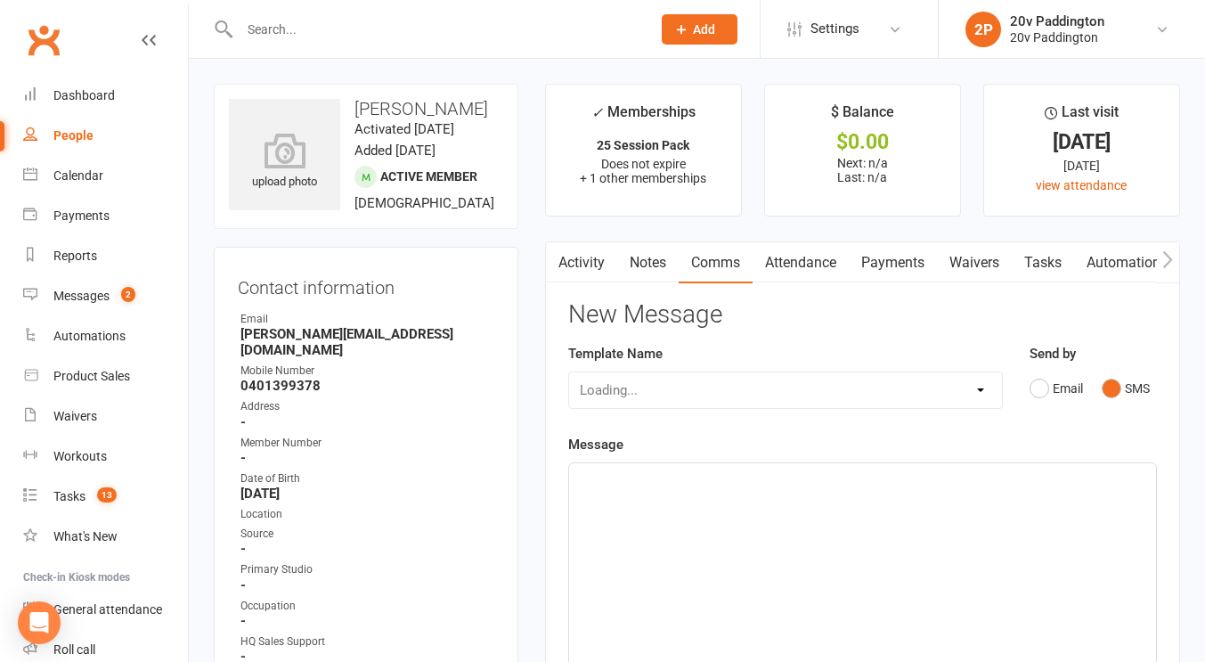
click at [1037, 465] on div "﻿" at bounding box center [862, 596] width 587 height 267
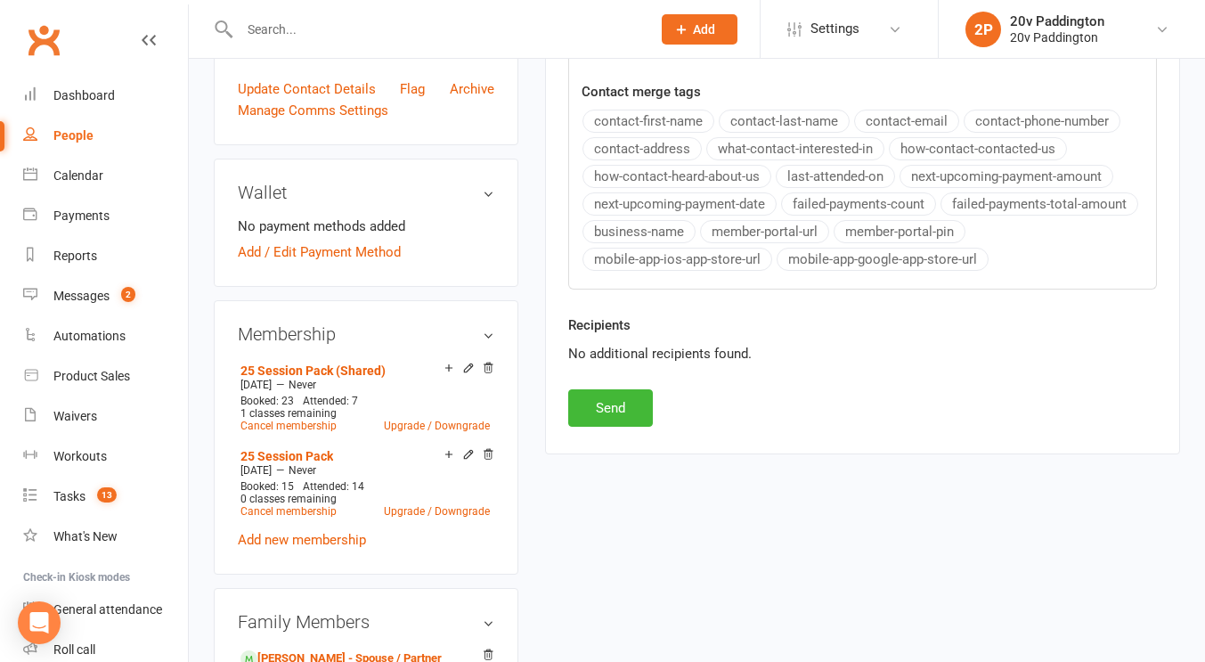
scroll to position [726, 0]
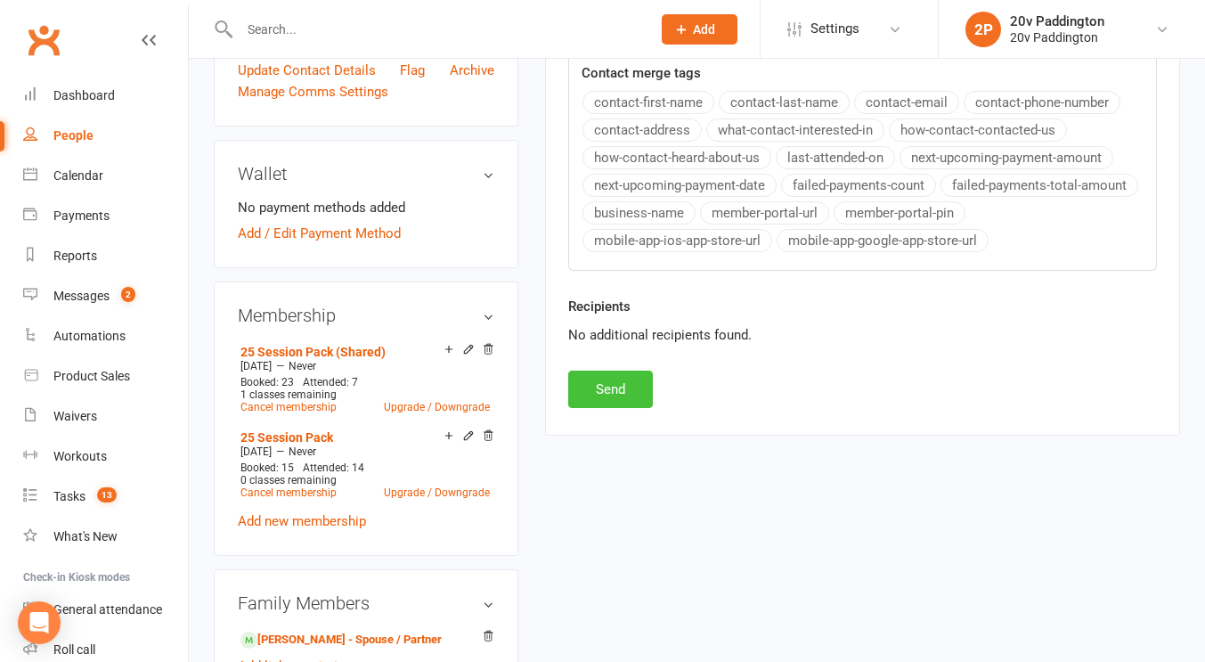
click at [609, 387] on button "Send" at bounding box center [610, 389] width 85 height 37
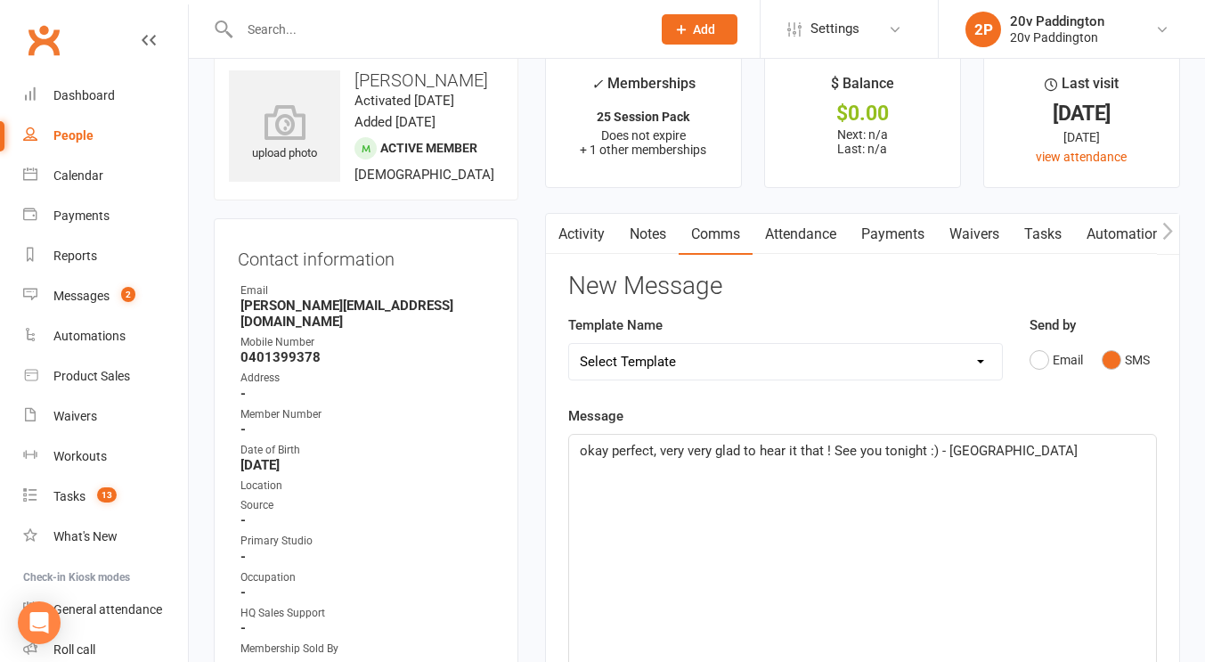
scroll to position [0, 0]
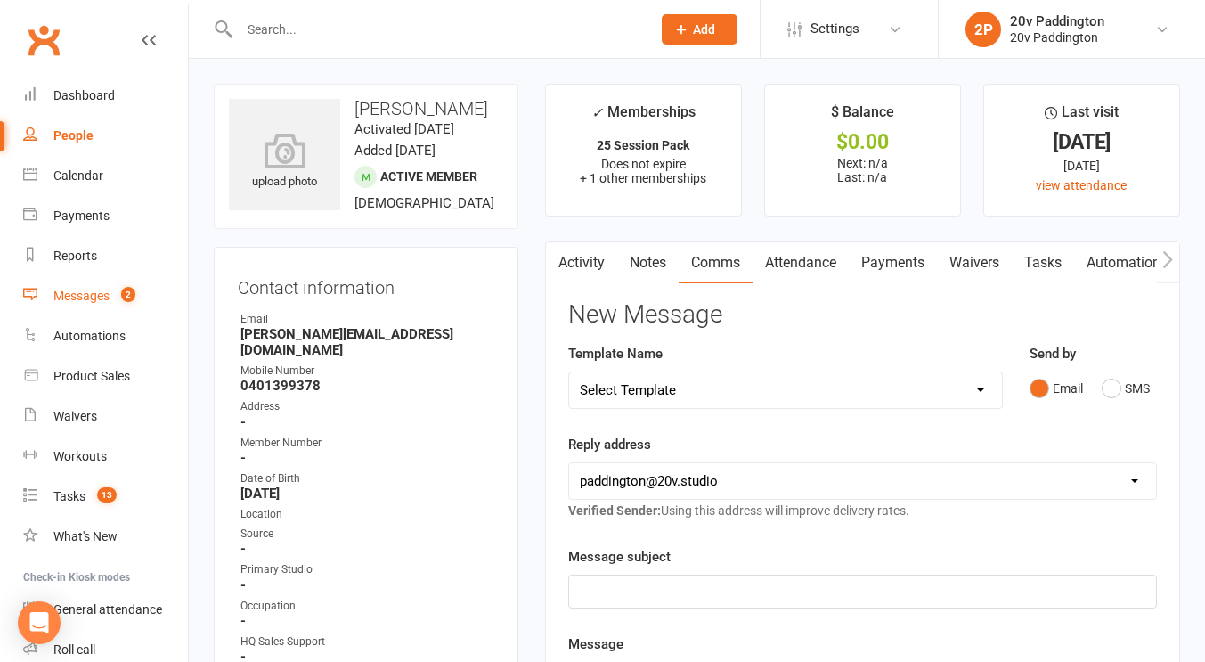
click at [86, 306] on link "Messages 2" at bounding box center [105, 296] width 165 height 40
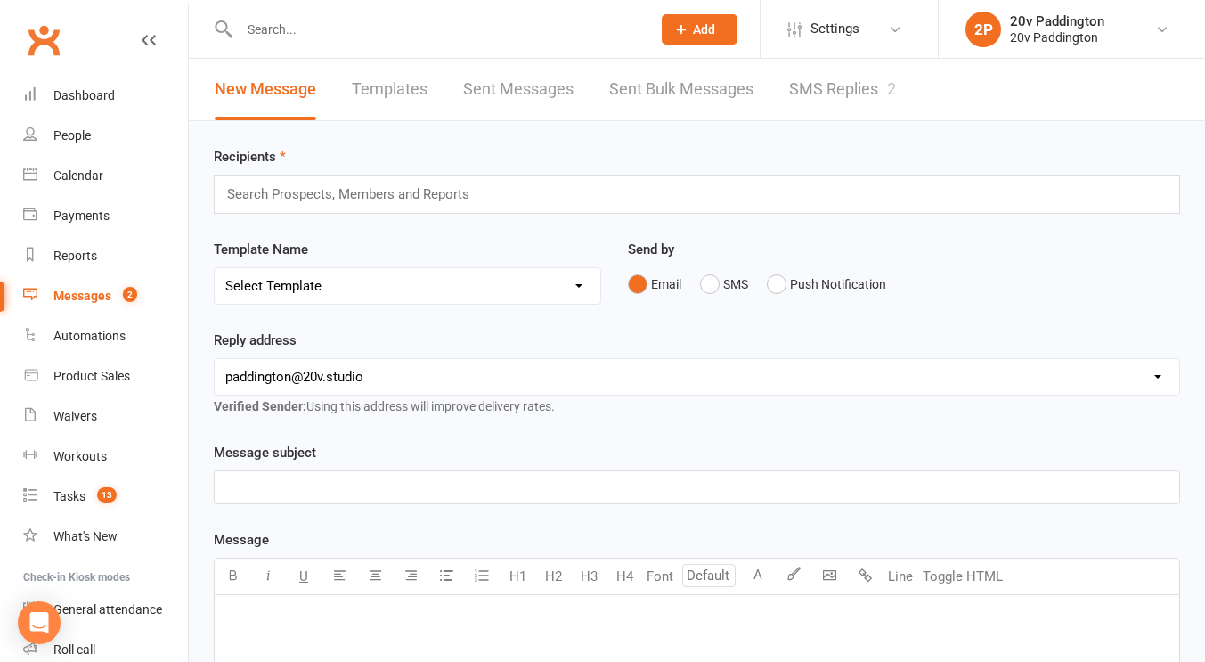
click at [871, 61] on link "SMS Replies 2" at bounding box center [842, 89] width 107 height 61
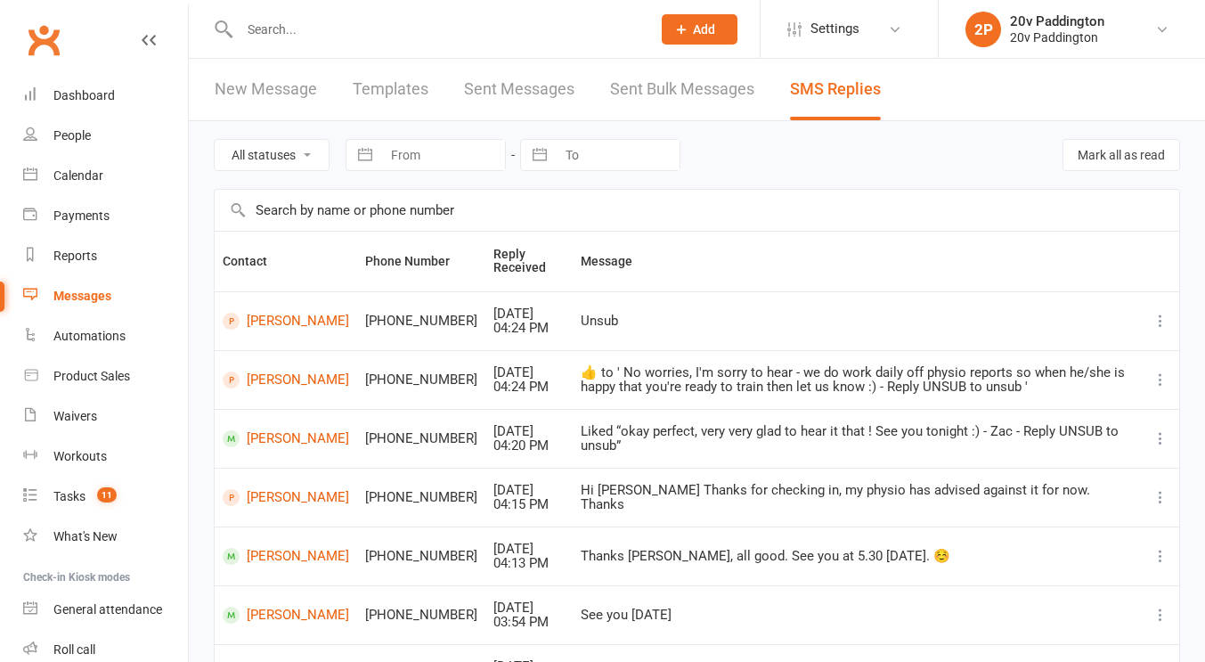
click at [976, 148] on div "All statuses Read only Unread only Navigate forward to interact with the calend…" at bounding box center [697, 155] width 967 height 68
click at [954, 126] on div "All statuses Read only Unread only Navigate forward to interact with the calend…" at bounding box center [697, 155] width 967 height 68
click at [59, 262] on div "Reports" at bounding box center [75, 256] width 44 height 14
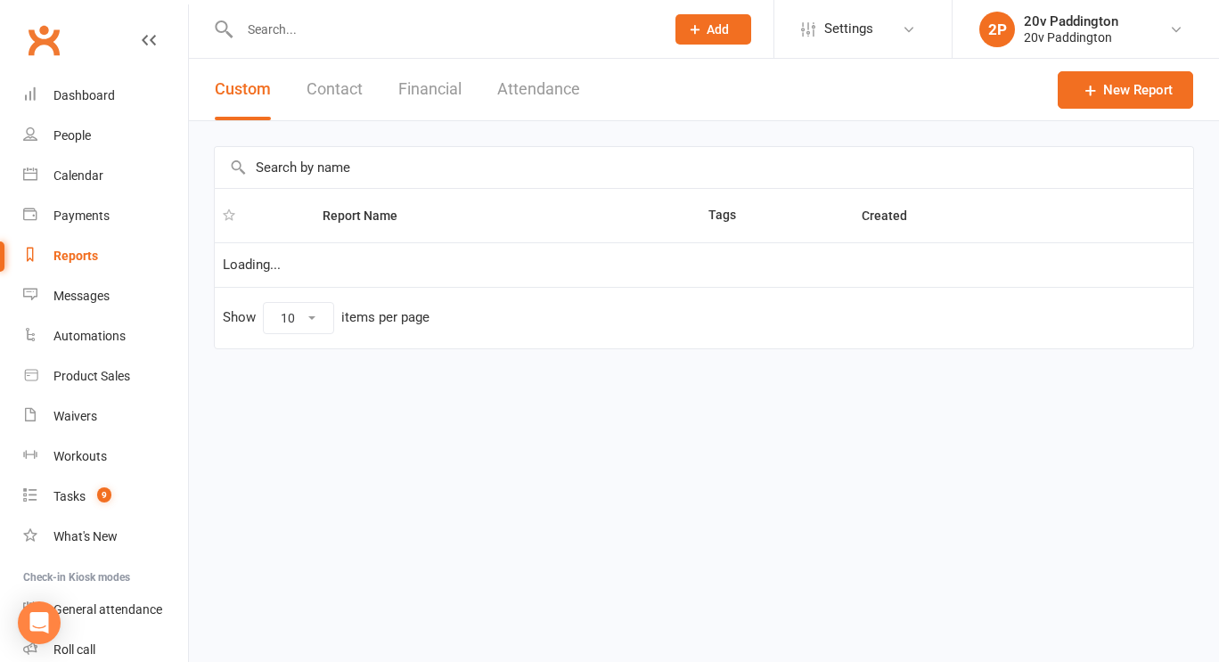
select select "100"
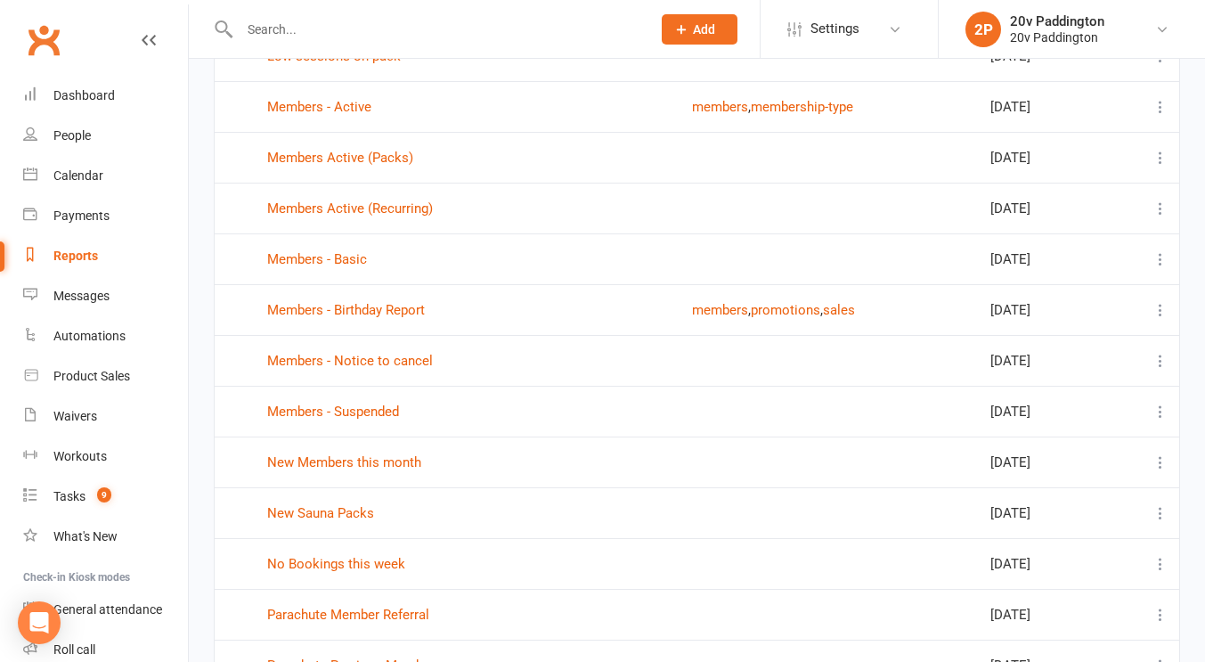
scroll to position [680, 0]
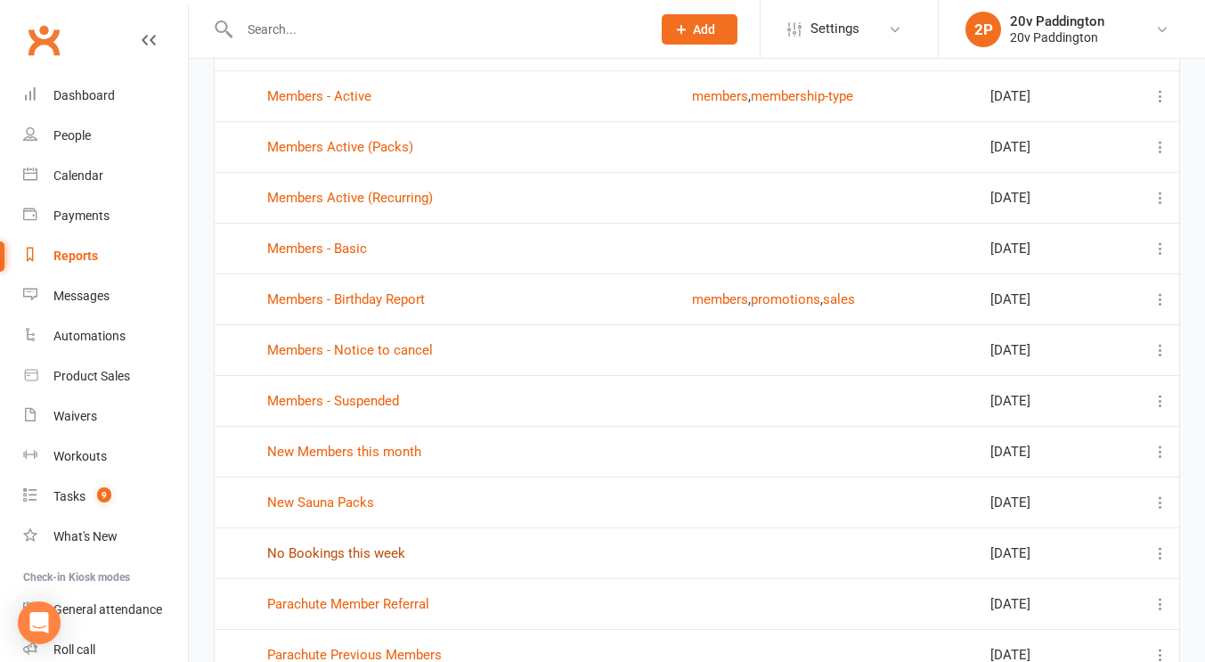
click at [320, 557] on link "No Bookings this week" at bounding box center [336, 553] width 138 height 16
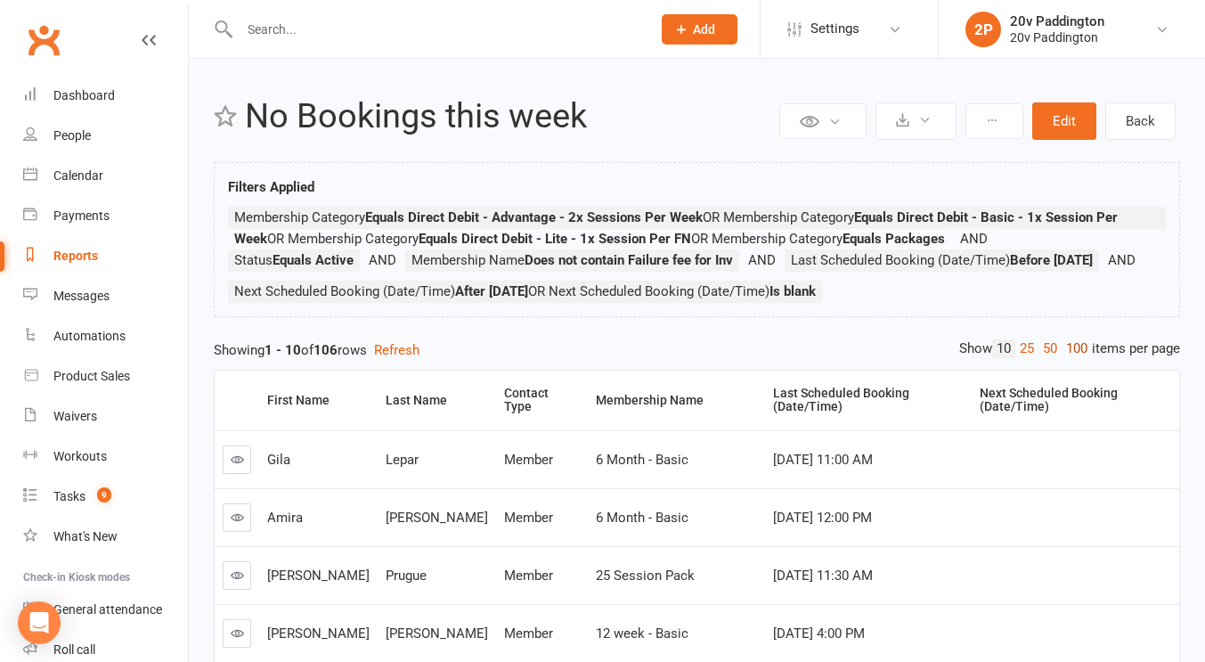
click at [1074, 358] on link "100" at bounding box center [1077, 348] width 30 height 19
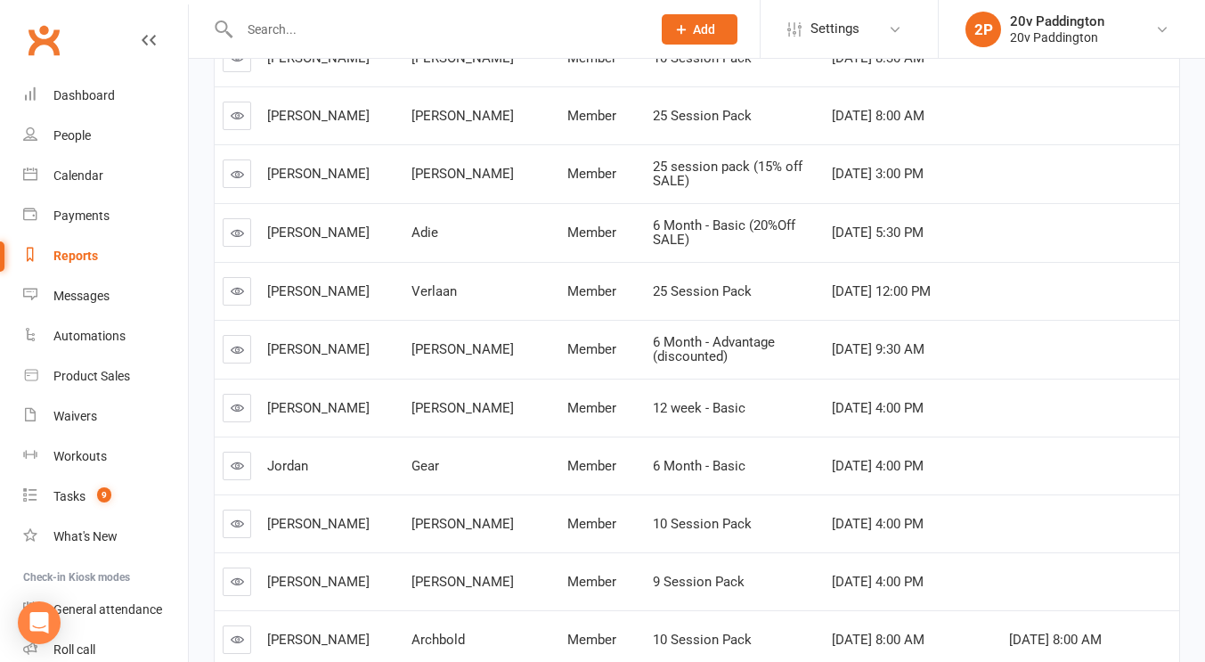
scroll to position [4704, 0]
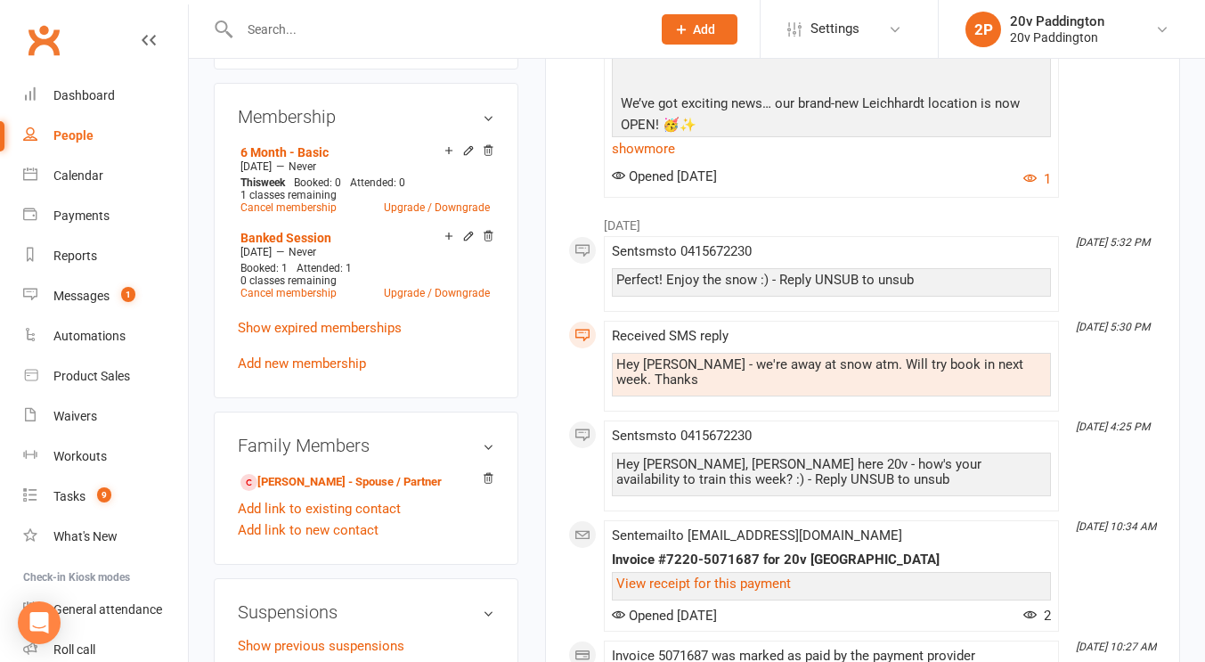
scroll to position [1000, 0]
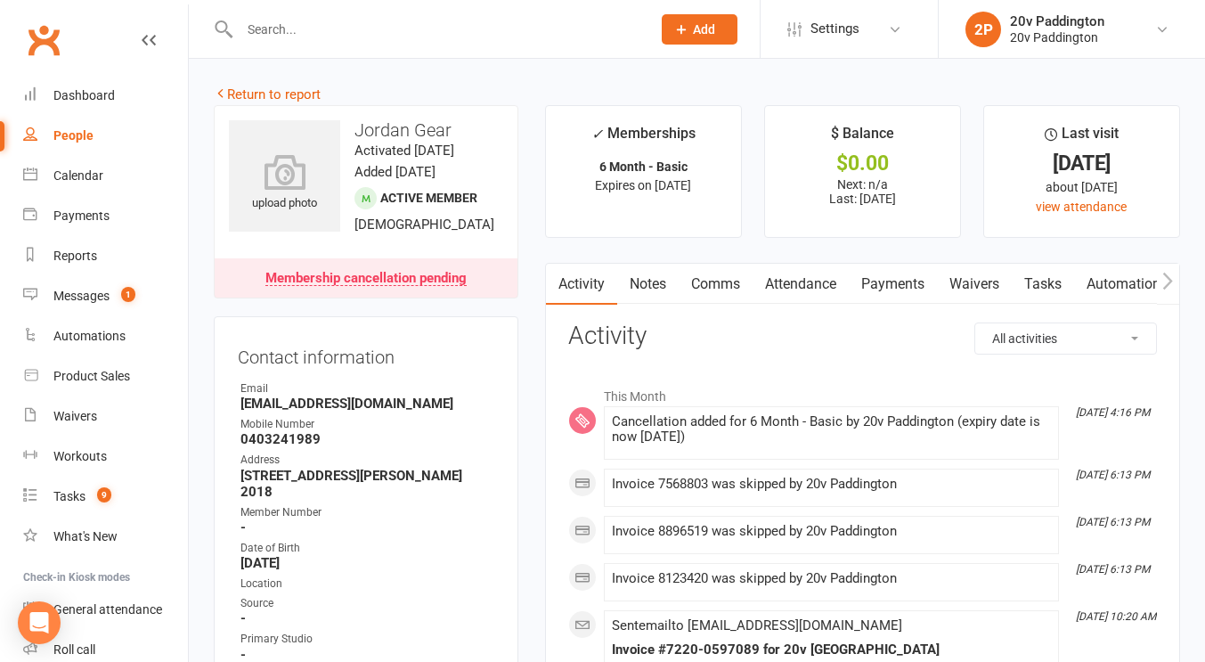
scroll to position [3, 0]
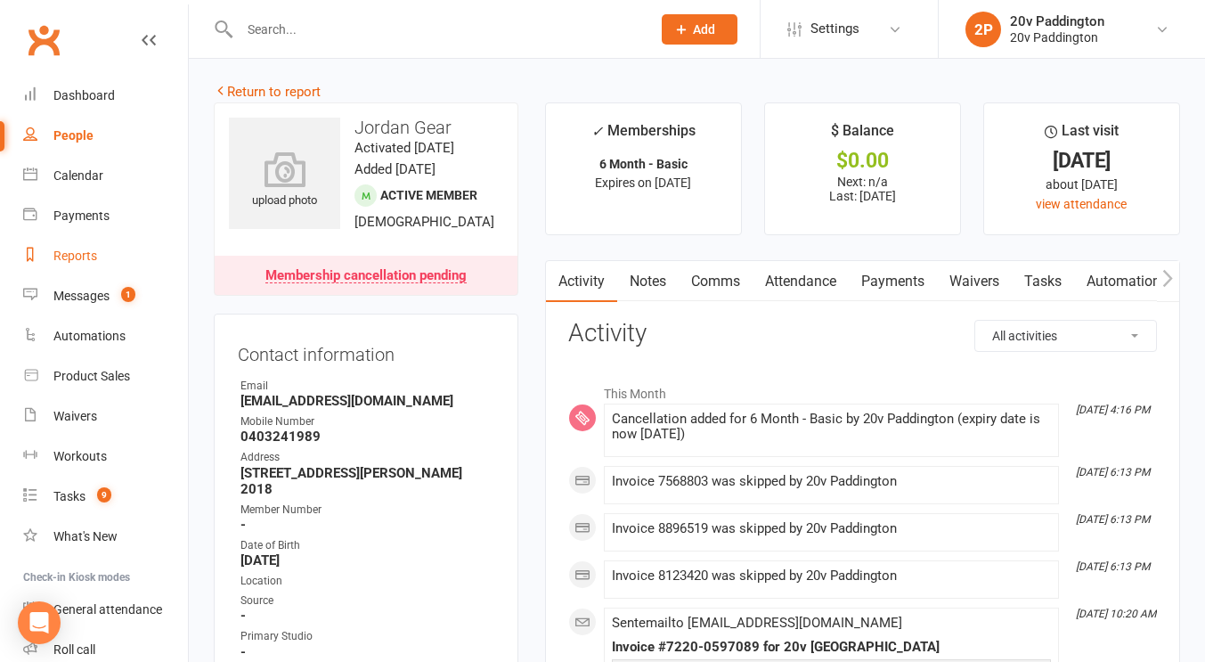
click at [64, 257] on div "Reports" at bounding box center [75, 256] width 44 height 14
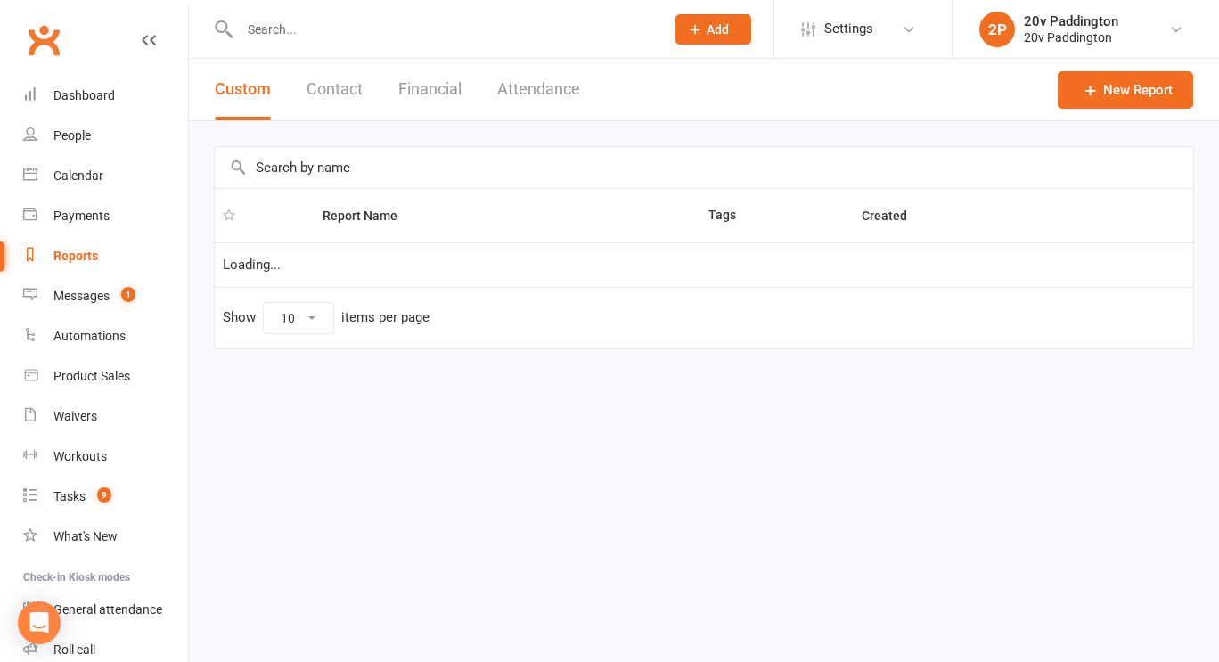
select select "100"
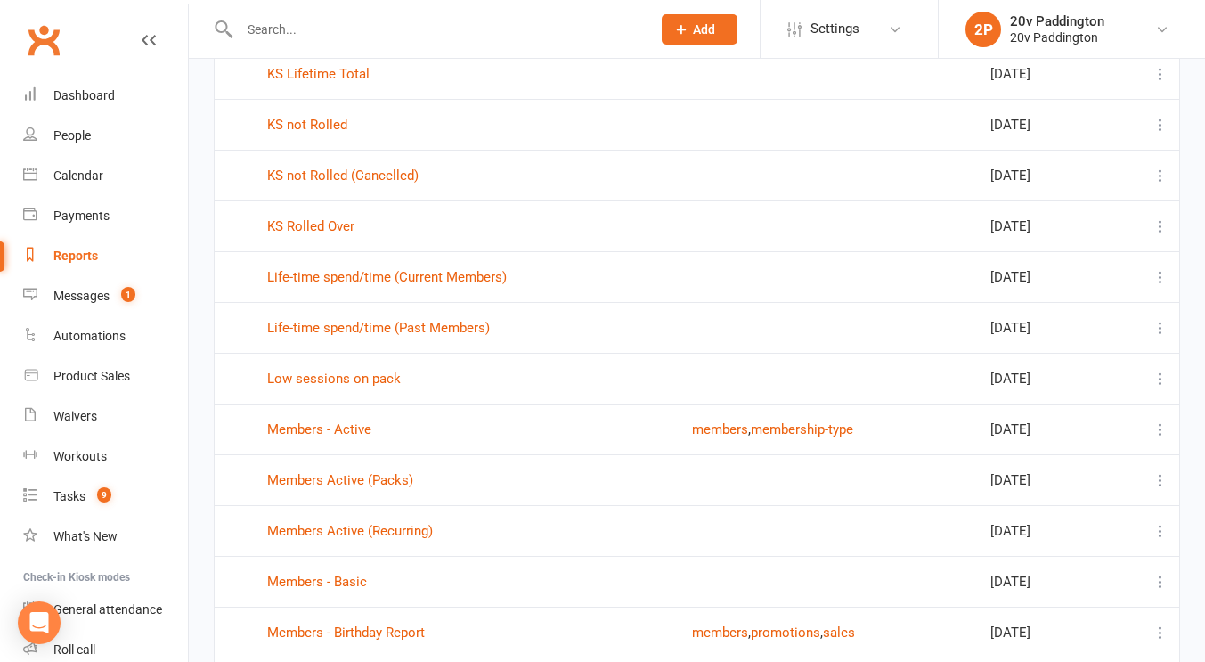
scroll to position [352, 0]
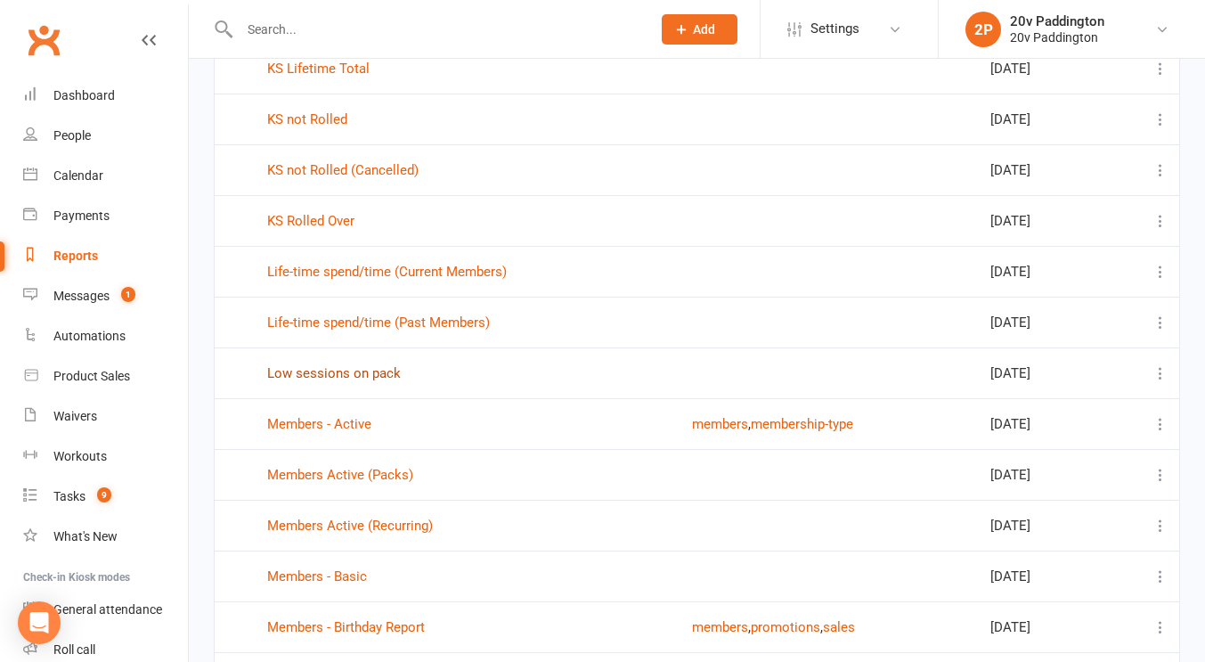
click at [353, 370] on link "Low sessions on pack" at bounding box center [334, 373] width 134 height 16
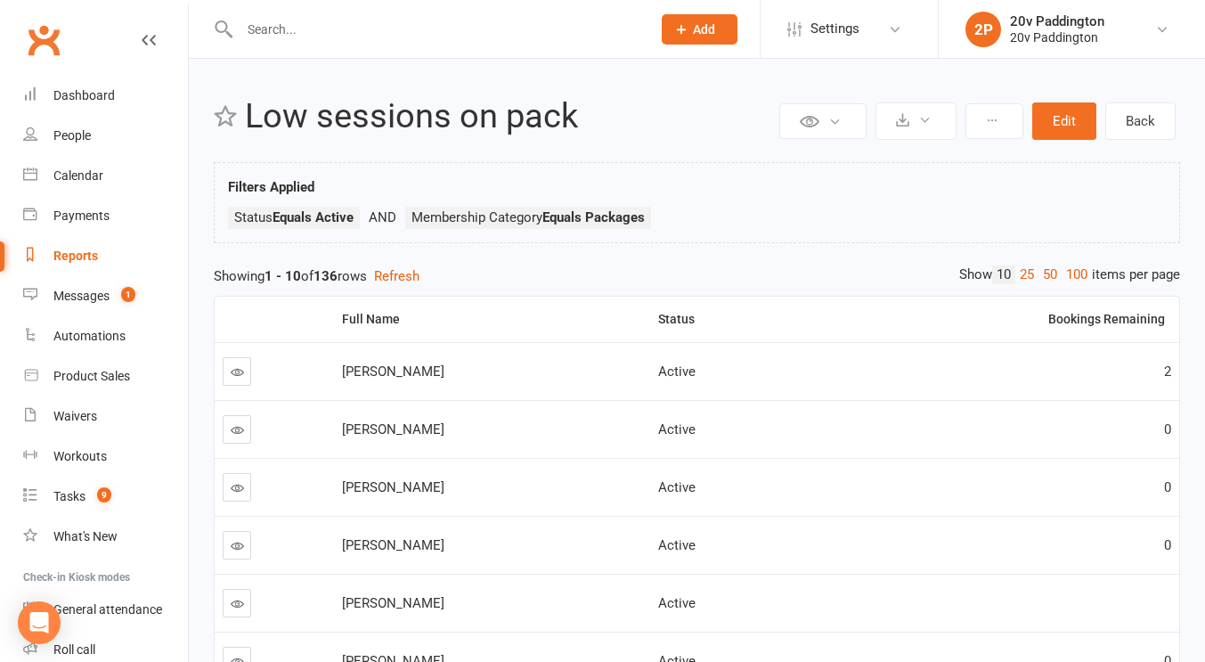
select select "100"
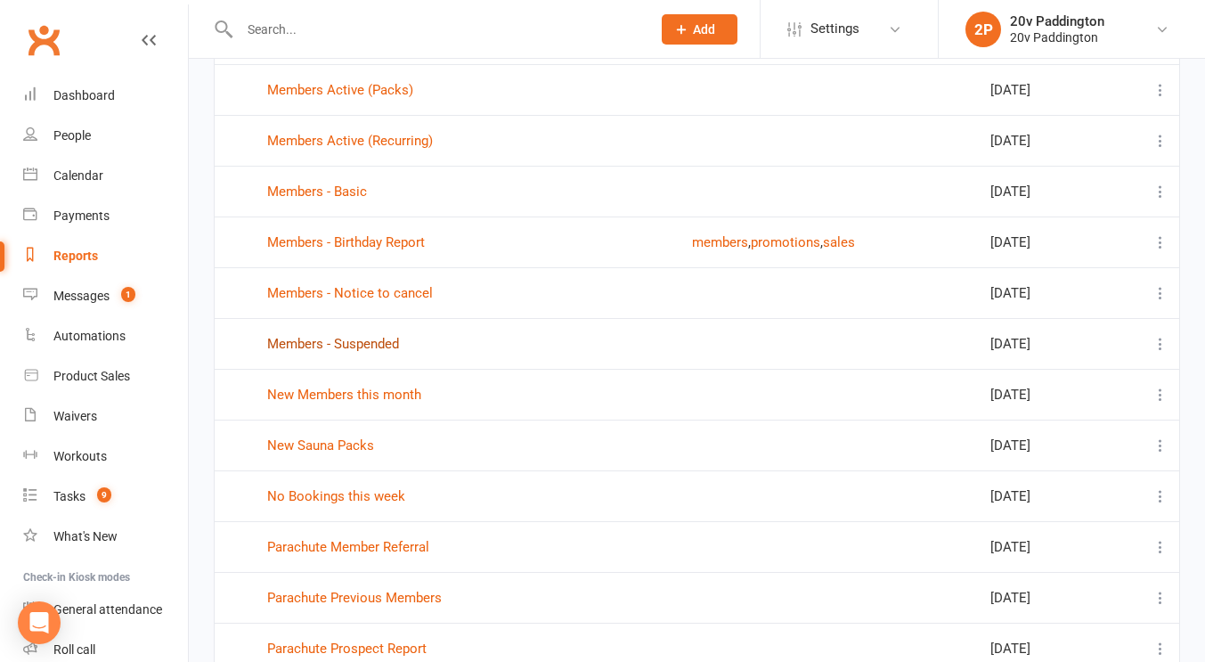
scroll to position [738, 0]
click at [322, 497] on link "No Bookings this week" at bounding box center [336, 495] width 138 height 16
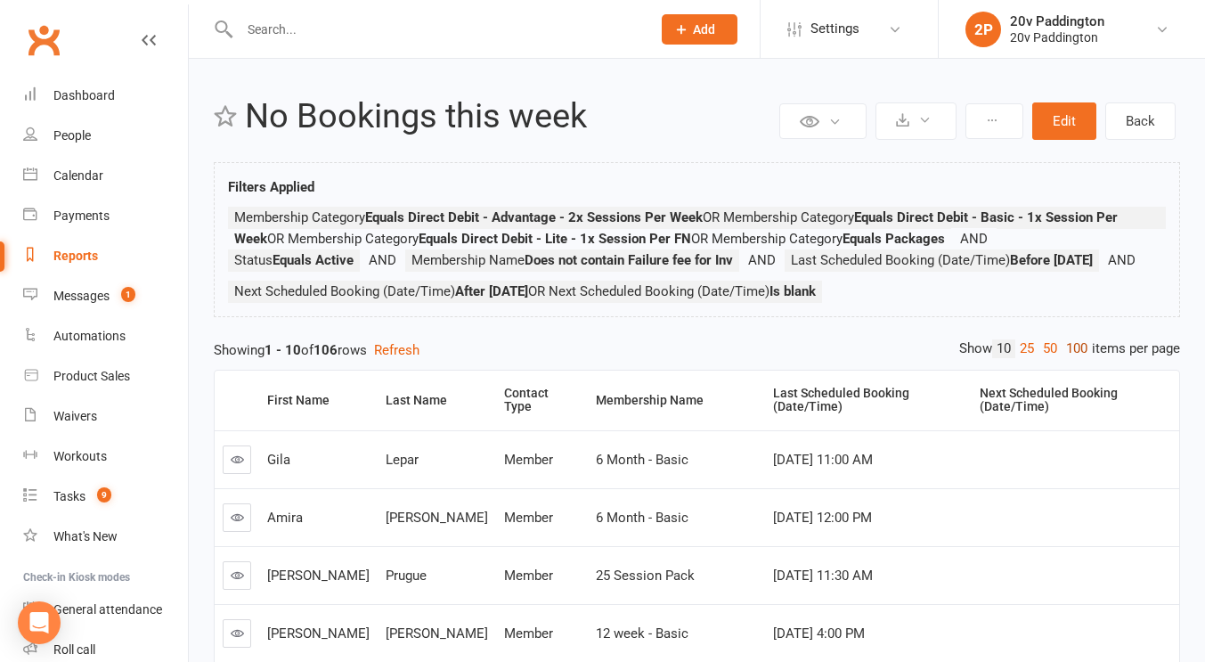
click at [1066, 358] on link "100" at bounding box center [1077, 348] width 30 height 19
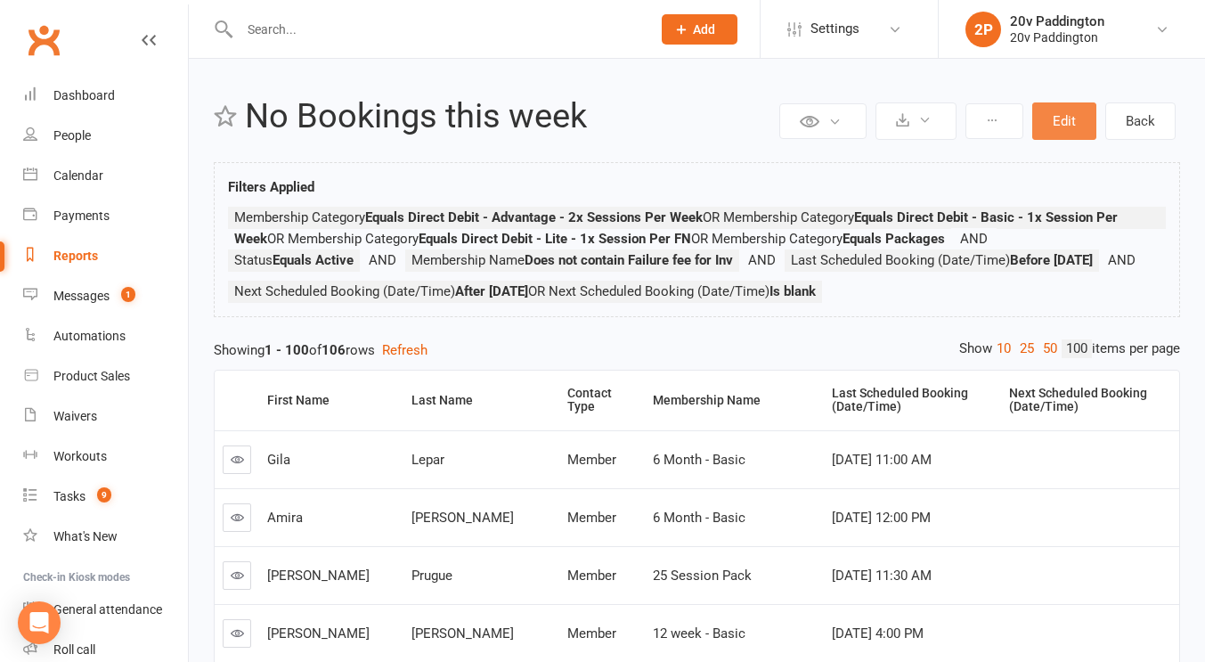
click at [1076, 112] on button "Edit" at bounding box center [1065, 120] width 64 height 37
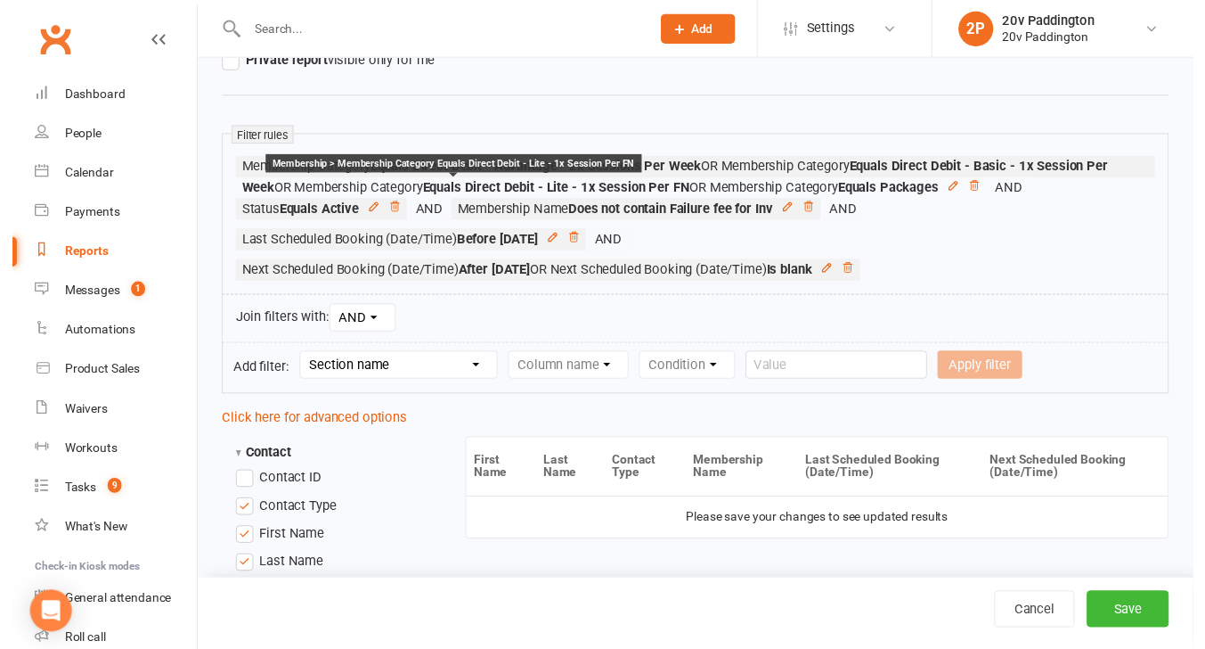
scroll to position [250, 0]
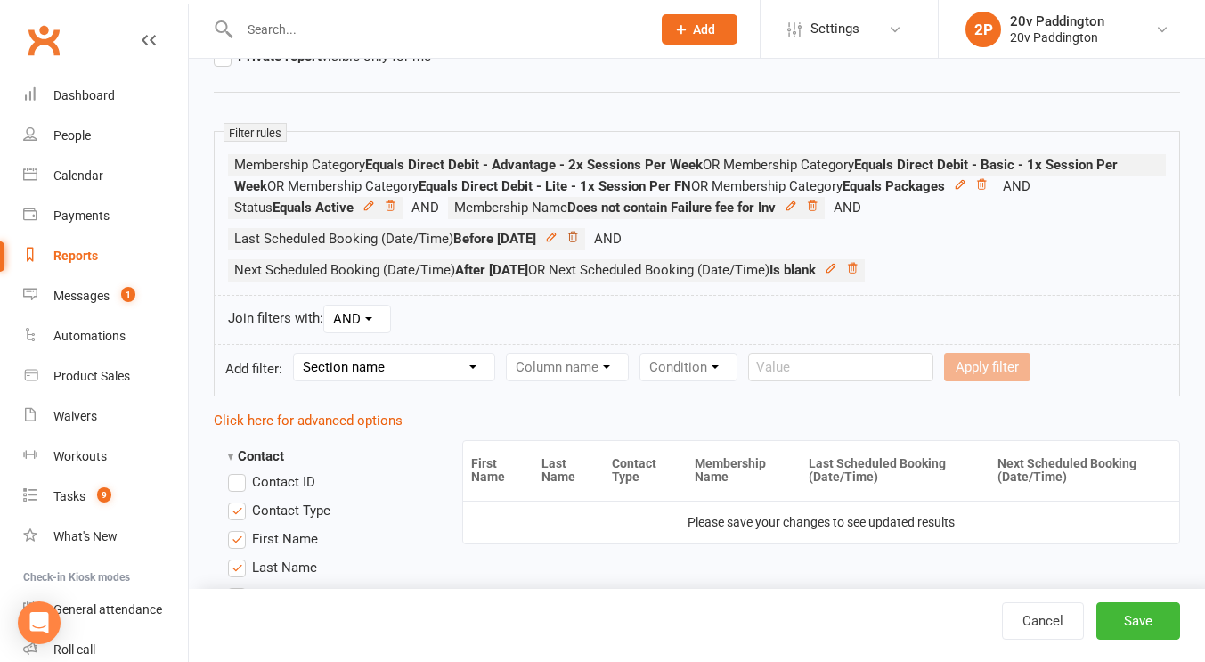
click at [579, 231] on icon at bounding box center [573, 237] width 12 height 12
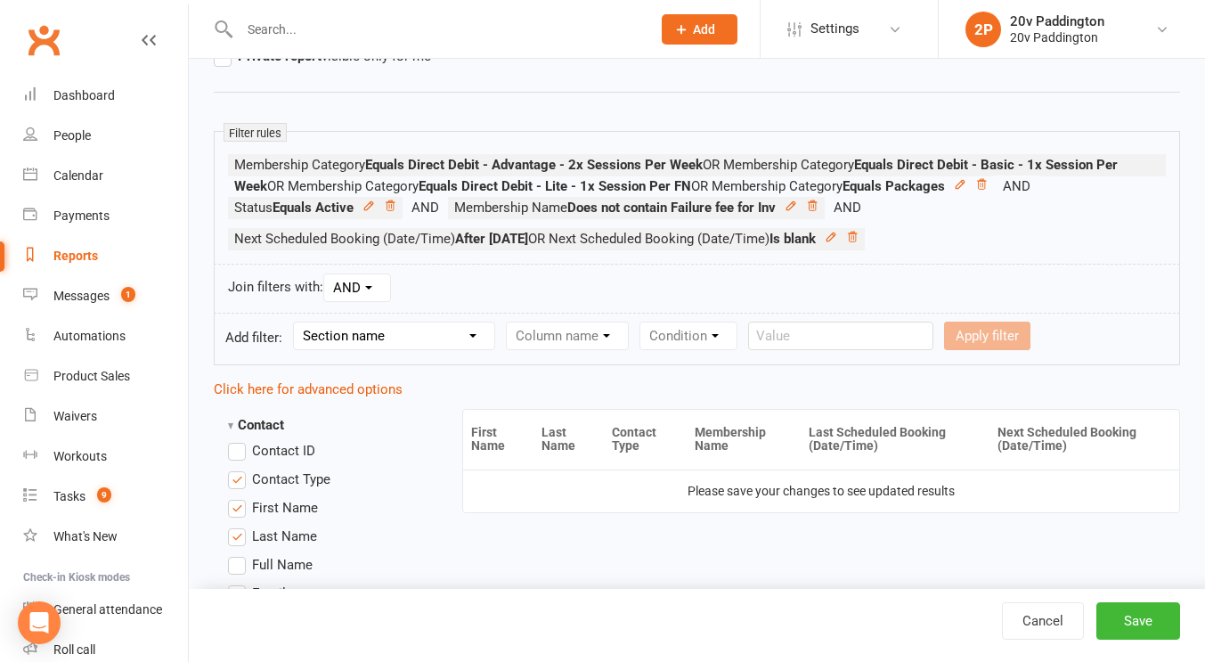
click at [380, 331] on select "Section name Contact Attendance Aggregate Payment Booking Waitlist Attendees Ca…" at bounding box center [394, 336] width 200 height 27
select select "7"
click at [297, 323] on select "Section name Contact Attendance Aggregate Payment Booking Waitlist Attendees Ca…" at bounding box center [394, 336] width 200 height 27
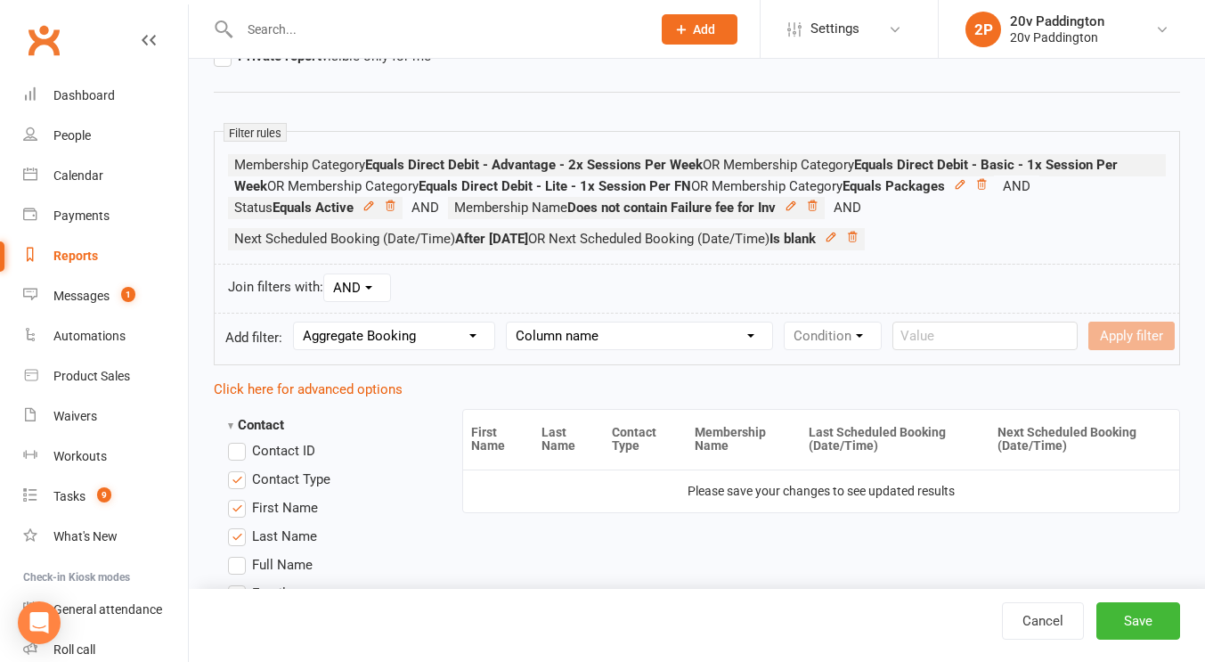
click at [581, 338] on select "Column name Last Scheduled Booking (Date/Time) Last Booking Attended (Date/Time…" at bounding box center [639, 336] width 265 height 27
select select "0"
click at [508, 323] on select "Column name Last Scheduled Booking (Date/Time) Last Booking Attended (Date/Time…" at bounding box center [639, 336] width 265 height 27
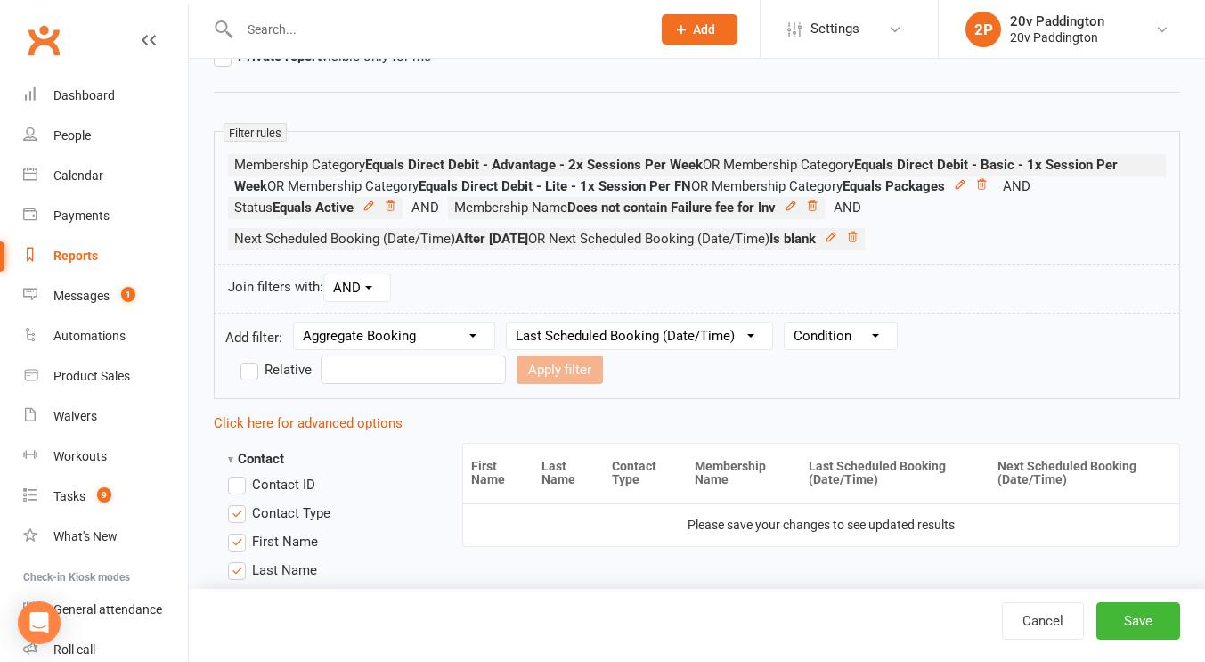
click at [868, 337] on select "Condition Is Is not Before After Before or on After or on Is blank Is not blank" at bounding box center [841, 336] width 112 height 27
select select "2"
click at [786, 323] on select "Condition Is Is not Before After Before or on After or on Is blank Is not blank" at bounding box center [841, 336] width 112 height 27
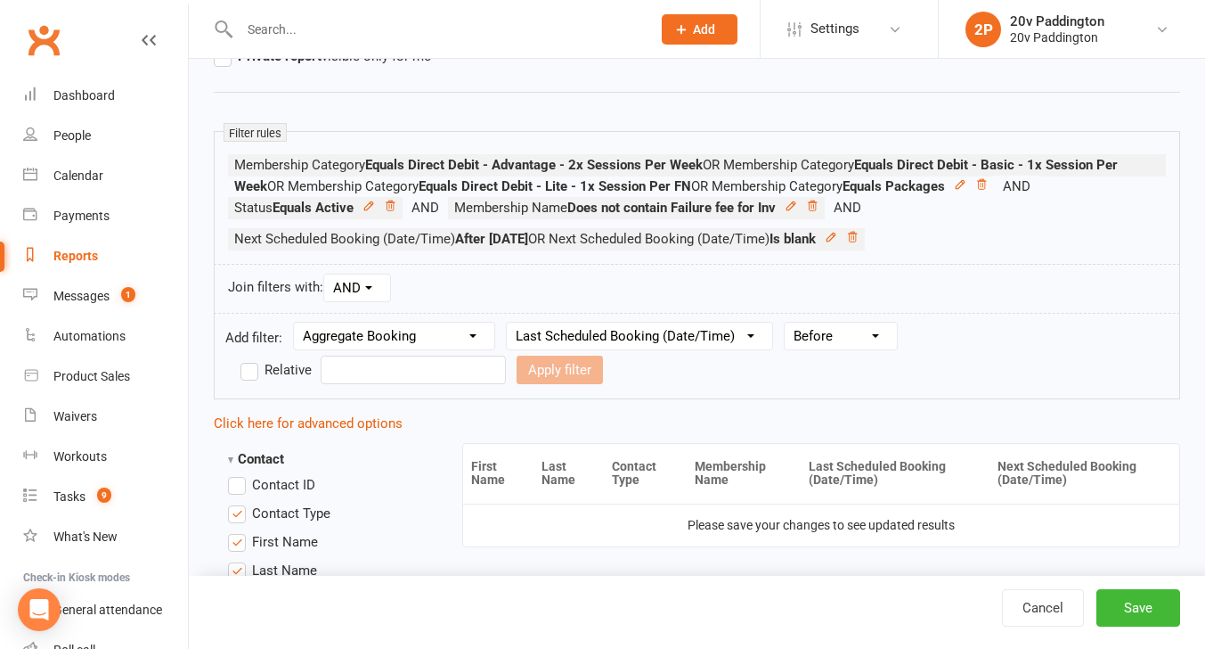
click at [506, 355] on input "text" at bounding box center [413, 369] width 185 height 29
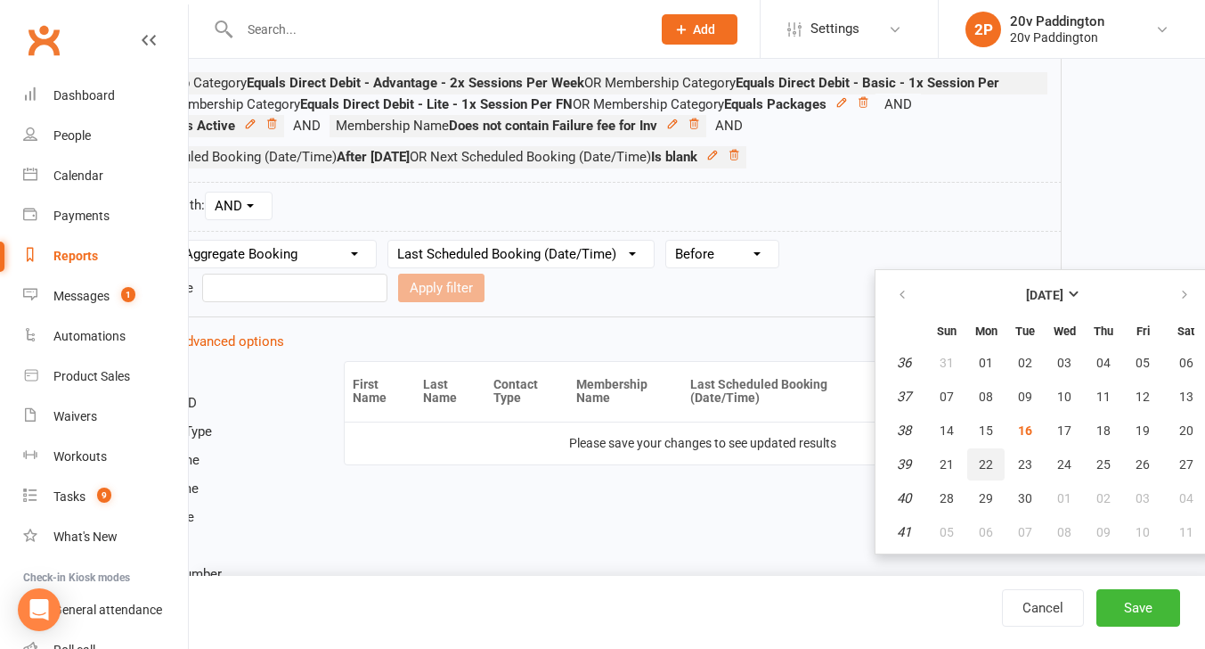
scroll to position [332, 127]
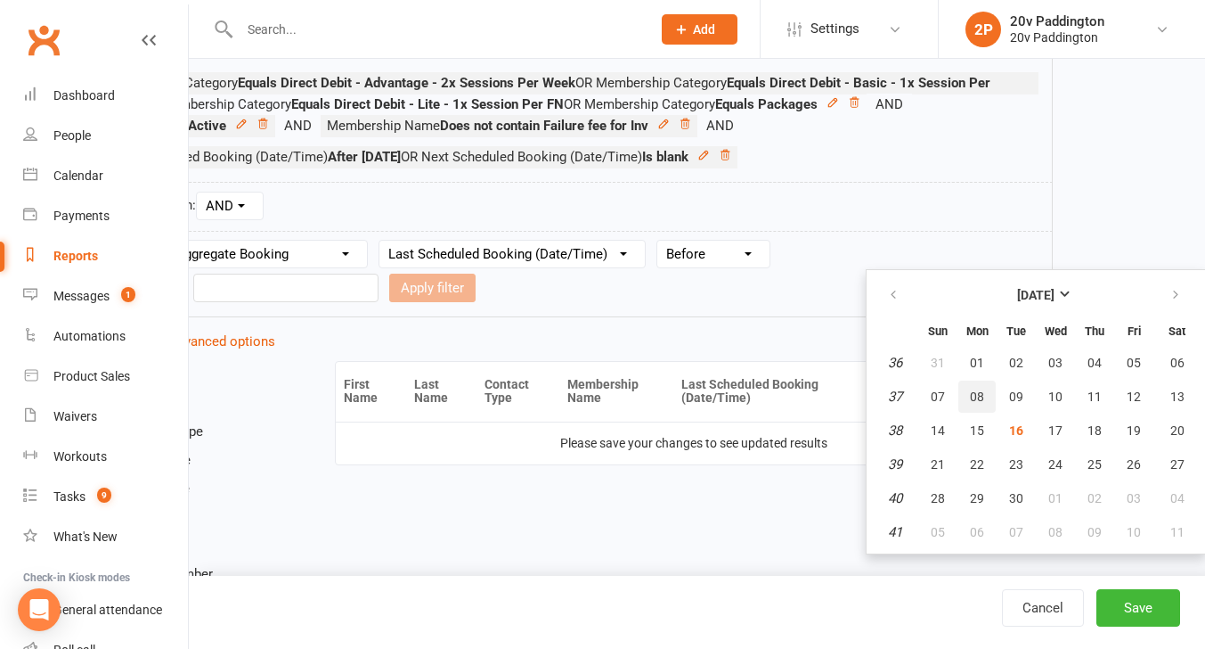
click at [978, 398] on span "08" at bounding box center [977, 396] width 14 height 14
type input "08 Sep 2025"
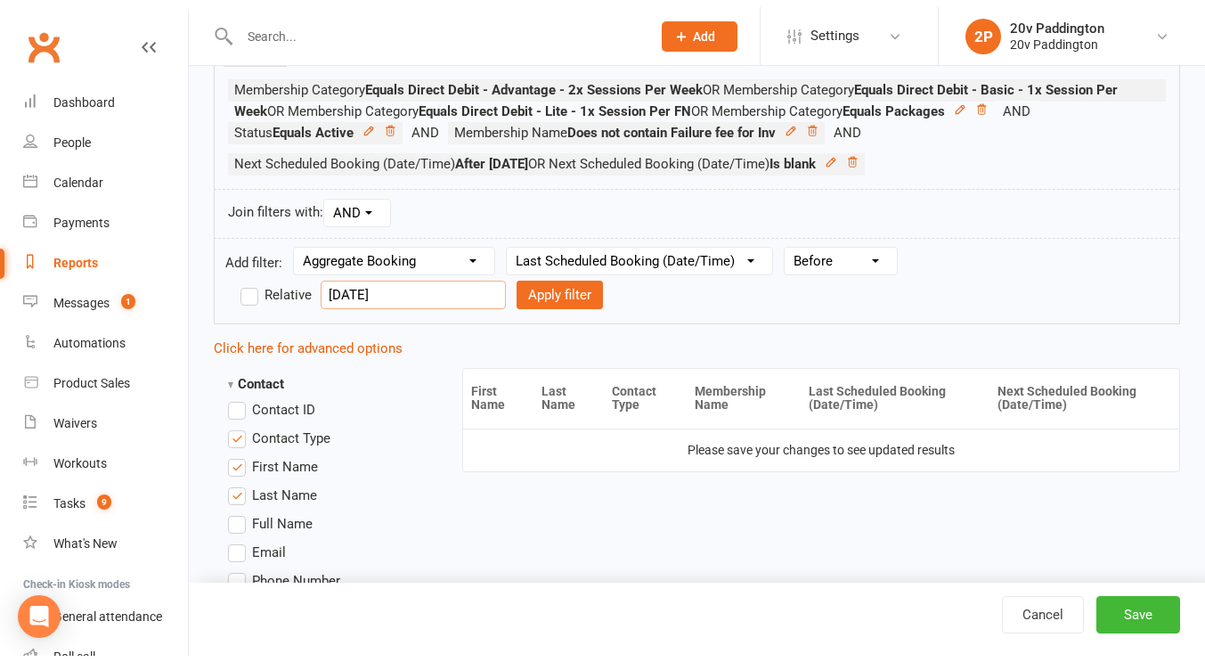
scroll to position [332, 0]
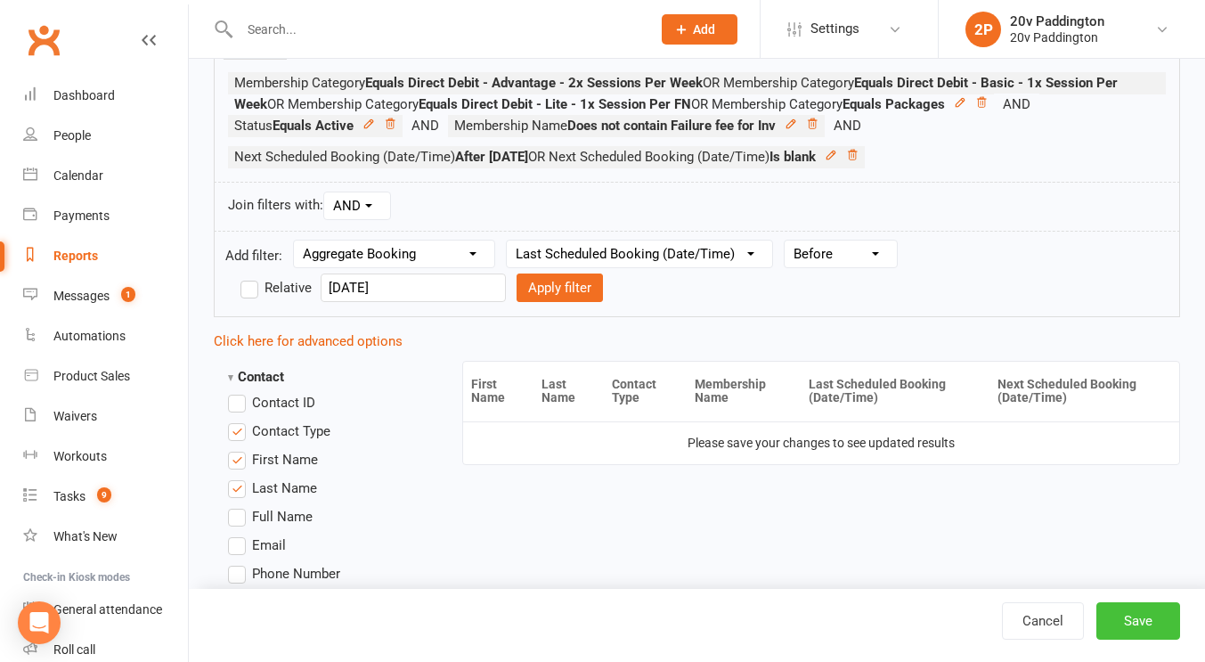
click at [1129, 621] on button "Save" at bounding box center [1139, 620] width 84 height 37
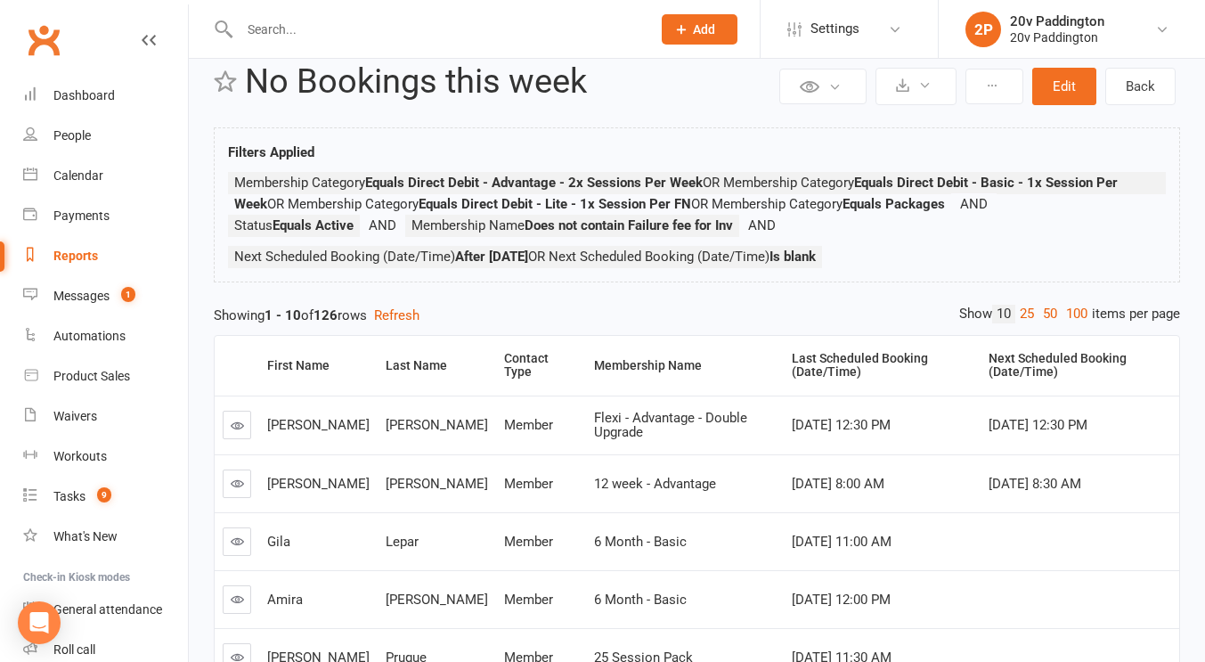
scroll to position [37, 0]
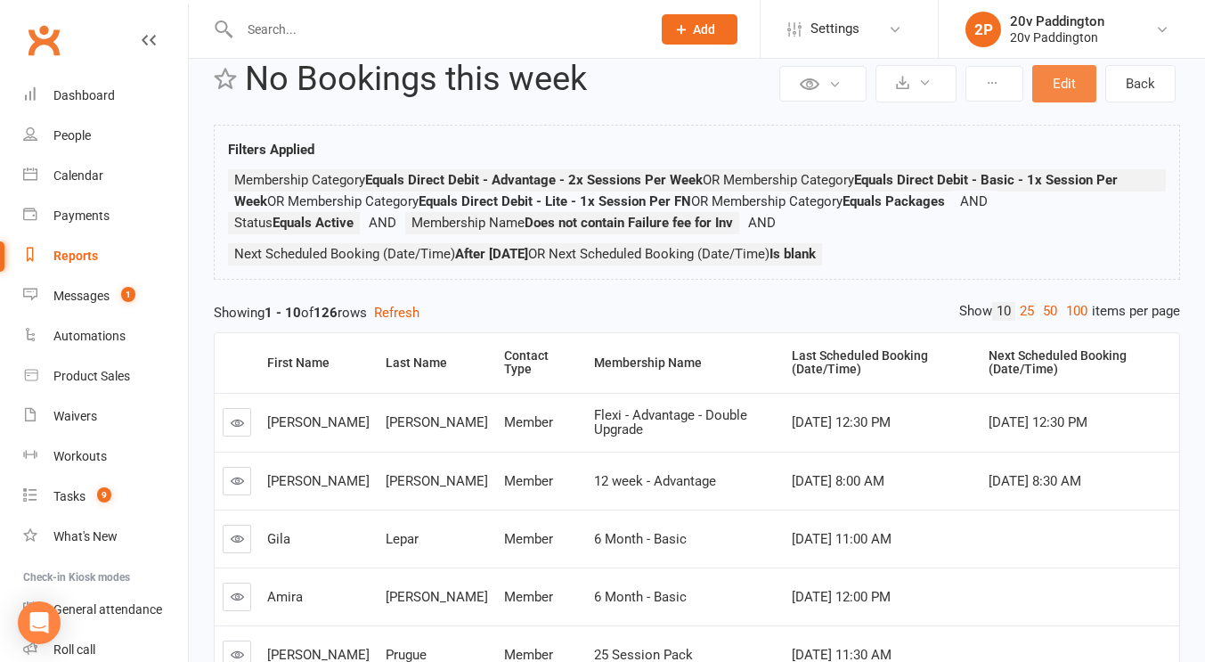
click at [1050, 90] on button "Edit" at bounding box center [1065, 83] width 64 height 37
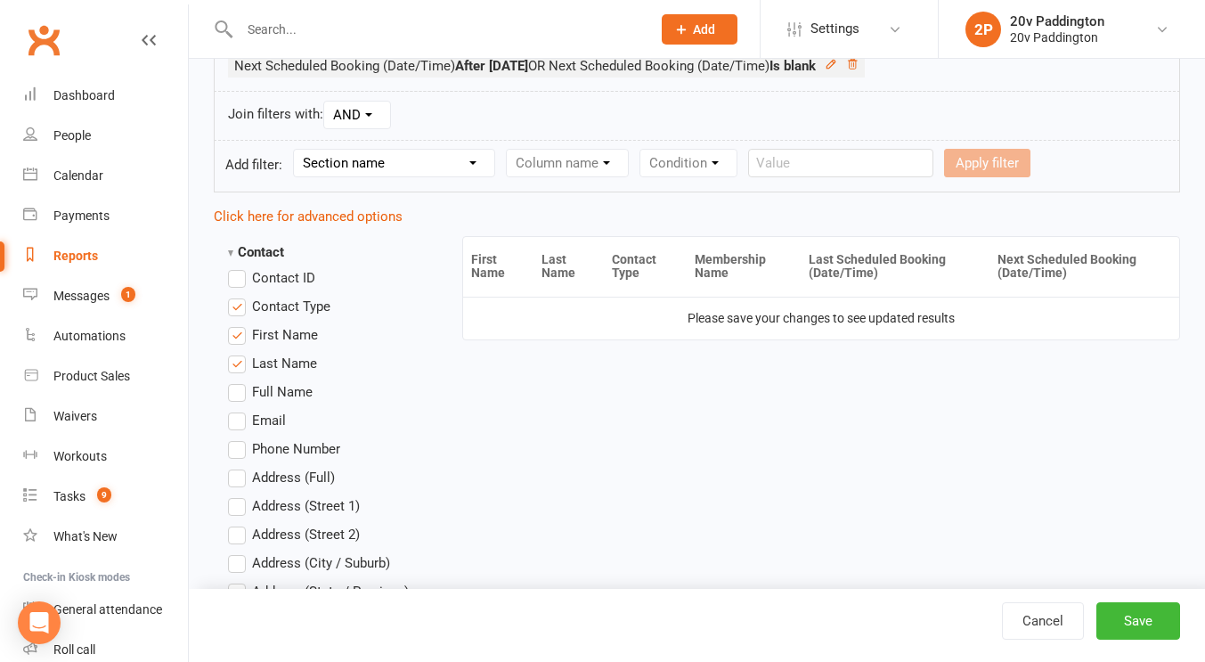
scroll to position [438, 0]
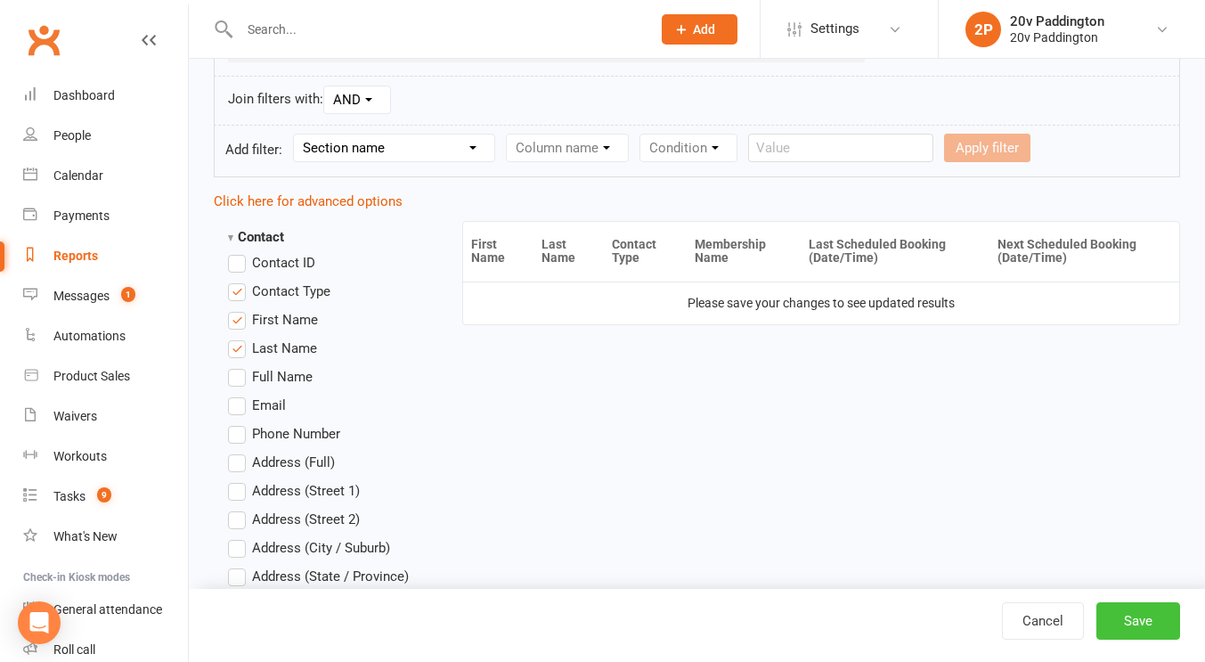
click at [1129, 610] on button "Save" at bounding box center [1139, 620] width 84 height 37
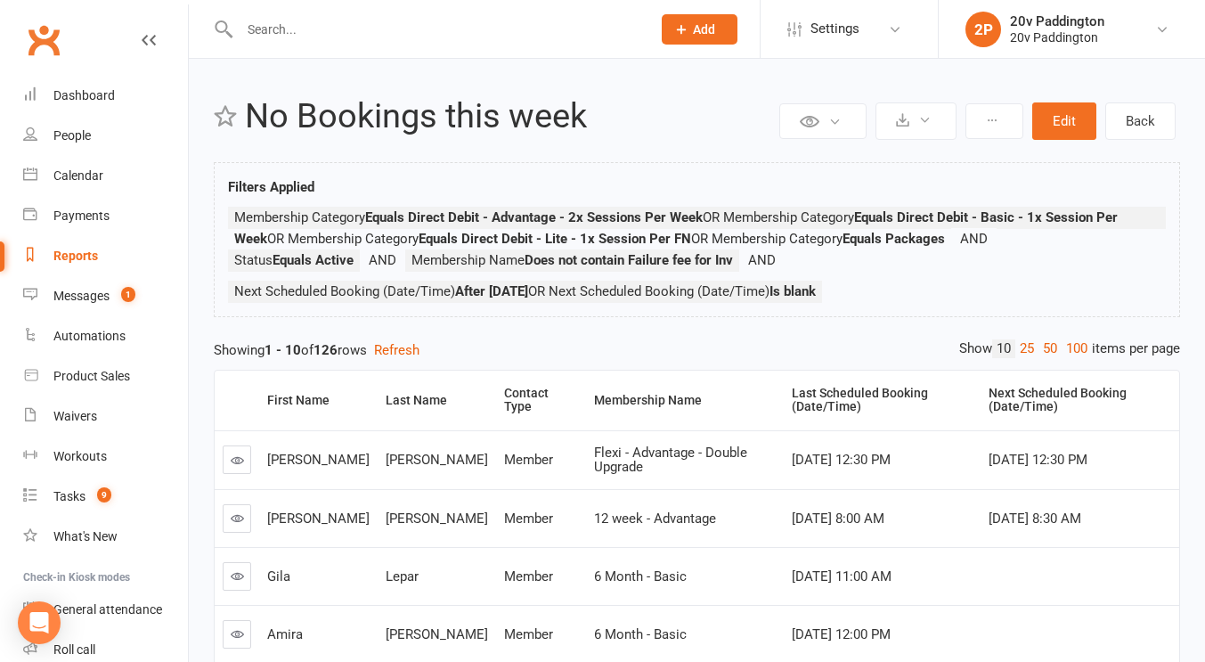
click at [1063, 356] on link "100" at bounding box center [1077, 348] width 30 height 19
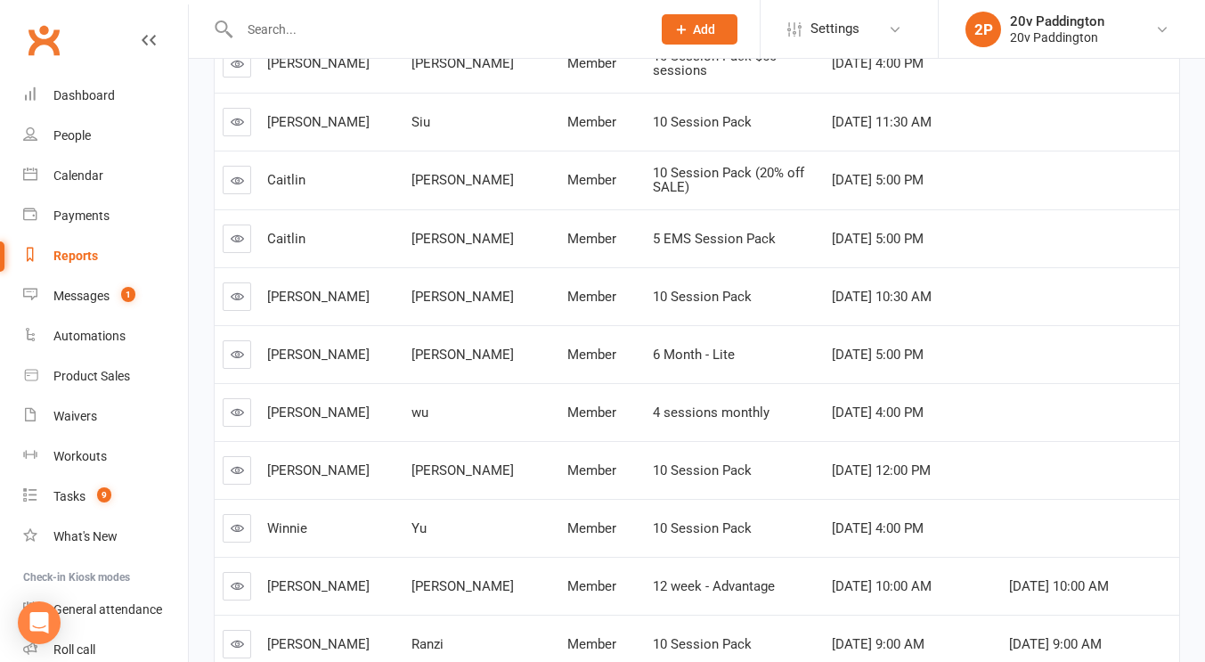
scroll to position [3943, 0]
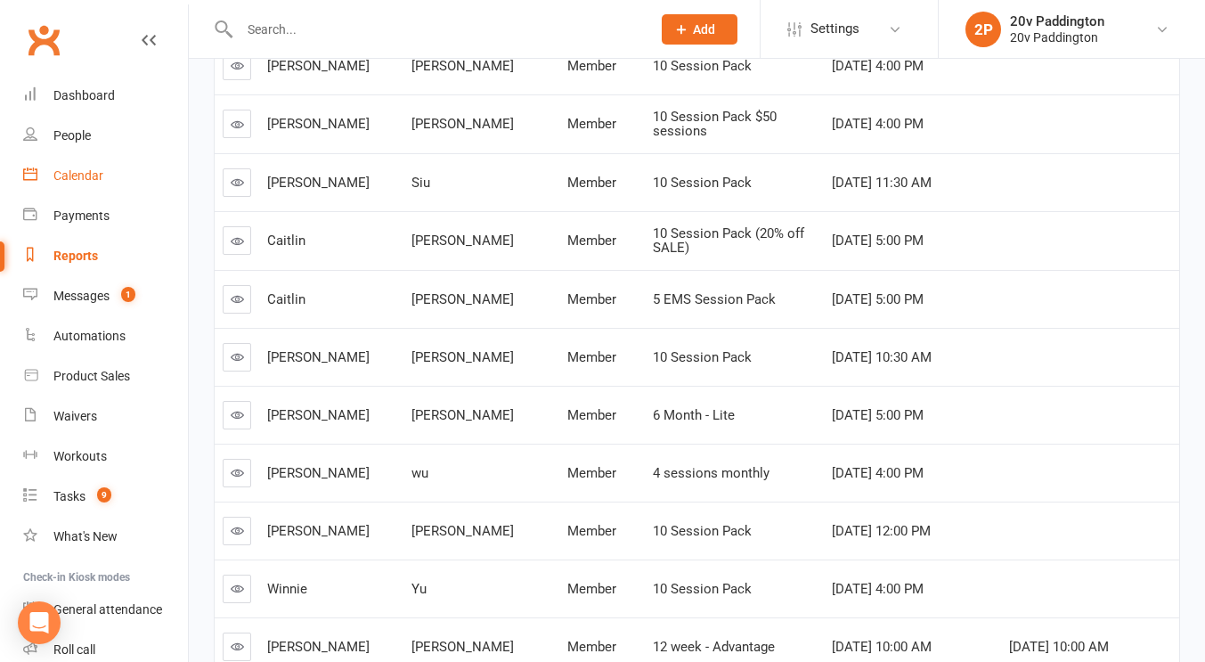
click at [87, 164] on link "Calendar" at bounding box center [105, 176] width 165 height 40
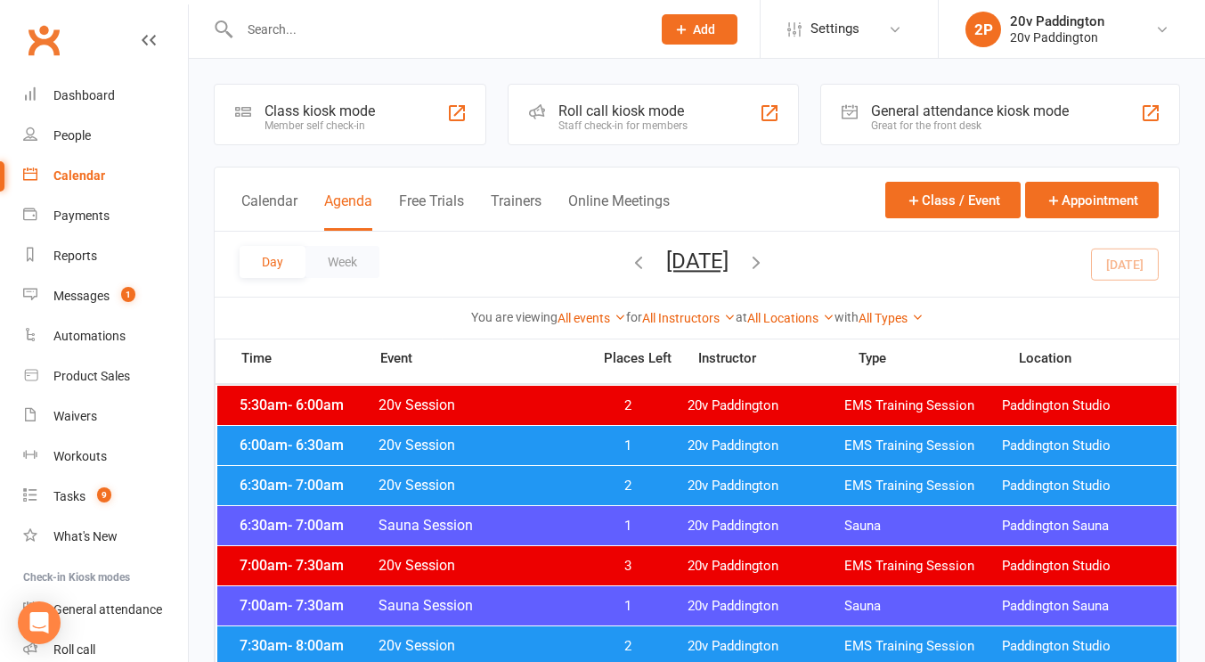
click at [704, 264] on button "Tuesday, Sep 16, 2025" at bounding box center [697, 261] width 62 height 25
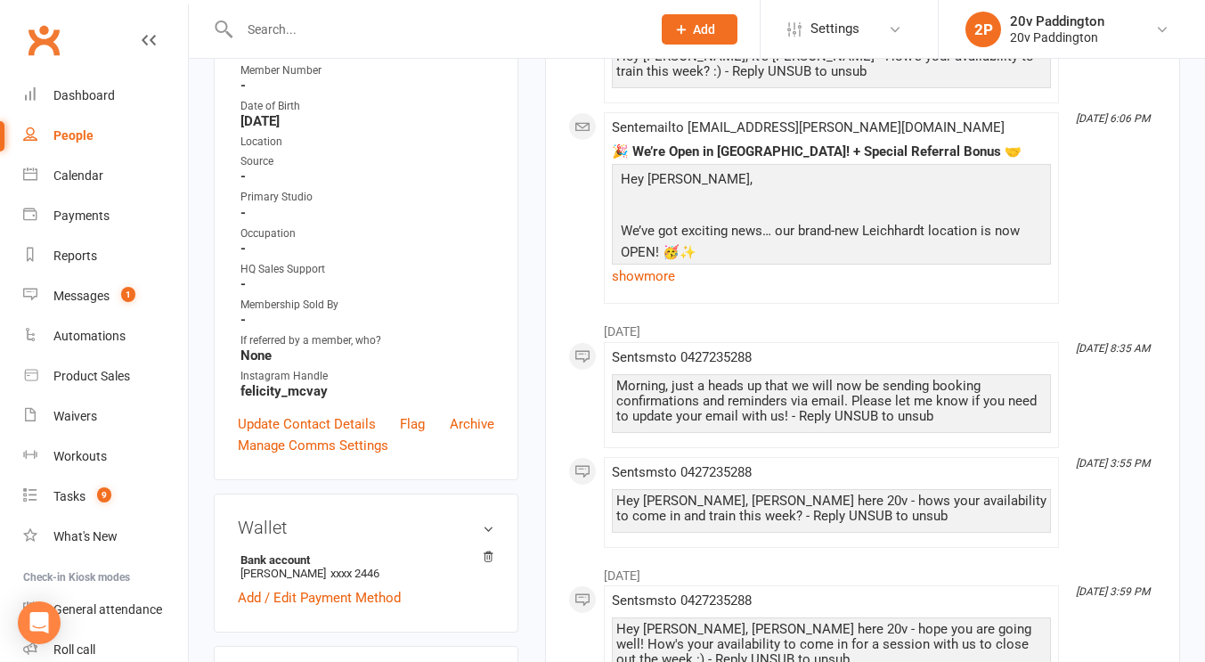
scroll to position [477, 0]
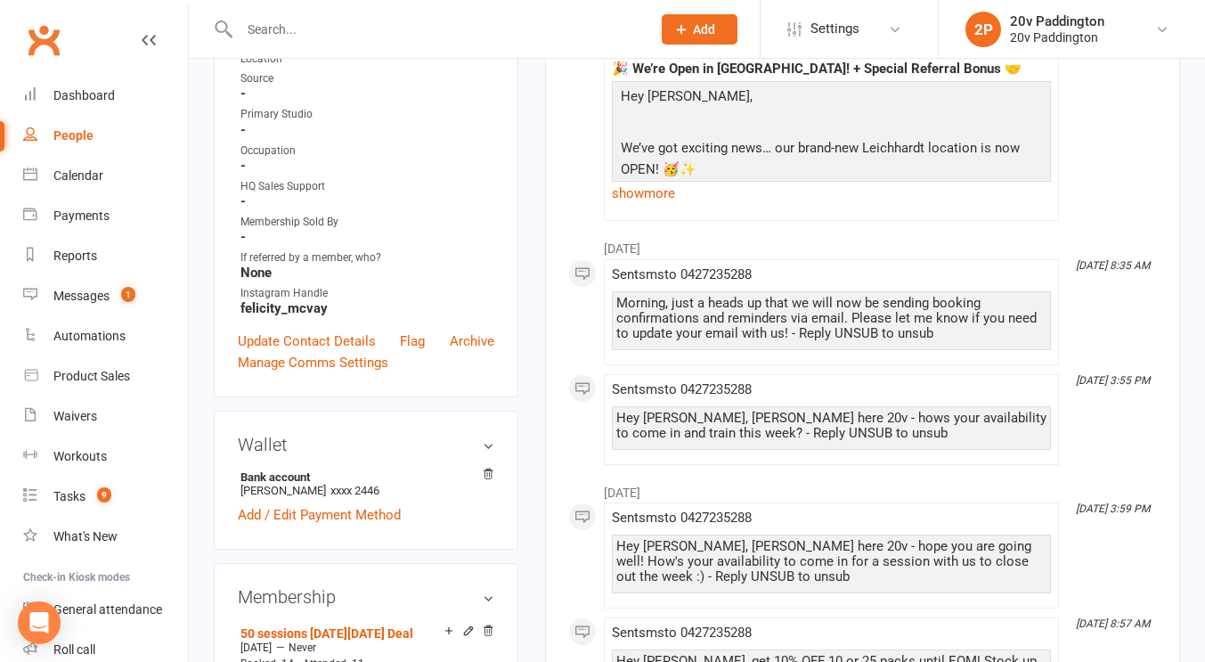
click at [765, 412] on div "Hey [PERSON_NAME], [PERSON_NAME] here 20v - hows your availability to come in a…" at bounding box center [832, 426] width 430 height 30
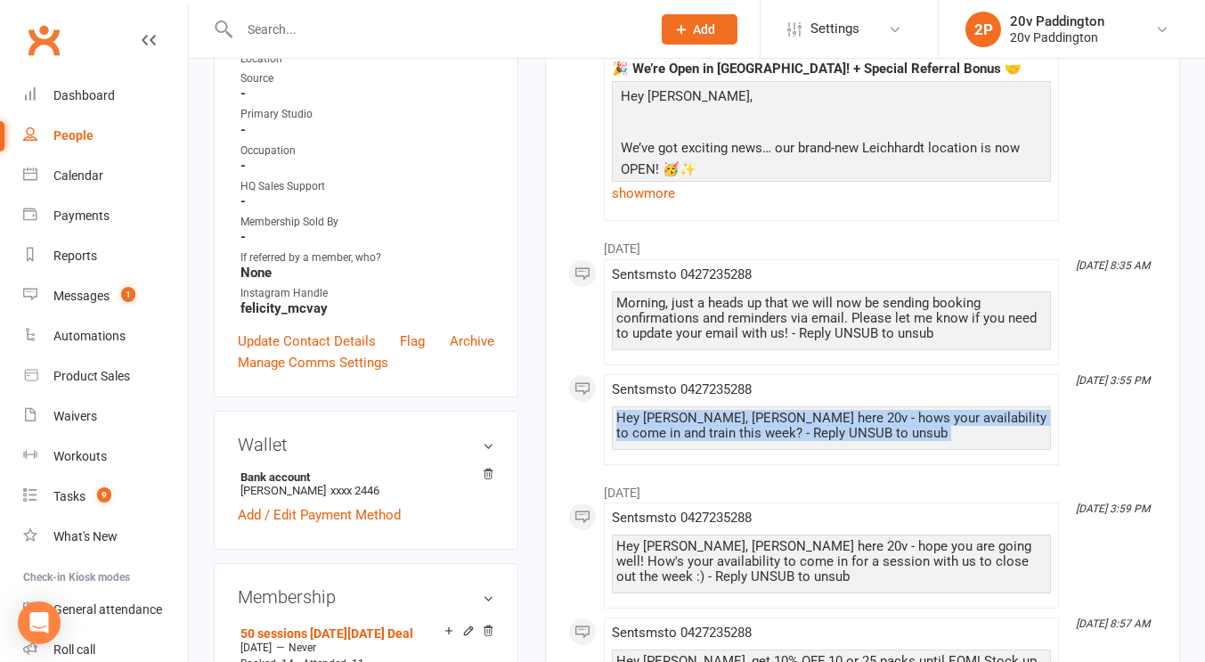
click at [765, 412] on div "Hey [PERSON_NAME], [PERSON_NAME] here 20v - hows your availability to come in a…" at bounding box center [832, 426] width 430 height 30
copy div "Hey [PERSON_NAME], [PERSON_NAME] here 20v - hows your availability to come in a…"
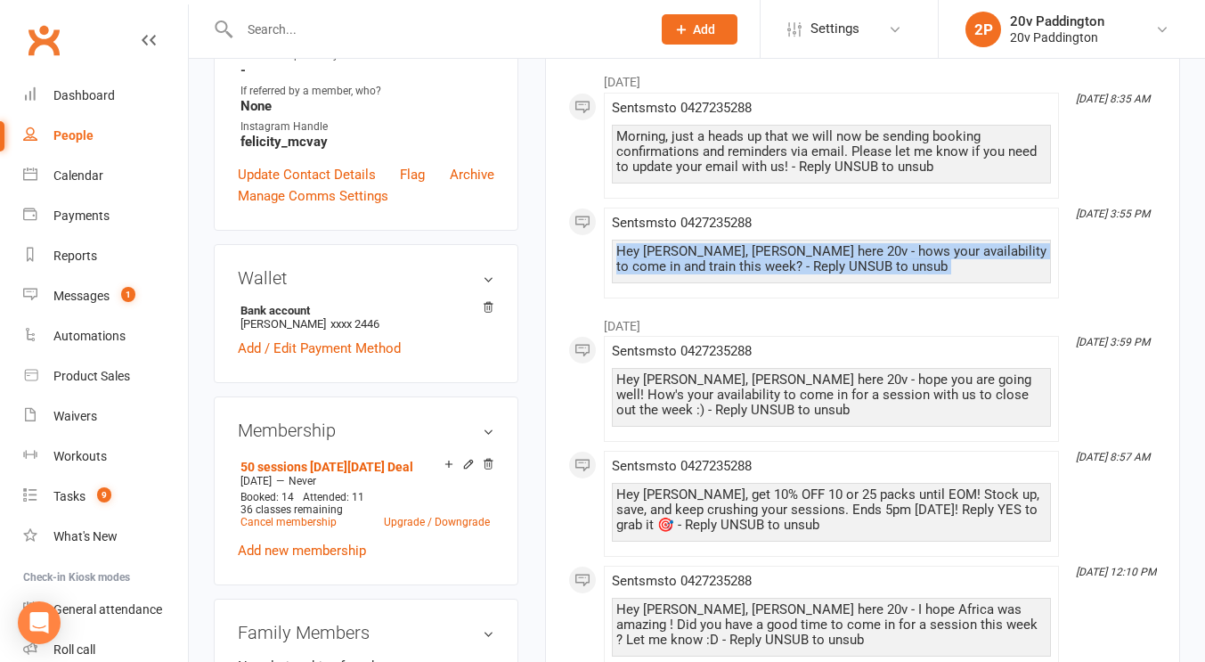
scroll to position [0, 0]
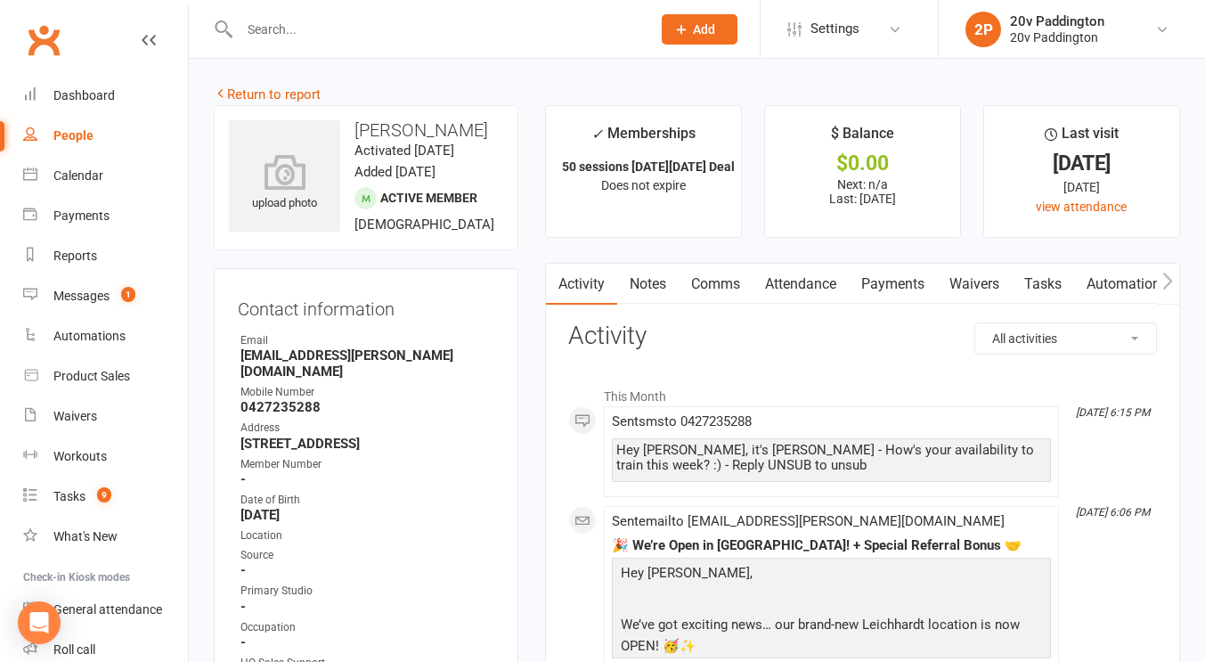
click at [719, 270] on link "Comms" at bounding box center [716, 284] width 74 height 41
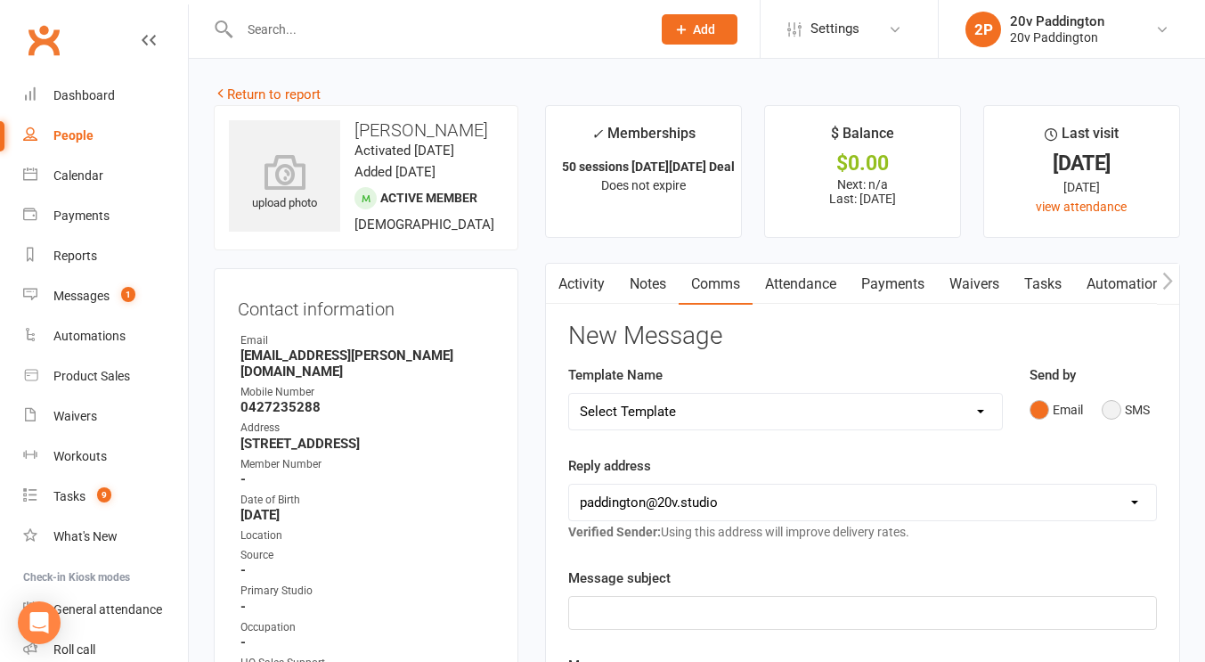
click at [1107, 423] on button "SMS" at bounding box center [1126, 410] width 48 height 34
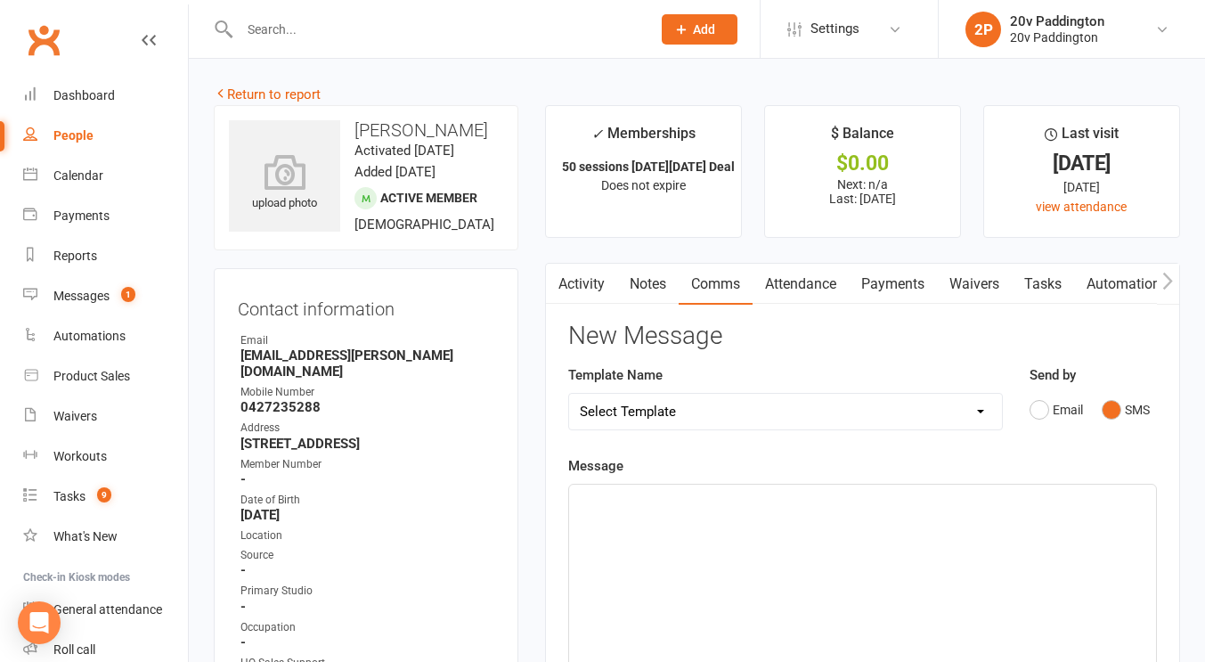
click at [912, 578] on div "﻿" at bounding box center [862, 618] width 587 height 267
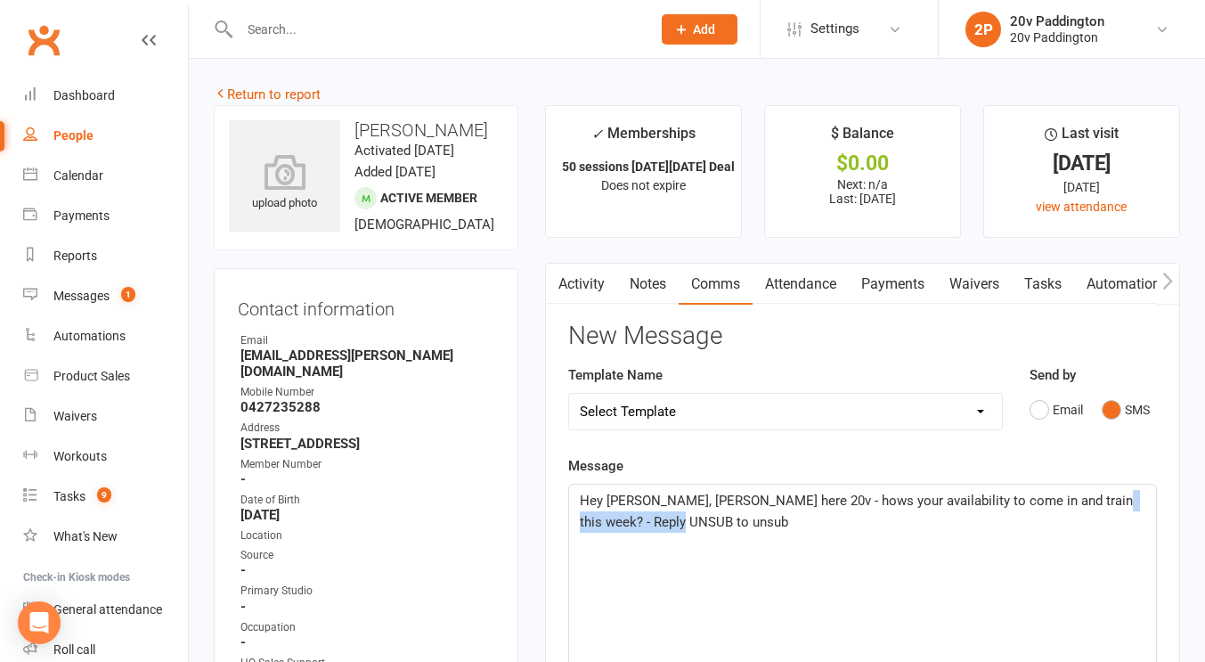
drag, startPoint x: 753, startPoint y: 524, endPoint x: 1071, endPoint y: 503, distance: 318.7
click at [1071, 503] on p "Hey [PERSON_NAME], [PERSON_NAME] here 20v - hows your availability to come in a…" at bounding box center [863, 511] width 566 height 43
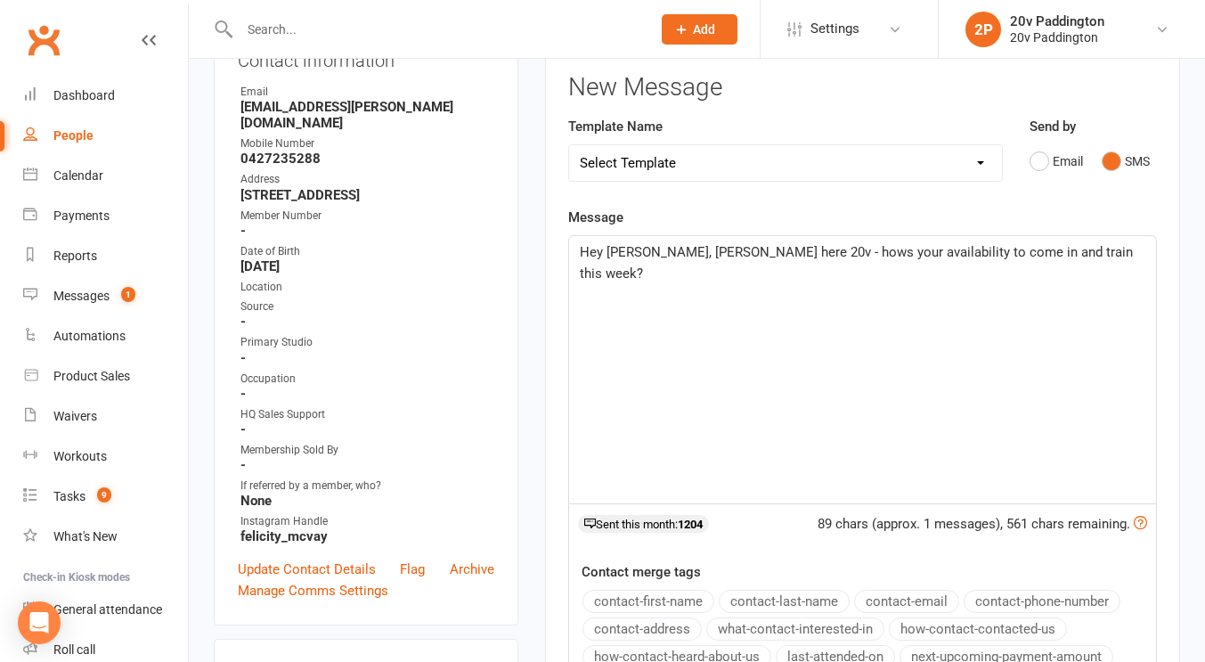
scroll to position [282, 0]
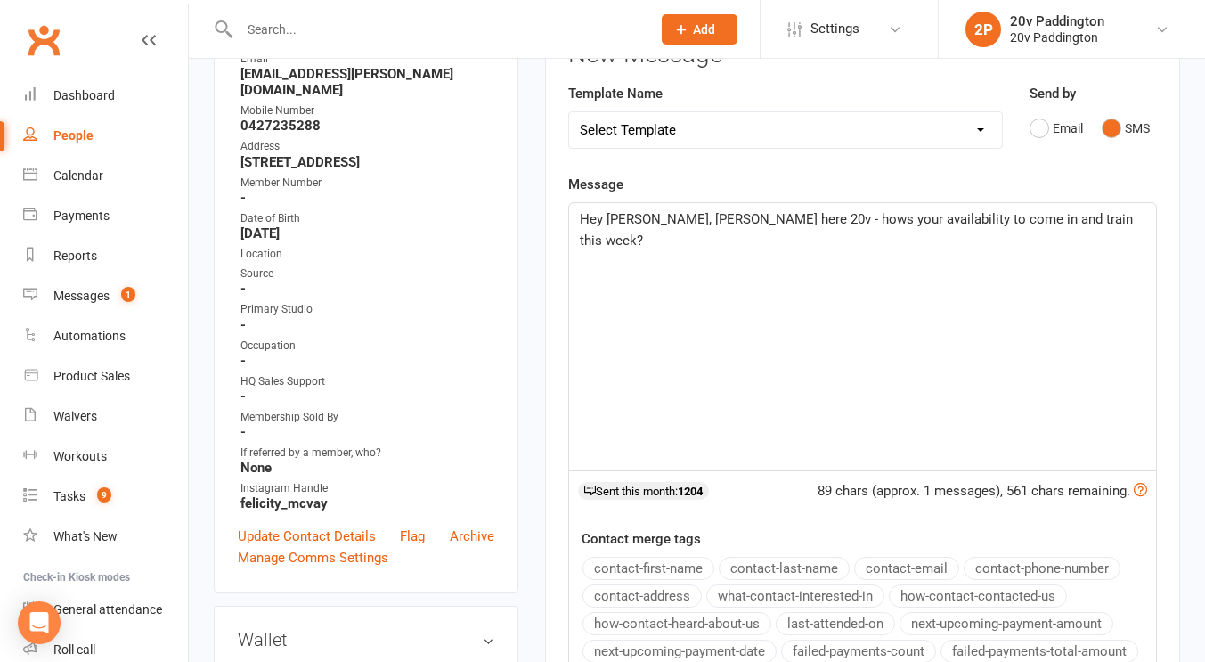
click at [770, 218] on span "Hey [PERSON_NAME], [PERSON_NAME] here 20v - hows your availability to come in a…" at bounding box center [858, 229] width 557 height 37
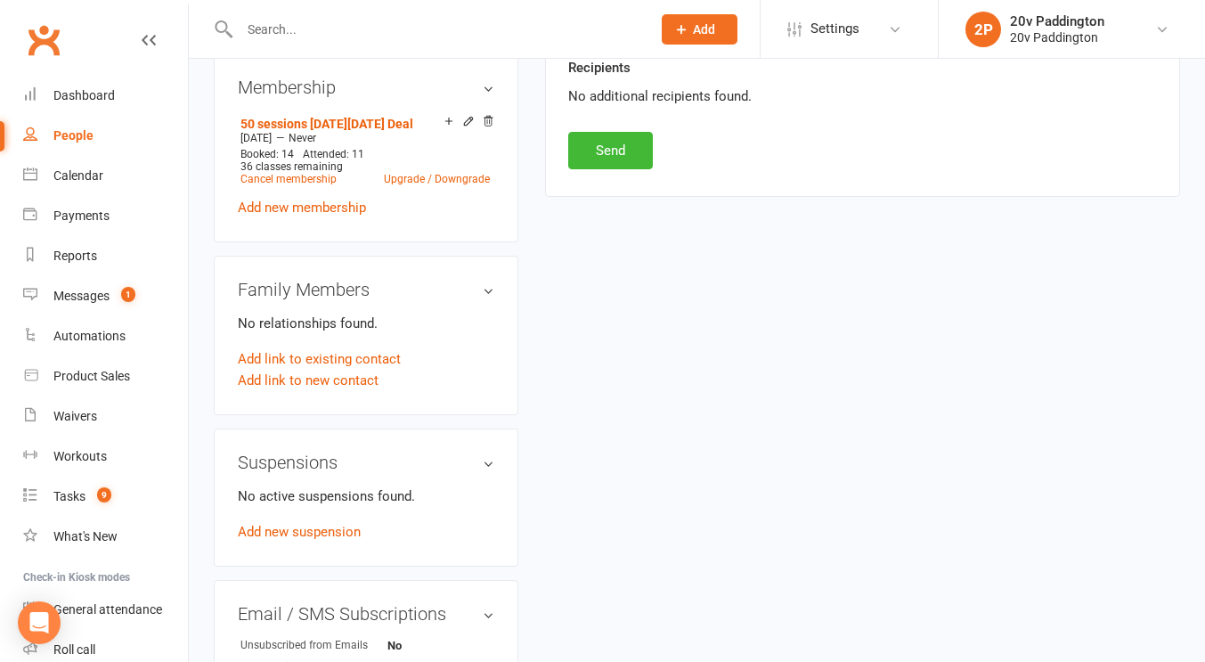
scroll to position [1051, 0]
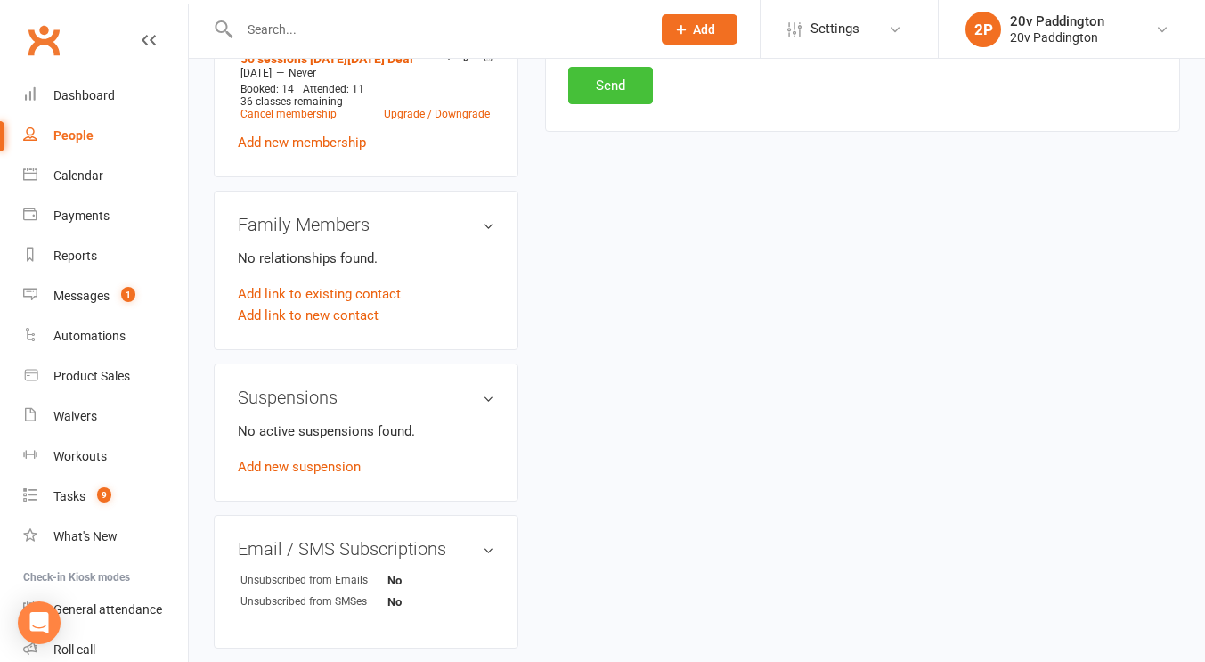
click at [586, 80] on button "Send" at bounding box center [610, 85] width 85 height 37
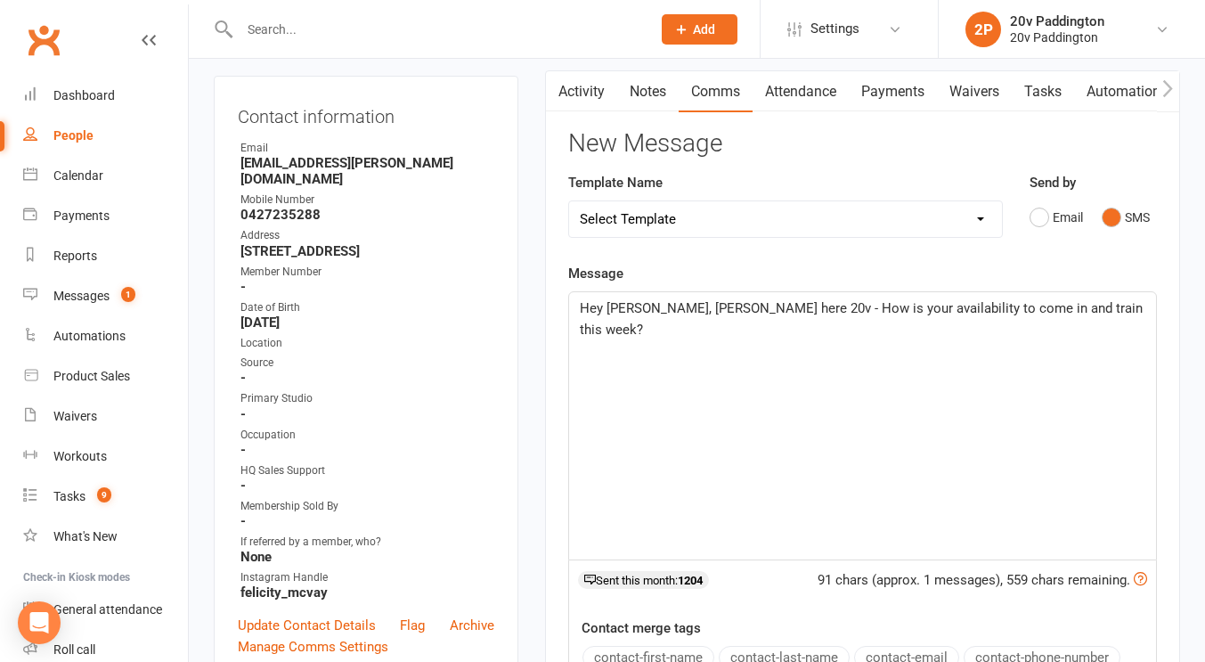
scroll to position [0, 0]
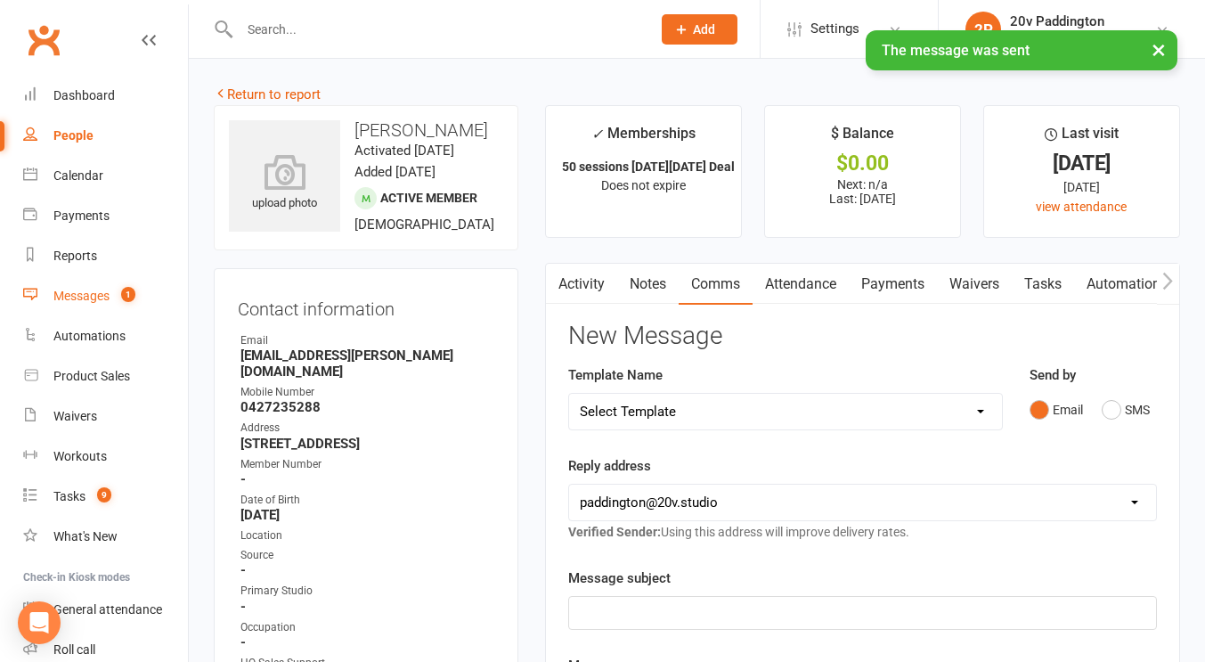
click at [91, 292] on div "Messages" at bounding box center [81, 296] width 56 height 14
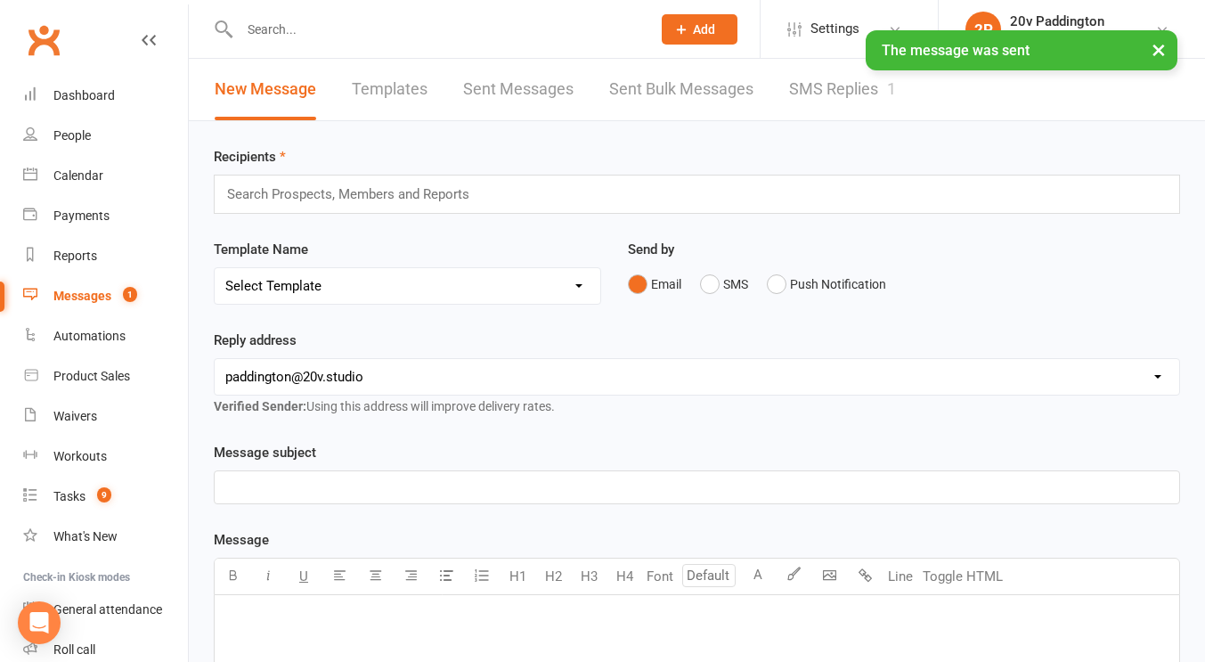
click at [837, 111] on link "SMS Replies 1" at bounding box center [842, 89] width 107 height 61
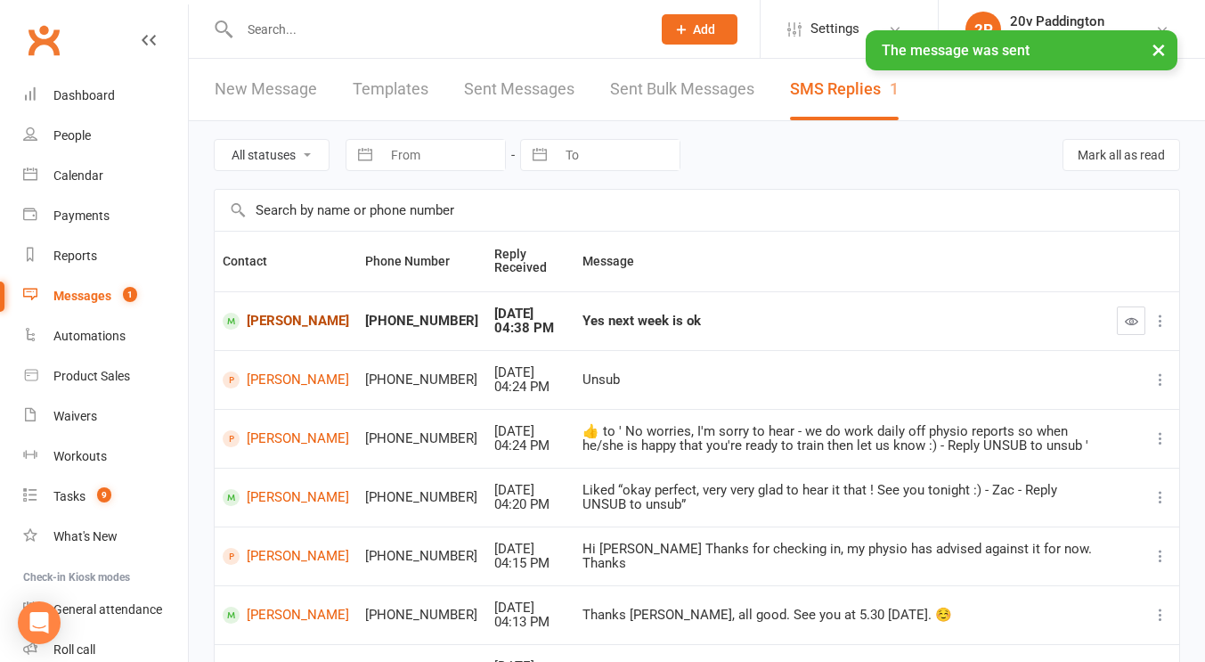
click at [296, 322] on link "[PERSON_NAME]" at bounding box center [286, 321] width 127 height 17
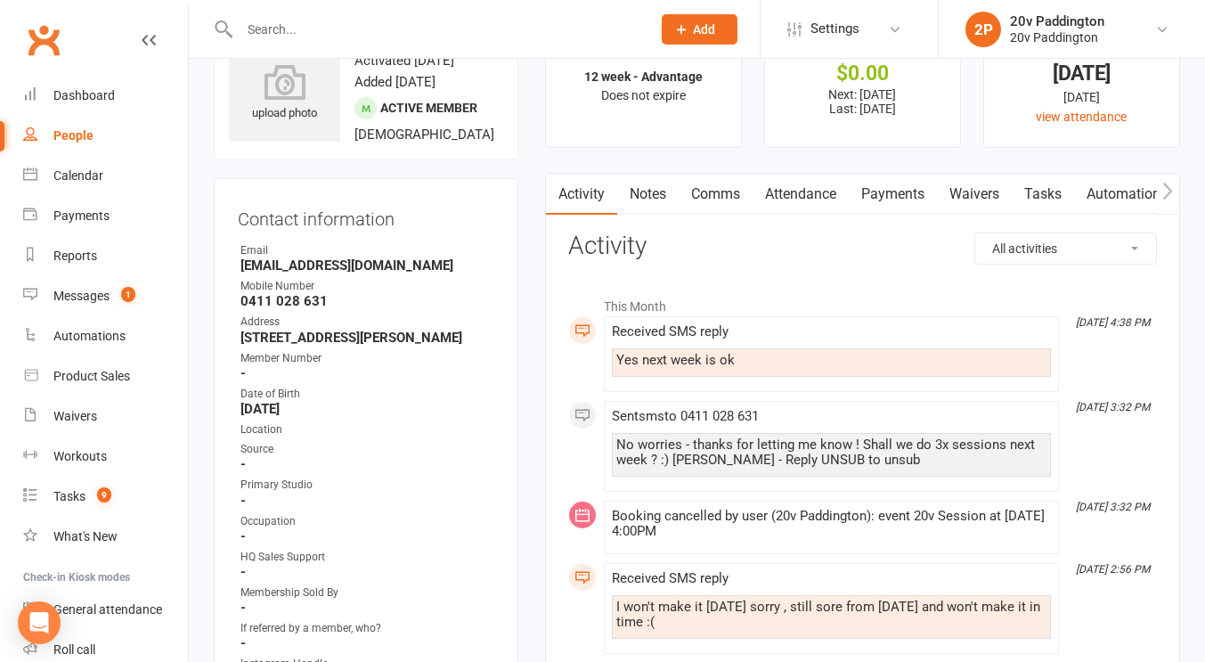
scroll to position [68, 0]
click at [768, 199] on link "Attendance" at bounding box center [801, 195] width 96 height 41
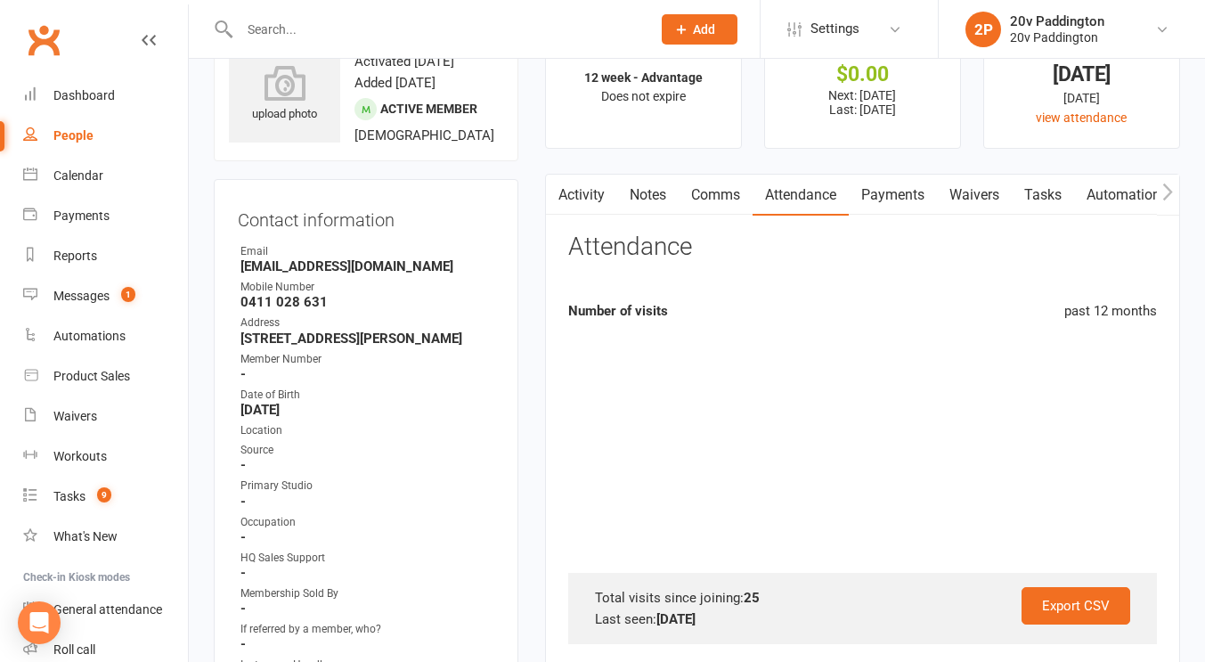
click at [723, 201] on link "Comms" at bounding box center [716, 195] width 74 height 41
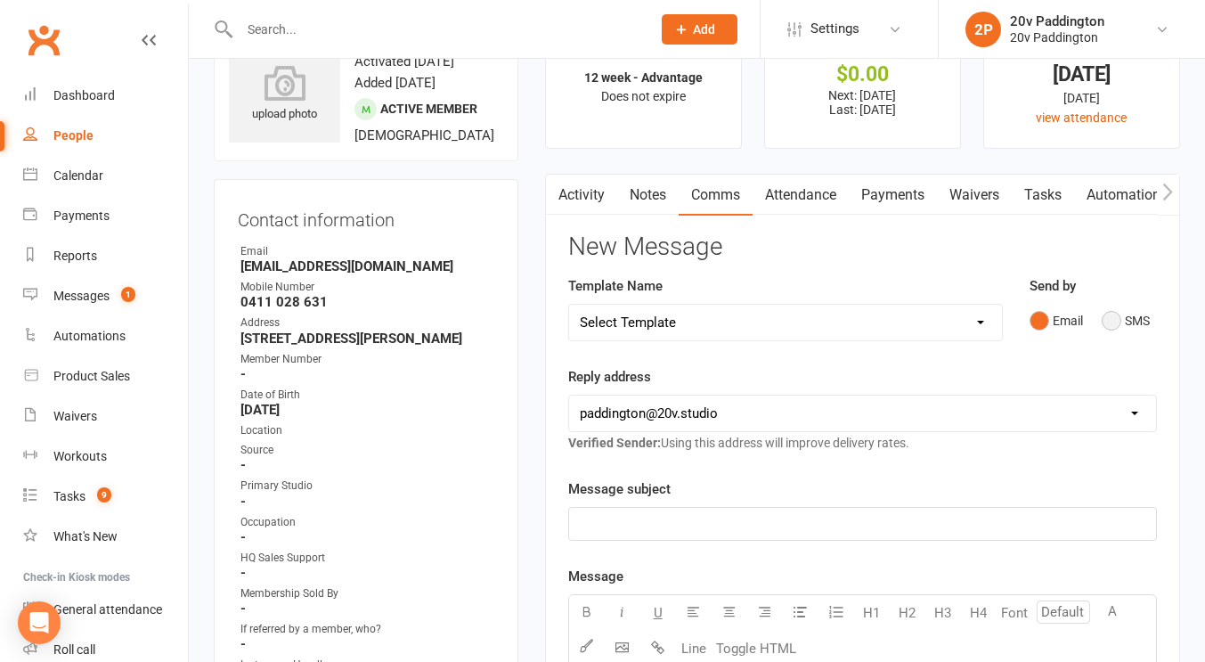
click at [1123, 331] on button "SMS" at bounding box center [1126, 321] width 48 height 34
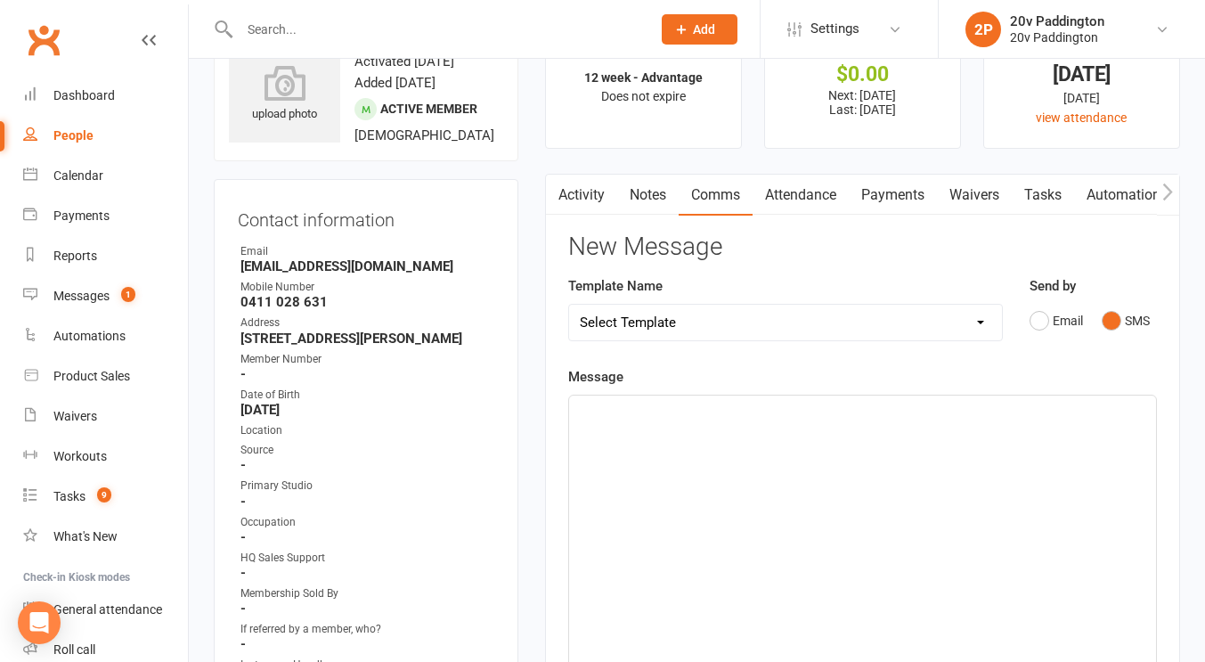
click at [1025, 408] on p "﻿" at bounding box center [863, 411] width 566 height 21
click at [791, 202] on link "Attendance" at bounding box center [801, 195] width 96 height 41
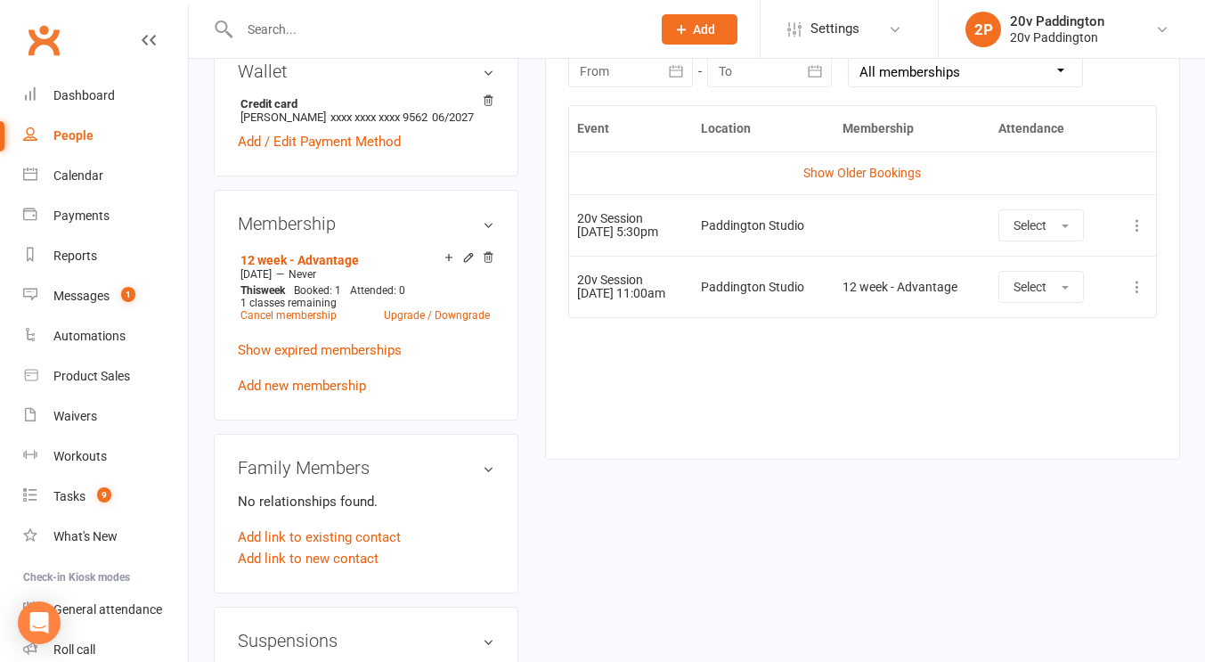
scroll to position [820, 0]
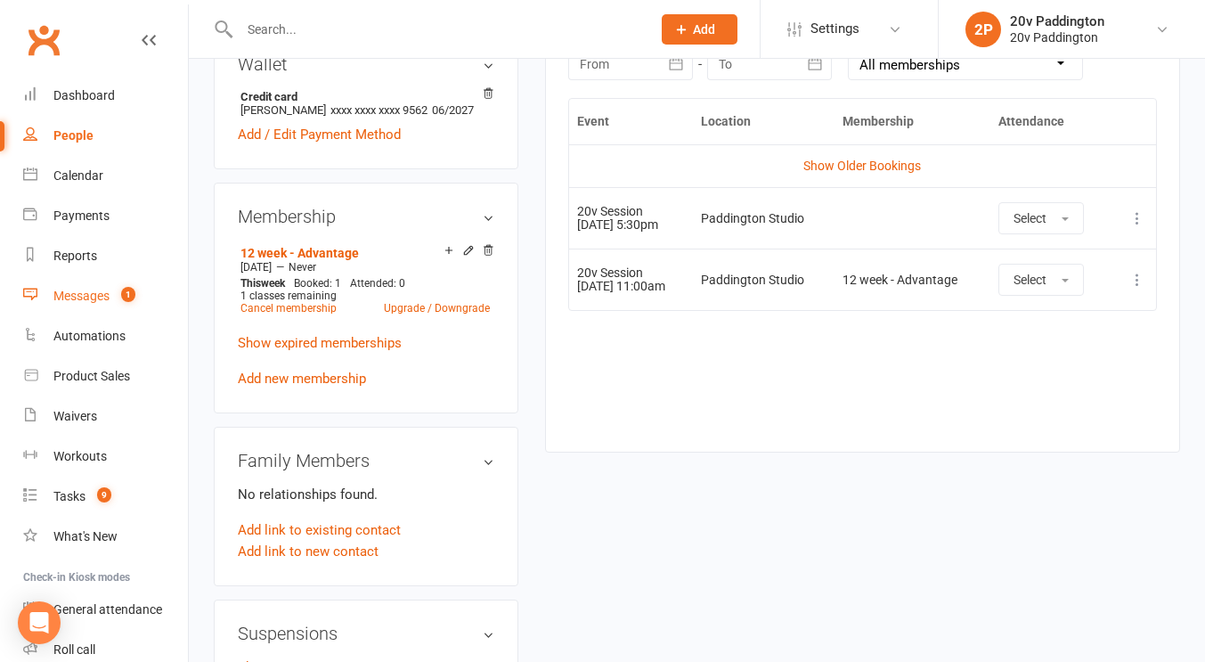
click at [127, 304] on link "Messages 1" at bounding box center [105, 296] width 165 height 40
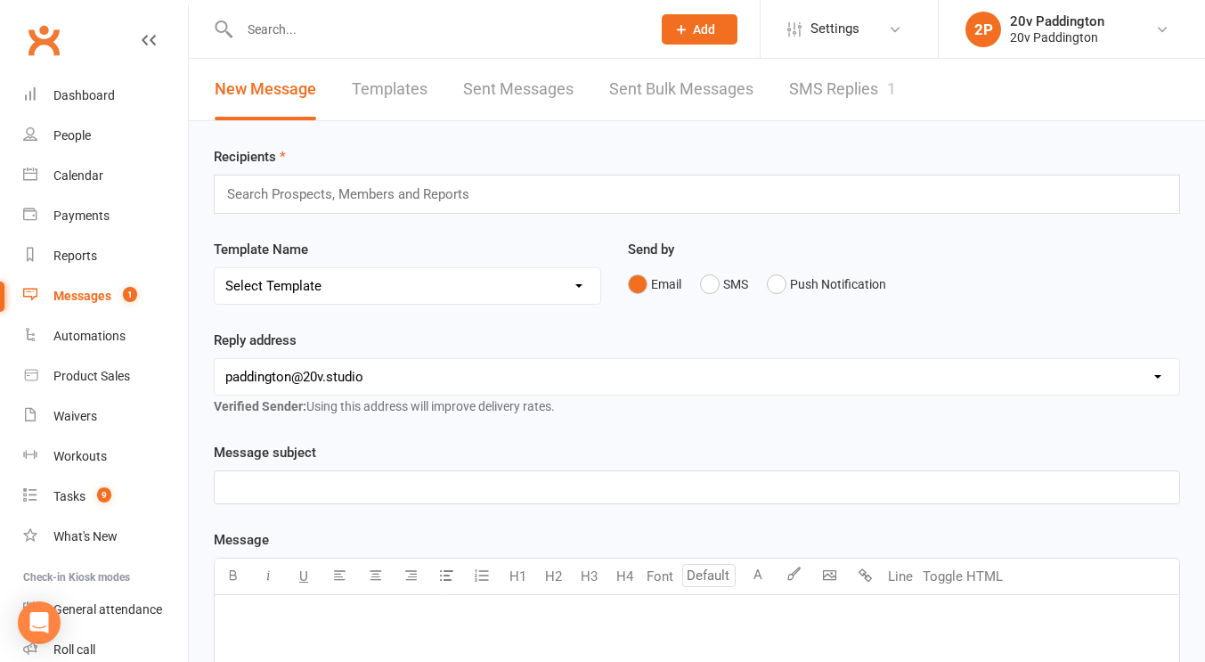
click at [814, 113] on link "SMS Replies 1" at bounding box center [842, 89] width 107 height 61
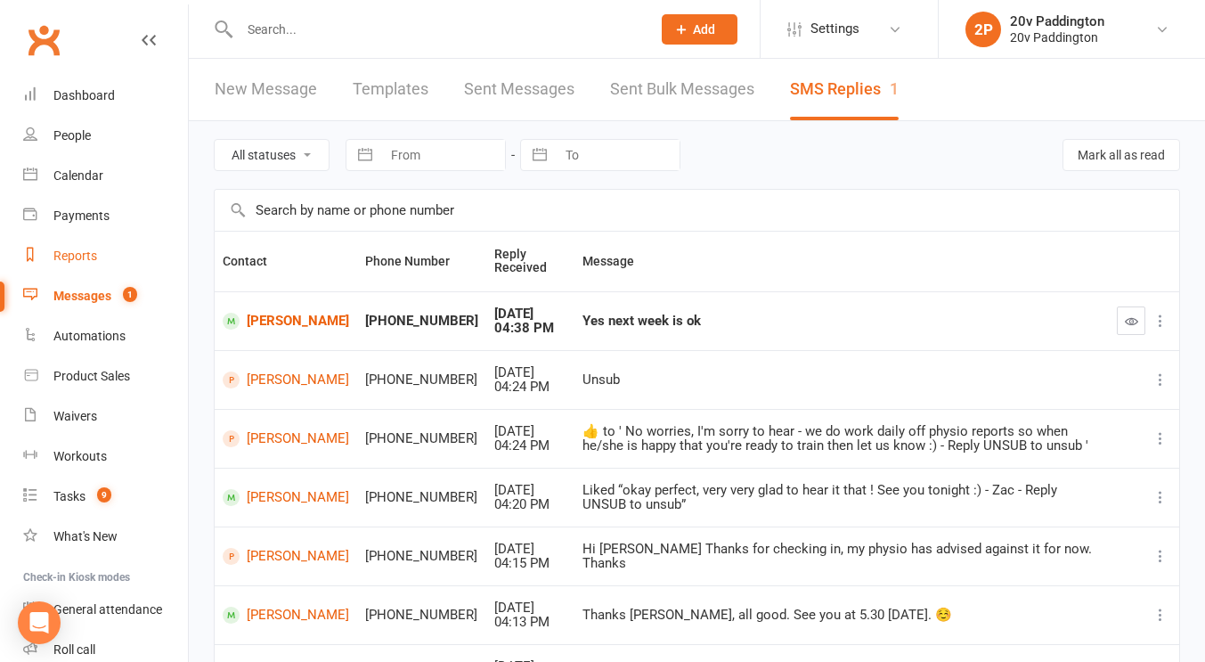
click at [62, 256] on div "Reports" at bounding box center [75, 256] width 44 height 14
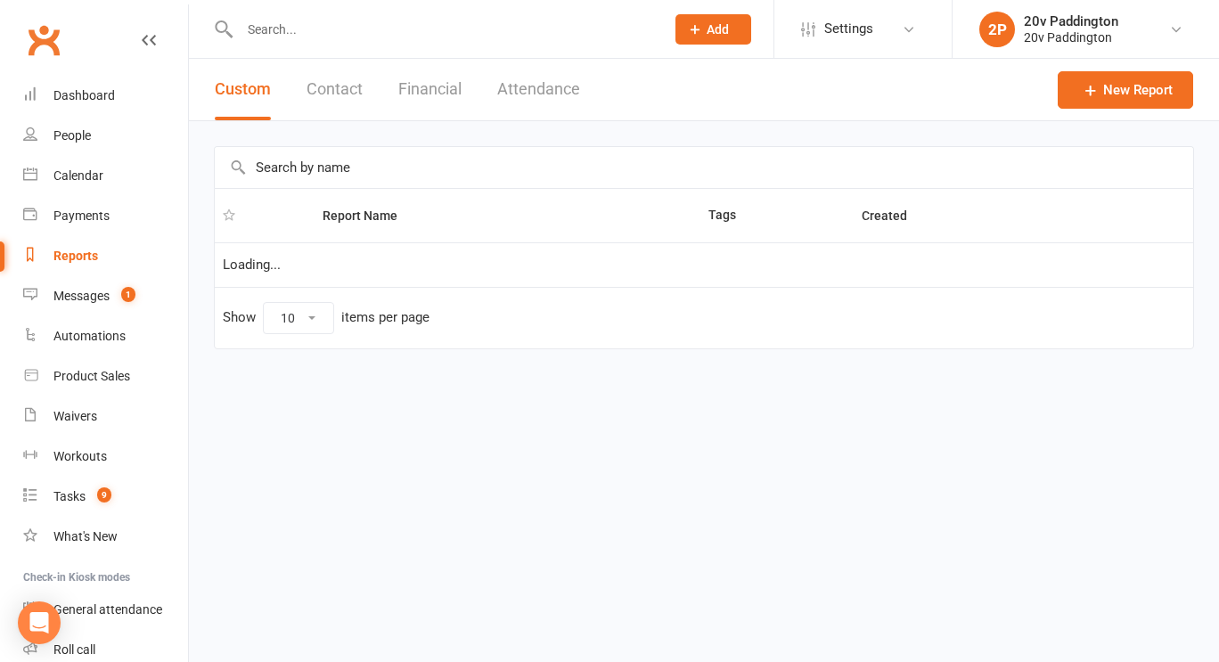
select select "100"
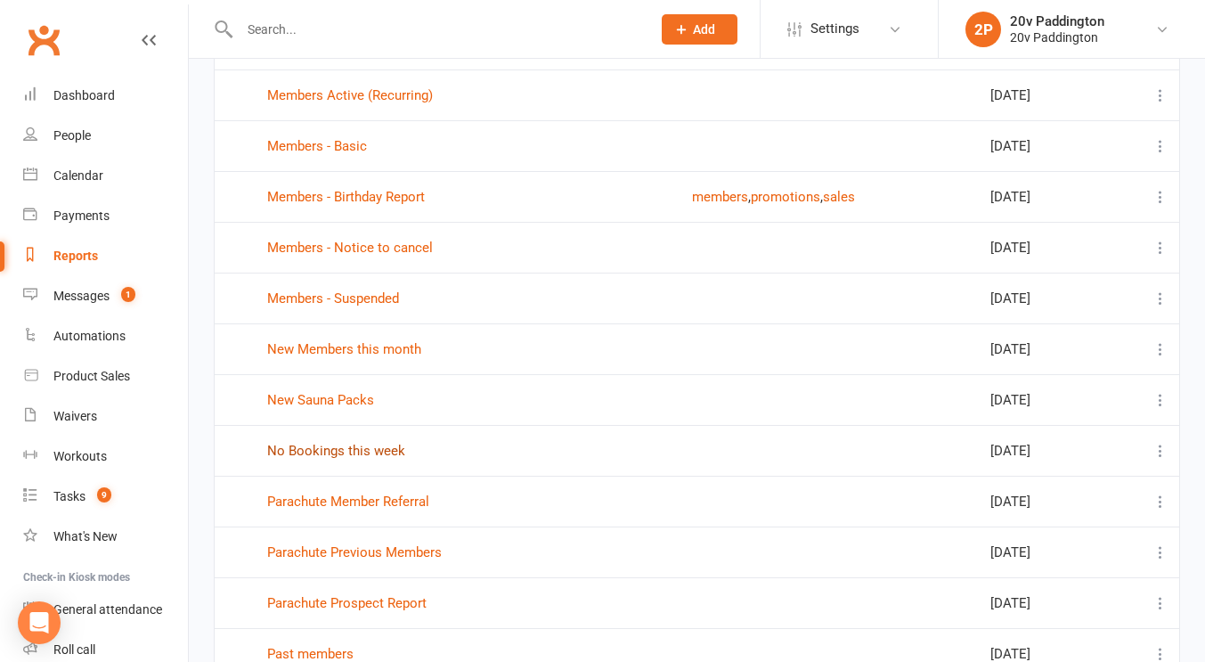
scroll to position [783, 0]
click at [343, 455] on link "No Bookings this week" at bounding box center [336, 450] width 138 height 16
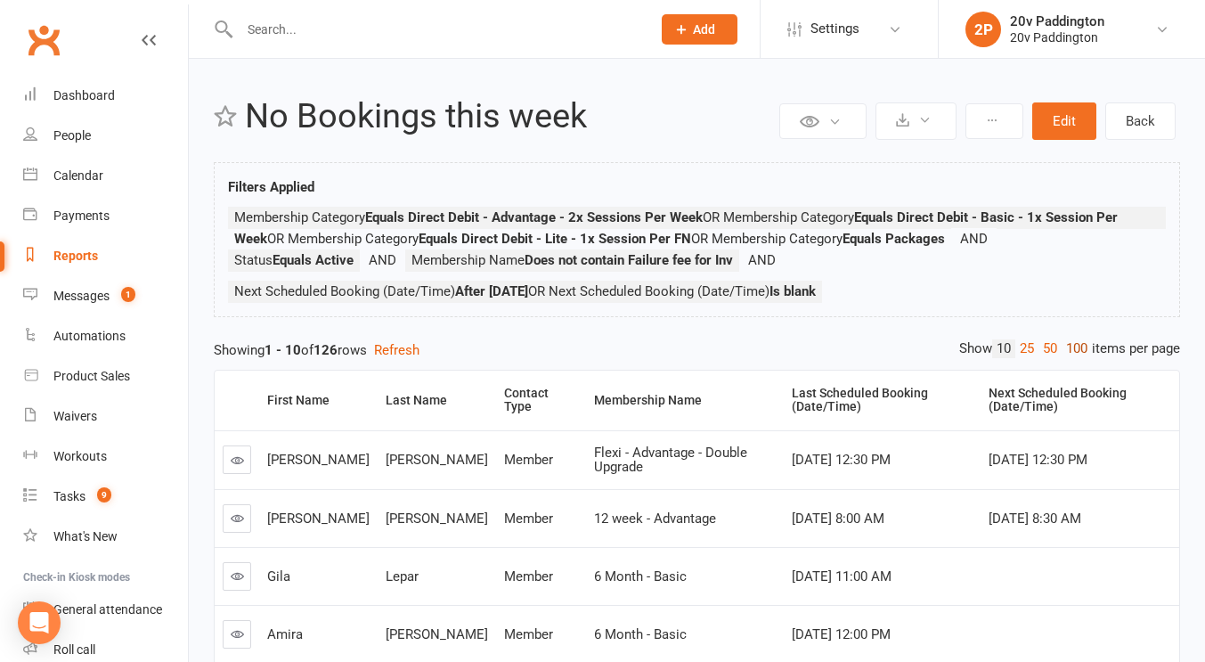
click at [1072, 347] on link "100" at bounding box center [1077, 348] width 30 height 19
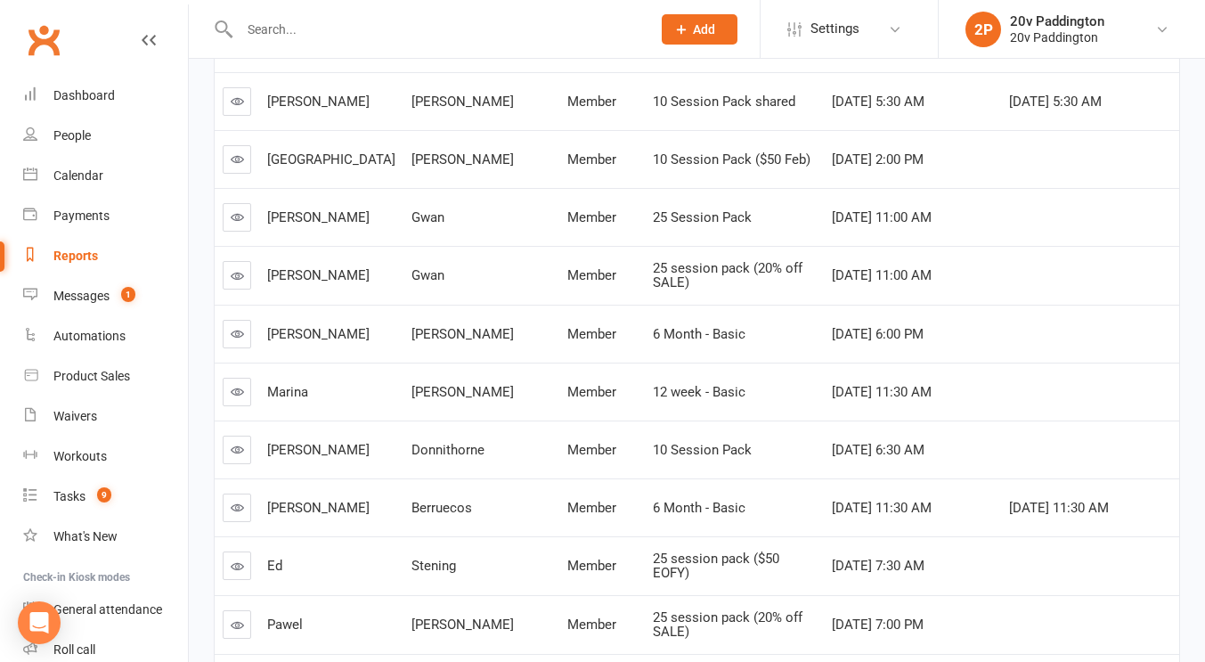
scroll to position [1227, 0]
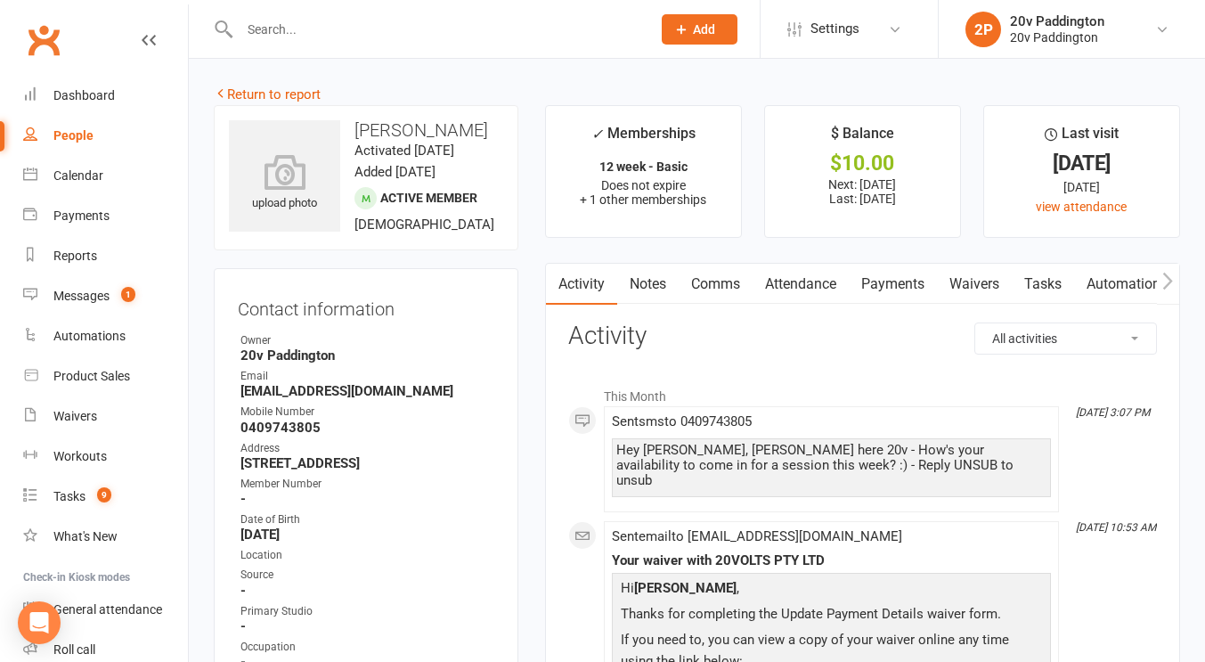
click at [324, 18] on input "text" at bounding box center [436, 29] width 404 height 25
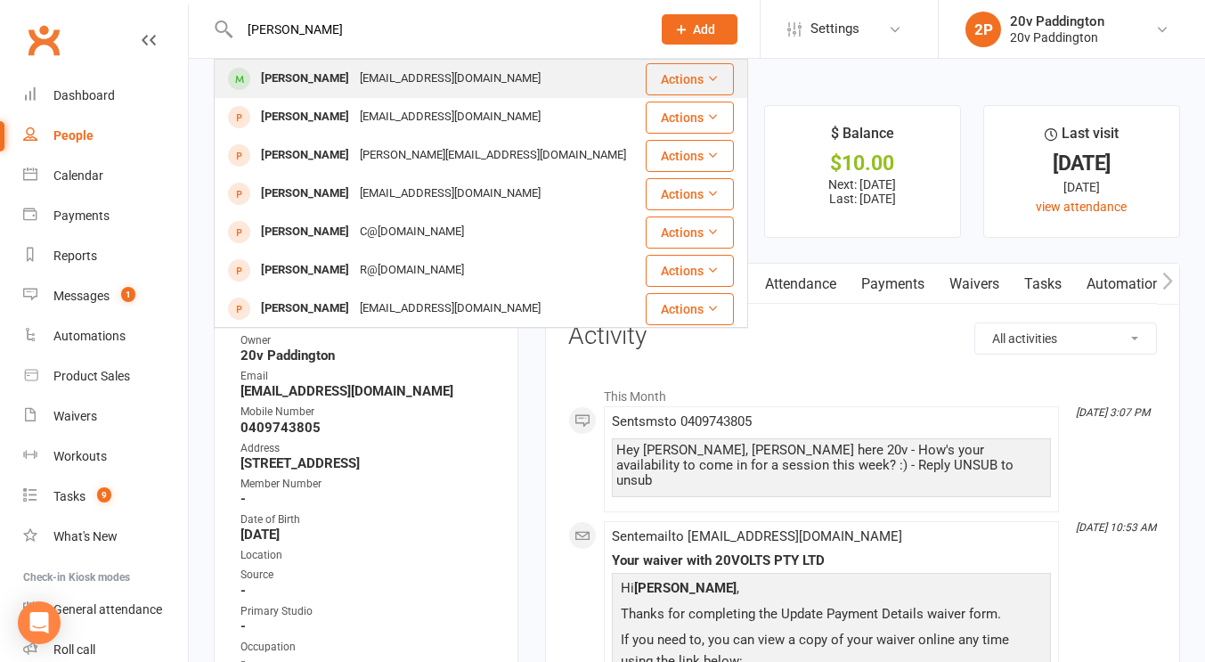
type input "[PERSON_NAME]"
click at [308, 86] on div "[PERSON_NAME]" at bounding box center [305, 79] width 99 height 26
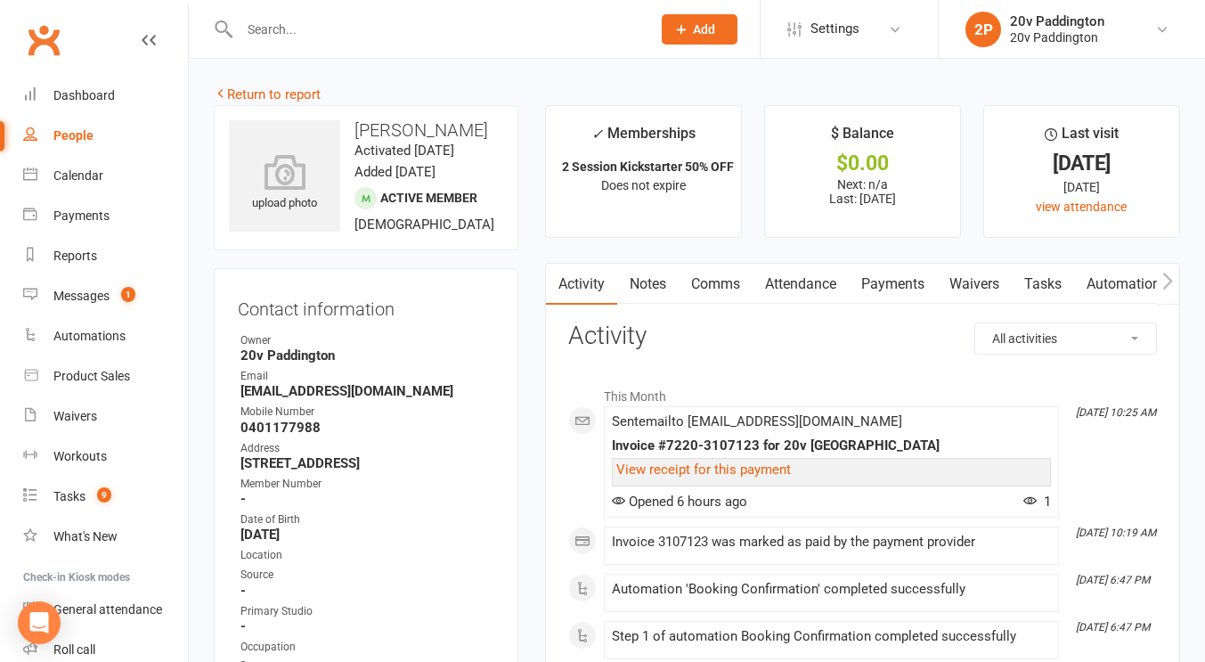
click at [799, 293] on link "Attendance" at bounding box center [801, 284] width 96 height 41
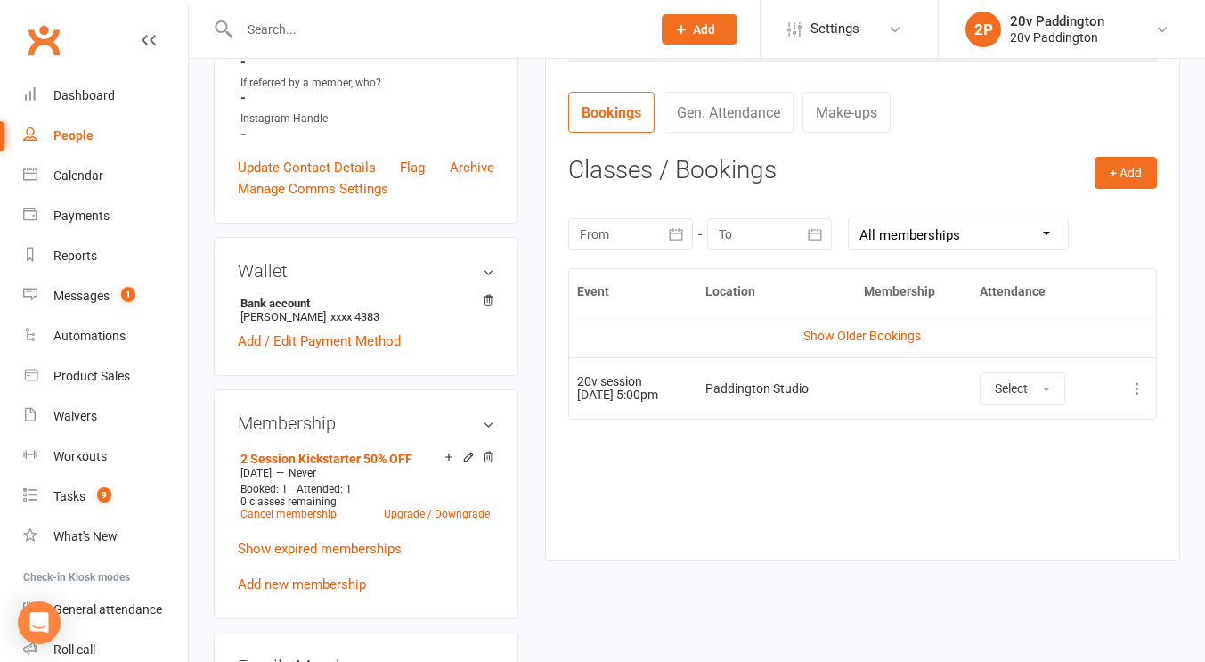
scroll to position [673, 0]
click at [842, 347] on td "Show Older Bookings" at bounding box center [862, 334] width 587 height 43
click at [837, 331] on link "Show Older Bookings" at bounding box center [863, 334] width 118 height 14
